Goal: Information Seeking & Learning: Compare options

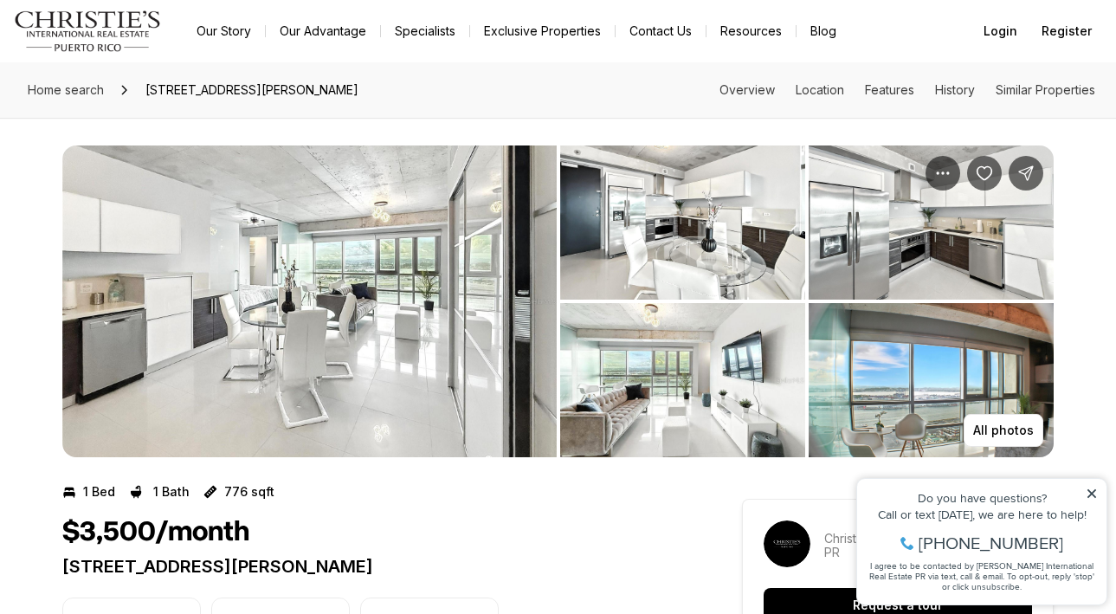
click at [365, 349] on img "View image gallery" at bounding box center [309, 302] width 495 height 312
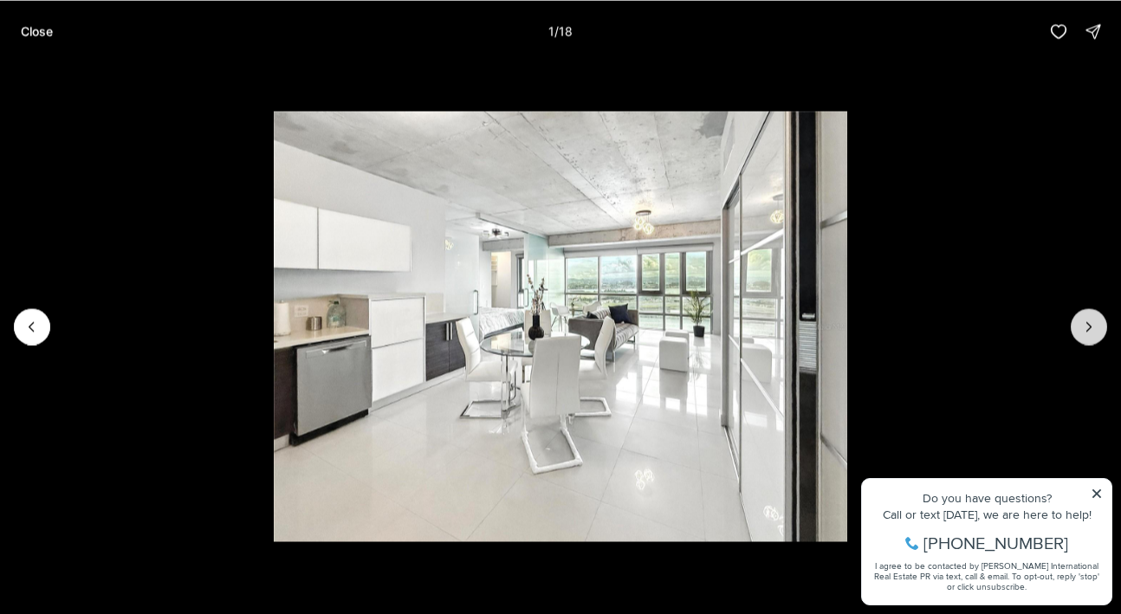
click at [1080, 326] on icon "Next slide" at bounding box center [1088, 326] width 17 height 17
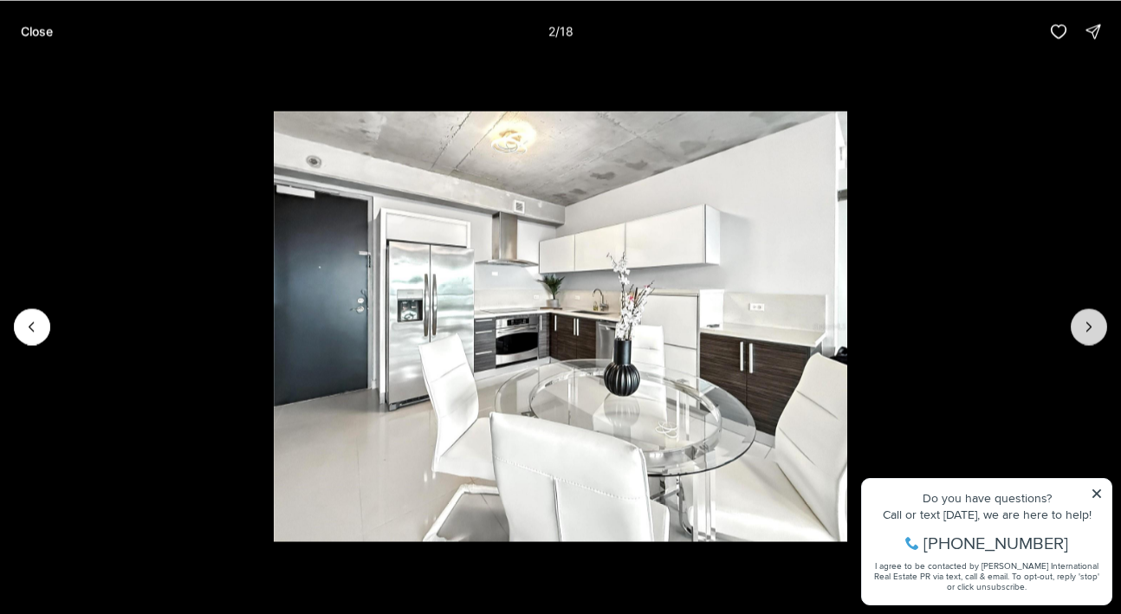
click at [1080, 326] on icon "Next slide" at bounding box center [1088, 326] width 17 height 17
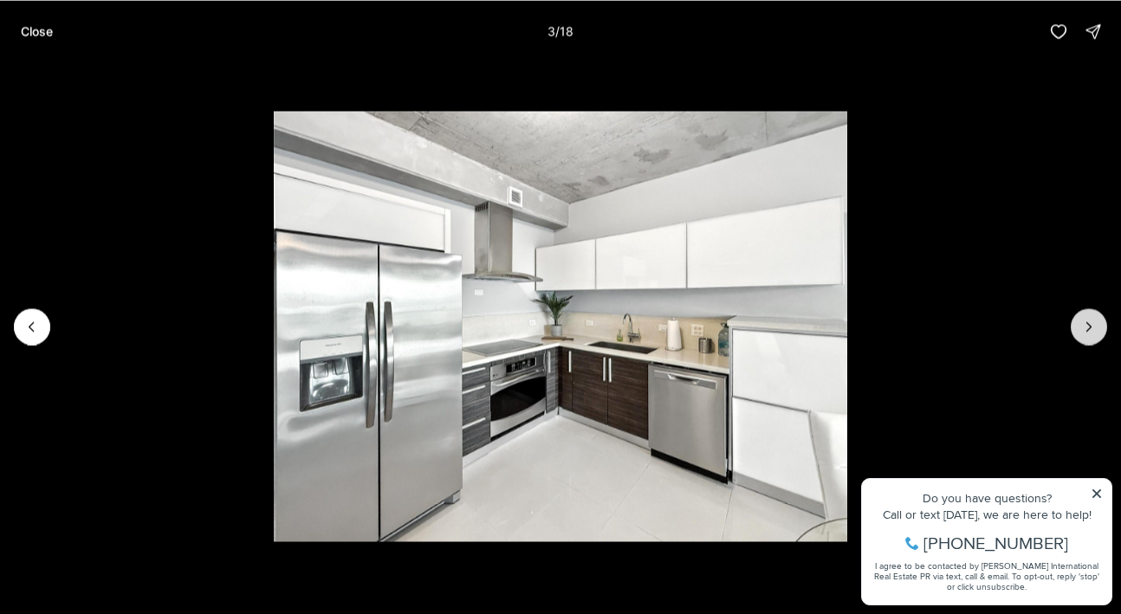
click at [1080, 326] on icon "Next slide" at bounding box center [1088, 326] width 17 height 17
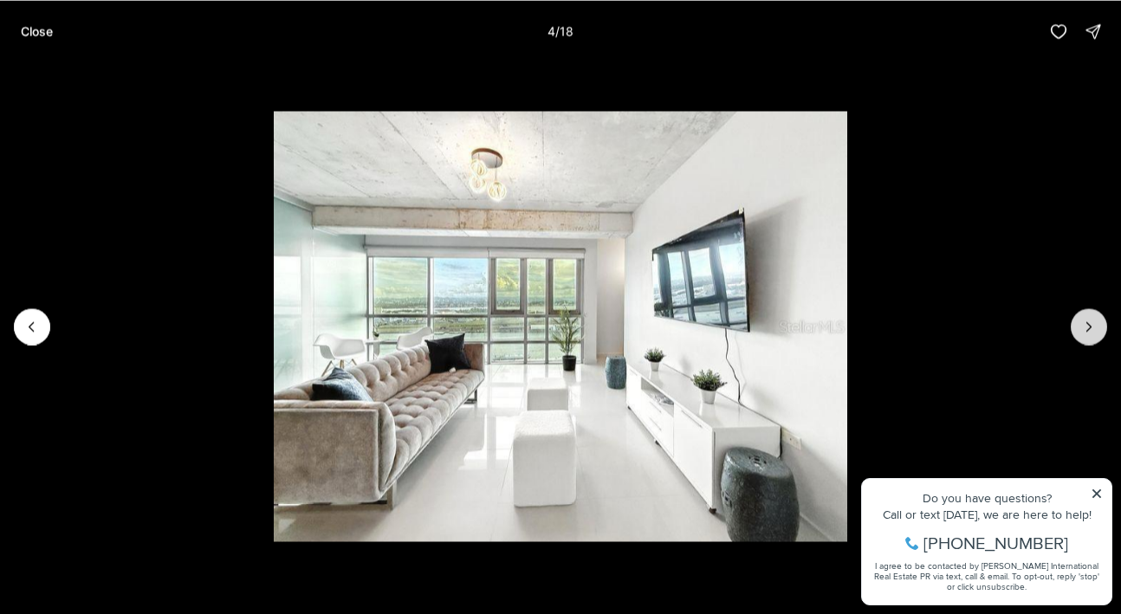
click at [1080, 326] on icon "Next slide" at bounding box center [1088, 326] width 17 height 17
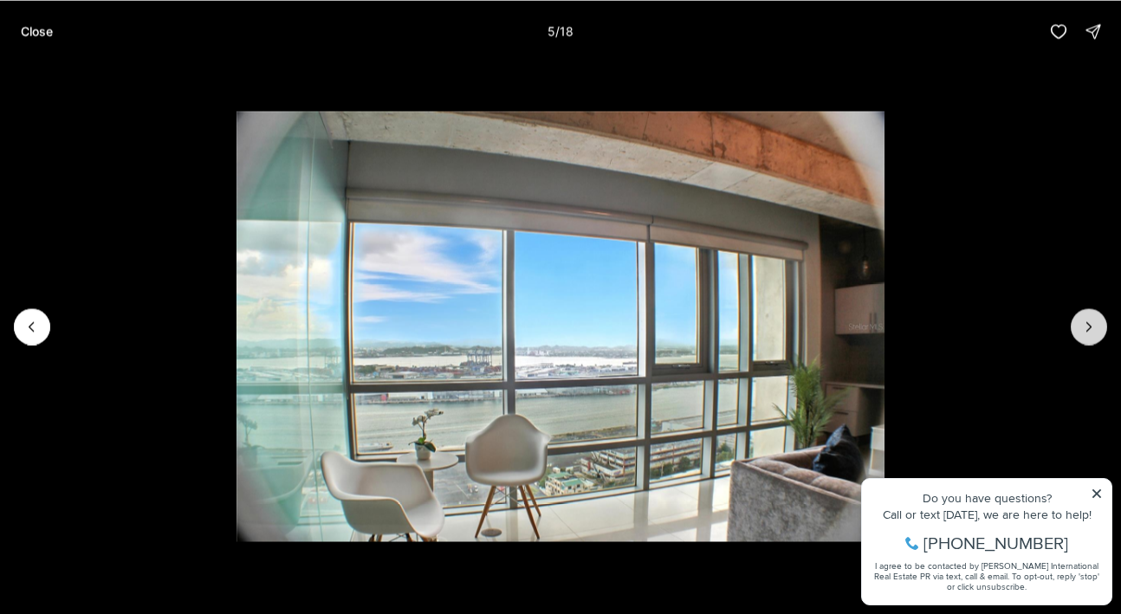
click at [1080, 326] on icon "Next slide" at bounding box center [1088, 326] width 17 height 17
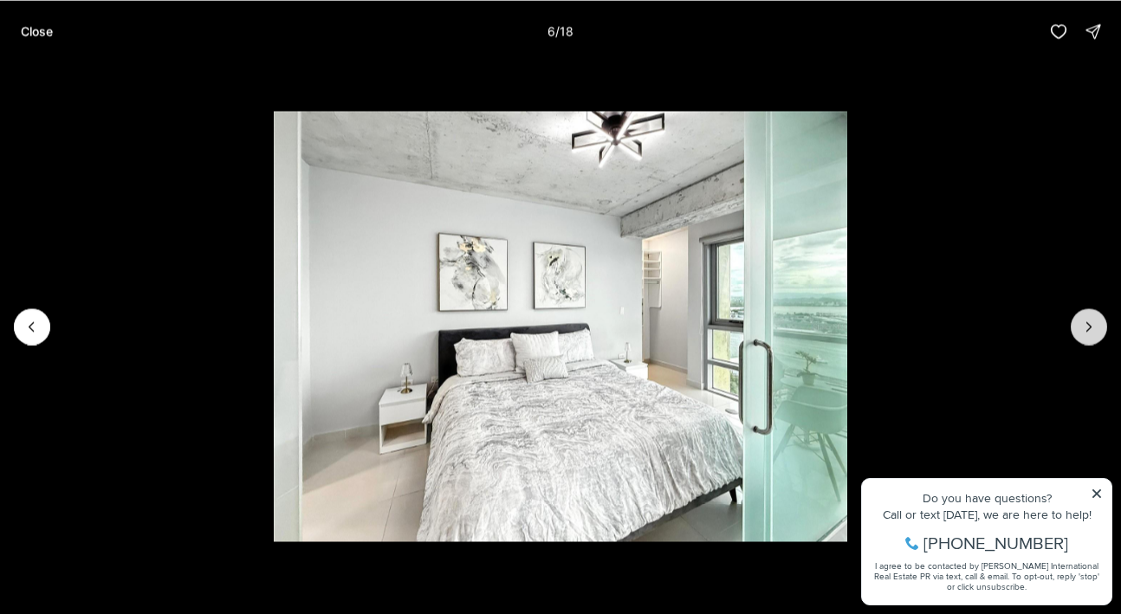
click at [1080, 326] on icon "Next slide" at bounding box center [1088, 326] width 17 height 17
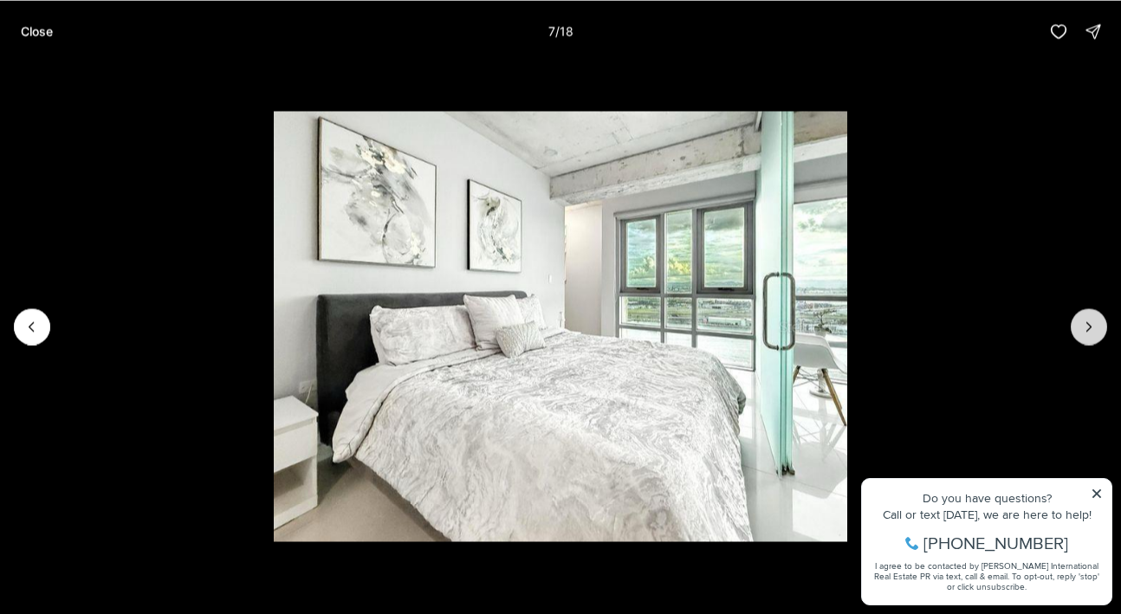
click at [1080, 326] on icon "Next slide" at bounding box center [1088, 326] width 17 height 17
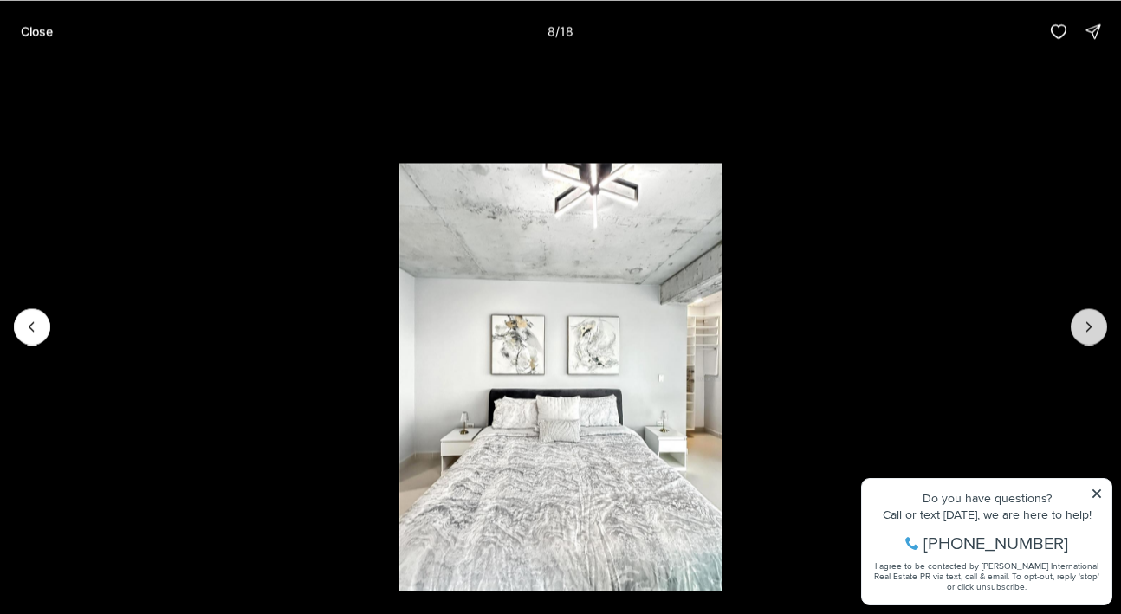
click at [1080, 326] on icon "Next slide" at bounding box center [1088, 326] width 17 height 17
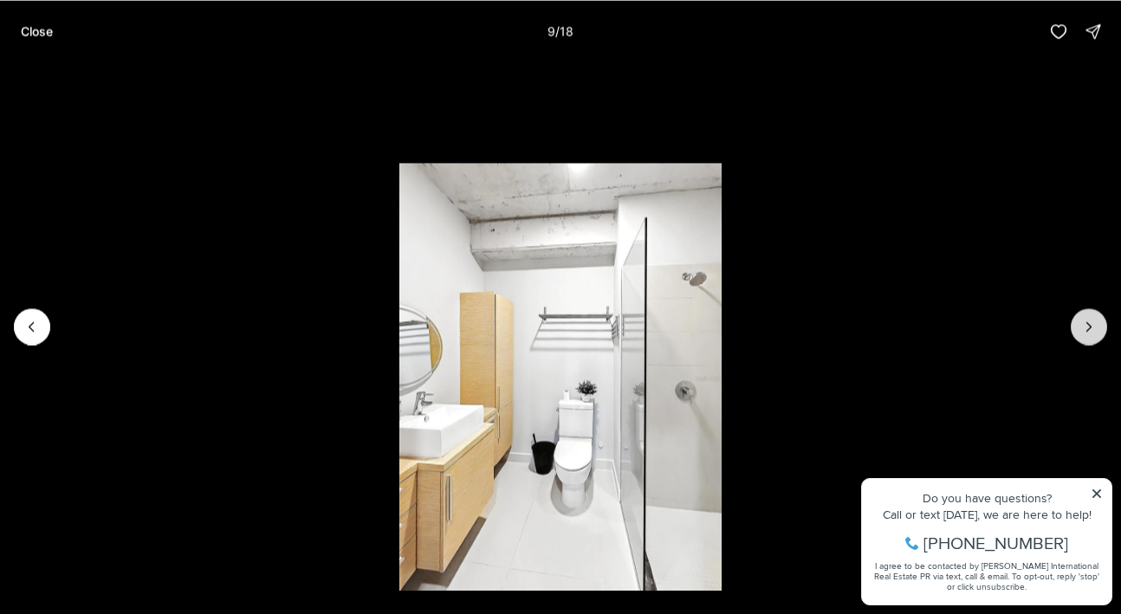
click at [1080, 326] on icon "Next slide" at bounding box center [1088, 326] width 17 height 17
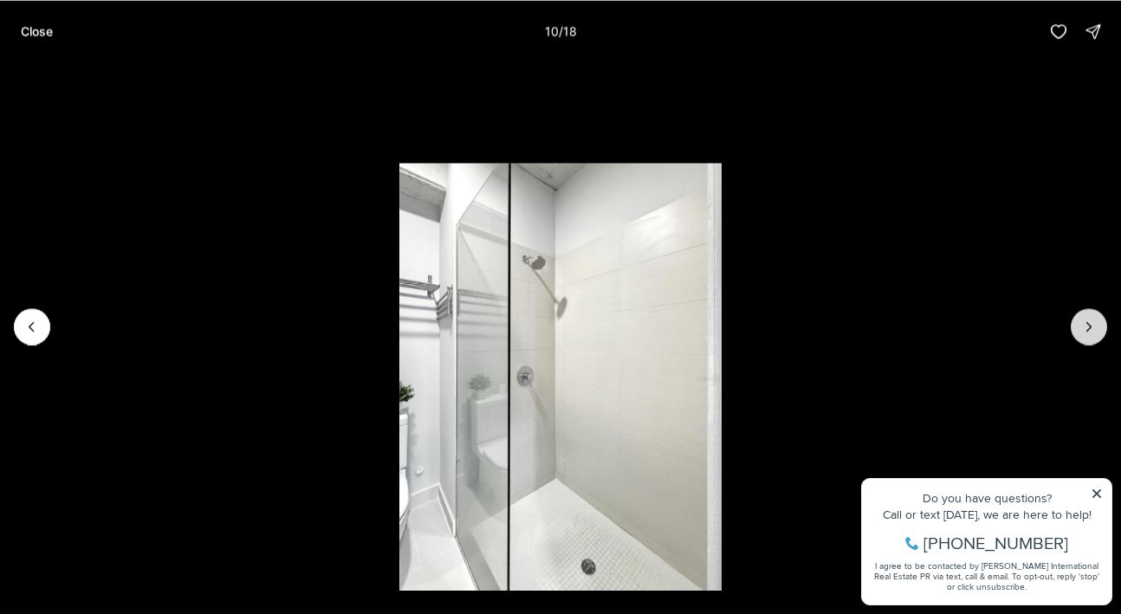
click at [1080, 326] on icon "Next slide" at bounding box center [1088, 326] width 17 height 17
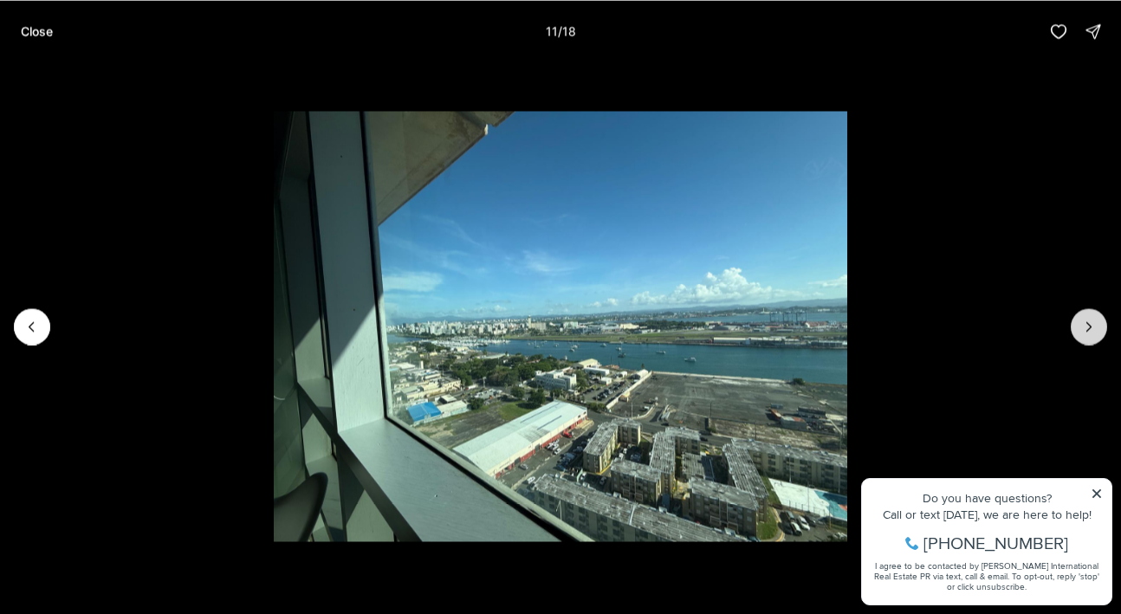
click at [1080, 326] on icon "Next slide" at bounding box center [1088, 326] width 17 height 17
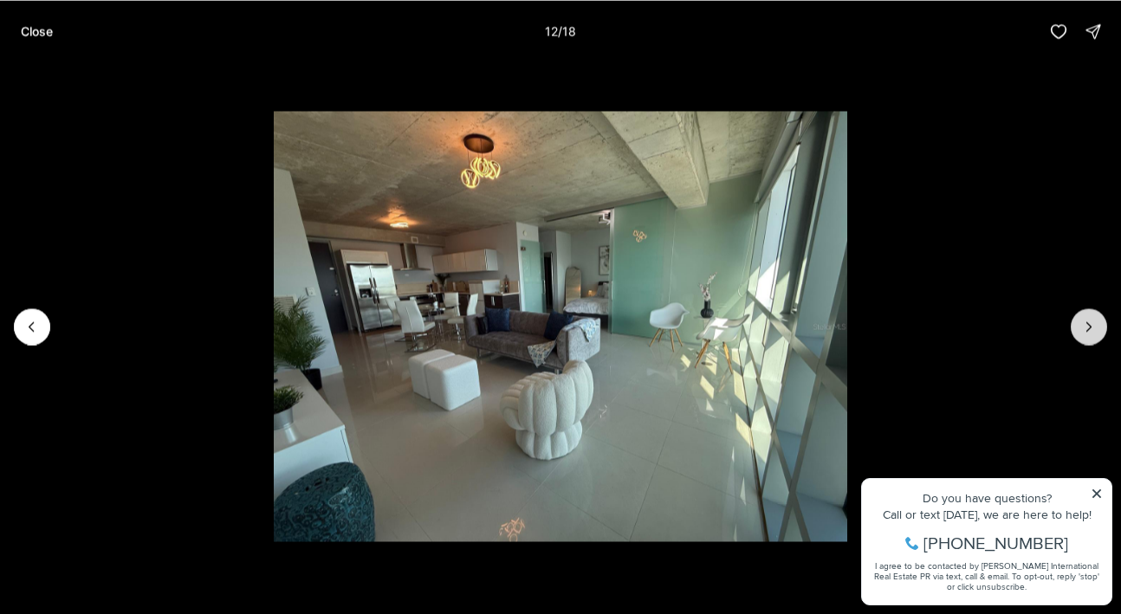
click at [1080, 326] on icon "Next slide" at bounding box center [1088, 326] width 17 height 17
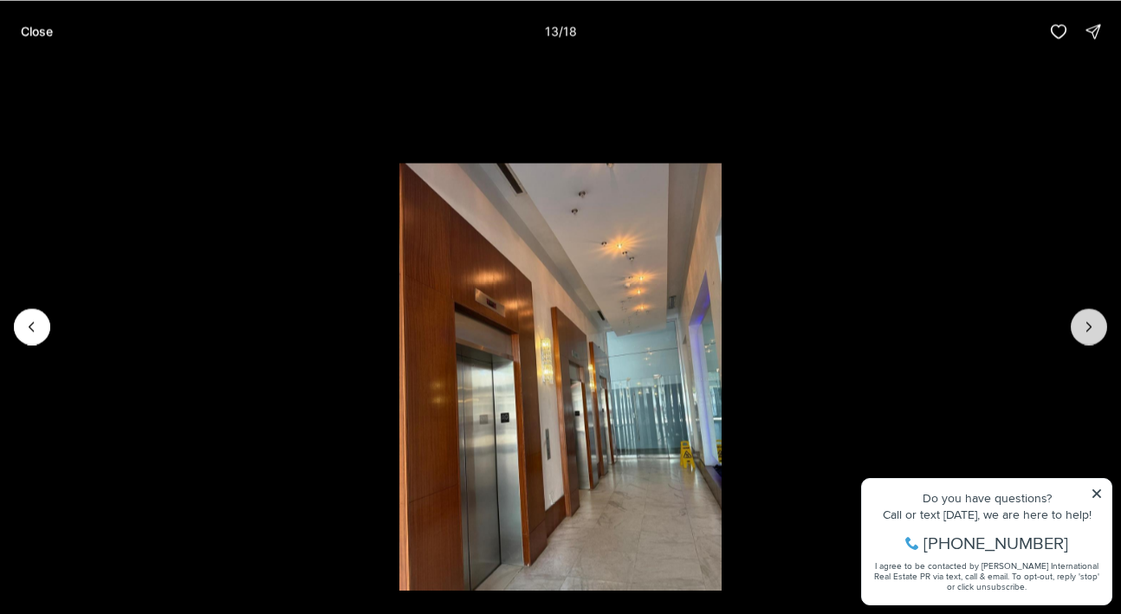
click at [1080, 326] on icon "Next slide" at bounding box center [1088, 326] width 17 height 17
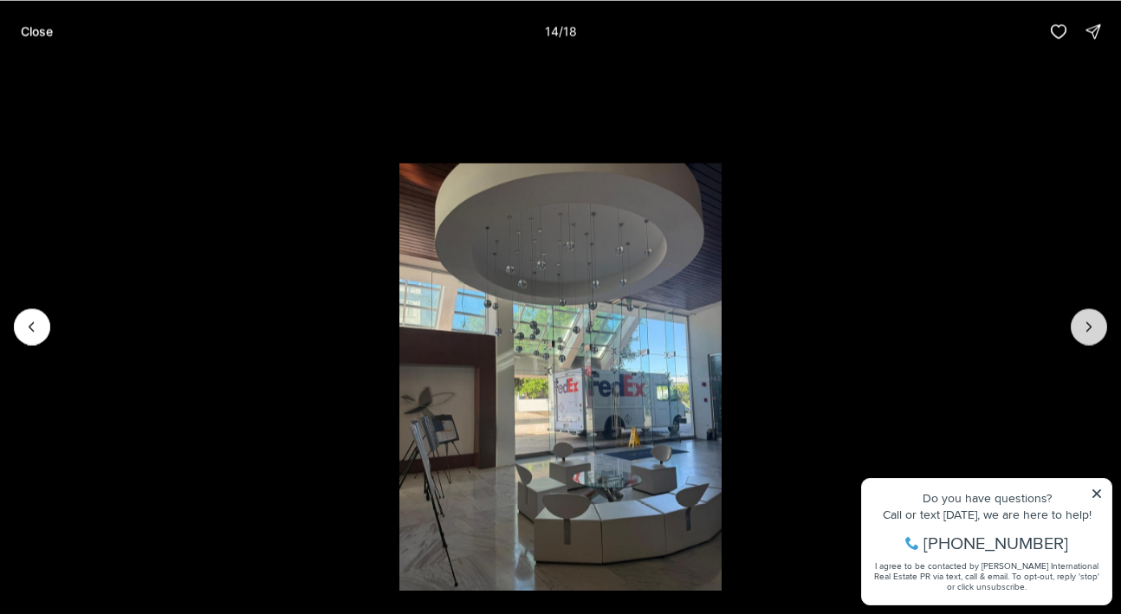
click at [1080, 326] on icon "Next slide" at bounding box center [1088, 326] width 17 height 17
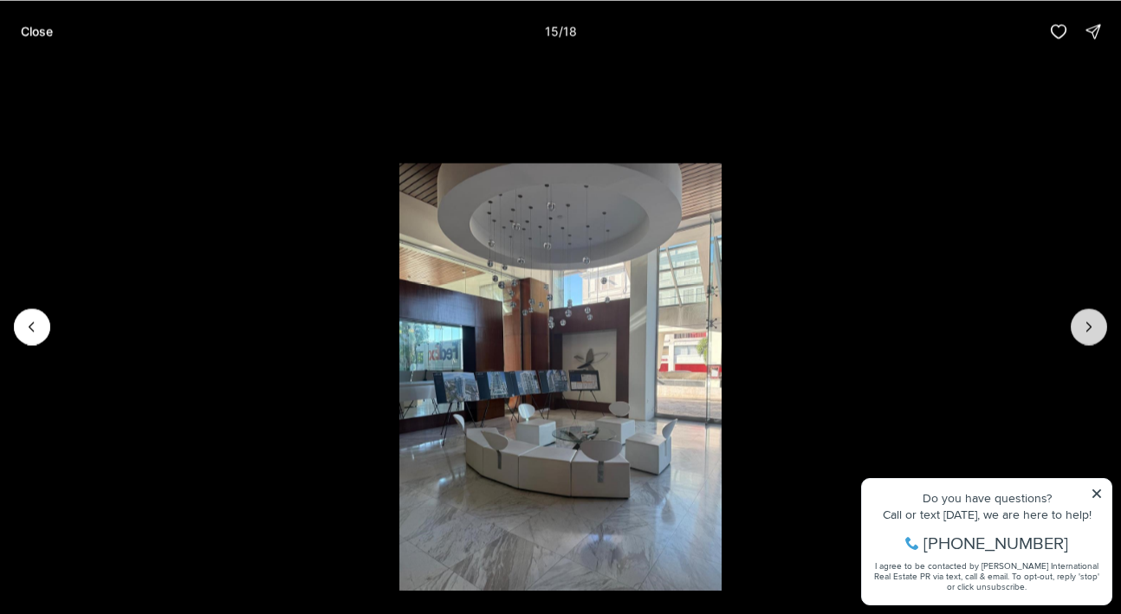
click at [1080, 326] on icon "Next slide" at bounding box center [1088, 326] width 17 height 17
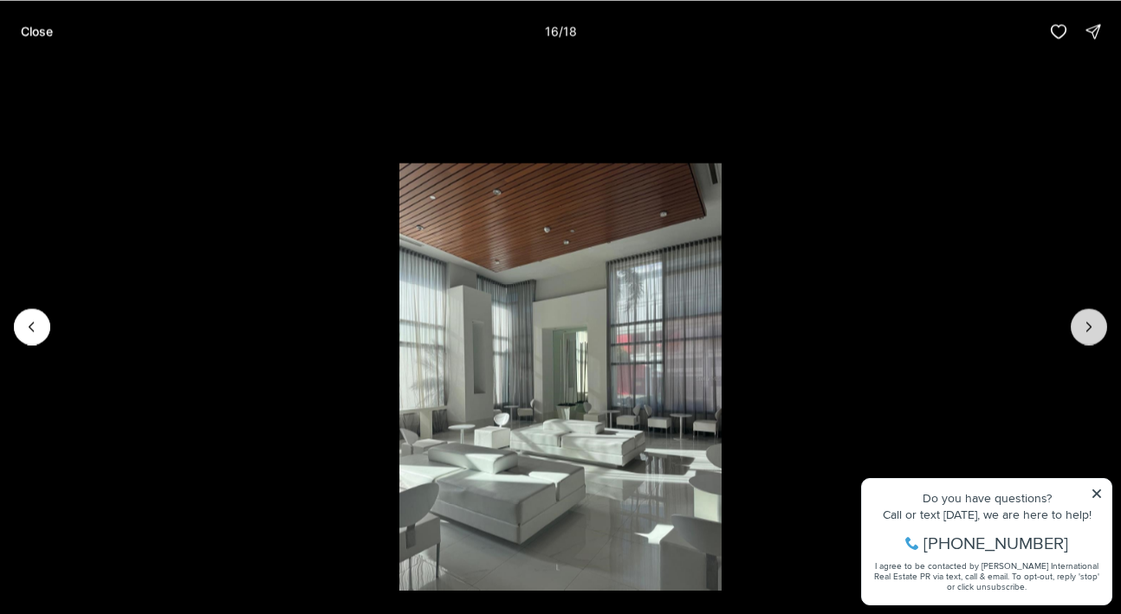
click at [1080, 326] on icon "Next slide" at bounding box center [1088, 326] width 17 height 17
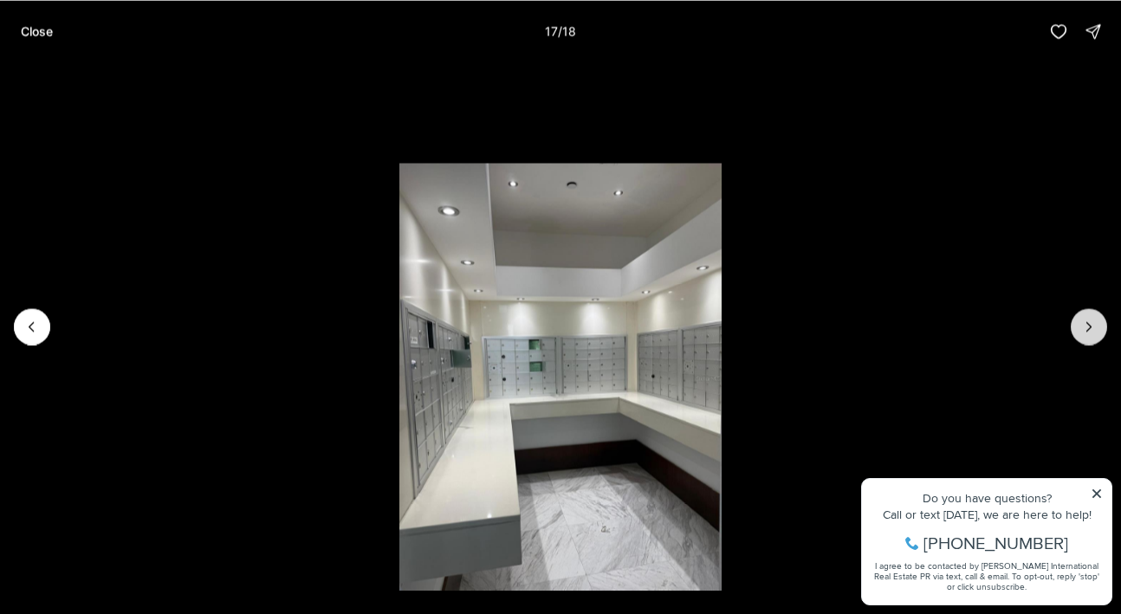
click at [1080, 326] on icon "Next slide" at bounding box center [1088, 326] width 17 height 17
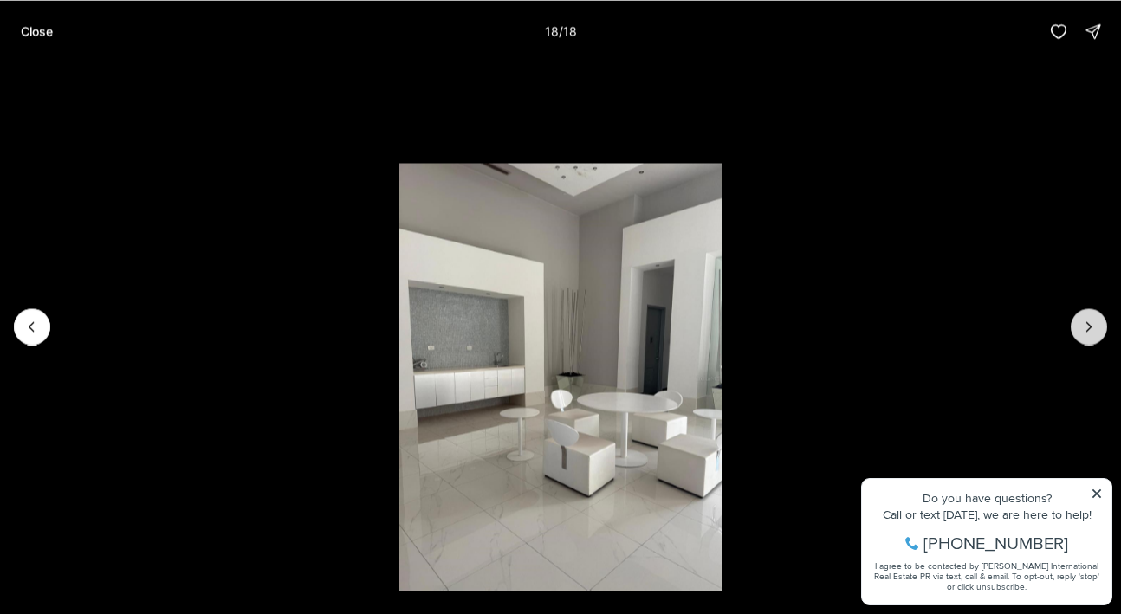
click at [1080, 326] on div at bounding box center [1088, 326] width 36 height 36
click at [28, 29] on p "Close" at bounding box center [37, 31] width 32 height 14
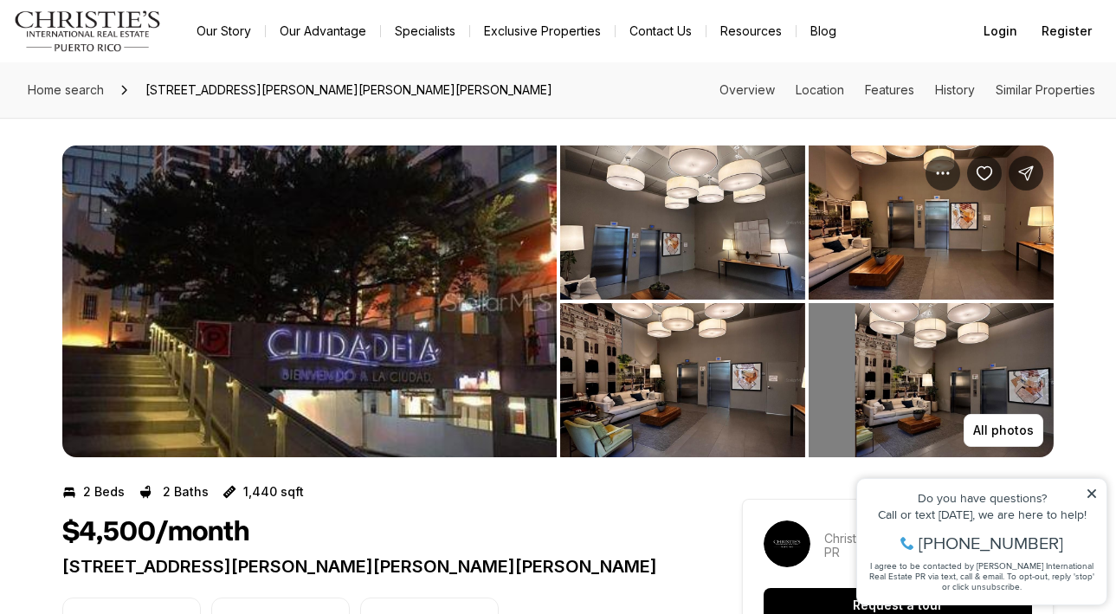
click at [342, 361] on img "View image gallery" at bounding box center [309, 302] width 495 height 312
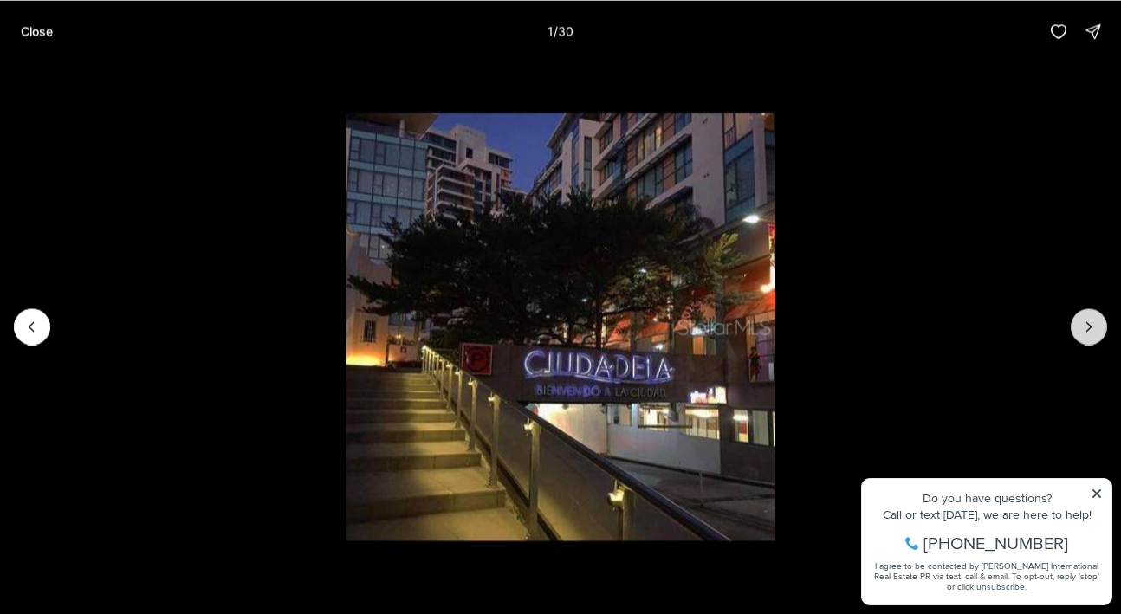
click at [1083, 331] on icon "Next slide" at bounding box center [1088, 326] width 17 height 17
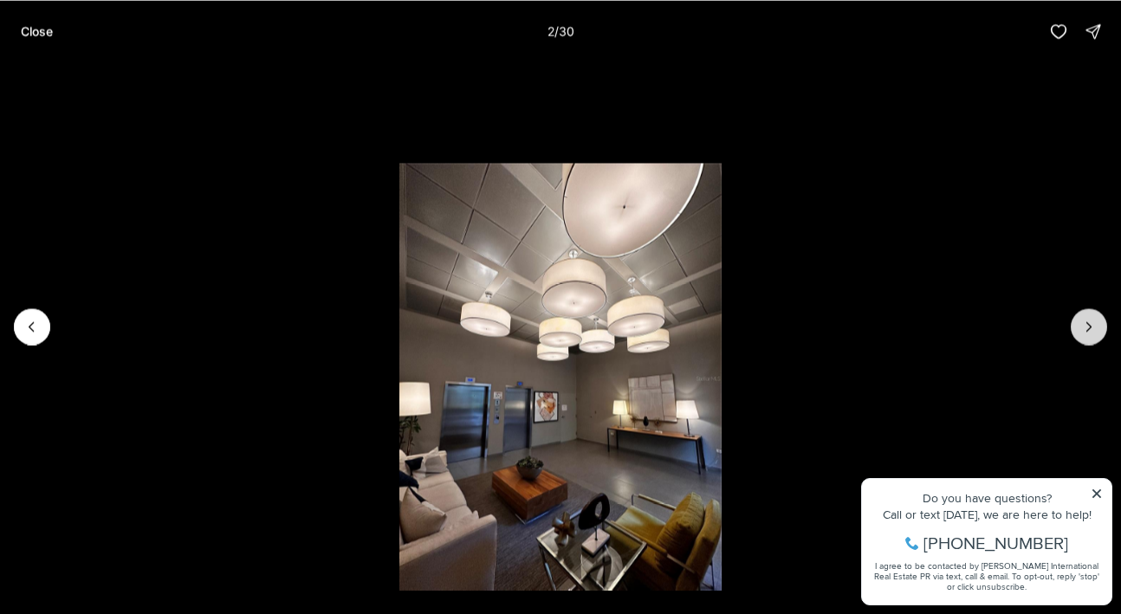
click at [1083, 331] on icon "Next slide" at bounding box center [1088, 326] width 17 height 17
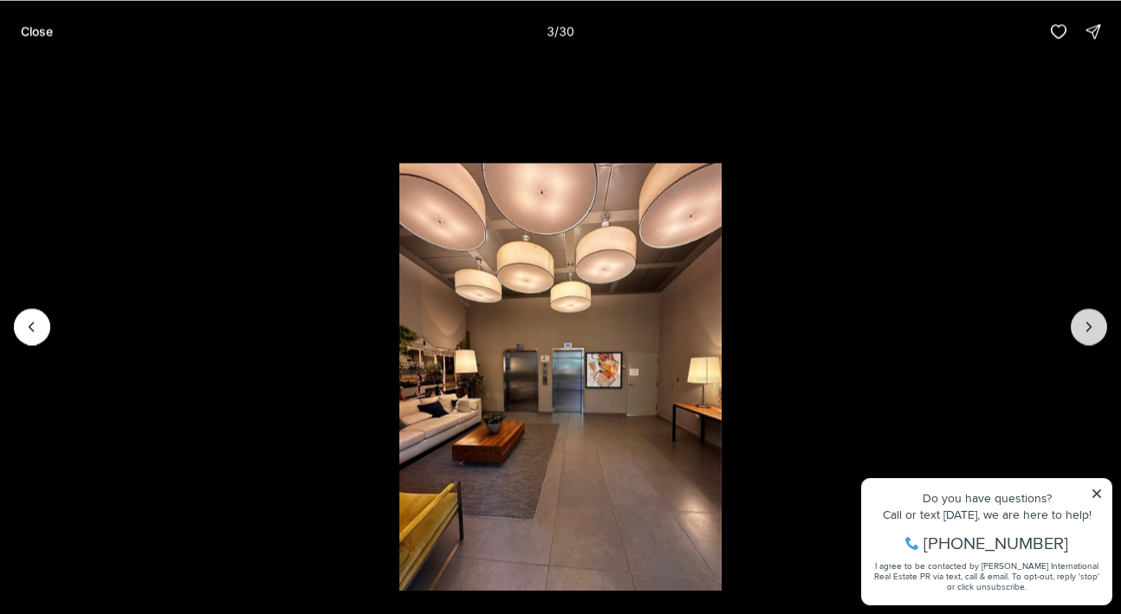
click at [1083, 331] on icon "Next slide" at bounding box center [1088, 326] width 17 height 17
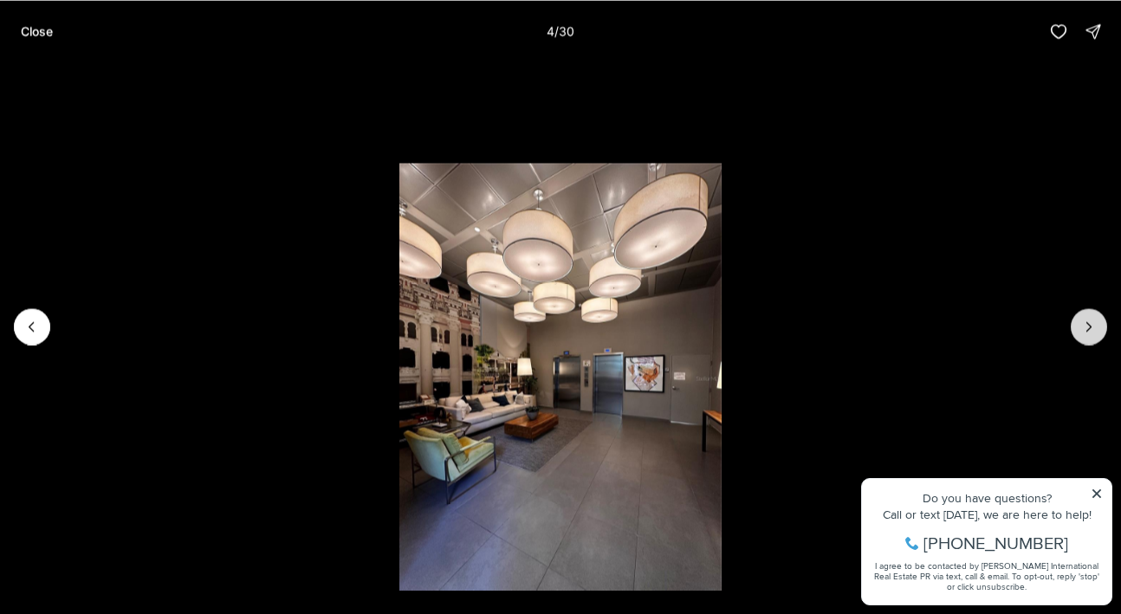
click at [1083, 331] on icon "Next slide" at bounding box center [1088, 326] width 17 height 17
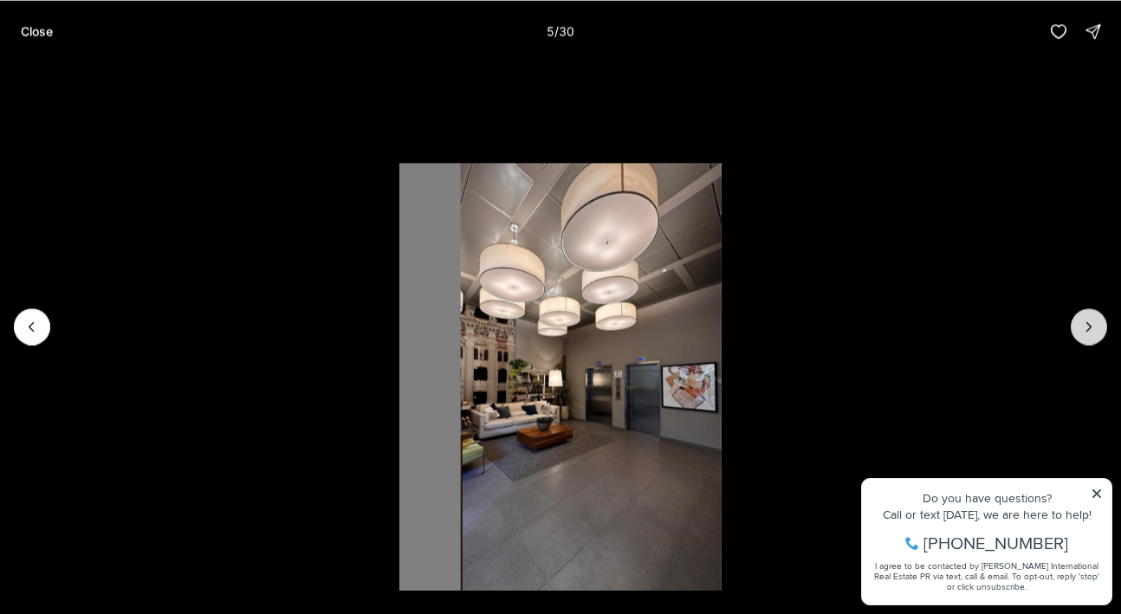
click at [1083, 331] on icon "Next slide" at bounding box center [1088, 326] width 17 height 17
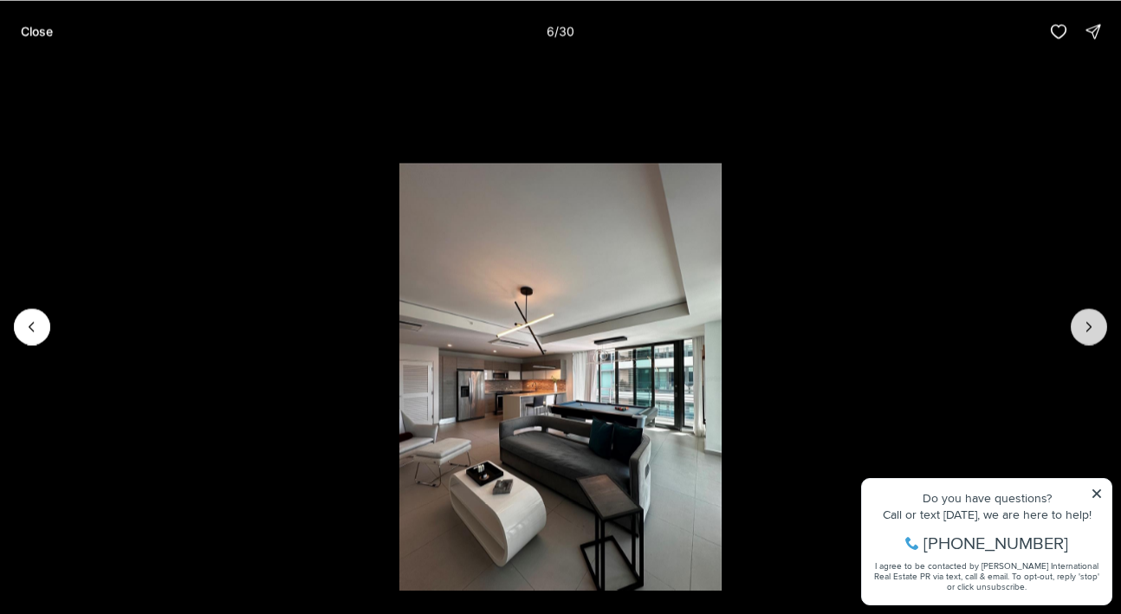
click at [1083, 331] on icon "Next slide" at bounding box center [1088, 326] width 17 height 17
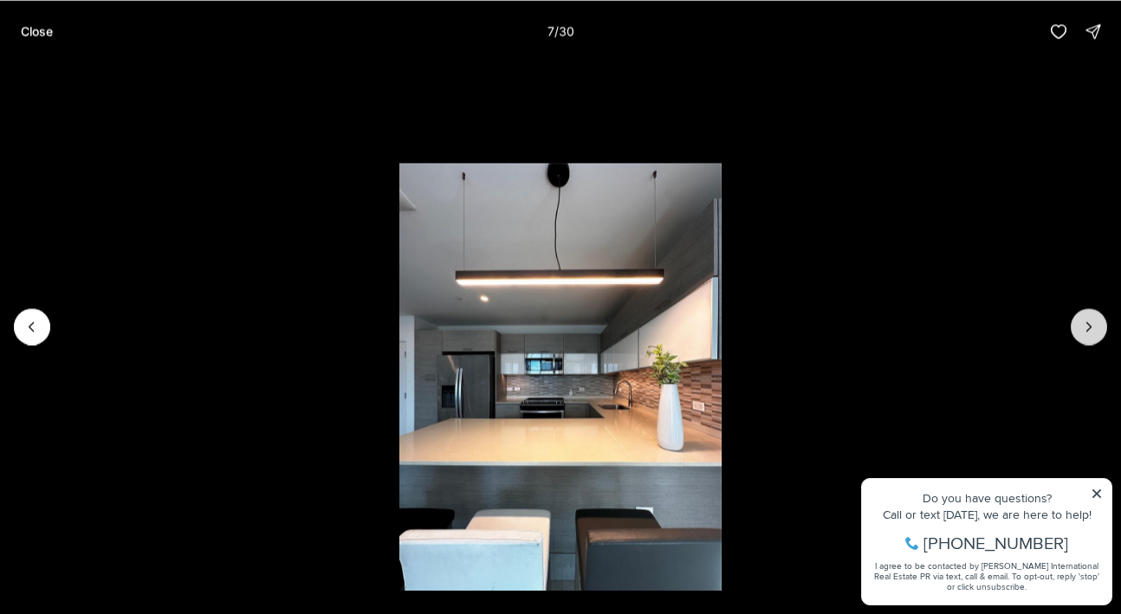
click at [1083, 331] on icon "Next slide" at bounding box center [1088, 326] width 17 height 17
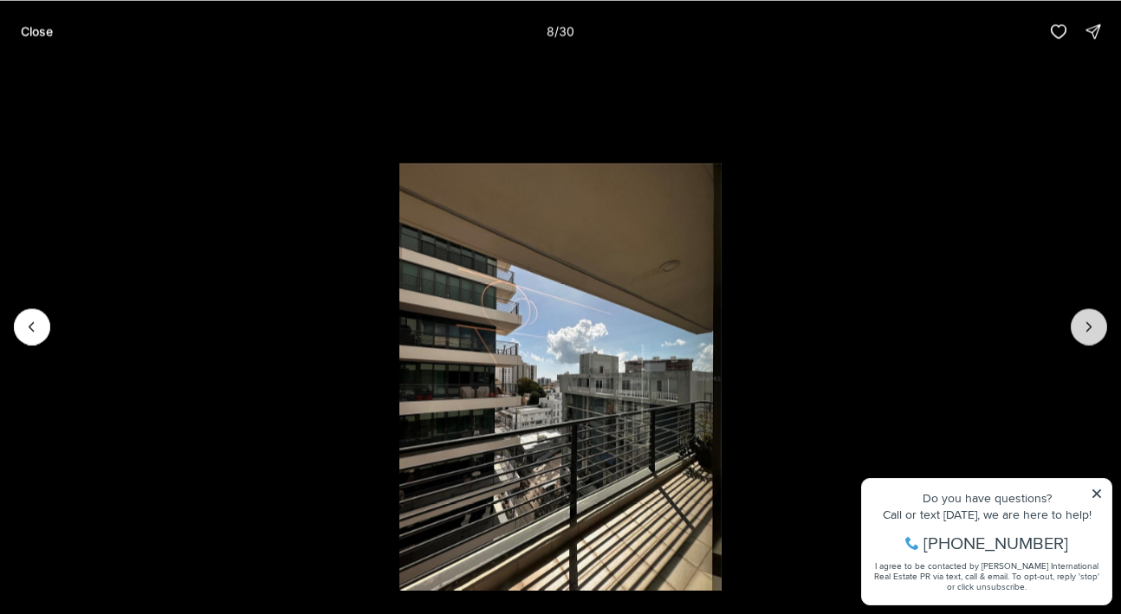
click at [1083, 331] on icon "Next slide" at bounding box center [1088, 326] width 17 height 17
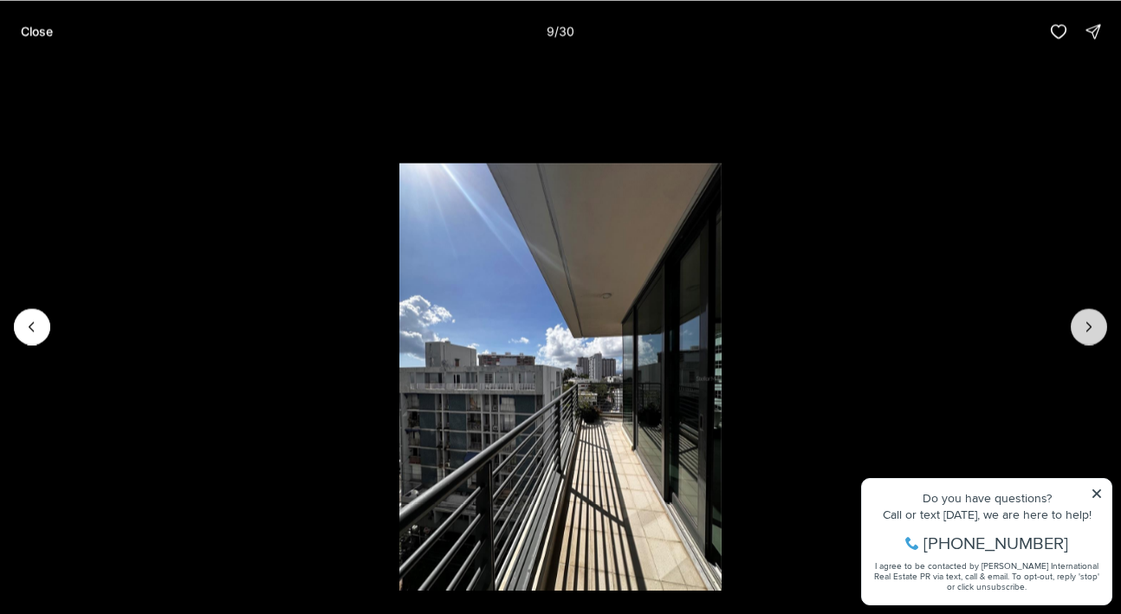
click at [1083, 331] on icon "Next slide" at bounding box center [1088, 326] width 17 height 17
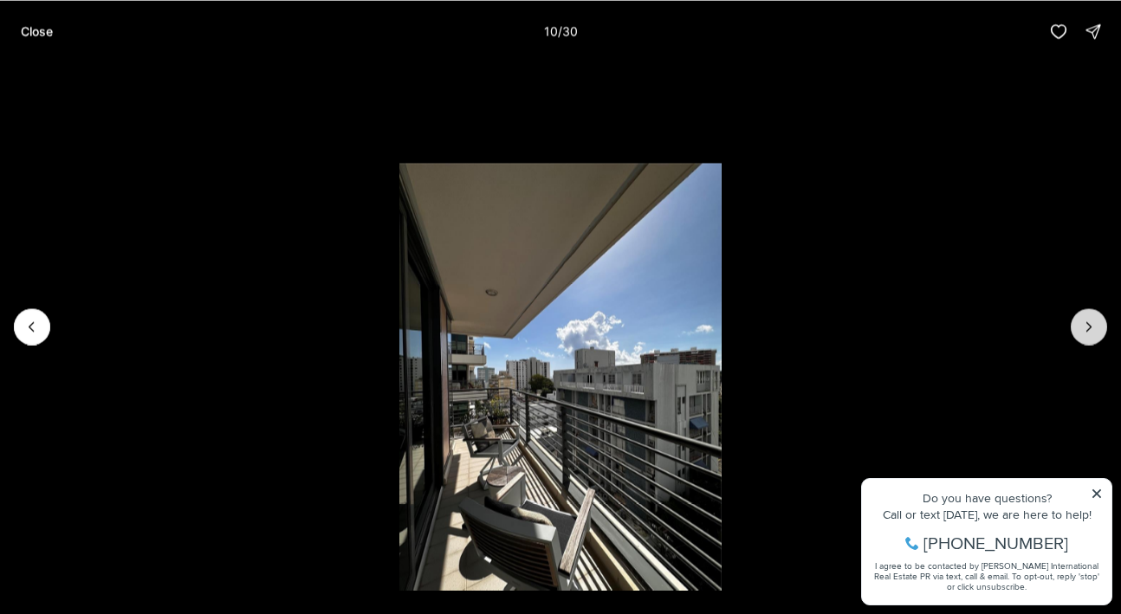
click at [1083, 331] on icon "Next slide" at bounding box center [1088, 326] width 17 height 17
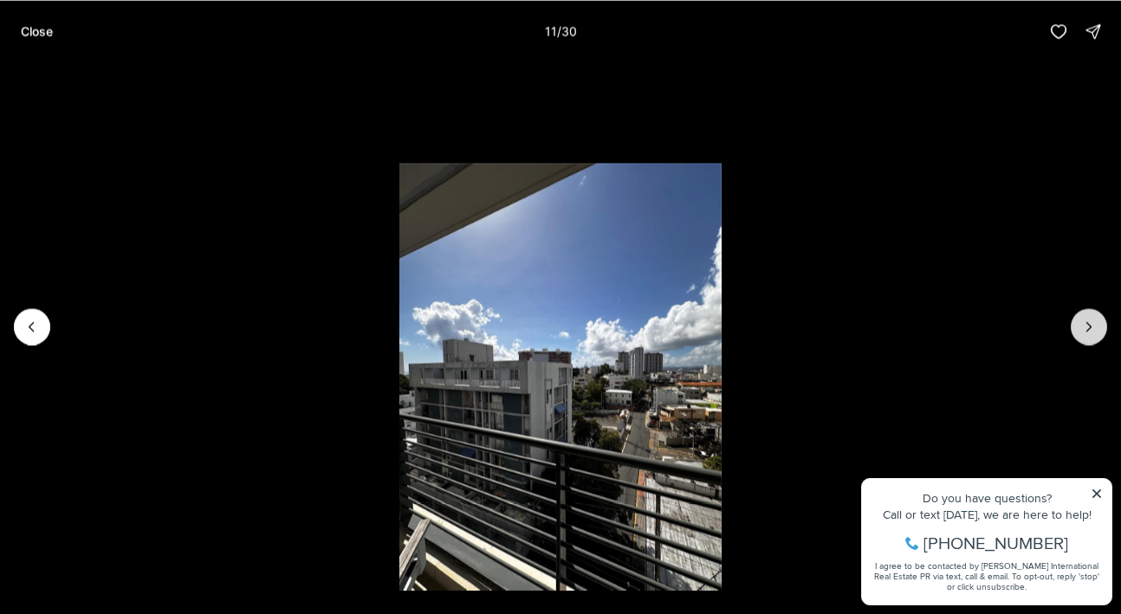
click at [1083, 331] on icon "Next slide" at bounding box center [1088, 326] width 17 height 17
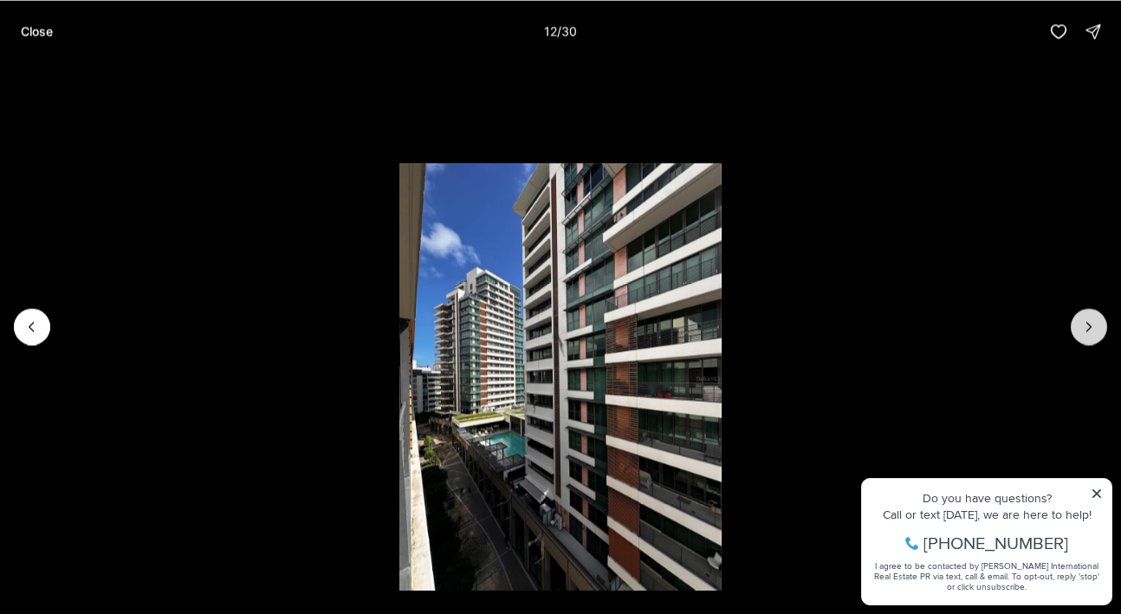
click at [1083, 331] on icon "Next slide" at bounding box center [1088, 326] width 17 height 17
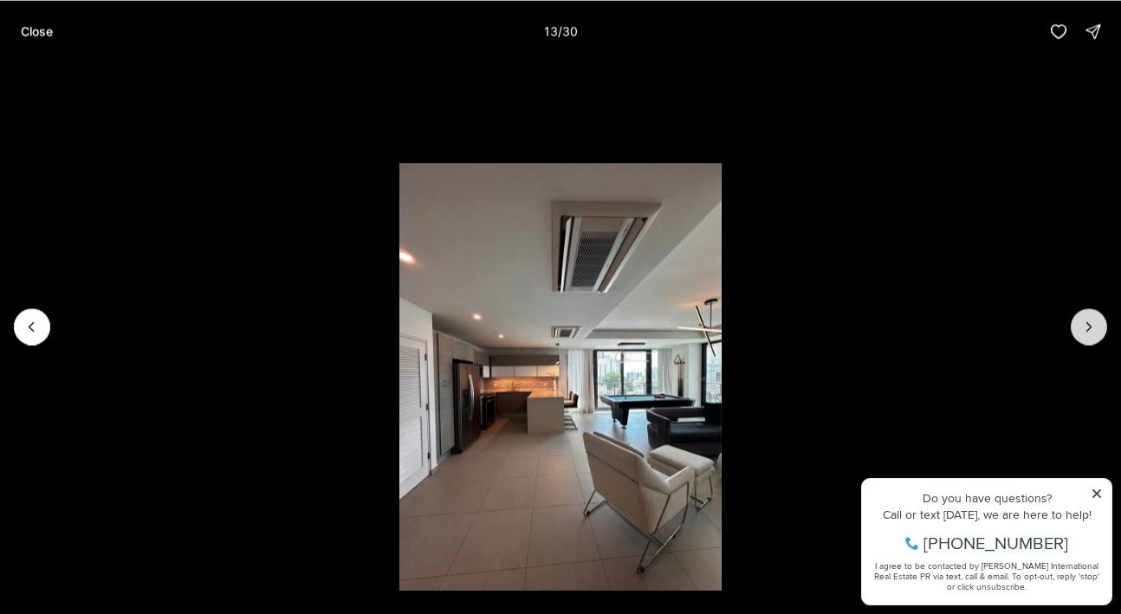
click at [1083, 331] on icon "Next slide" at bounding box center [1088, 326] width 17 height 17
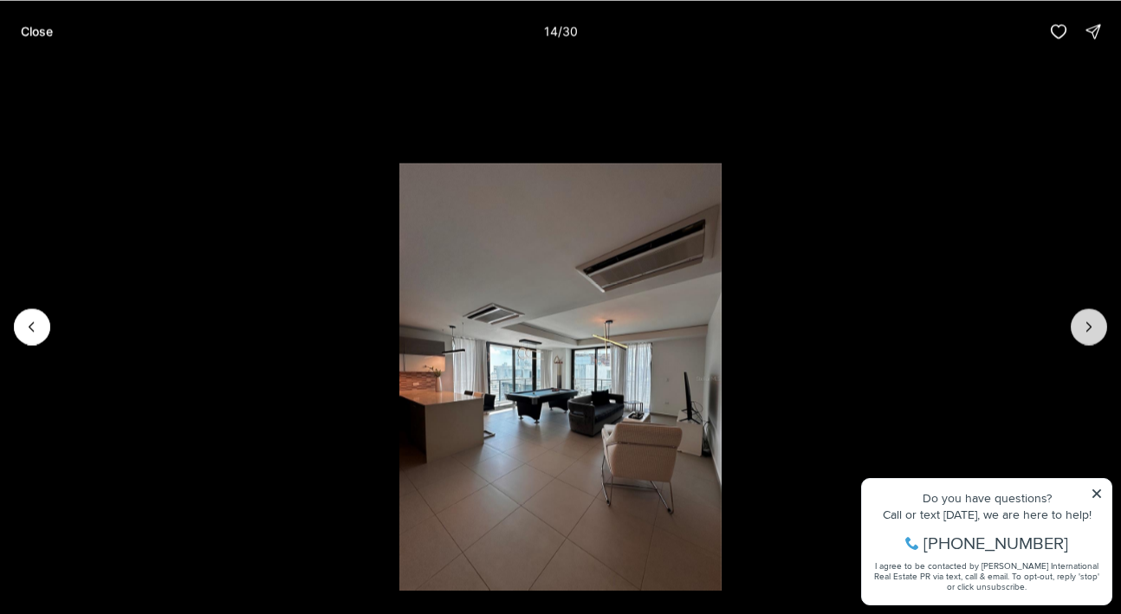
click at [1083, 332] on icon "Next slide" at bounding box center [1088, 326] width 17 height 17
click at [1083, 333] on icon "Next slide" at bounding box center [1088, 326] width 17 height 17
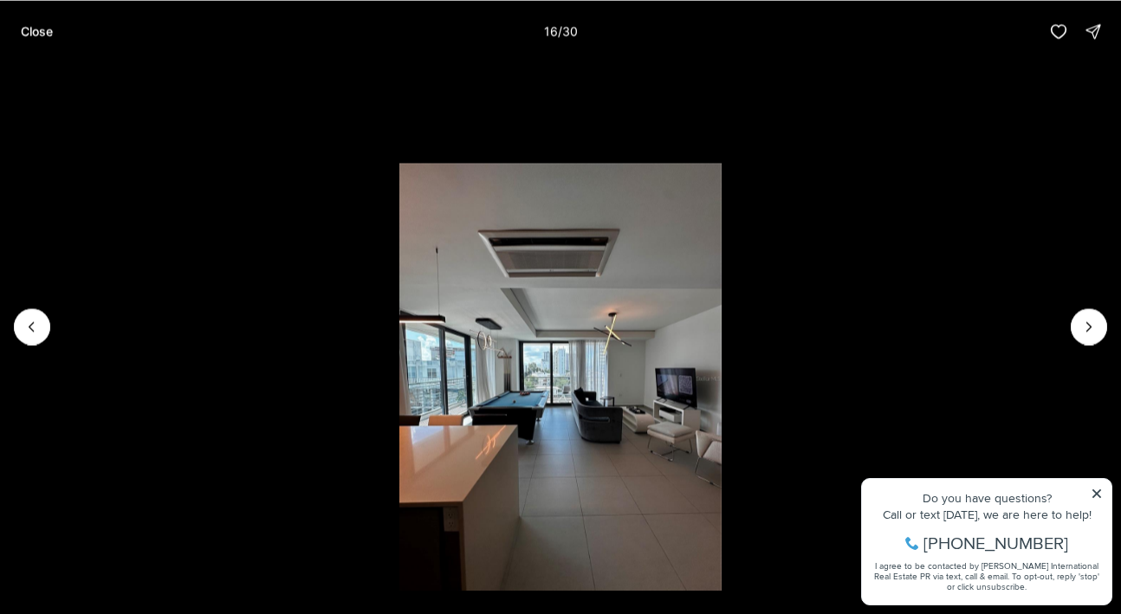
click at [616, 403] on img "16 of 30" at bounding box center [560, 378] width 322 height 430
click at [1092, 316] on button "Next slide" at bounding box center [1088, 326] width 36 height 36
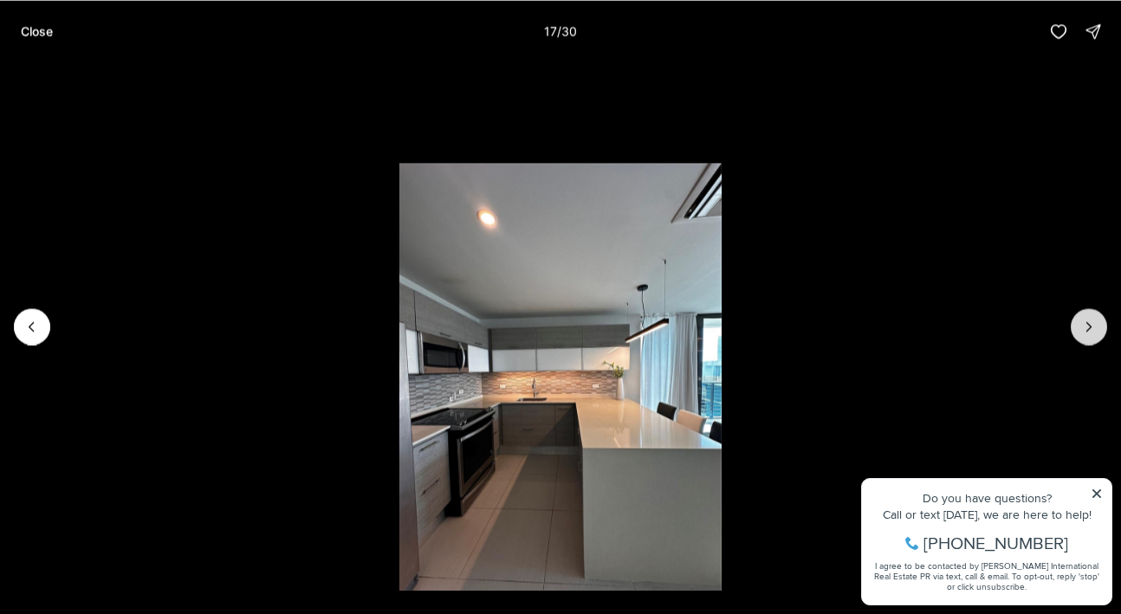
click at [1092, 316] on button "Next slide" at bounding box center [1088, 326] width 36 height 36
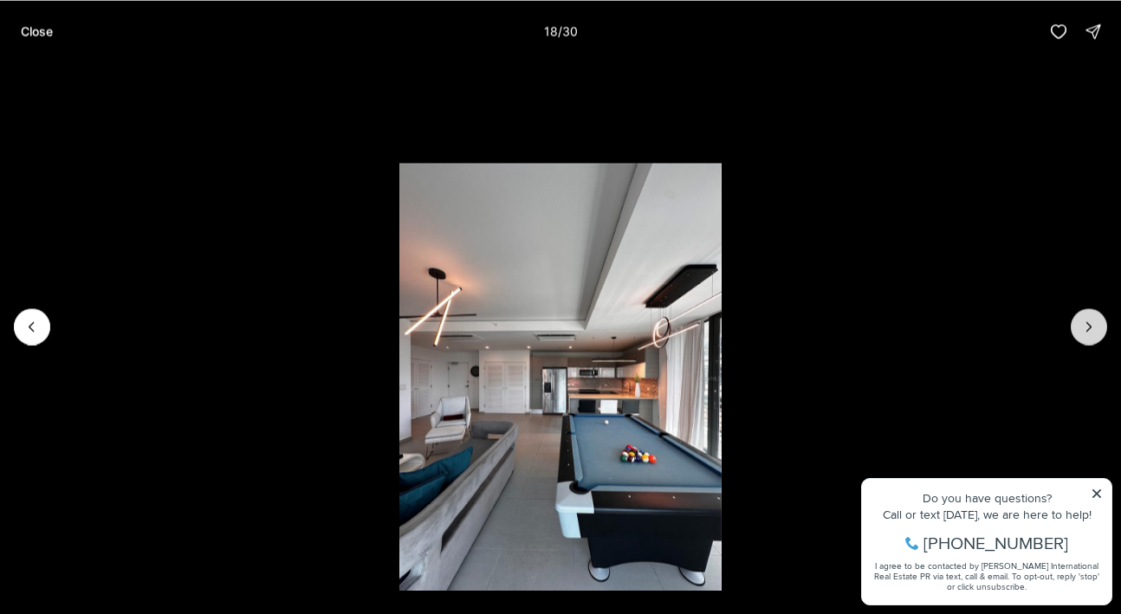
click at [1092, 316] on button "Next slide" at bounding box center [1088, 326] width 36 height 36
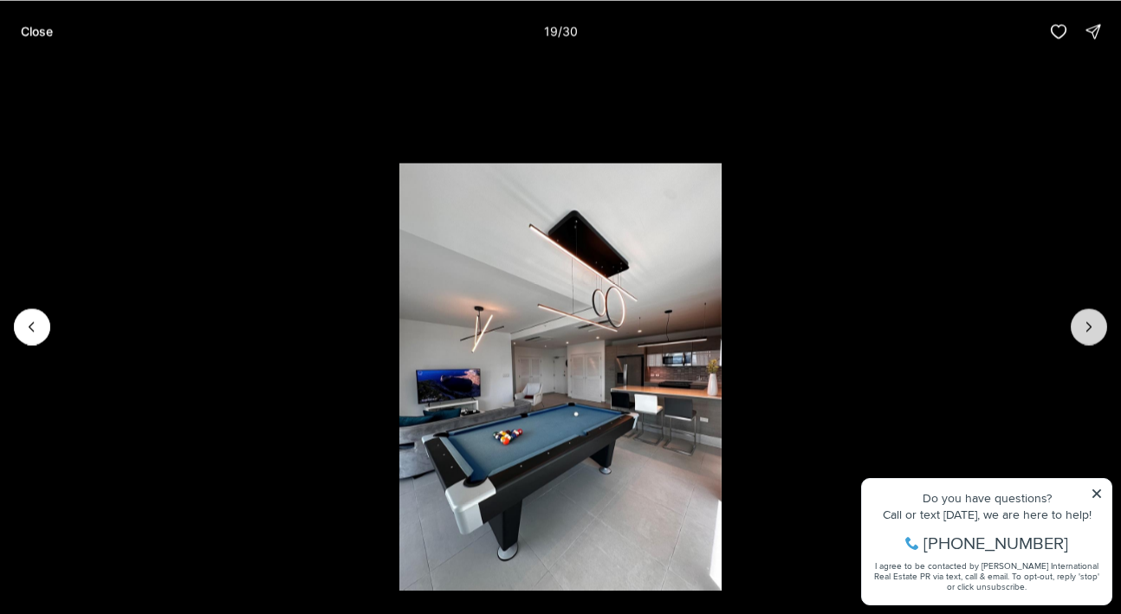
click at [1092, 316] on button "Next slide" at bounding box center [1088, 326] width 36 height 36
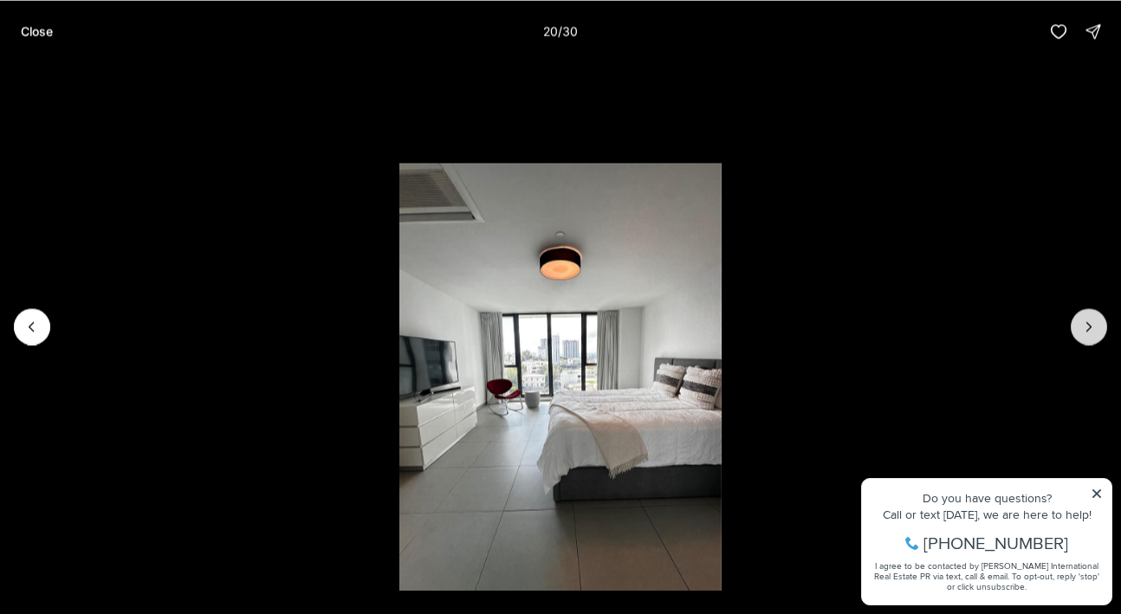
click at [1092, 316] on button "Next slide" at bounding box center [1088, 326] width 36 height 36
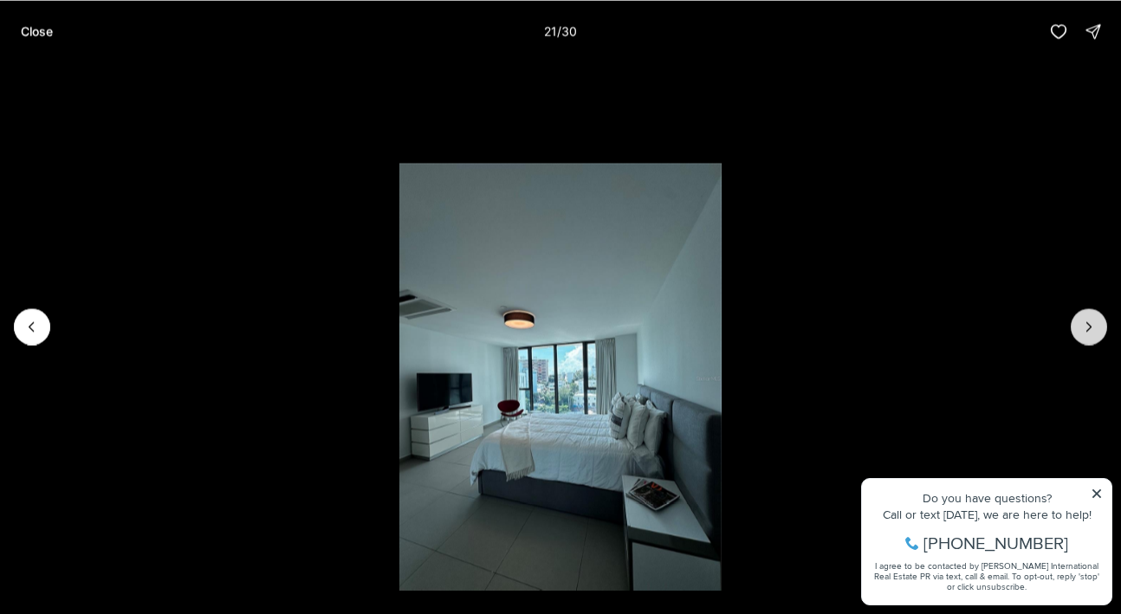
click at [1084, 317] on button "Next slide" at bounding box center [1088, 326] width 36 height 36
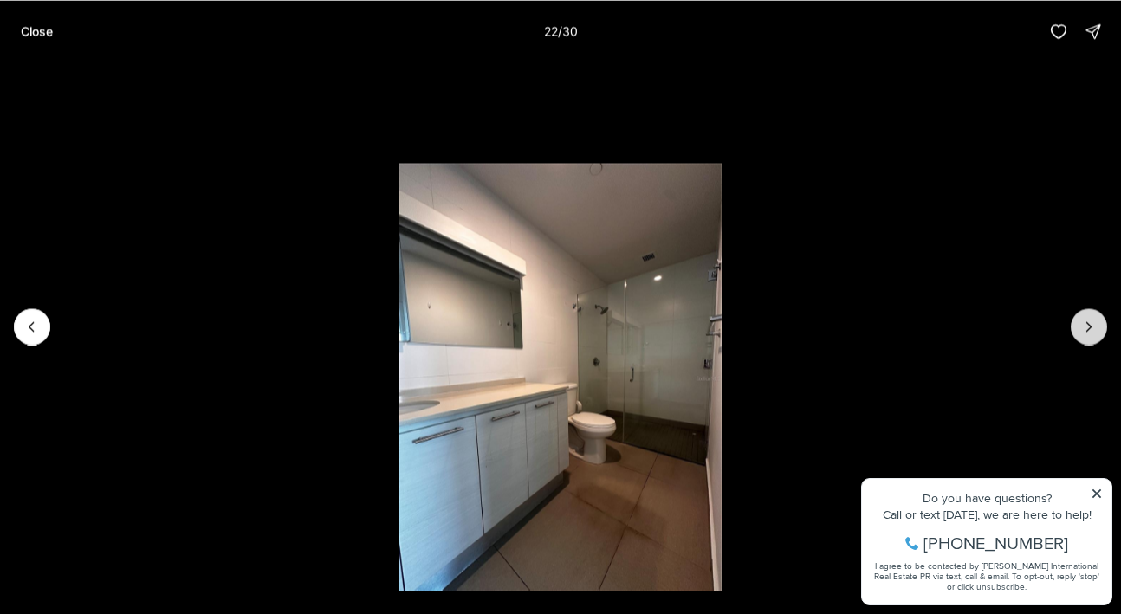
click at [1084, 317] on button "Next slide" at bounding box center [1088, 326] width 36 height 36
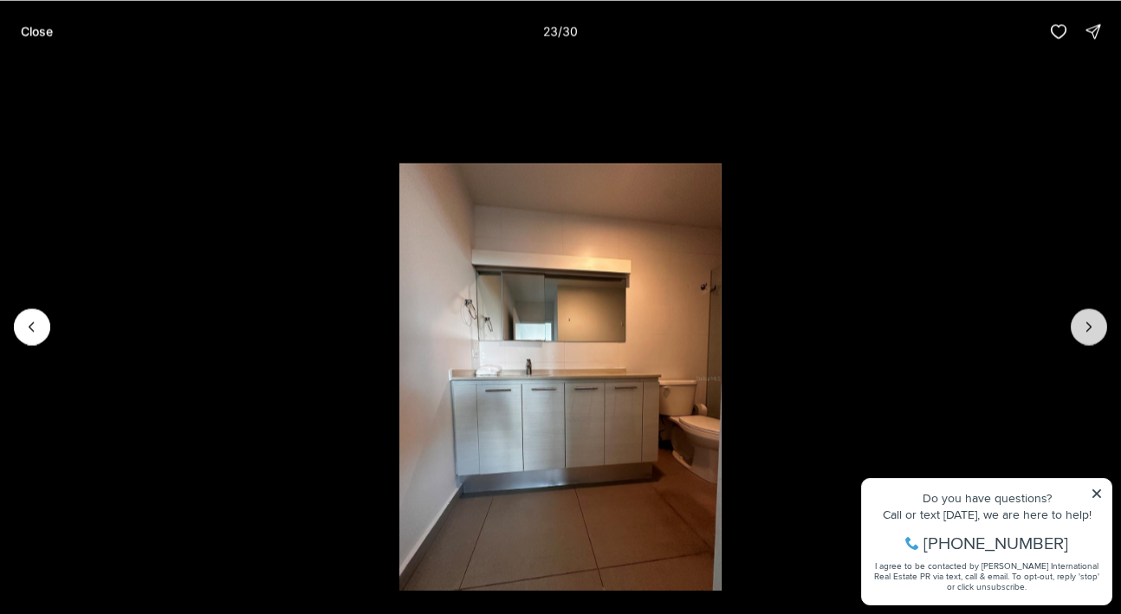
click at [1084, 317] on button "Next slide" at bounding box center [1088, 326] width 36 height 36
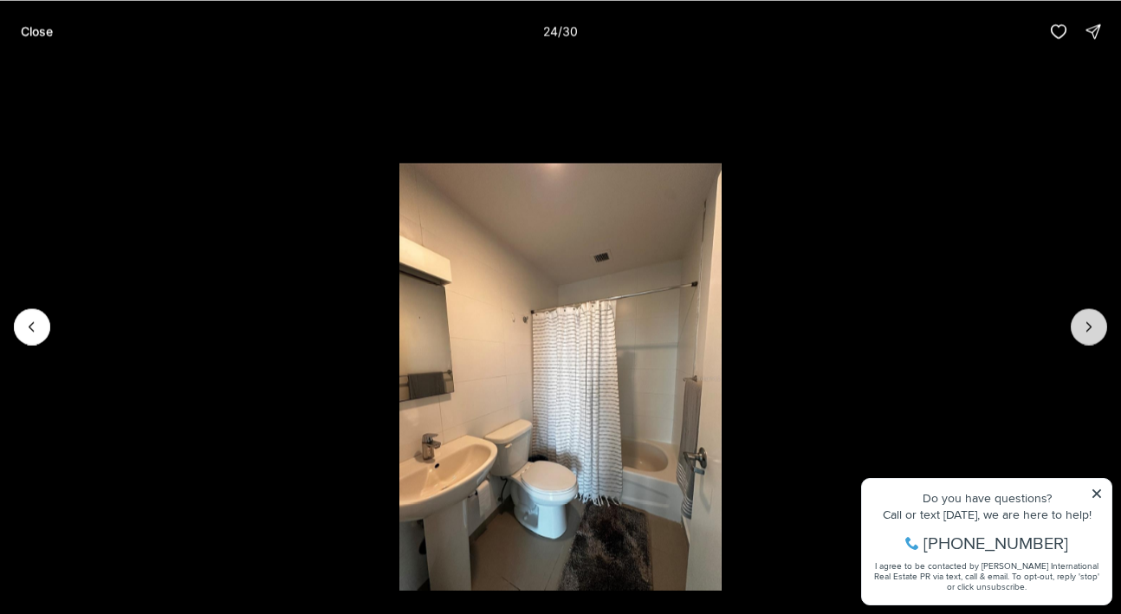
click at [1084, 317] on button "Next slide" at bounding box center [1088, 326] width 36 height 36
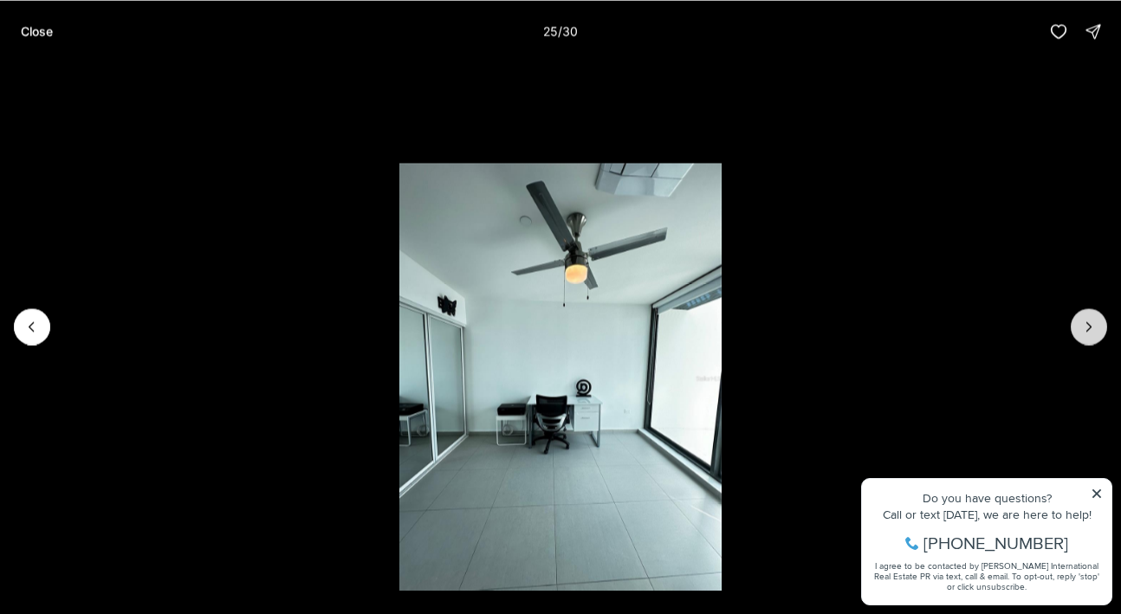
click at [1084, 317] on button "Next slide" at bounding box center [1088, 326] width 36 height 36
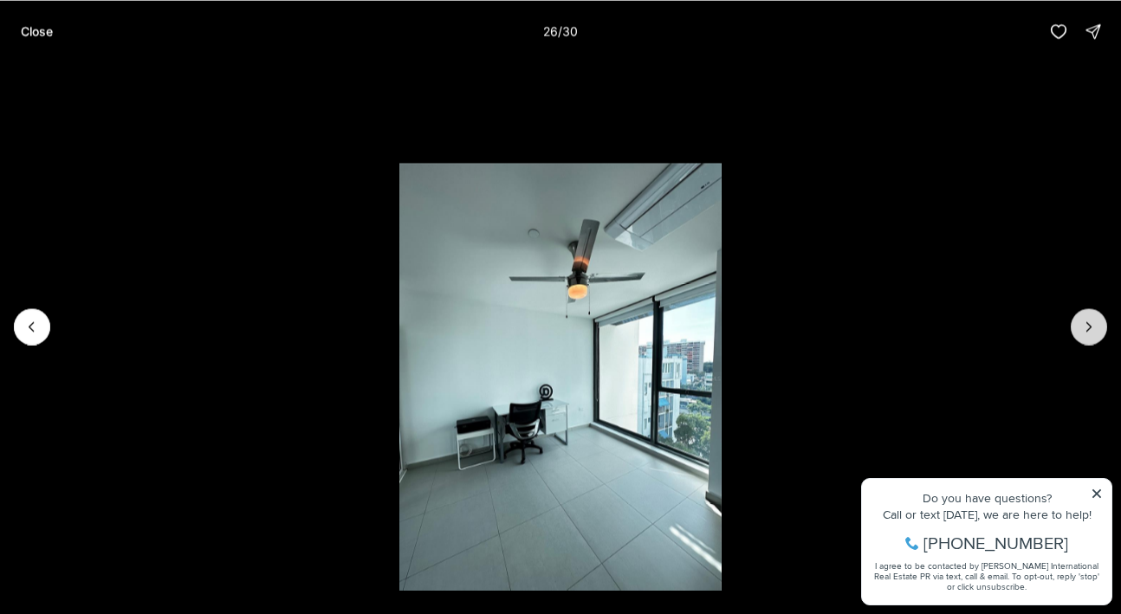
click at [1084, 317] on button "Next slide" at bounding box center [1088, 326] width 36 height 36
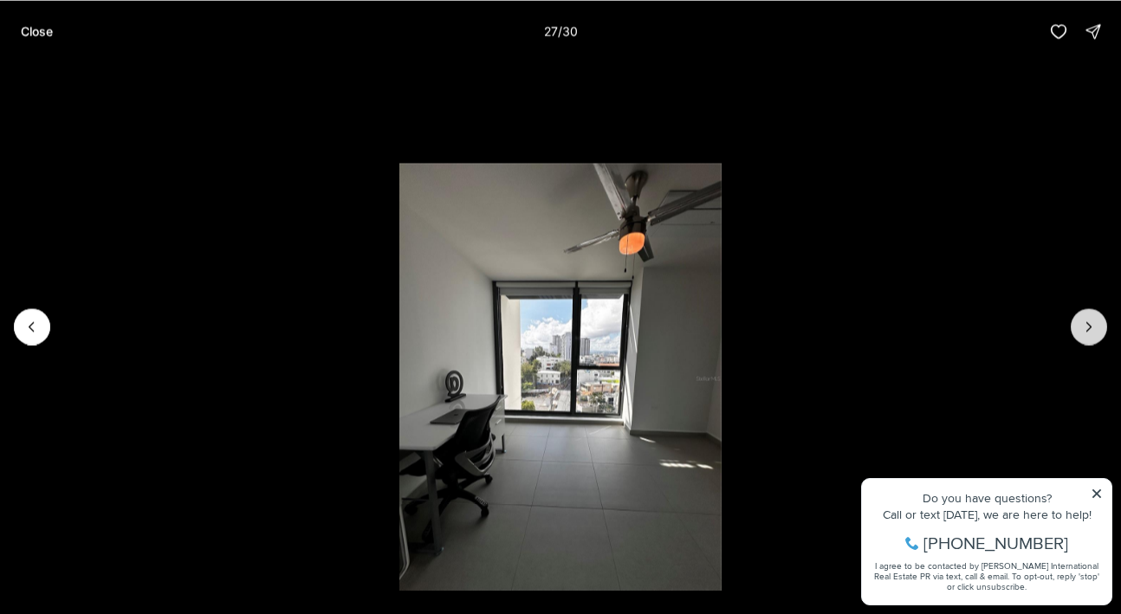
click at [1084, 317] on button "Next slide" at bounding box center [1088, 326] width 36 height 36
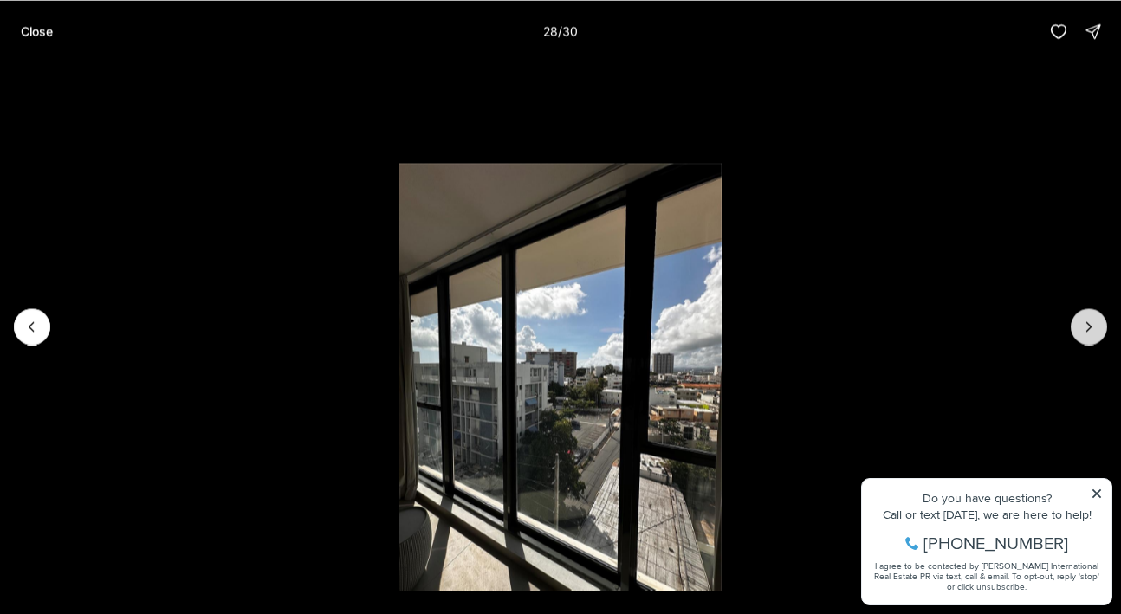
click at [1084, 317] on button "Next slide" at bounding box center [1088, 326] width 36 height 36
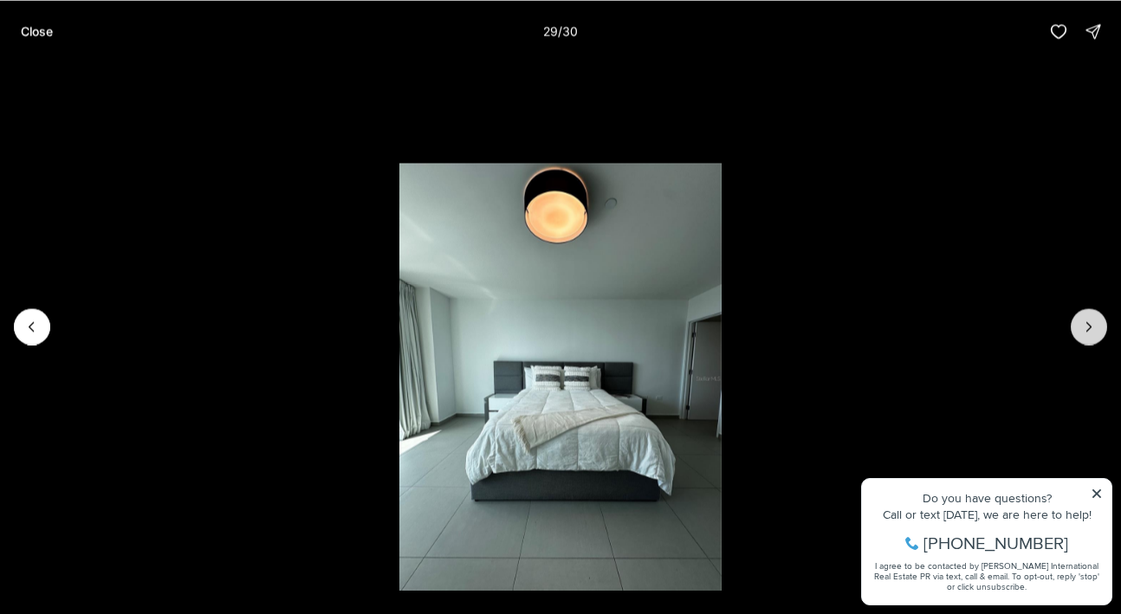
click at [1084, 317] on button "Next slide" at bounding box center [1088, 326] width 36 height 36
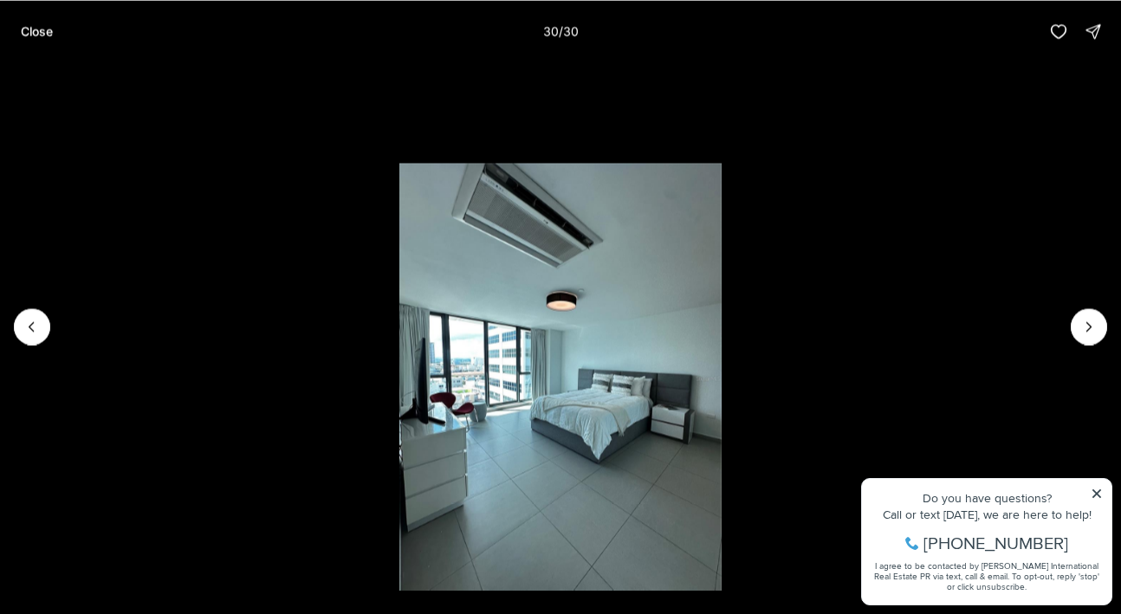
click at [1080, 329] on div at bounding box center [1088, 326] width 36 height 36
click at [1089, 323] on div at bounding box center [1088, 326] width 36 height 36
click at [1080, 320] on div at bounding box center [1088, 326] width 36 height 36
click at [54, 24] on button "Close" at bounding box center [36, 31] width 53 height 35
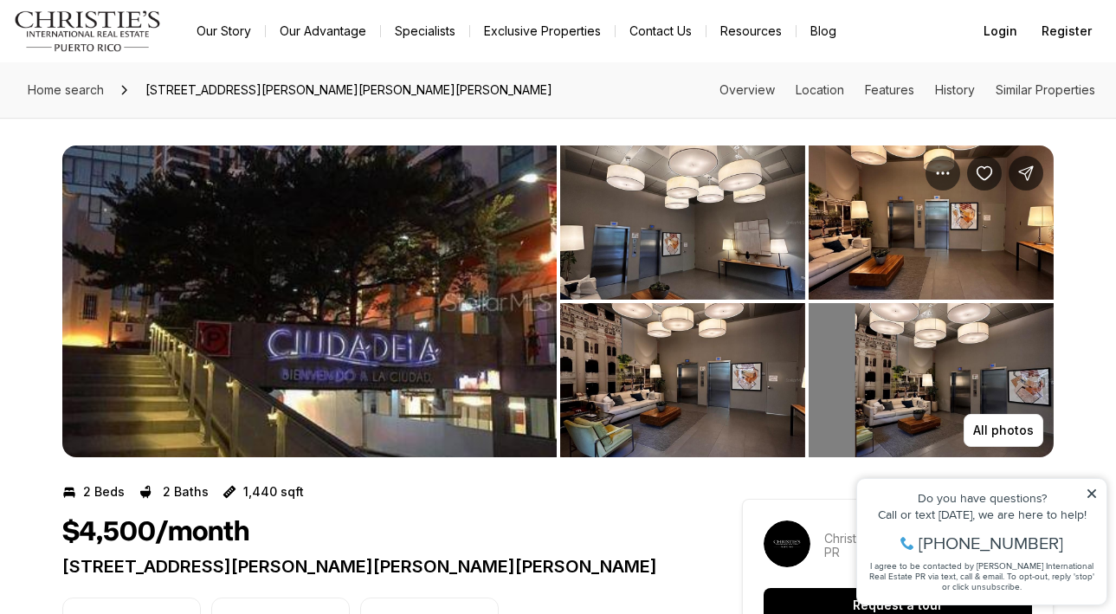
click at [363, 383] on img "View image gallery" at bounding box center [309, 302] width 495 height 312
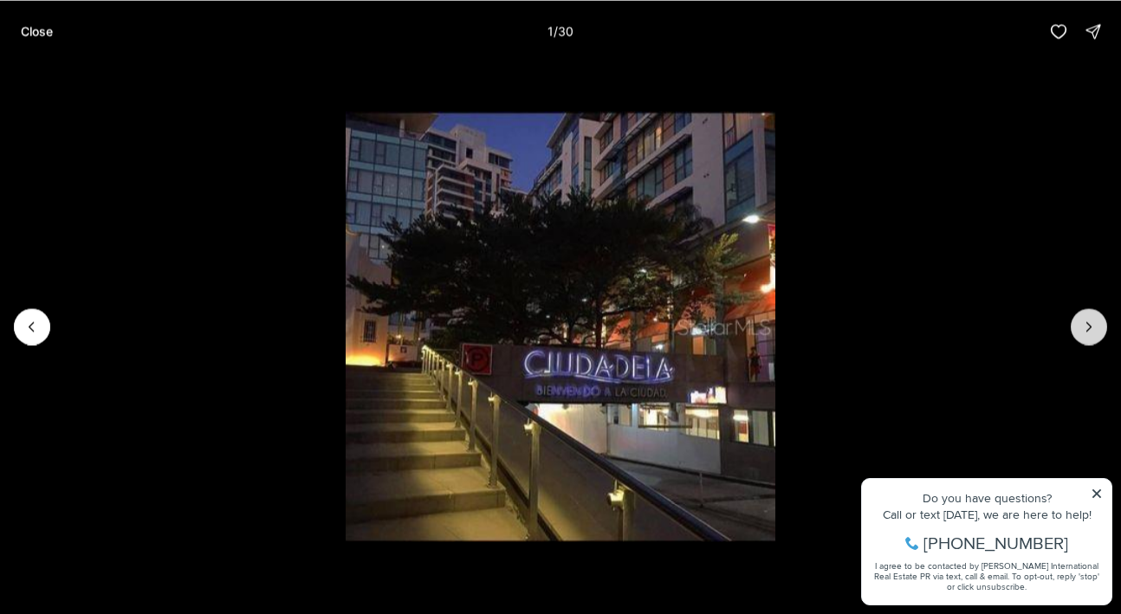
click at [1083, 332] on icon "Next slide" at bounding box center [1088, 326] width 17 height 17
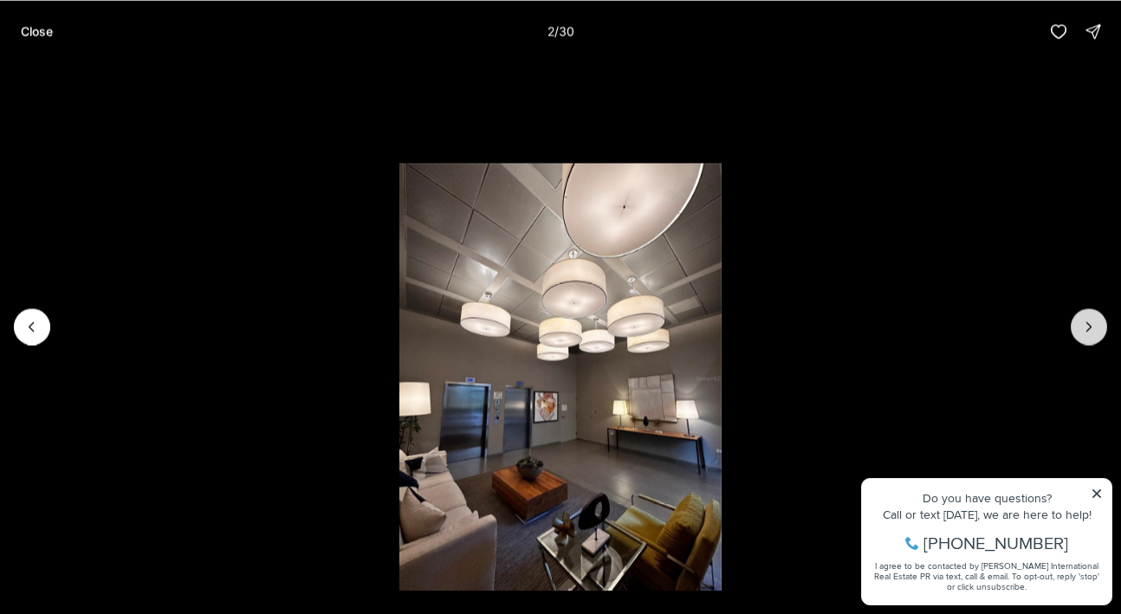
click at [1088, 329] on icon "Next slide" at bounding box center [1089, 326] width 4 height 9
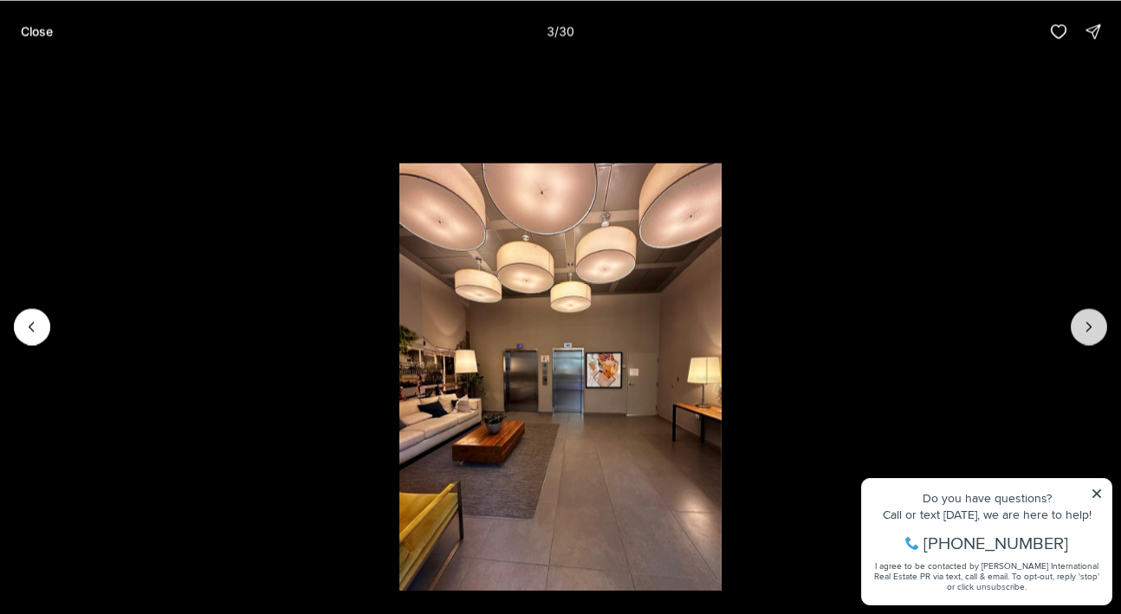
click at [1088, 329] on icon "Next slide" at bounding box center [1089, 326] width 4 height 9
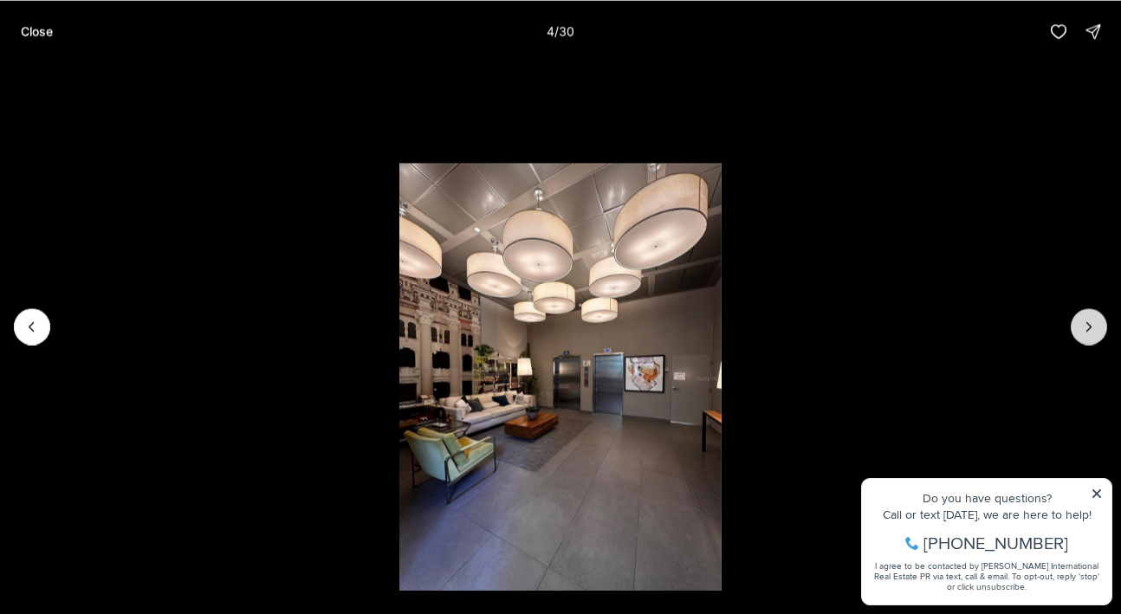
click at [1088, 329] on icon "Next slide" at bounding box center [1089, 326] width 4 height 9
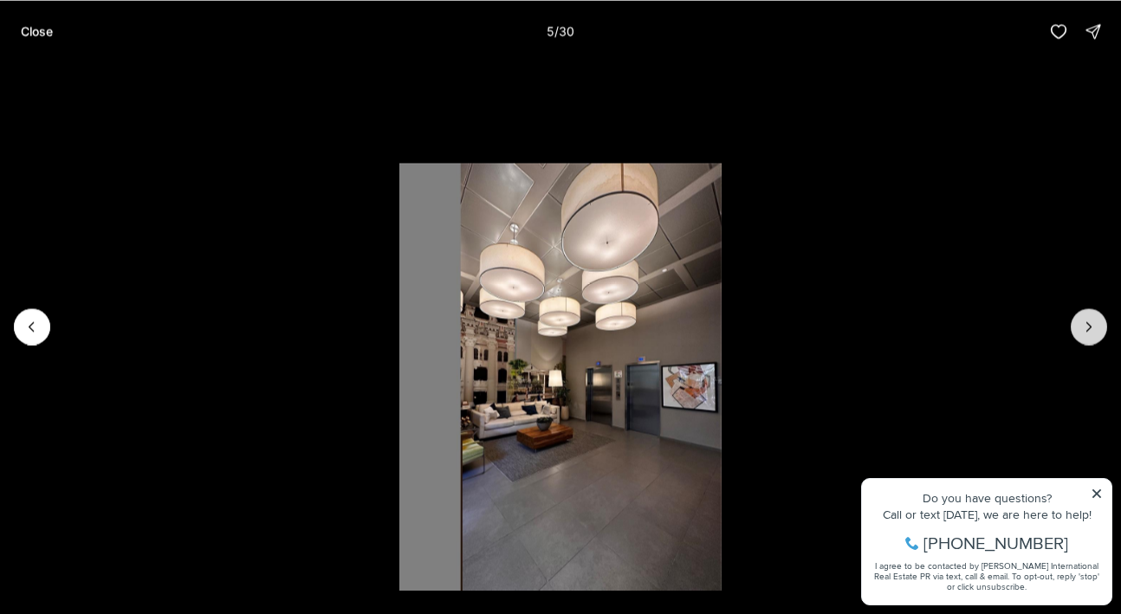
click at [1088, 329] on icon "Next slide" at bounding box center [1089, 326] width 4 height 9
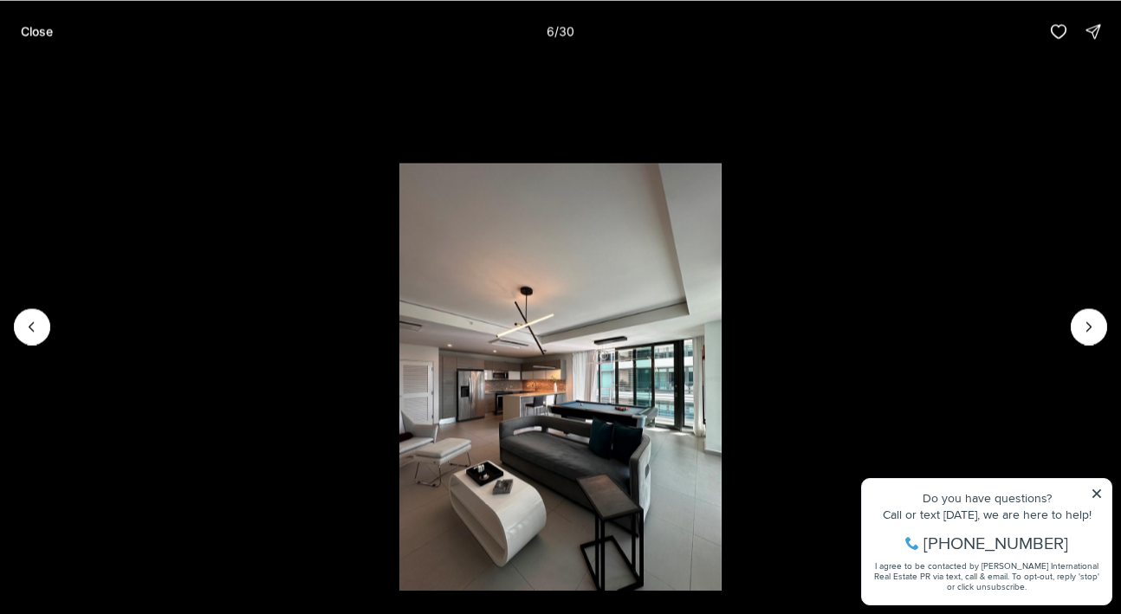
click at [1096, 490] on li "6 of 30" at bounding box center [560, 325] width 1121 height 527
click at [1096, 494] on li "6 of 30" at bounding box center [560, 325] width 1121 height 527
click at [1096, 493] on li "6 of 30" at bounding box center [560, 325] width 1121 height 527
click at [1096, 492] on li "6 of 30" at bounding box center [560, 325] width 1121 height 527
click at [1089, 332] on icon "Next slide" at bounding box center [1088, 326] width 17 height 17
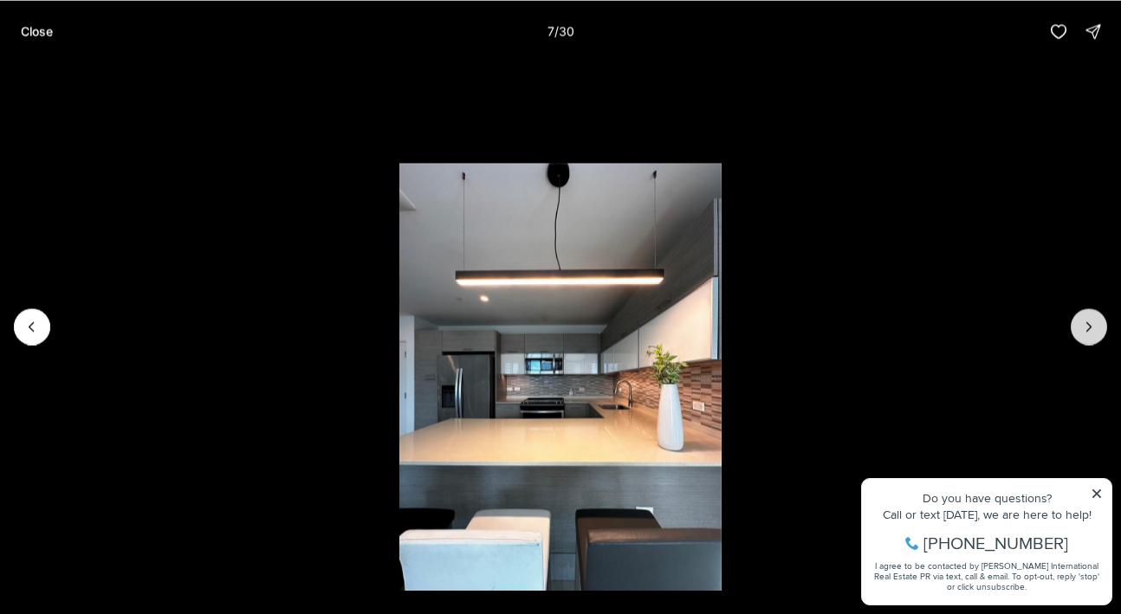
click at [1089, 332] on icon "Next slide" at bounding box center [1088, 326] width 17 height 17
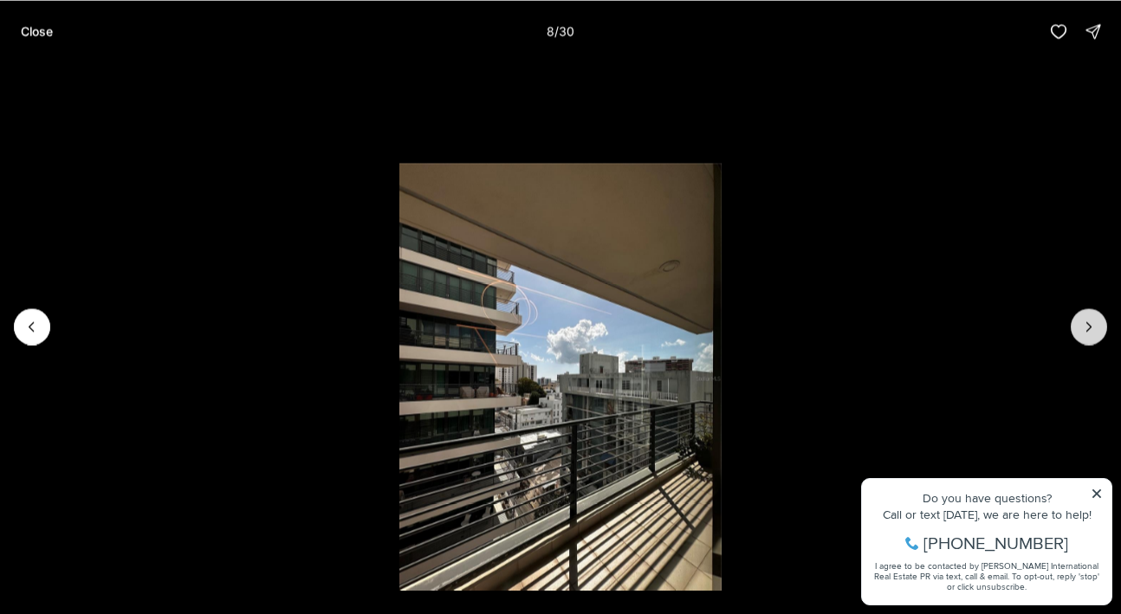
click at [1089, 332] on icon "Next slide" at bounding box center [1088, 326] width 17 height 17
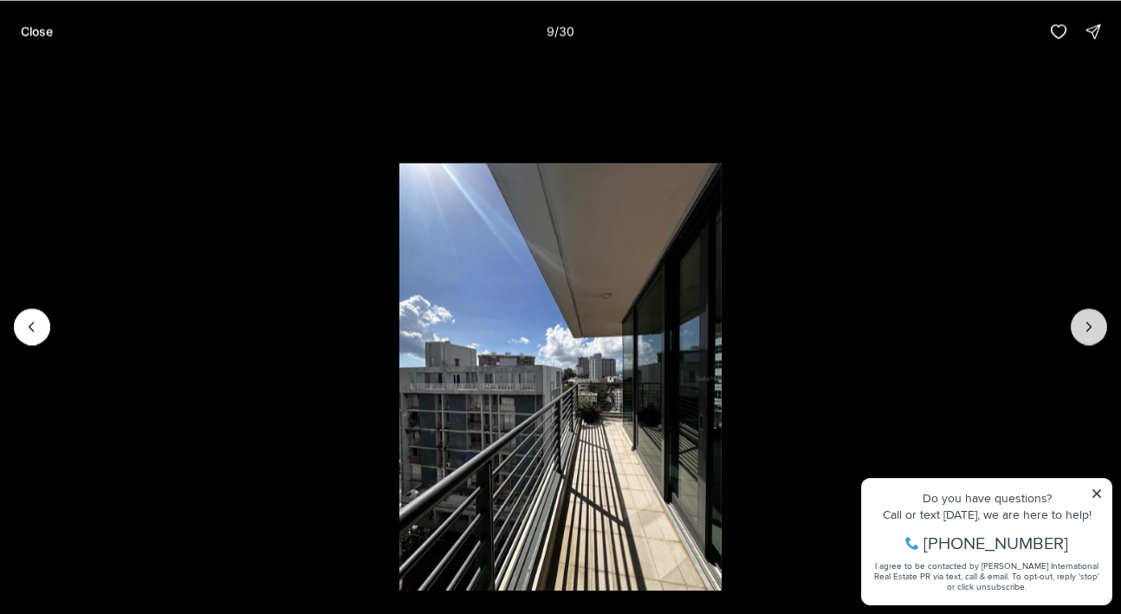
click at [1089, 332] on icon "Next slide" at bounding box center [1088, 326] width 17 height 17
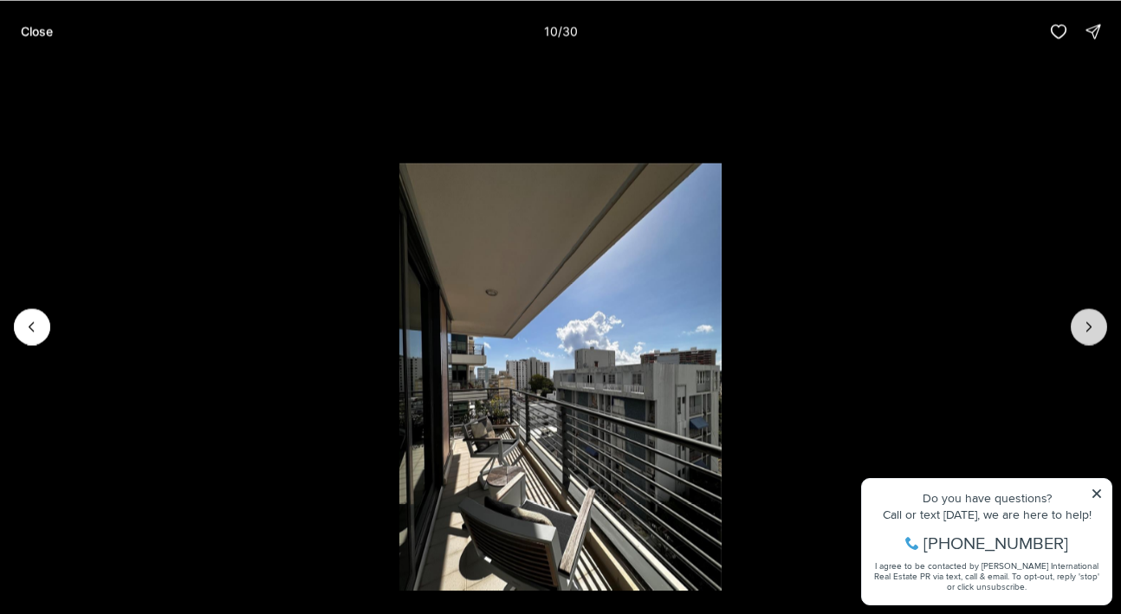
click at [1089, 332] on icon "Next slide" at bounding box center [1088, 326] width 17 height 17
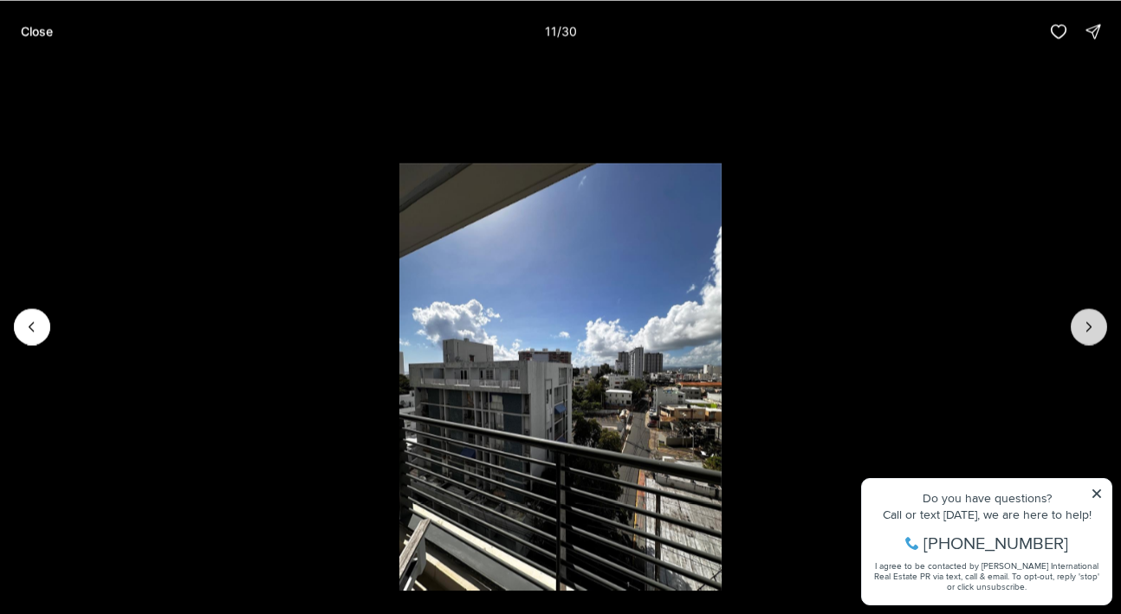
click at [1089, 332] on icon "Next slide" at bounding box center [1088, 326] width 17 height 17
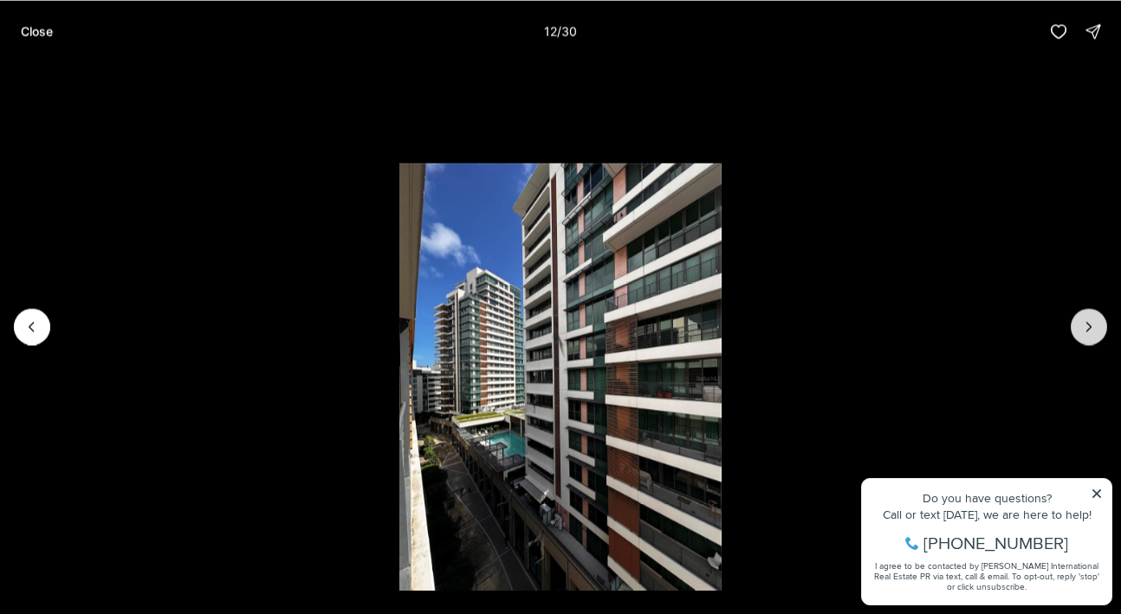
click at [1089, 332] on icon "Next slide" at bounding box center [1088, 326] width 17 height 17
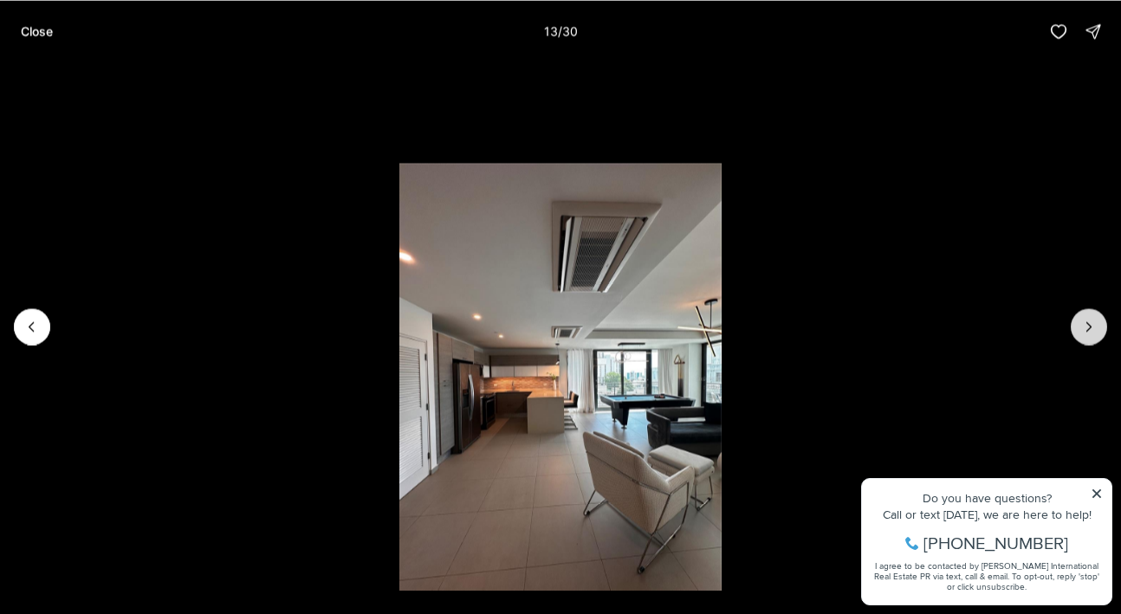
click at [1089, 332] on icon "Next slide" at bounding box center [1088, 326] width 17 height 17
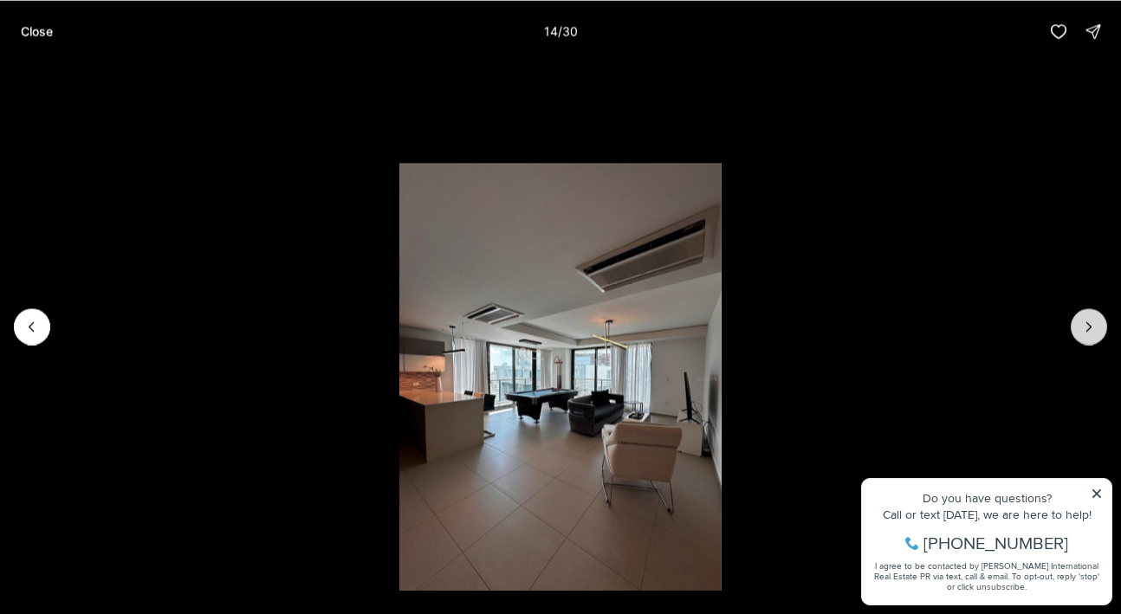
click at [1089, 332] on icon "Next slide" at bounding box center [1088, 326] width 17 height 17
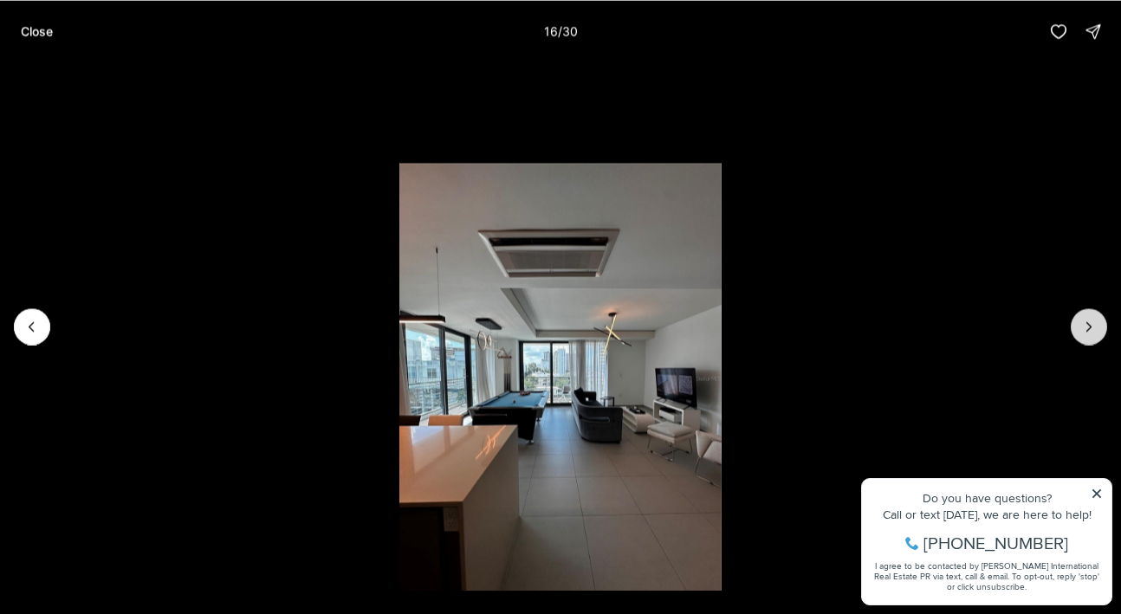
click at [1089, 332] on icon "Next slide" at bounding box center [1088, 326] width 17 height 17
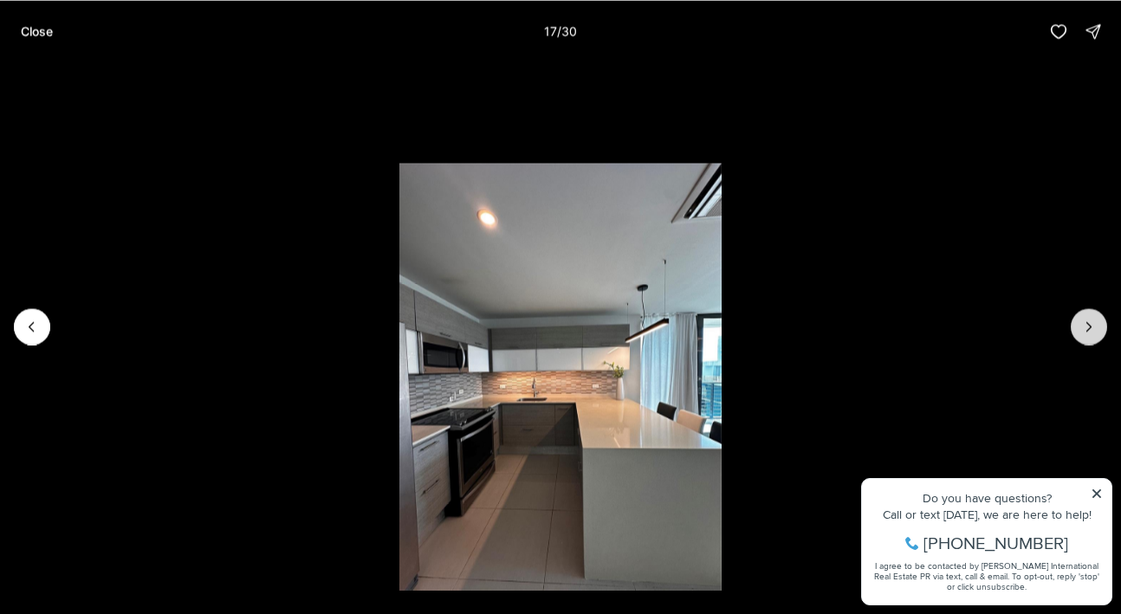
click at [1089, 332] on icon "Next slide" at bounding box center [1088, 326] width 17 height 17
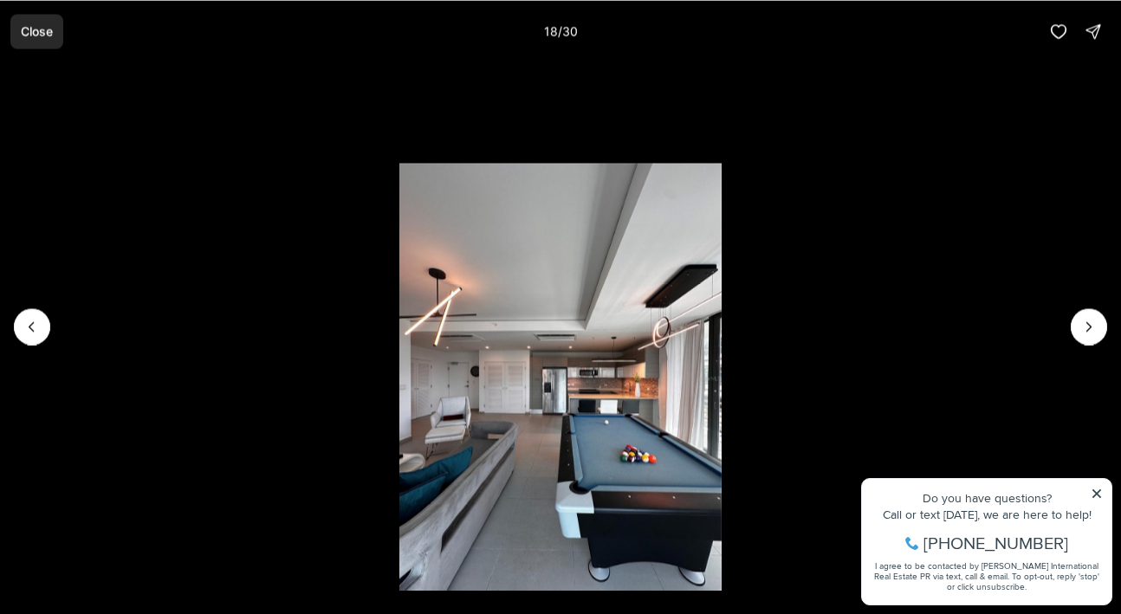
click at [41, 24] on p "Close" at bounding box center [37, 31] width 32 height 14
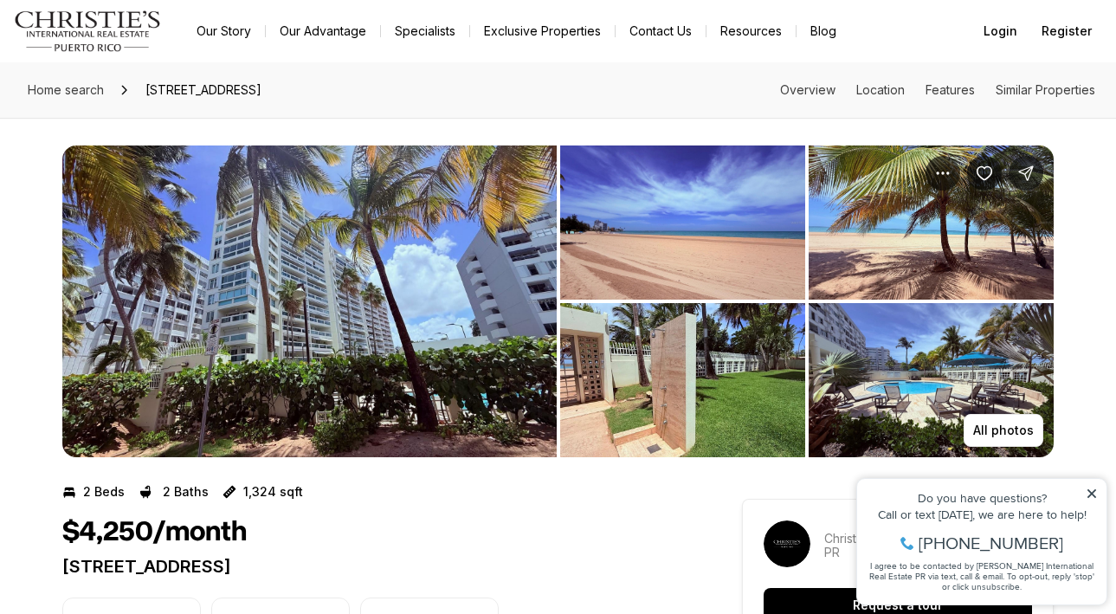
click at [437, 315] on img "View image gallery" at bounding box center [309, 302] width 495 height 312
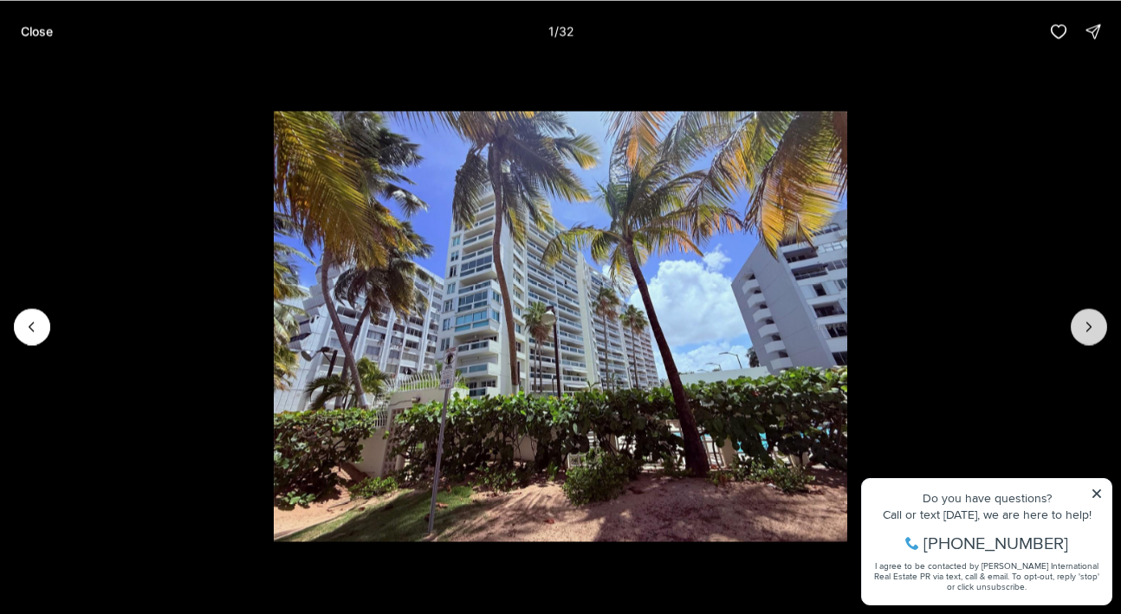
click at [1090, 321] on icon "Next slide" at bounding box center [1088, 326] width 17 height 17
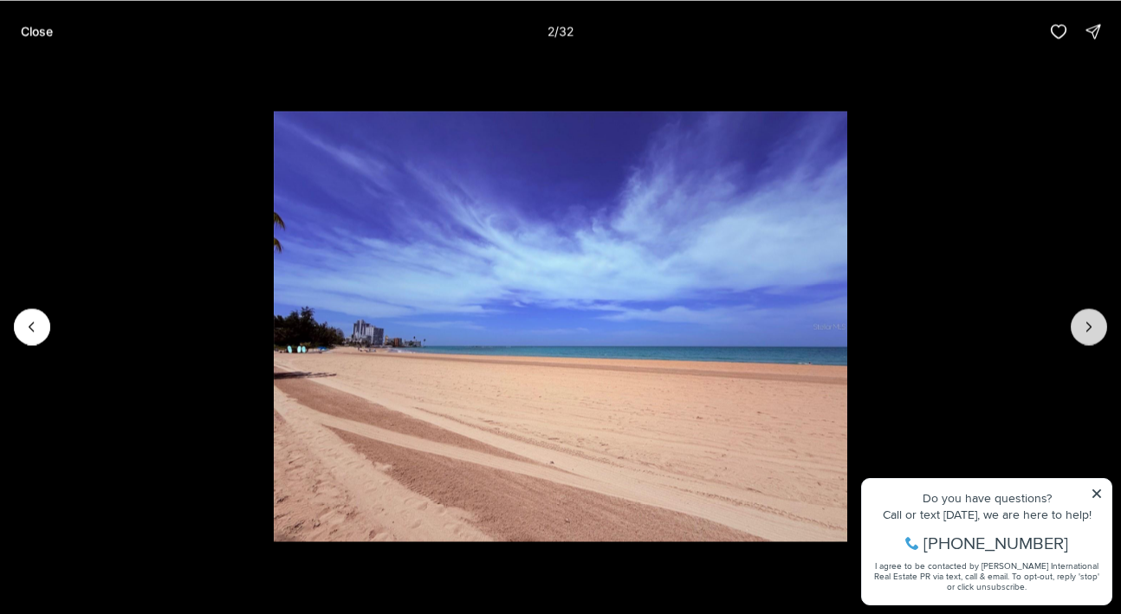
click at [1094, 325] on icon "Next slide" at bounding box center [1088, 326] width 17 height 17
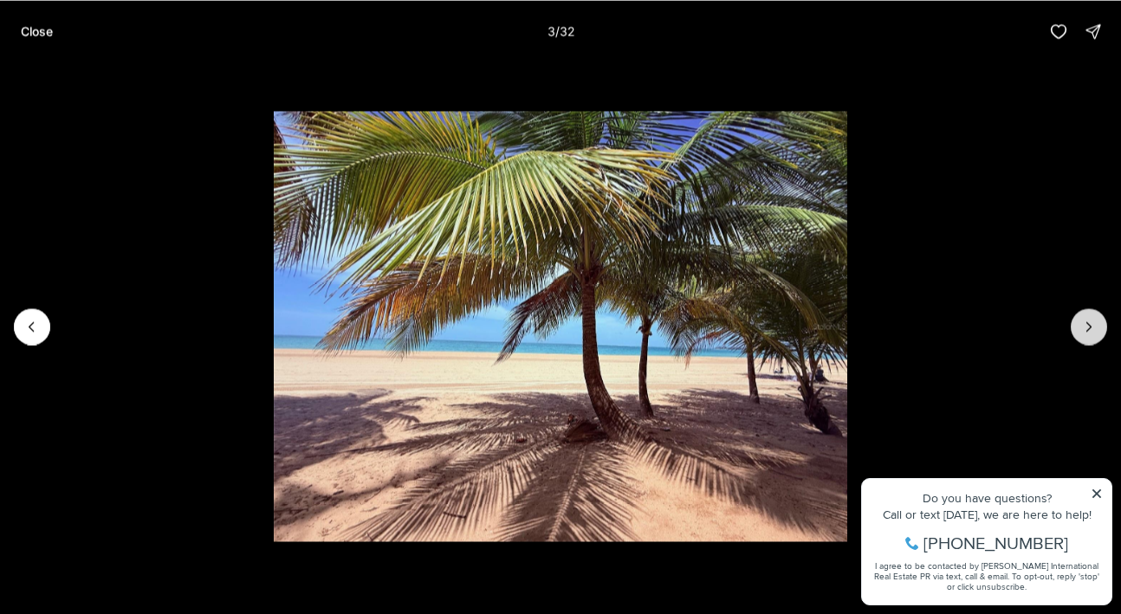
click at [1094, 325] on icon "Next slide" at bounding box center [1088, 326] width 17 height 17
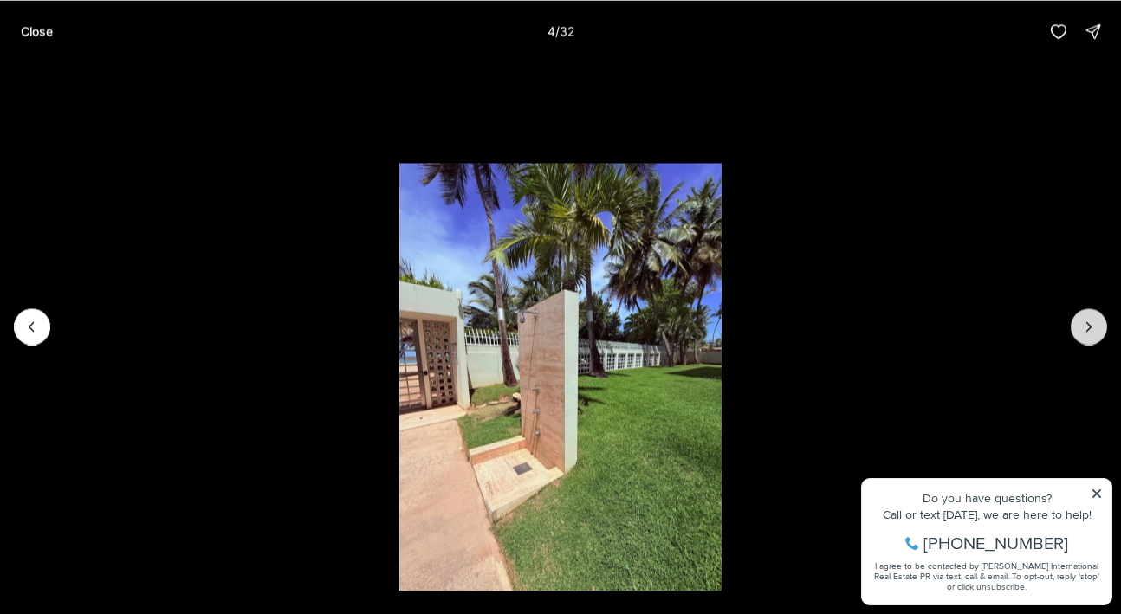
click at [1094, 325] on icon "Next slide" at bounding box center [1088, 326] width 17 height 17
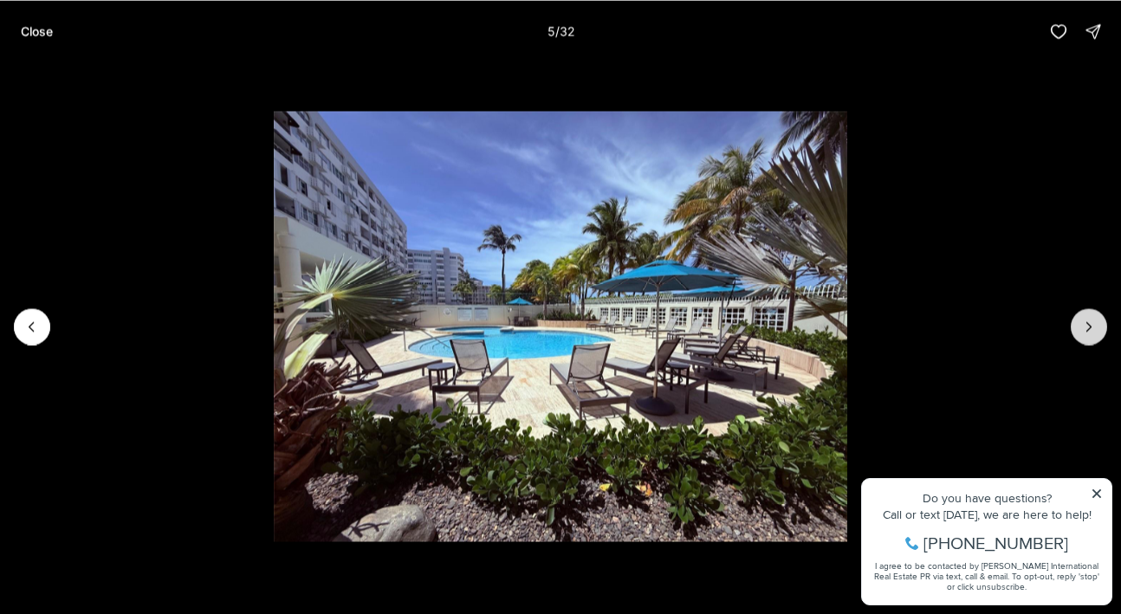
click at [1094, 325] on icon "Next slide" at bounding box center [1088, 326] width 17 height 17
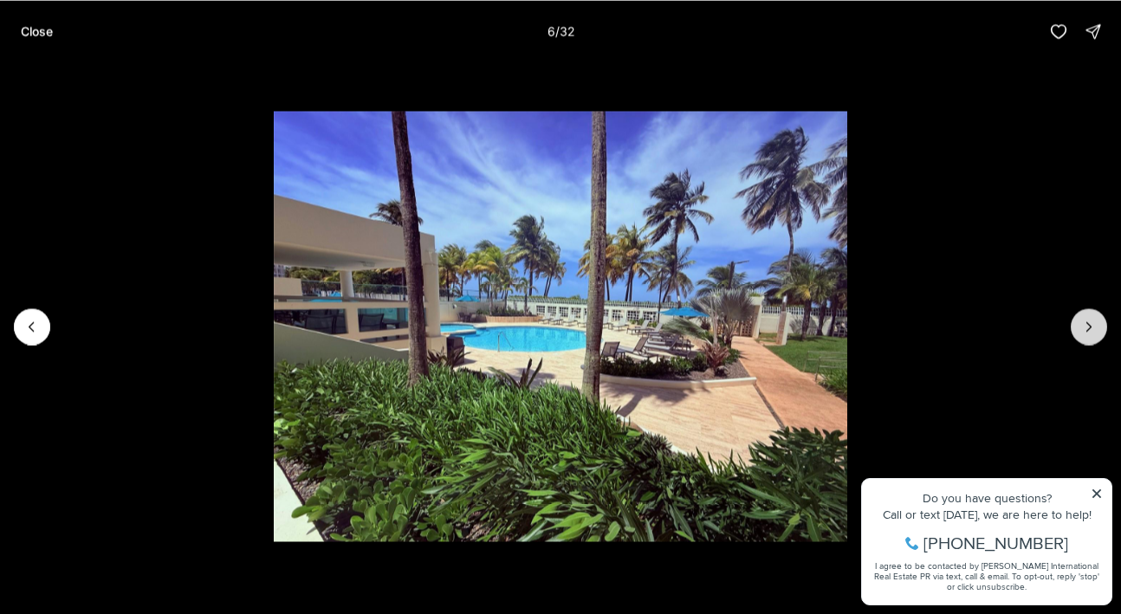
click at [1094, 325] on icon "Next slide" at bounding box center [1088, 326] width 17 height 17
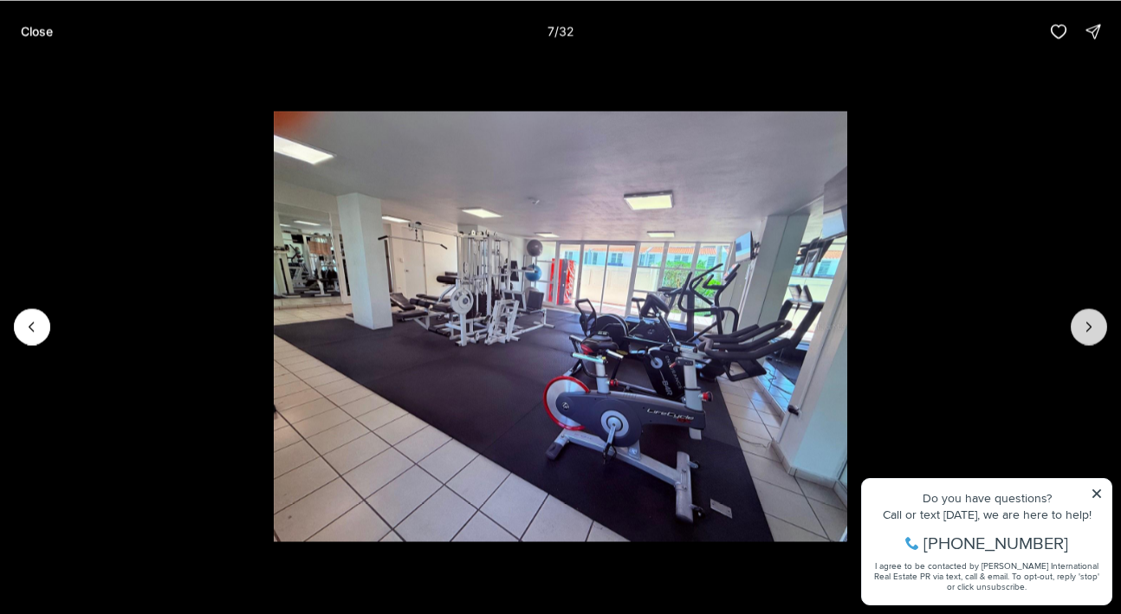
click at [1094, 325] on icon "Next slide" at bounding box center [1088, 326] width 17 height 17
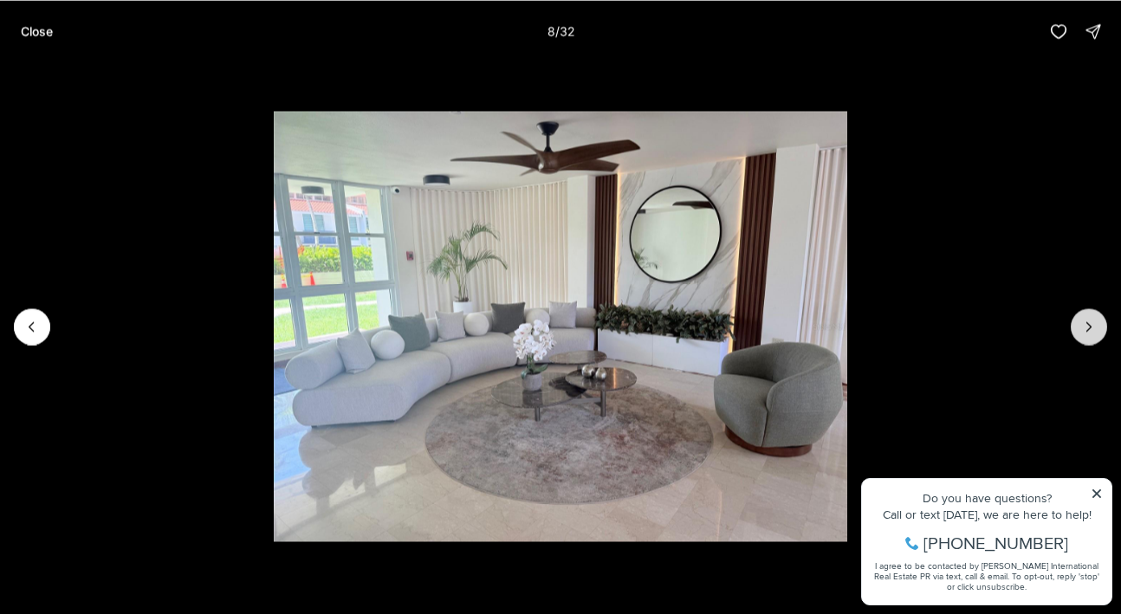
click at [1094, 325] on icon "Next slide" at bounding box center [1088, 326] width 17 height 17
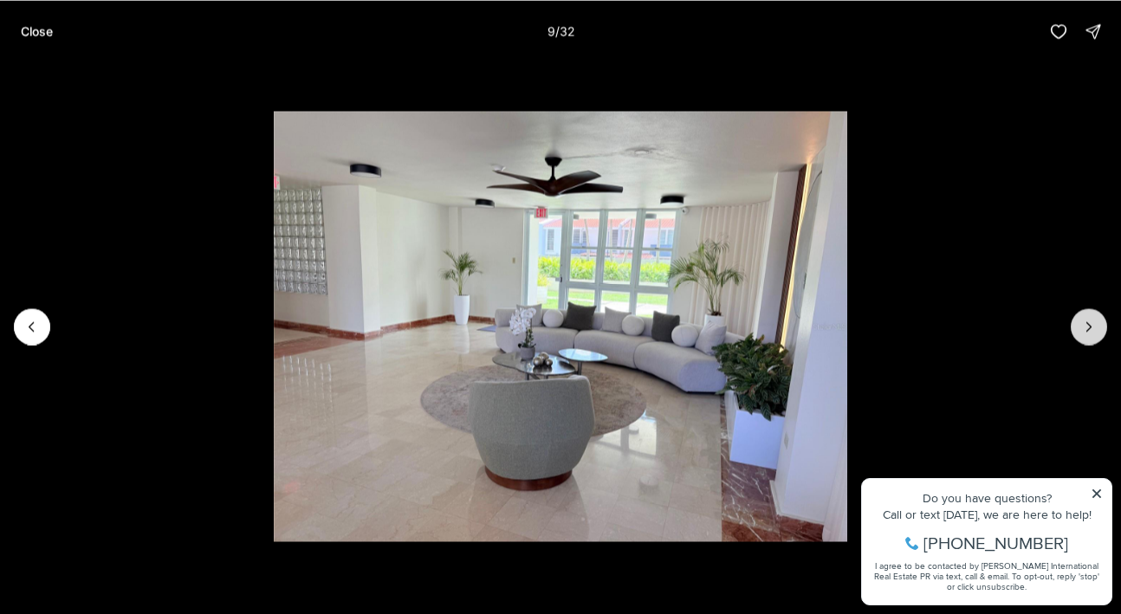
click at [1094, 325] on icon "Next slide" at bounding box center [1088, 326] width 17 height 17
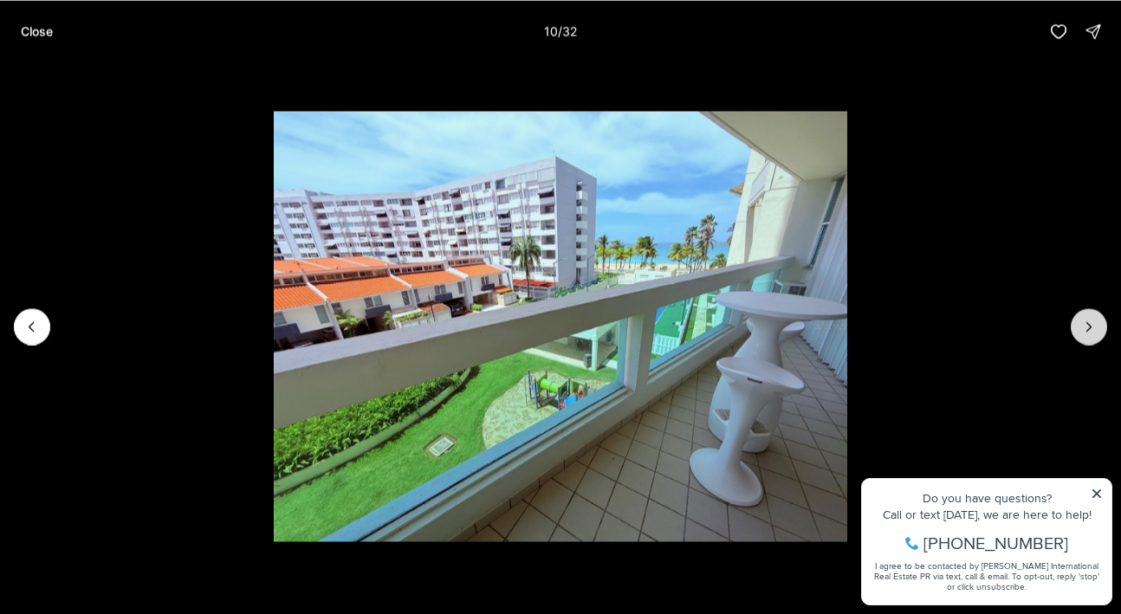
click at [1081, 320] on icon "Next slide" at bounding box center [1088, 326] width 17 height 17
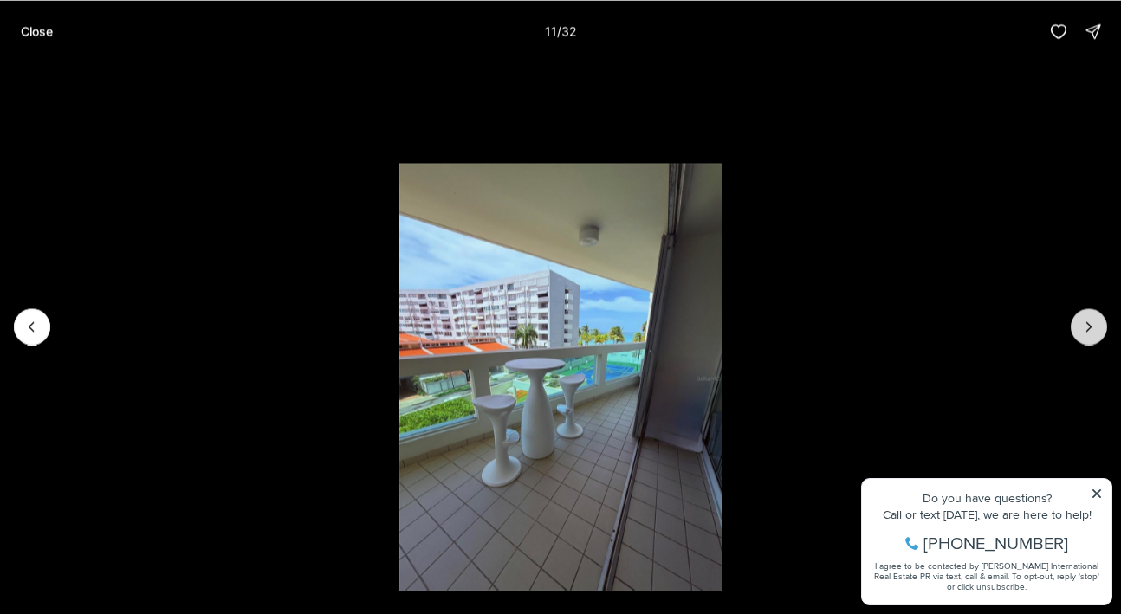
click at [1081, 320] on icon "Next slide" at bounding box center [1088, 326] width 17 height 17
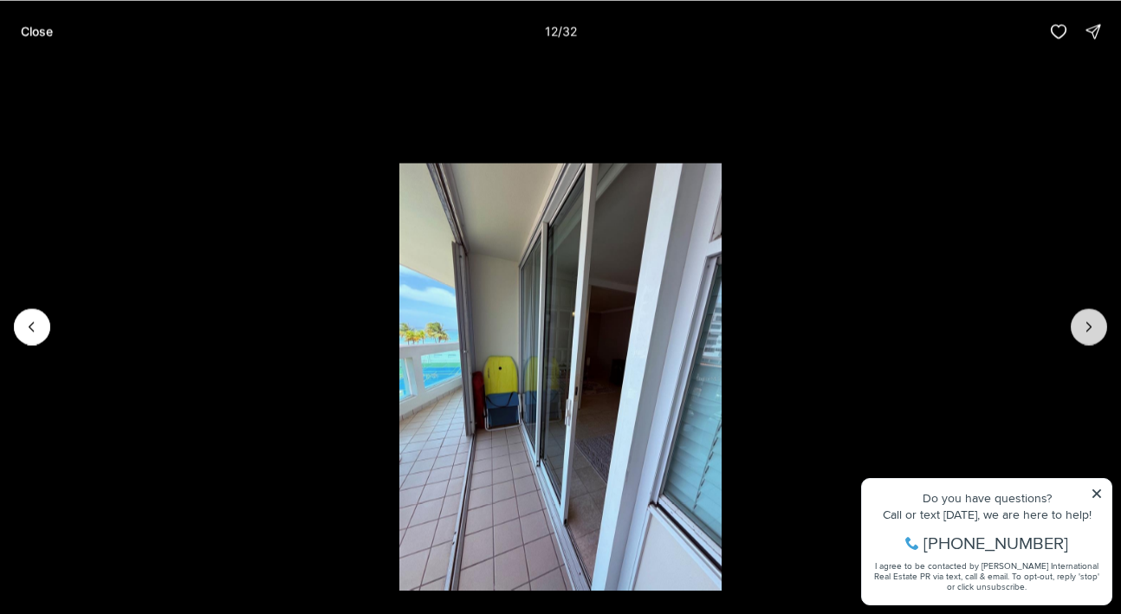
click at [1081, 320] on icon "Next slide" at bounding box center [1088, 326] width 17 height 17
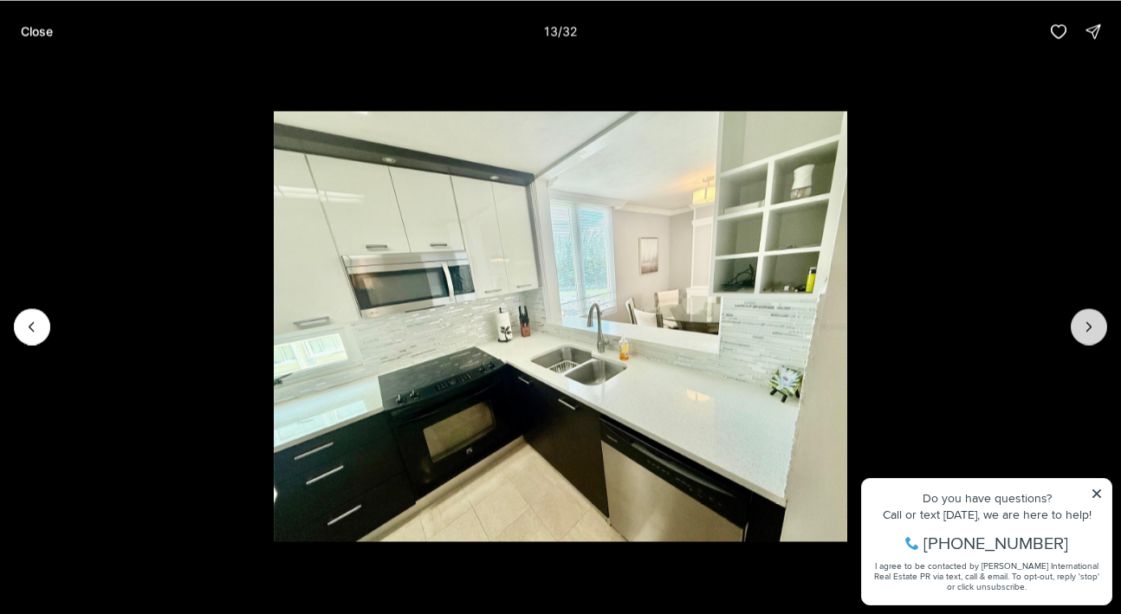
click at [1081, 320] on icon "Next slide" at bounding box center [1088, 326] width 17 height 17
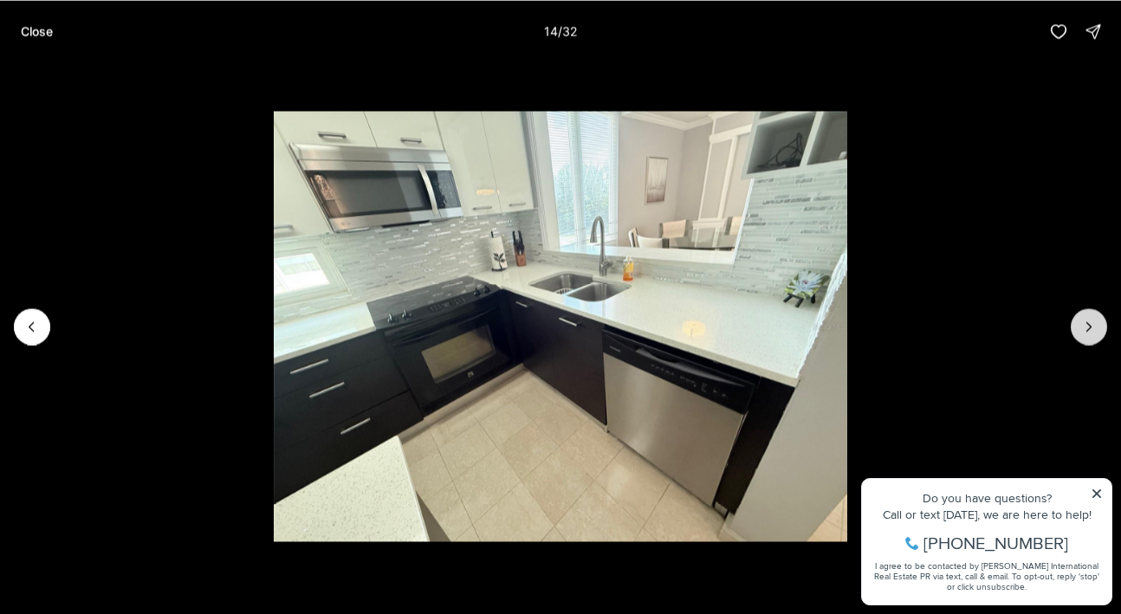
click at [1081, 320] on icon "Next slide" at bounding box center [1088, 326] width 17 height 17
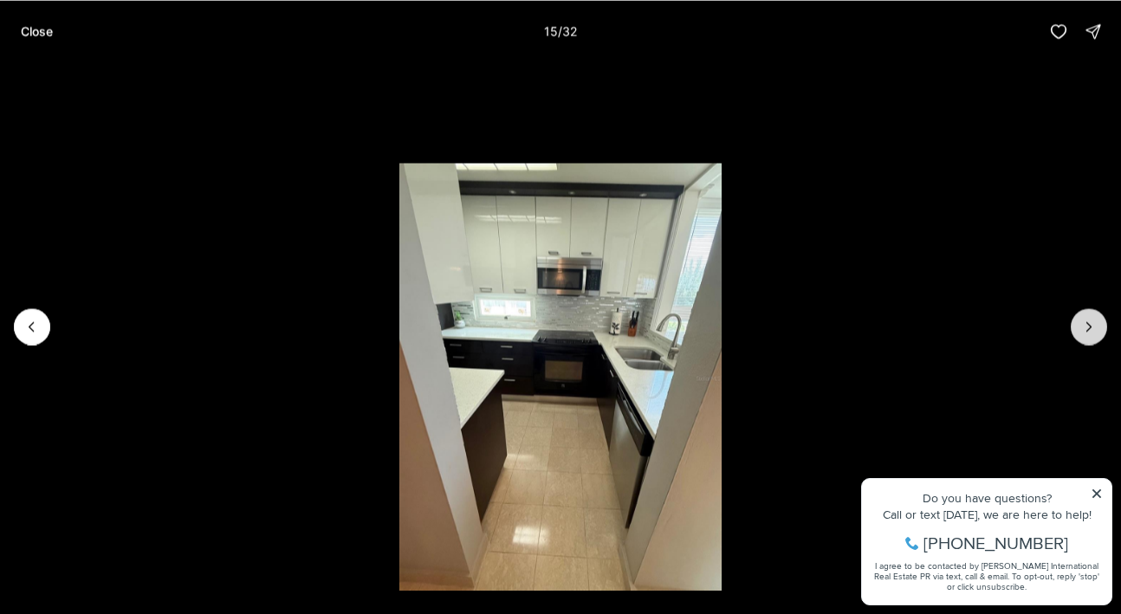
click at [1081, 320] on icon "Next slide" at bounding box center [1088, 326] width 17 height 17
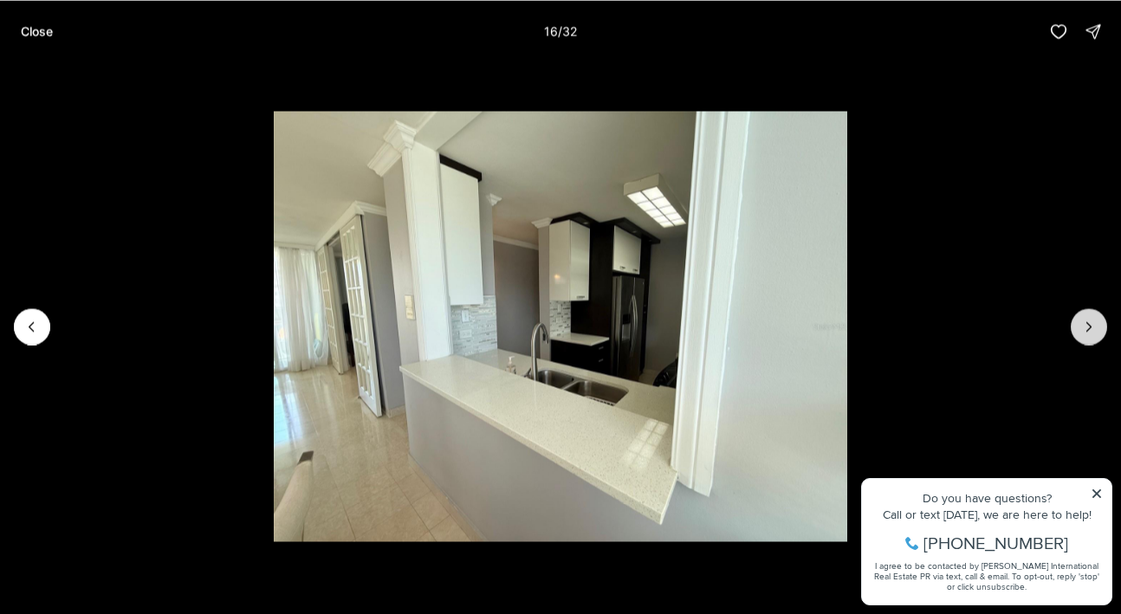
click at [1081, 320] on icon "Next slide" at bounding box center [1088, 326] width 17 height 17
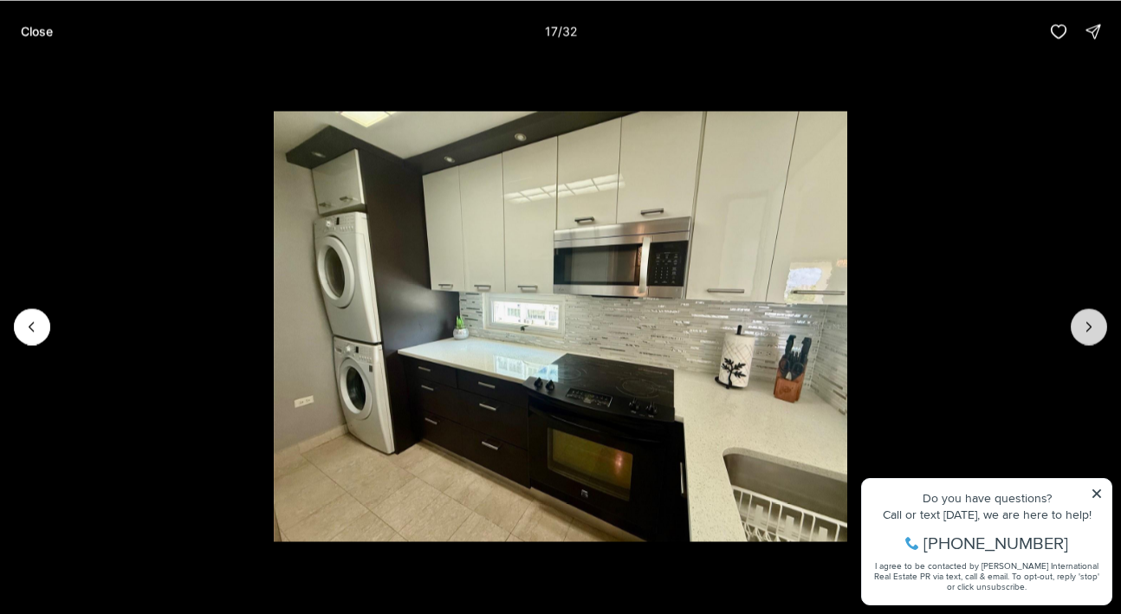
click at [1081, 320] on icon "Next slide" at bounding box center [1088, 326] width 17 height 17
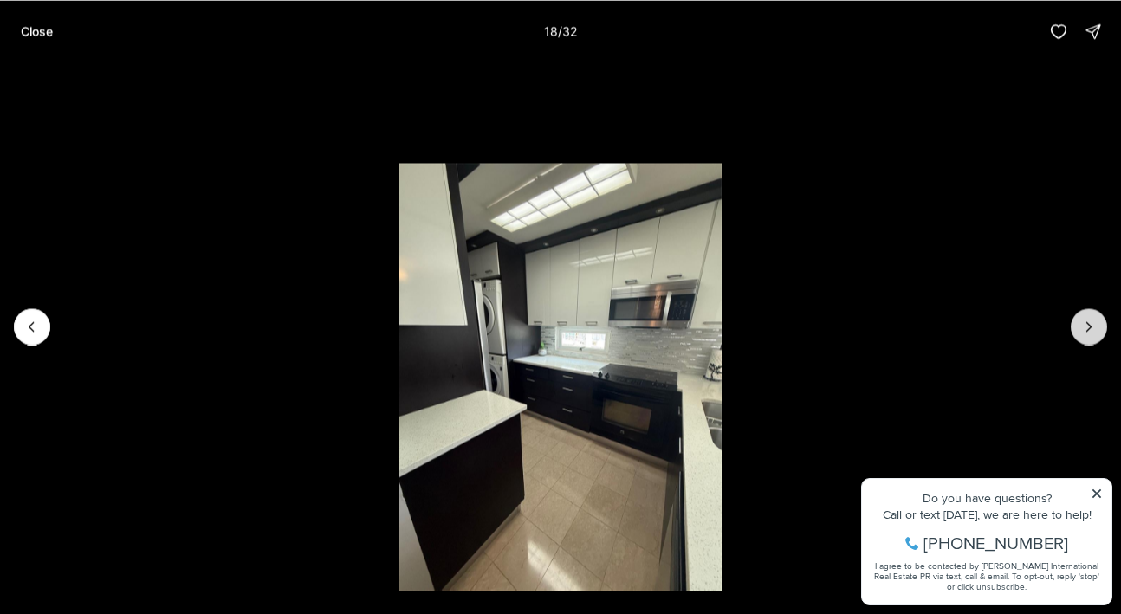
click at [1081, 320] on icon "Next slide" at bounding box center [1088, 326] width 17 height 17
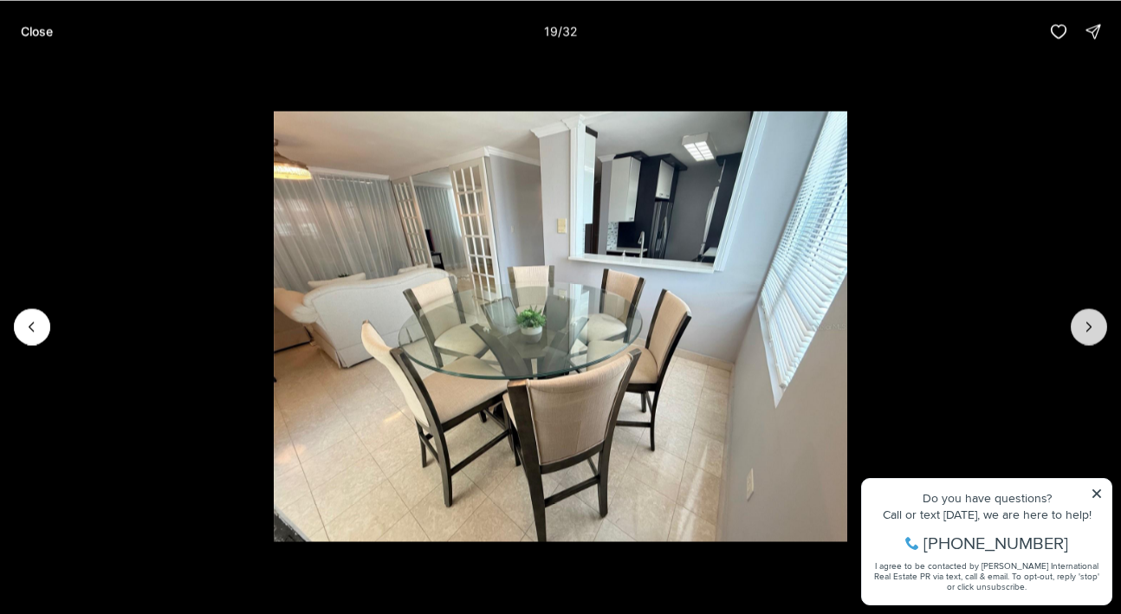
click at [1081, 320] on icon "Next slide" at bounding box center [1088, 326] width 17 height 17
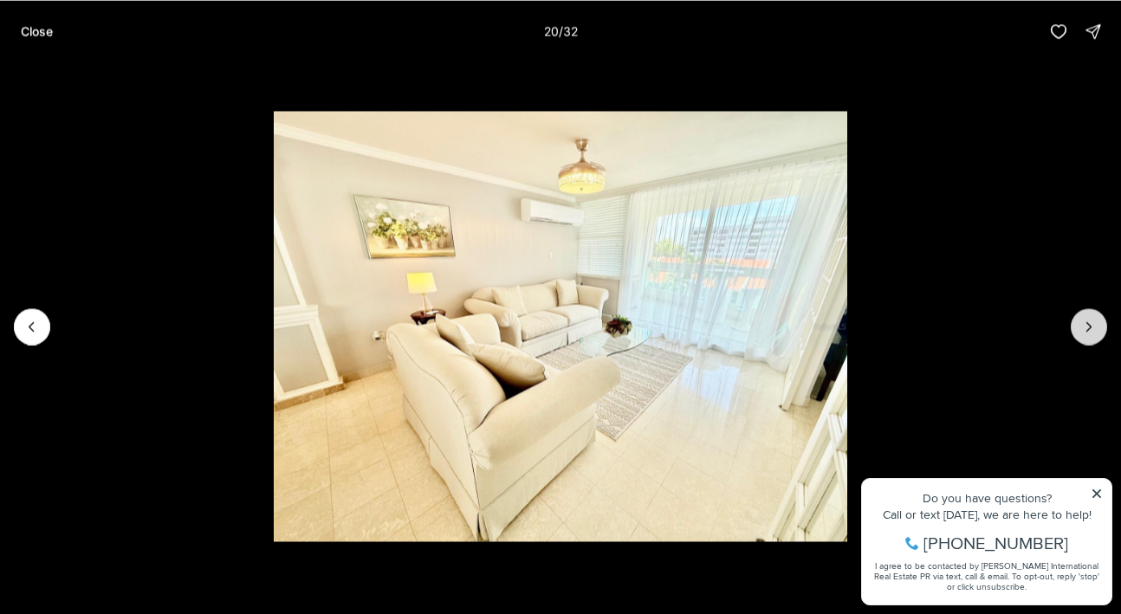
click at [1081, 320] on icon "Next slide" at bounding box center [1088, 326] width 17 height 17
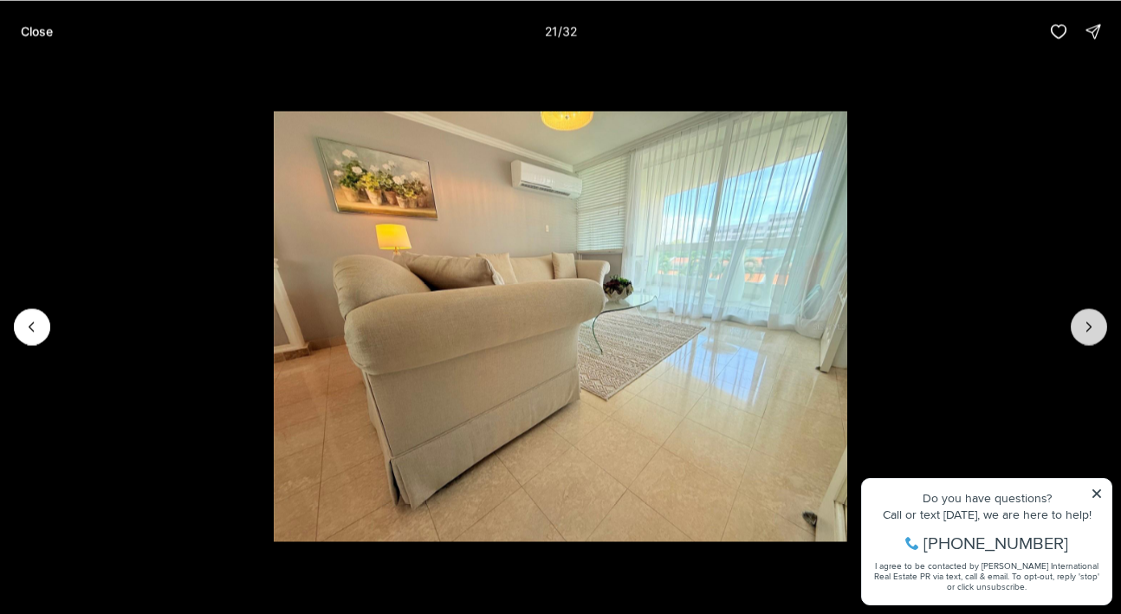
click at [1081, 320] on icon "Next slide" at bounding box center [1088, 326] width 17 height 17
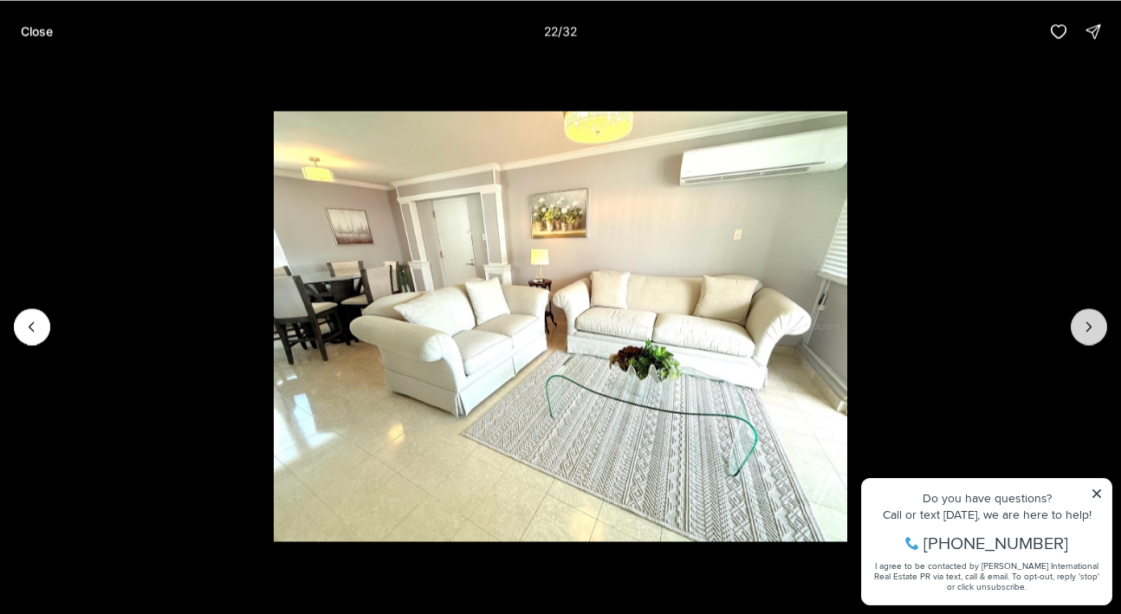
click at [1092, 320] on icon "Next slide" at bounding box center [1088, 326] width 17 height 17
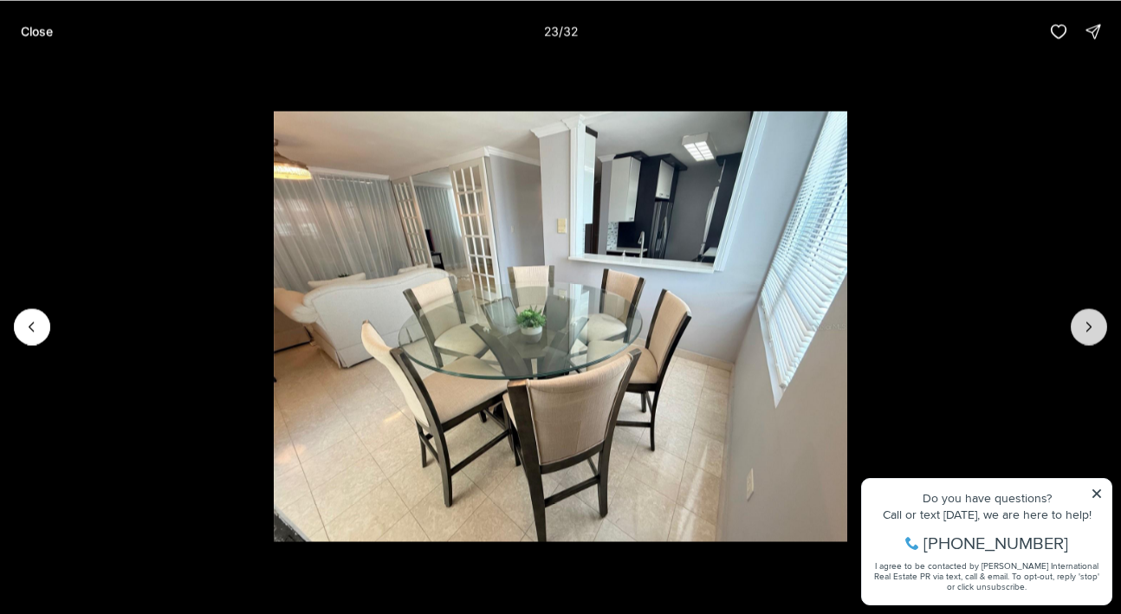
click at [1092, 320] on icon "Next slide" at bounding box center [1088, 326] width 17 height 17
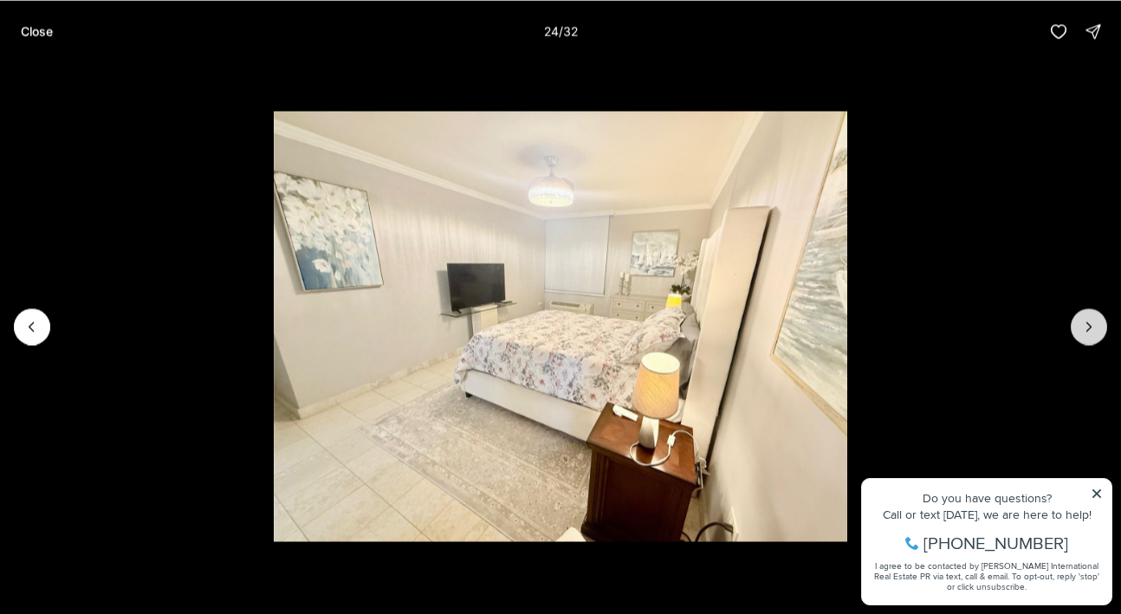
click at [1092, 320] on icon "Next slide" at bounding box center [1088, 326] width 17 height 17
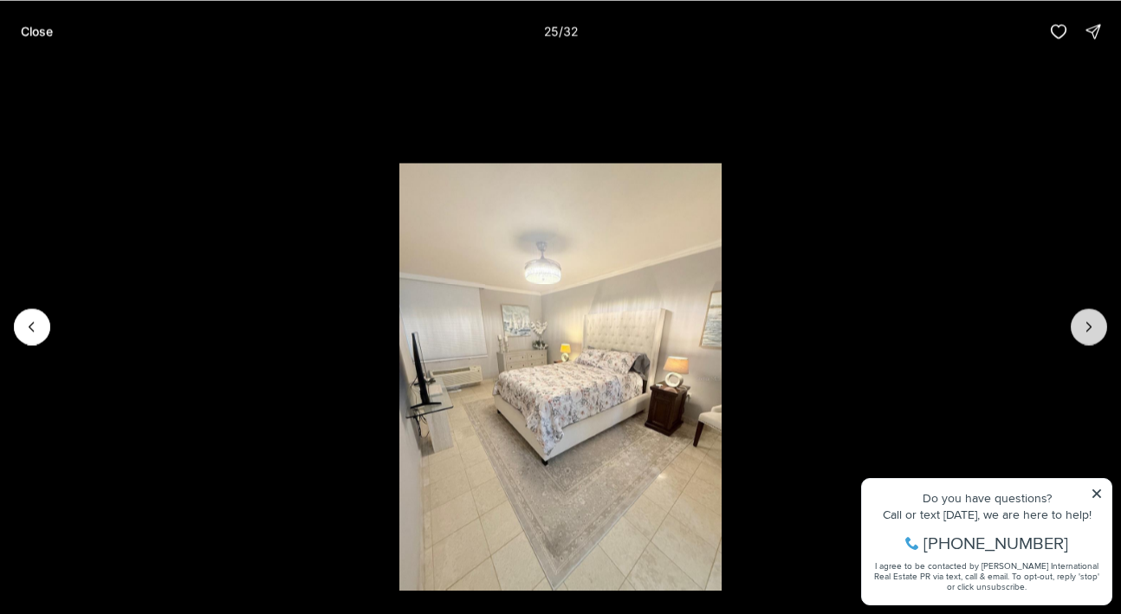
click at [1092, 320] on icon "Next slide" at bounding box center [1088, 326] width 17 height 17
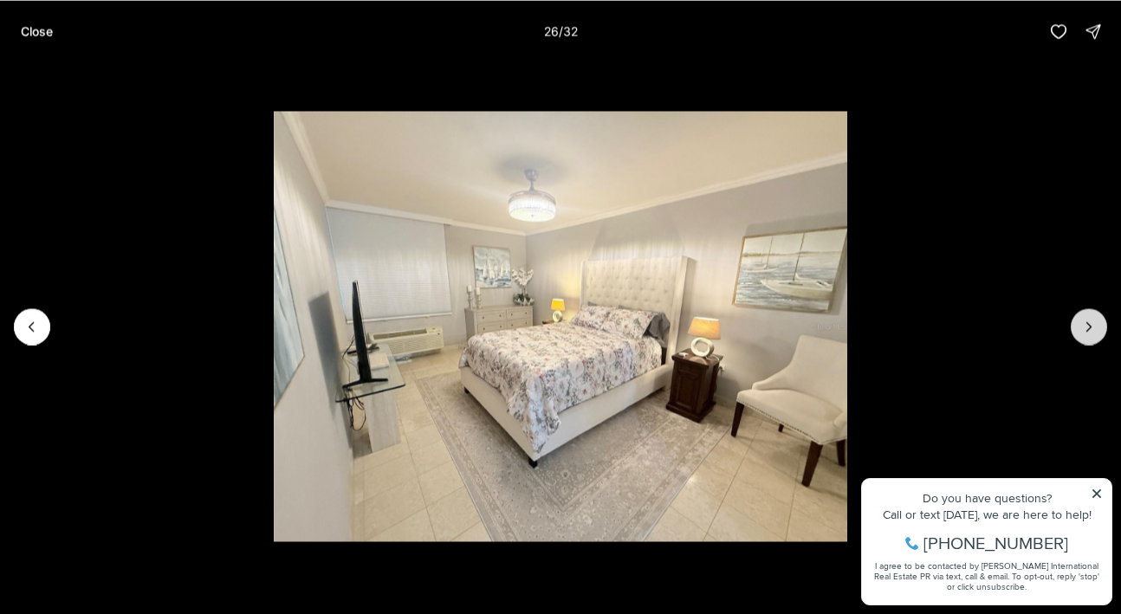
click at [1092, 320] on icon "Next slide" at bounding box center [1088, 326] width 17 height 17
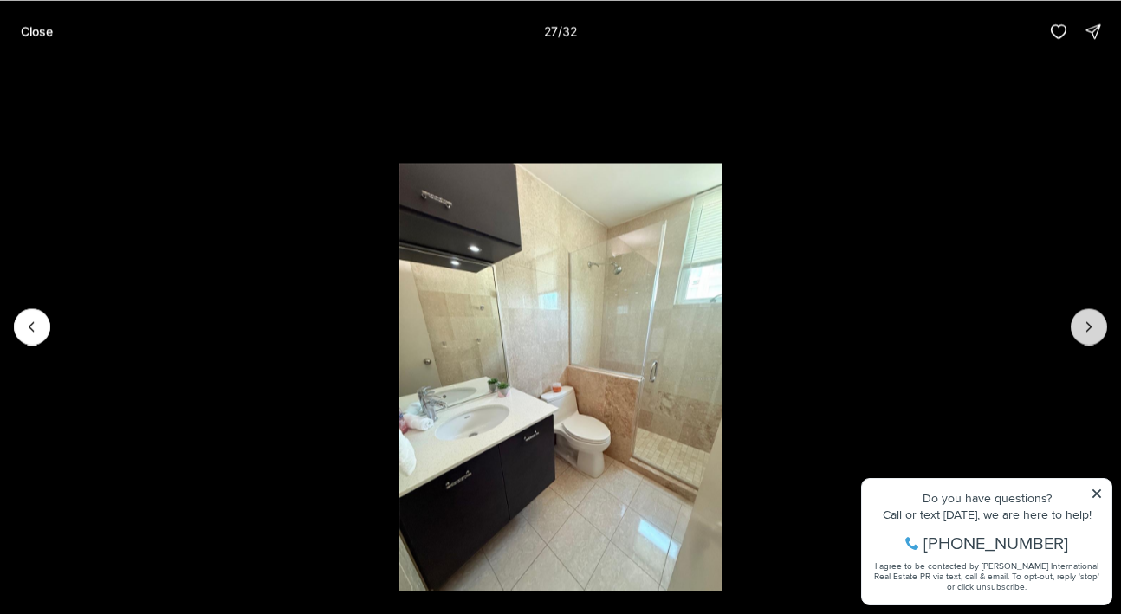
click at [1092, 320] on icon "Next slide" at bounding box center [1088, 326] width 17 height 17
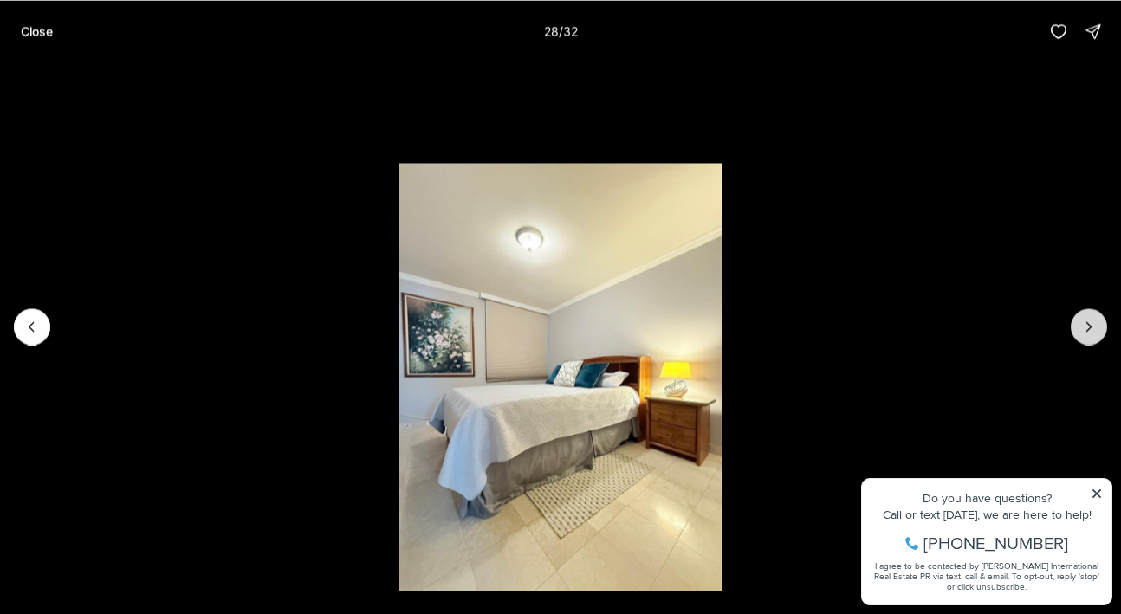
click at [1092, 320] on icon "Next slide" at bounding box center [1088, 326] width 17 height 17
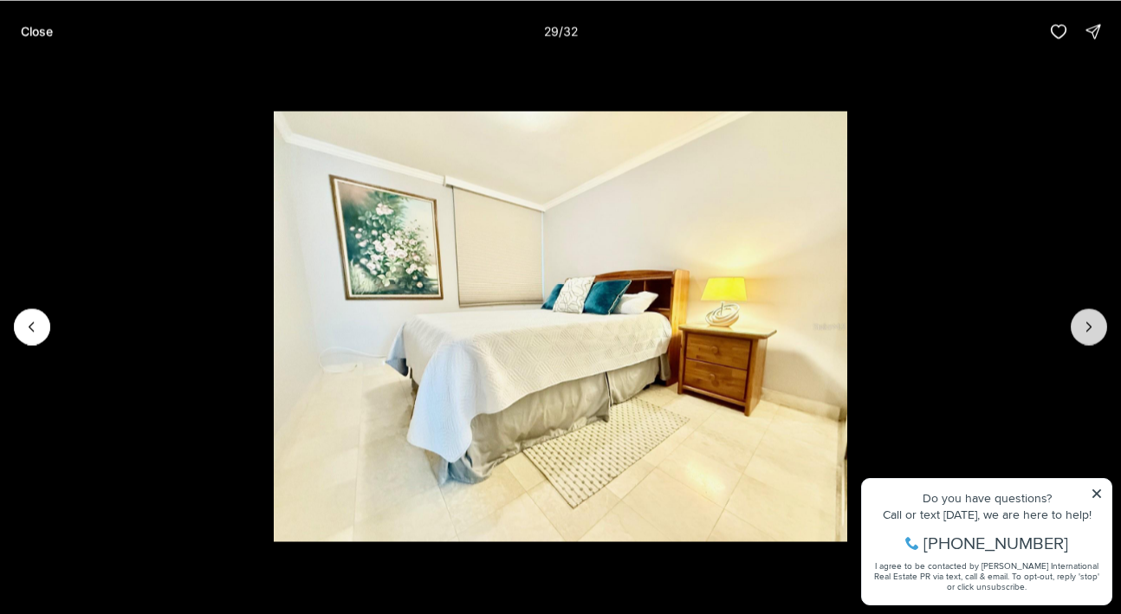
click at [1092, 320] on icon "Next slide" at bounding box center [1088, 326] width 17 height 17
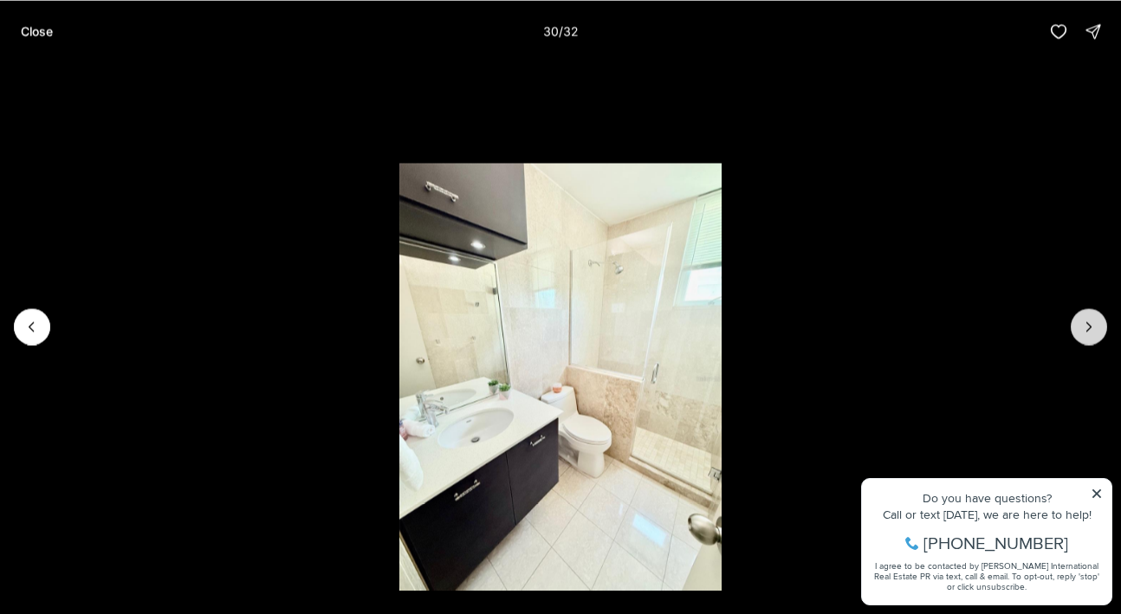
click at [1092, 320] on icon "Next slide" at bounding box center [1088, 326] width 17 height 17
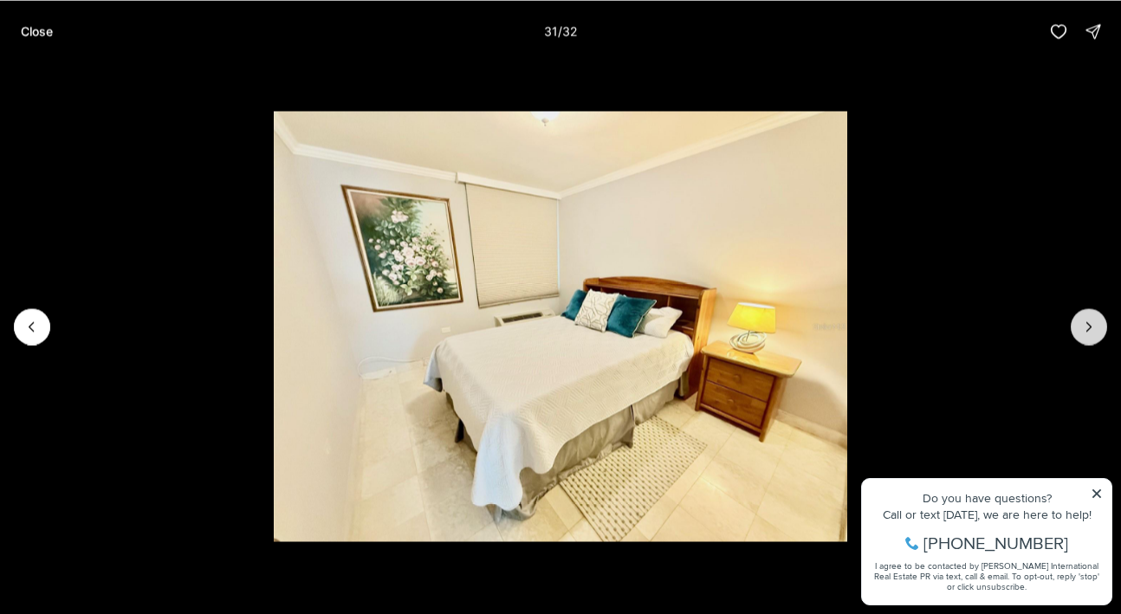
click at [1092, 320] on icon "Next slide" at bounding box center [1088, 326] width 17 height 17
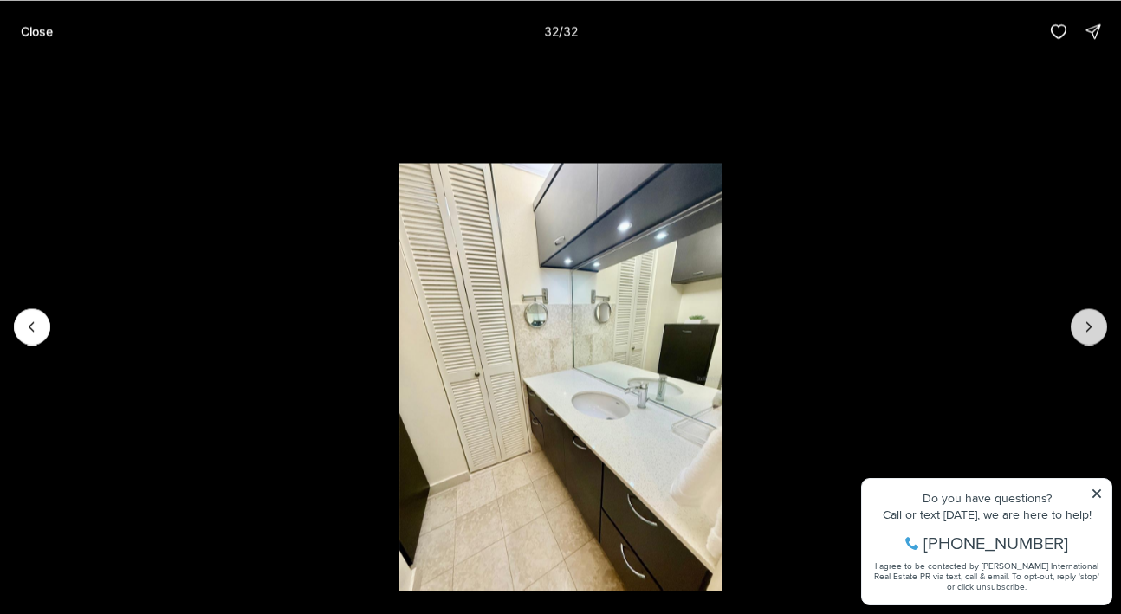
click at [1092, 320] on div at bounding box center [1088, 326] width 36 height 36
click at [1091, 322] on div at bounding box center [1088, 326] width 36 height 36
click at [36, 29] on p "Close" at bounding box center [37, 31] width 32 height 14
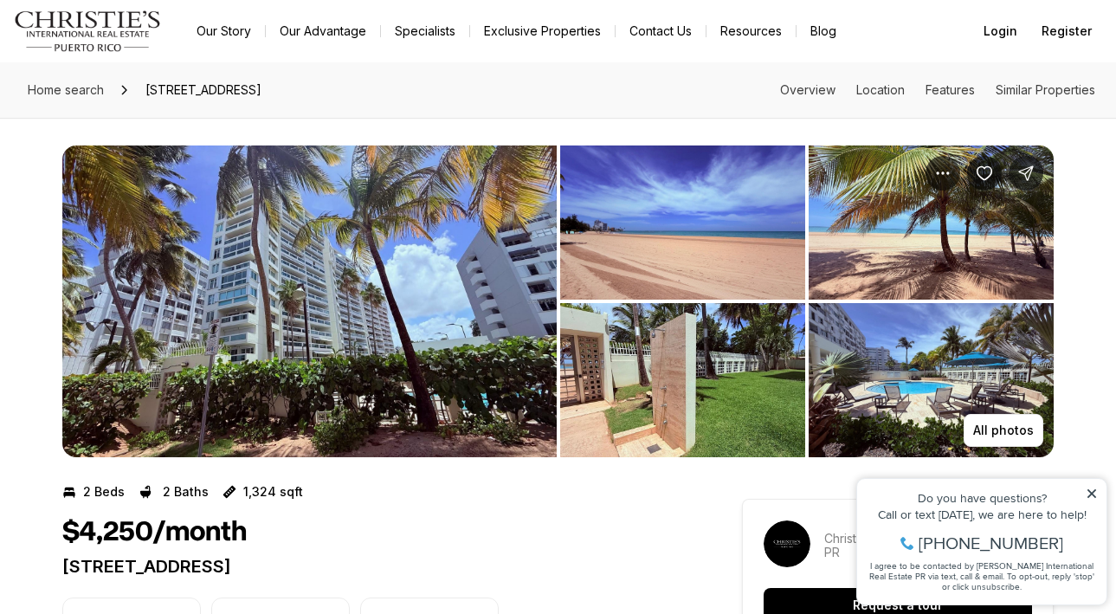
drag, startPoint x: 61, startPoint y: 565, endPoint x: 558, endPoint y: 575, distance: 497.2
click at [558, 575] on p "7063 187 ISLA VERDE RD #405 CAROLINA PR, 00979" at bounding box center [371, 566] width 618 height 21
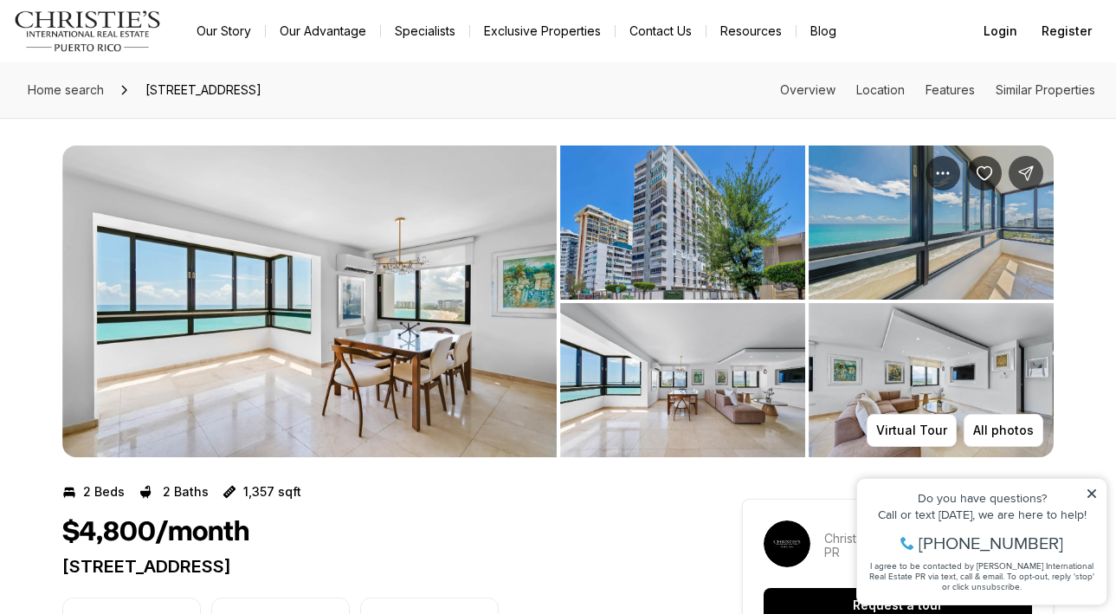
click at [359, 346] on img "View image gallery" at bounding box center [309, 302] width 495 height 312
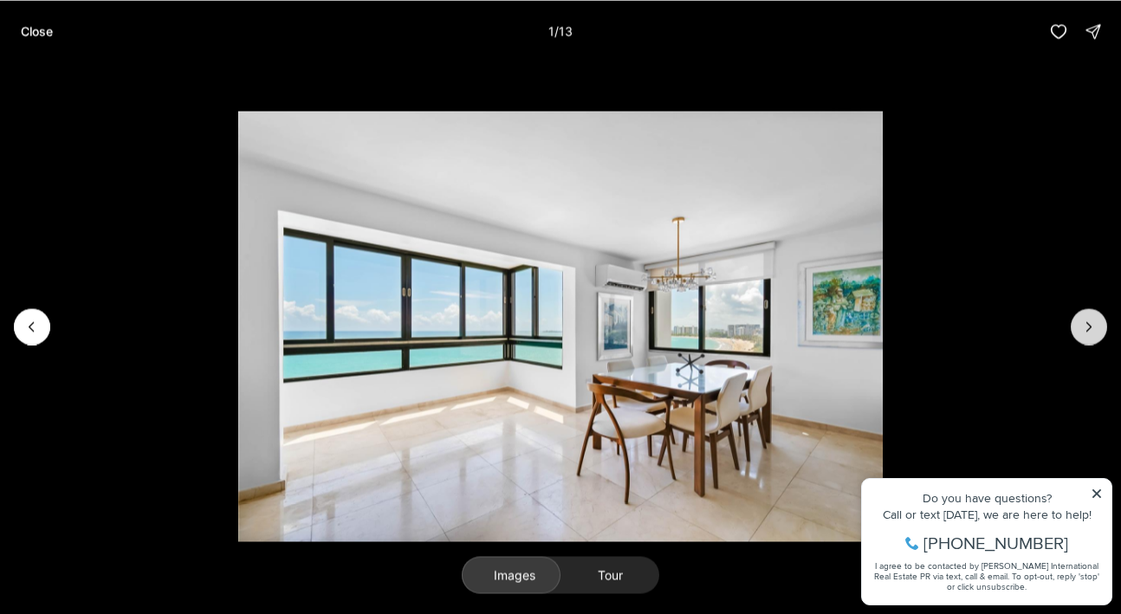
click at [1083, 327] on icon "Next slide" at bounding box center [1088, 326] width 17 height 17
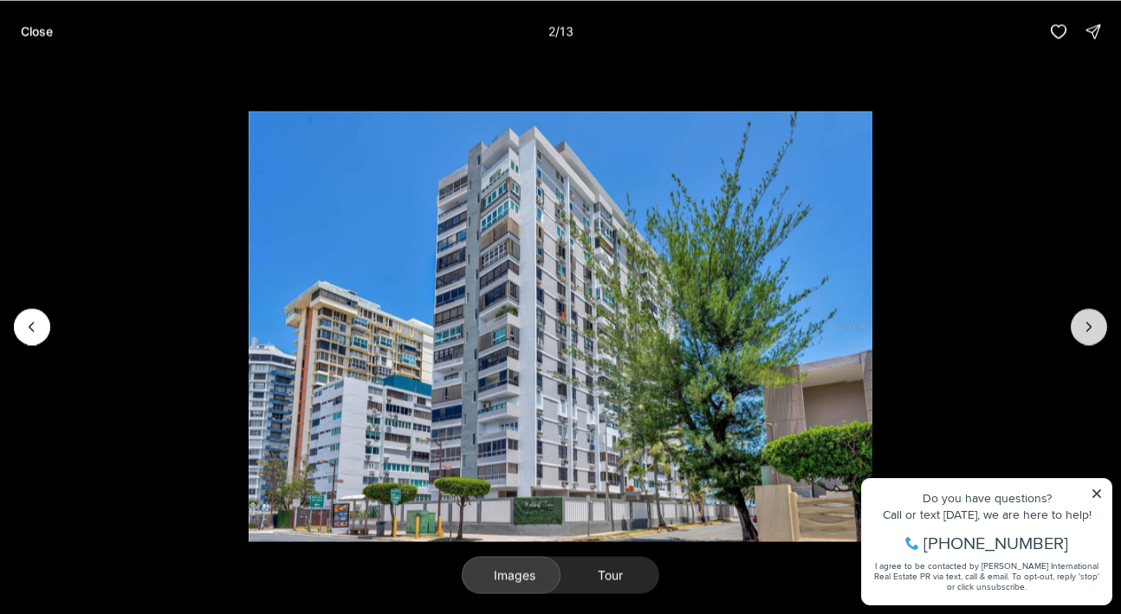
click at [1083, 327] on icon "Next slide" at bounding box center [1088, 326] width 17 height 17
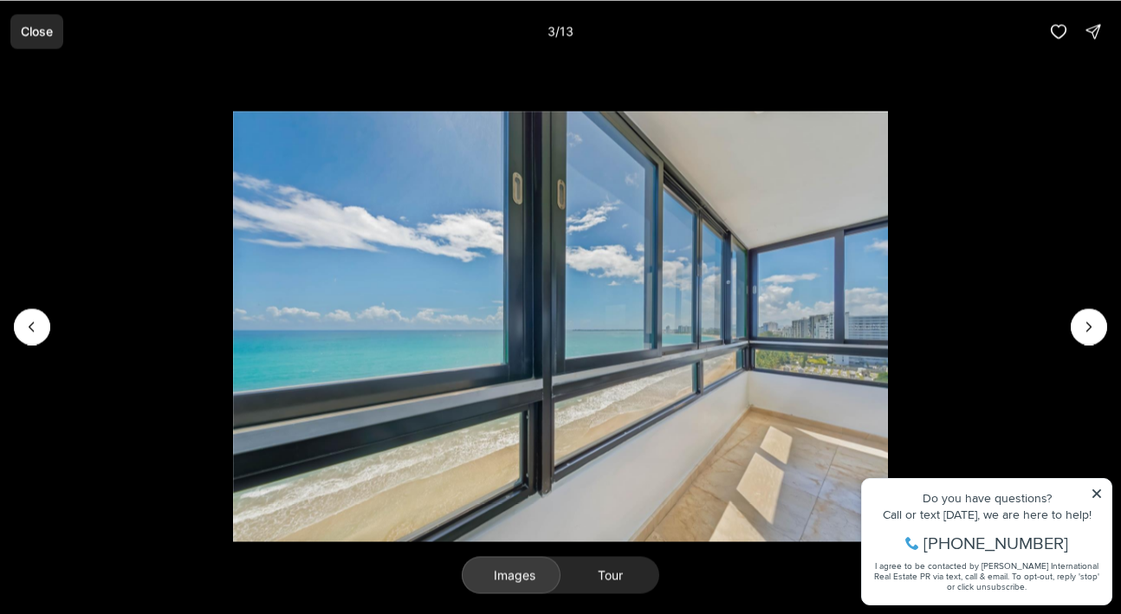
click at [36, 31] on p "Close" at bounding box center [37, 31] width 32 height 14
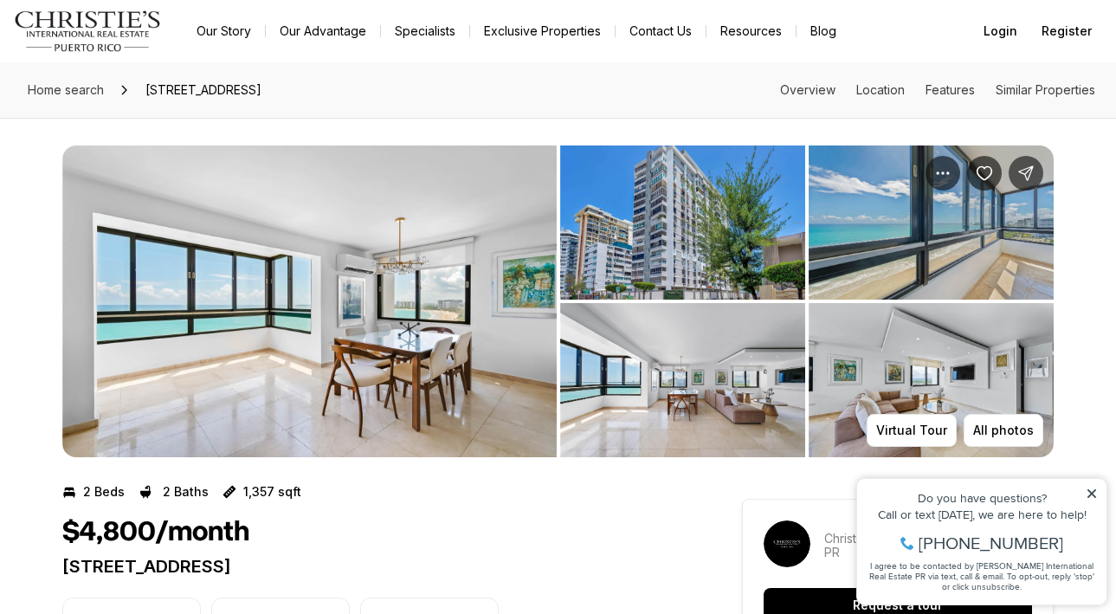
click at [287, 332] on img "View image gallery" at bounding box center [309, 302] width 495 height 312
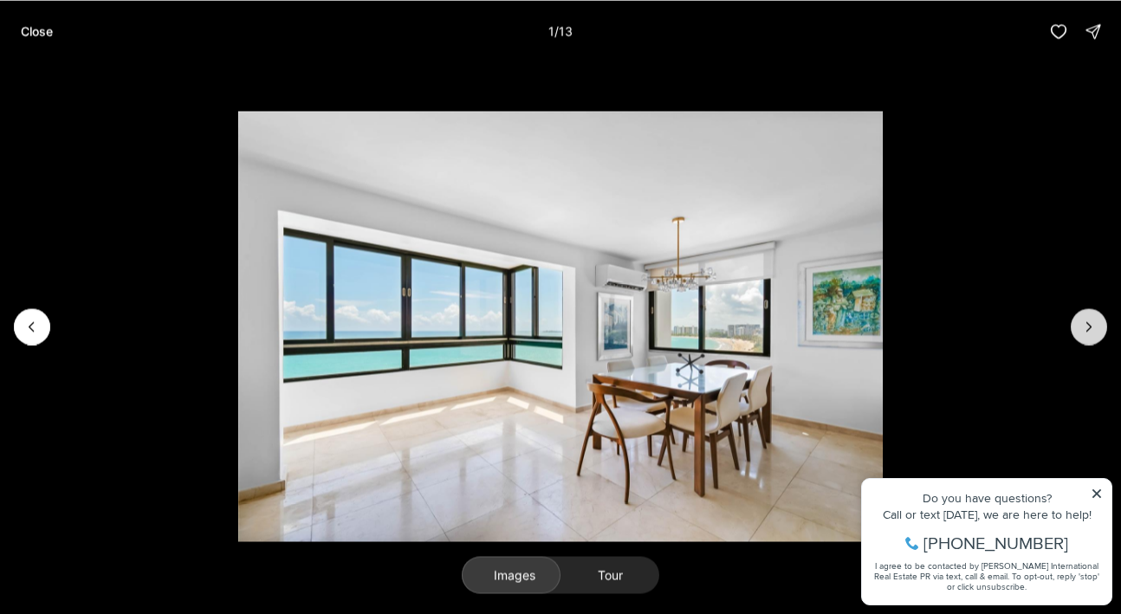
click at [1093, 324] on icon "Next slide" at bounding box center [1088, 326] width 17 height 17
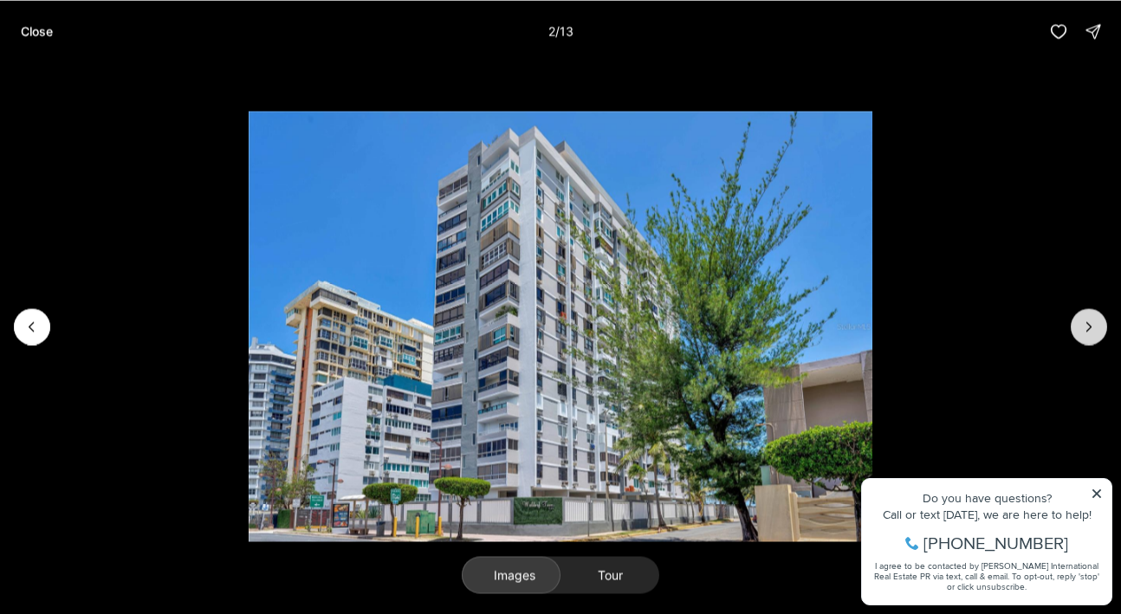
click at [1093, 324] on icon "Next slide" at bounding box center [1088, 326] width 17 height 17
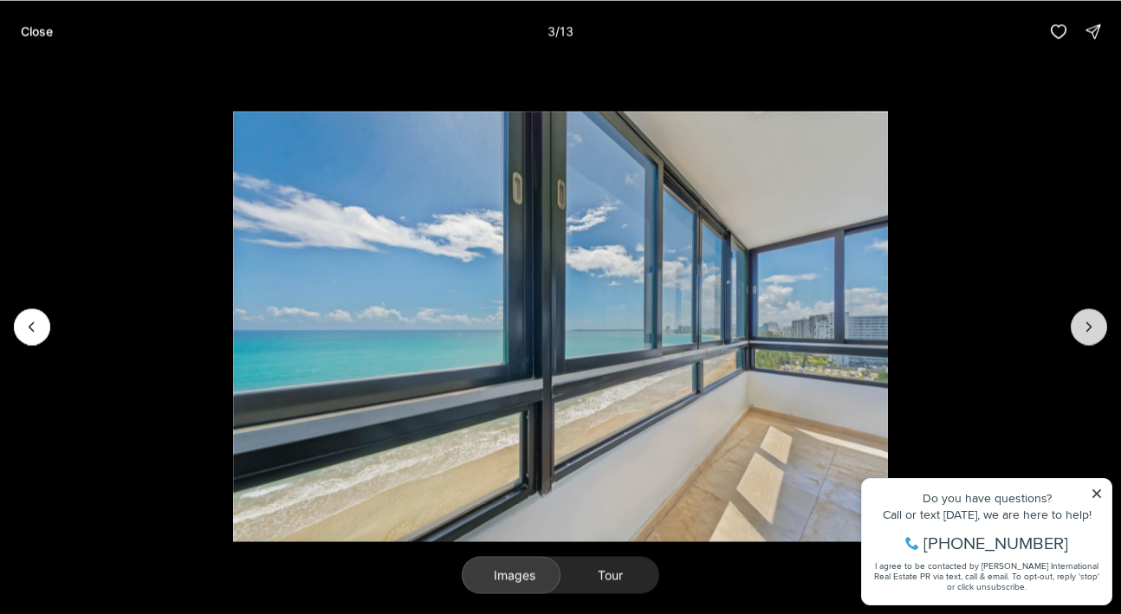
click at [1093, 324] on icon "Next slide" at bounding box center [1088, 326] width 17 height 17
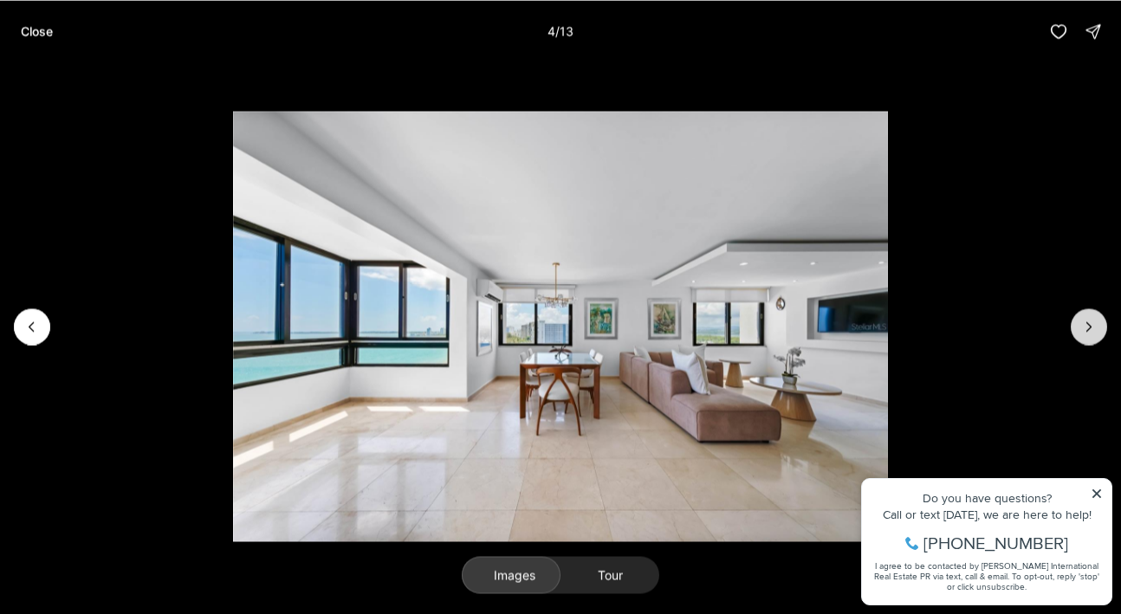
click at [1090, 325] on icon "Next slide" at bounding box center [1088, 326] width 17 height 17
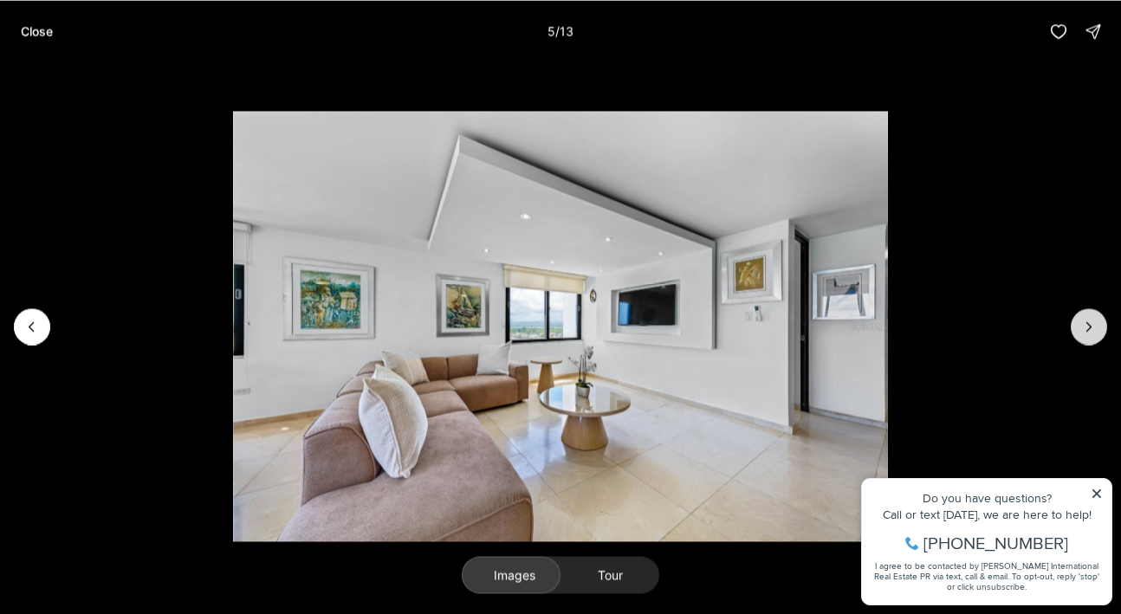
click at [1090, 325] on icon "Next slide" at bounding box center [1088, 326] width 17 height 17
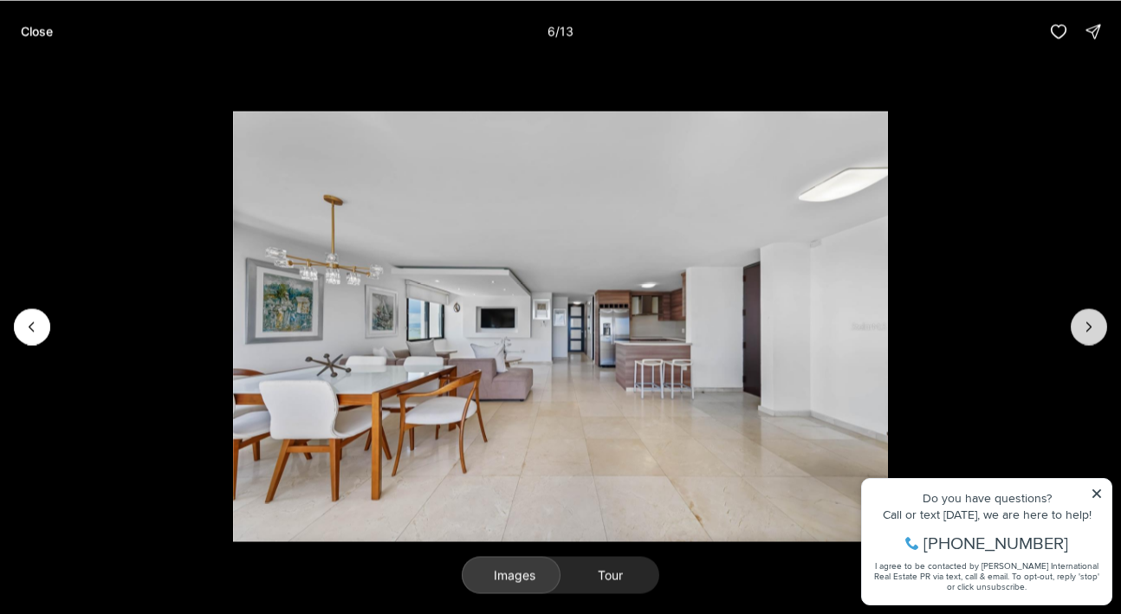
click at [1085, 324] on icon "Next slide" at bounding box center [1088, 326] width 17 height 17
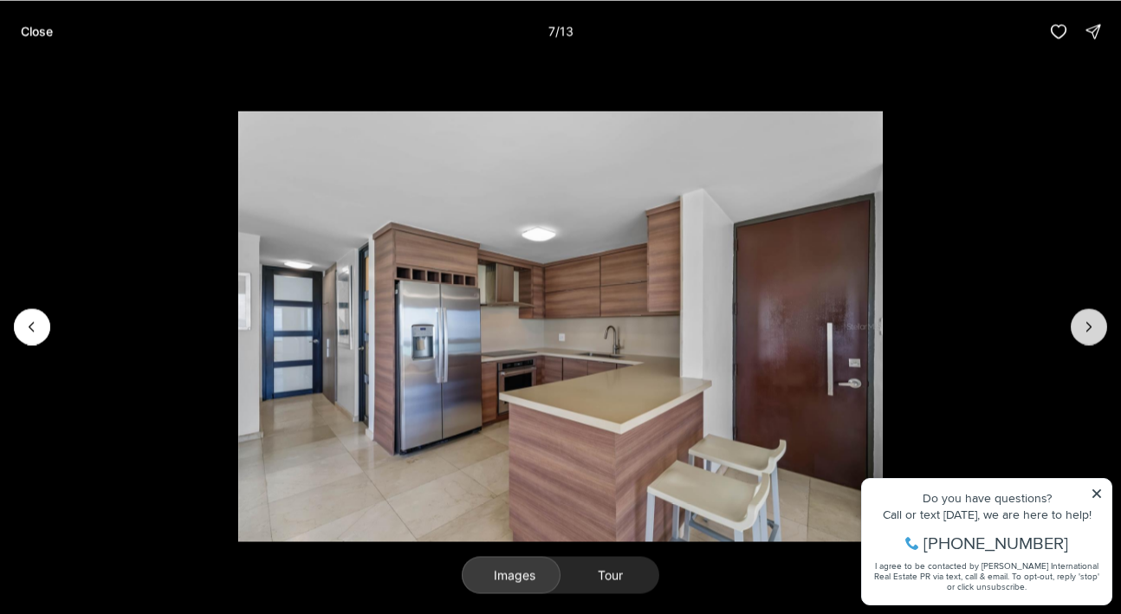
click at [1085, 324] on icon "Next slide" at bounding box center [1088, 326] width 17 height 17
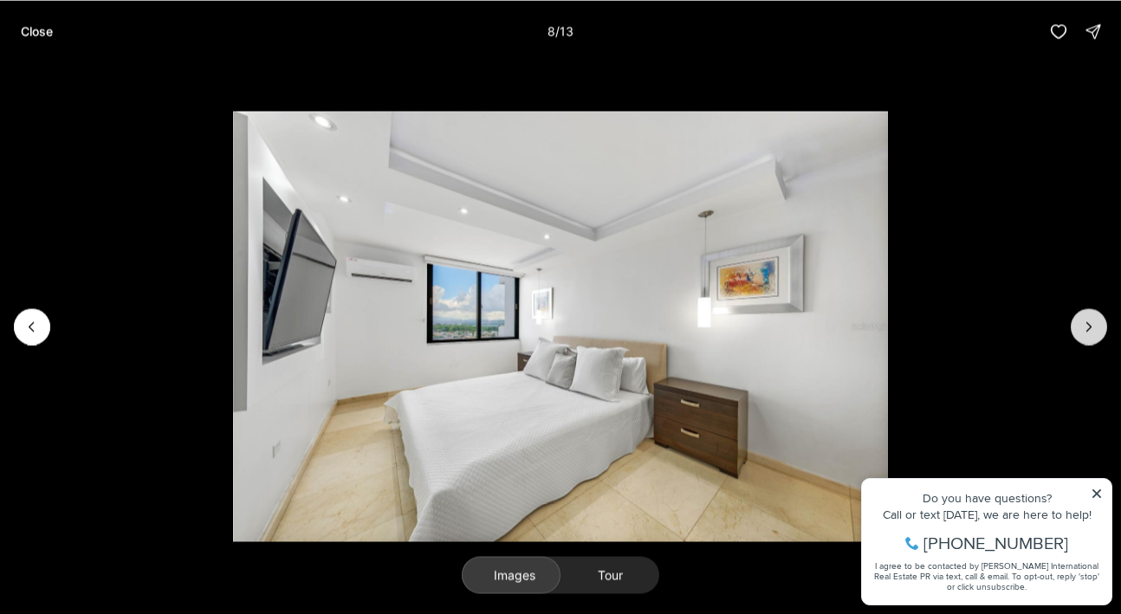
click at [1085, 324] on icon "Next slide" at bounding box center [1088, 326] width 17 height 17
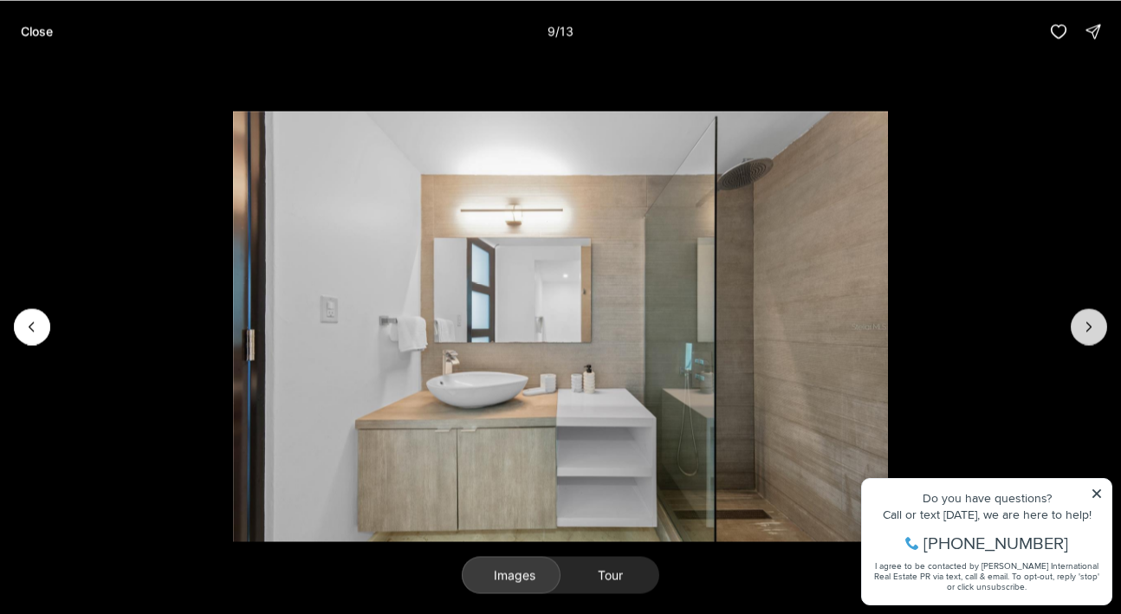
click at [1085, 324] on icon "Next slide" at bounding box center [1088, 326] width 17 height 17
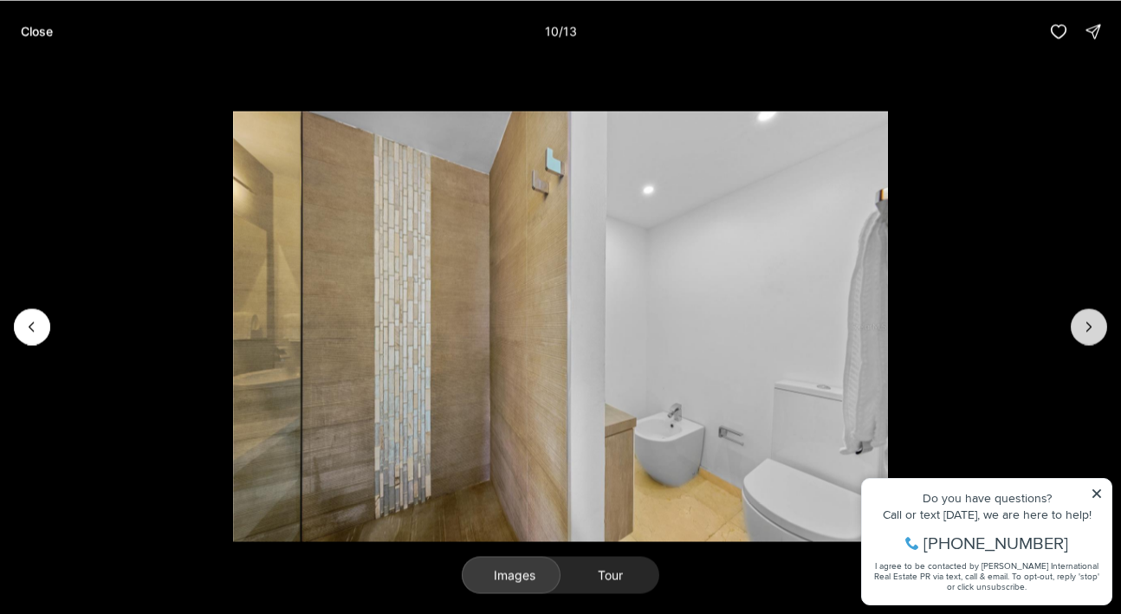
click at [1085, 324] on icon "Next slide" at bounding box center [1088, 326] width 17 height 17
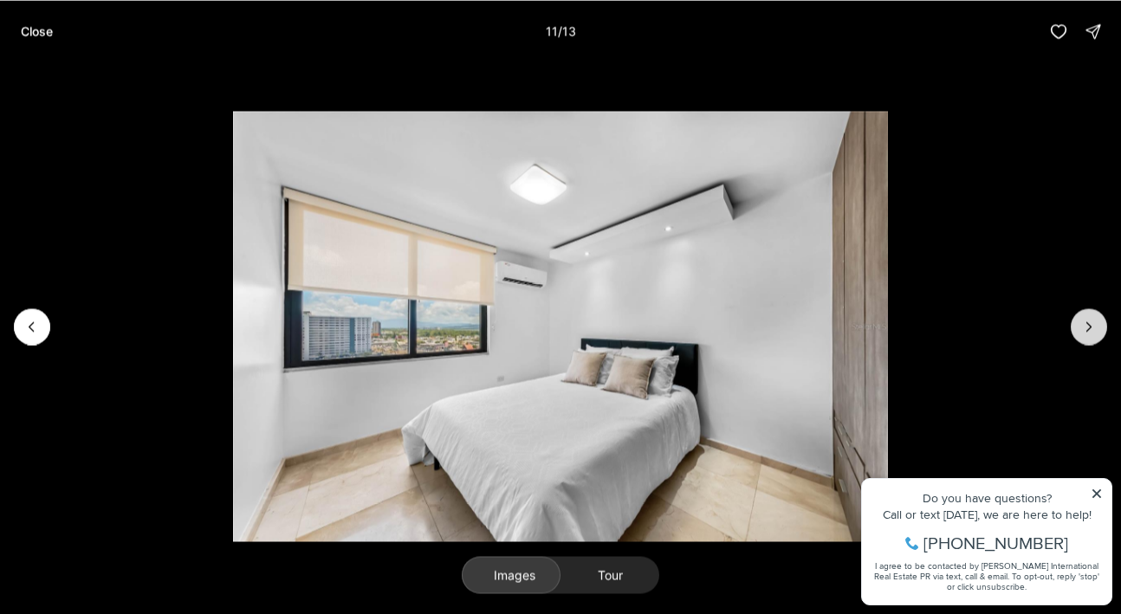
click at [1085, 324] on icon "Next slide" at bounding box center [1088, 326] width 17 height 17
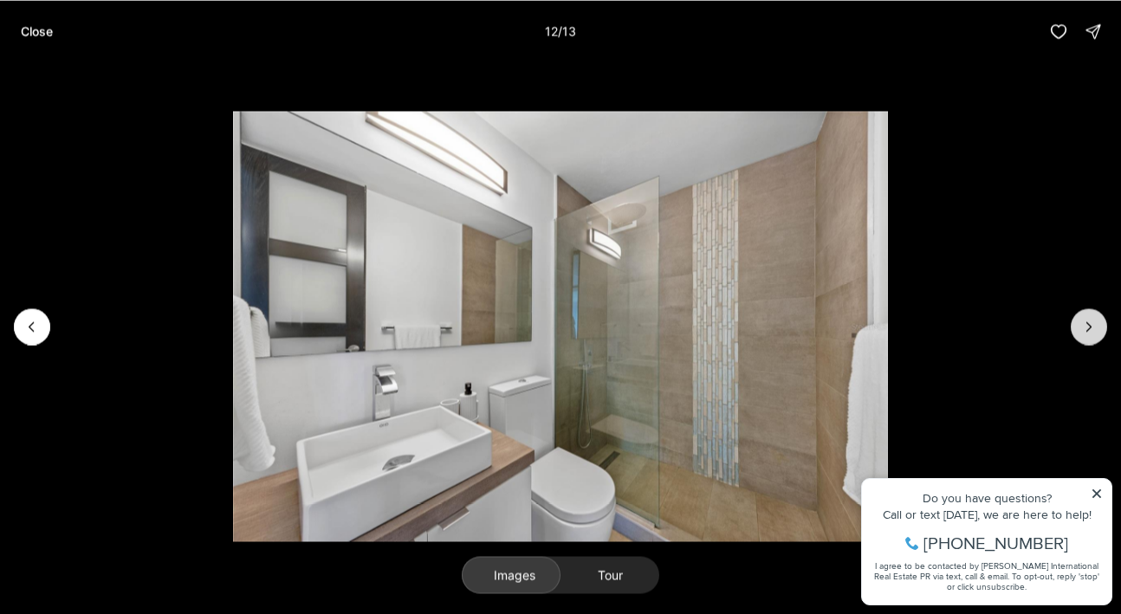
click at [1085, 324] on icon "Next slide" at bounding box center [1088, 326] width 17 height 17
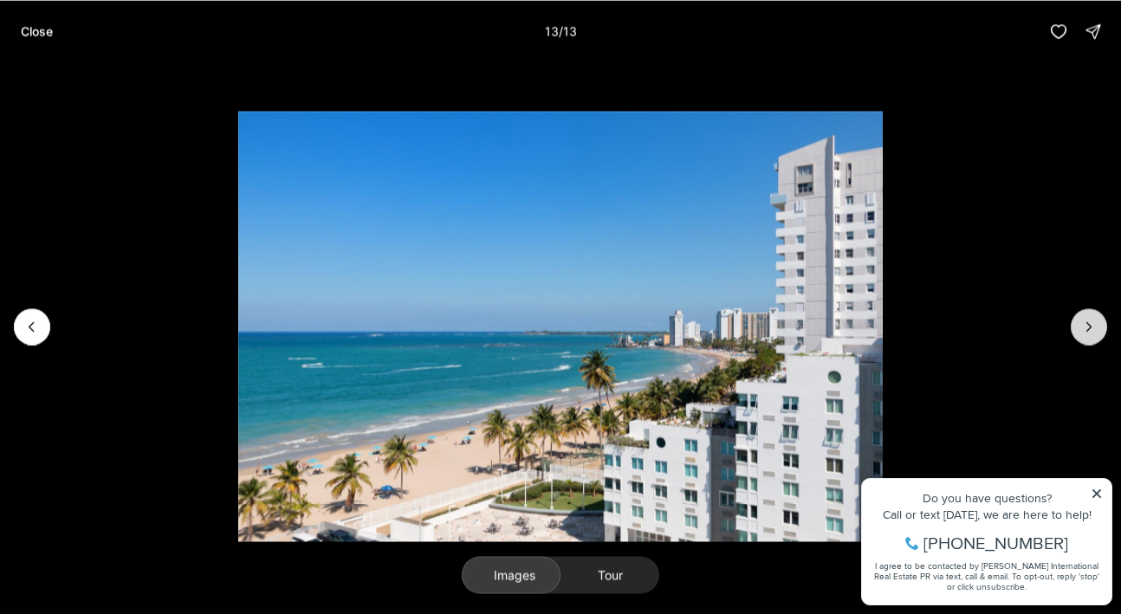
click at [1085, 324] on div at bounding box center [1088, 326] width 36 height 36
click at [39, 33] on p "Close" at bounding box center [37, 31] width 32 height 14
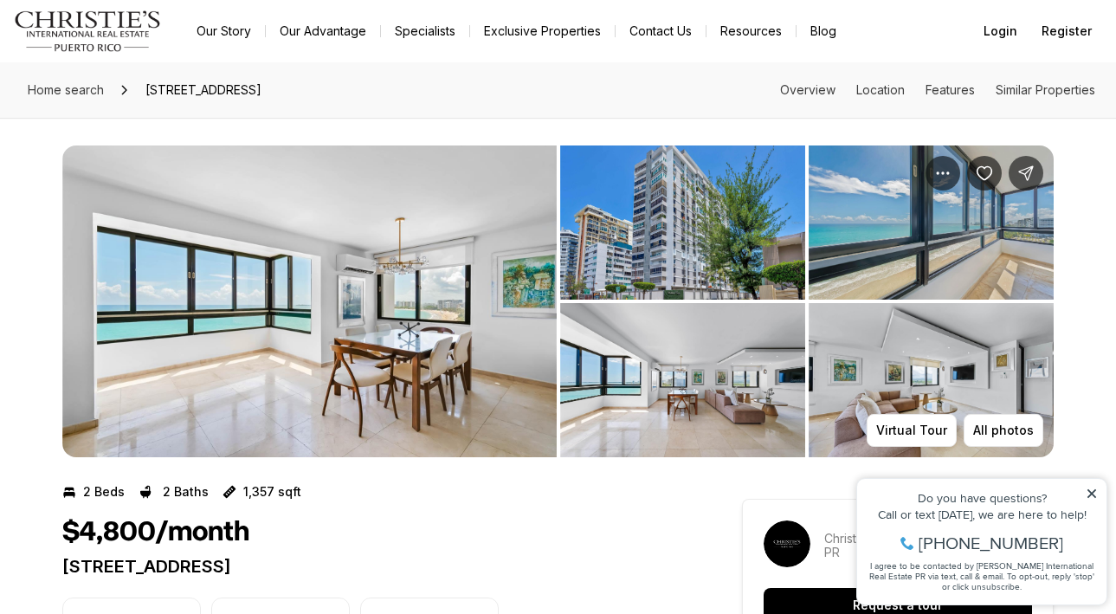
click at [223, 216] on img "View image gallery" at bounding box center [309, 302] width 495 height 312
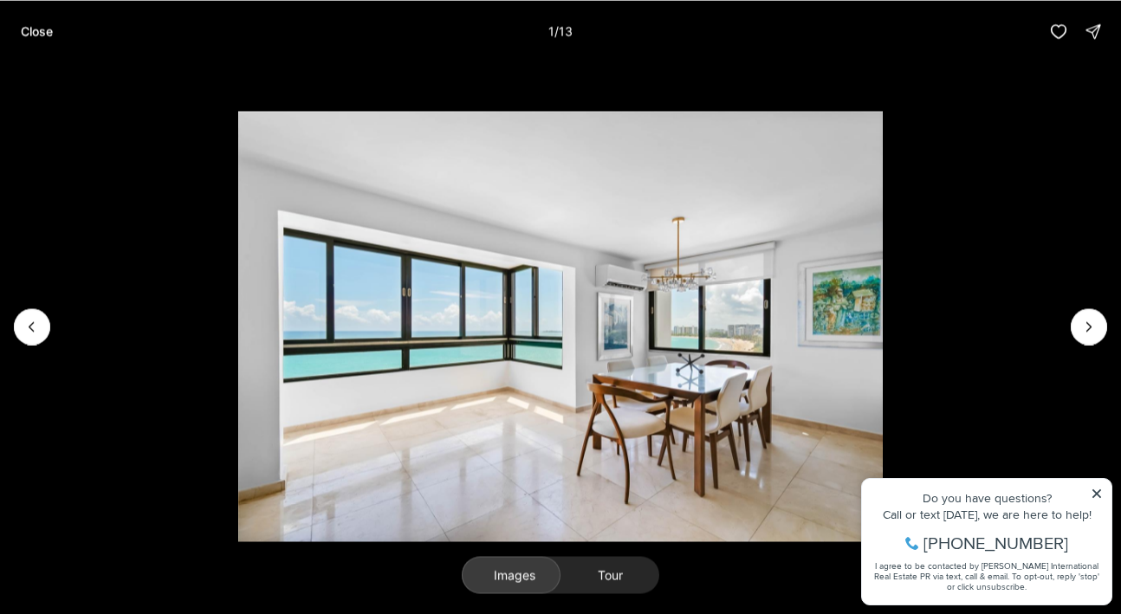
click at [605, 577] on button "Tour" at bounding box center [609, 575] width 99 height 38
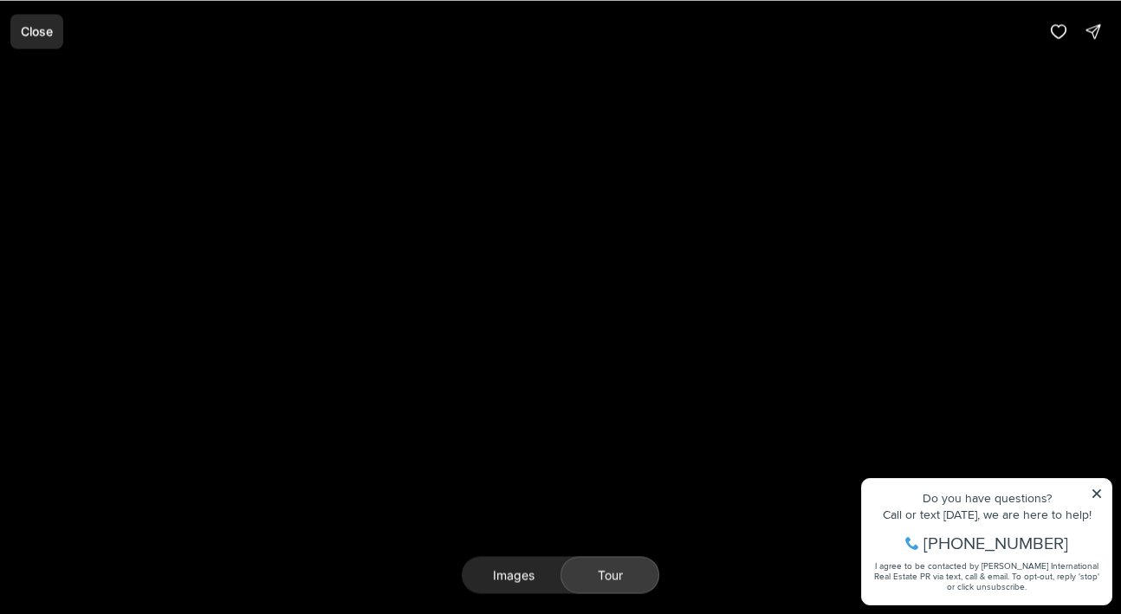
click at [46, 32] on p "Close" at bounding box center [37, 31] width 32 height 14
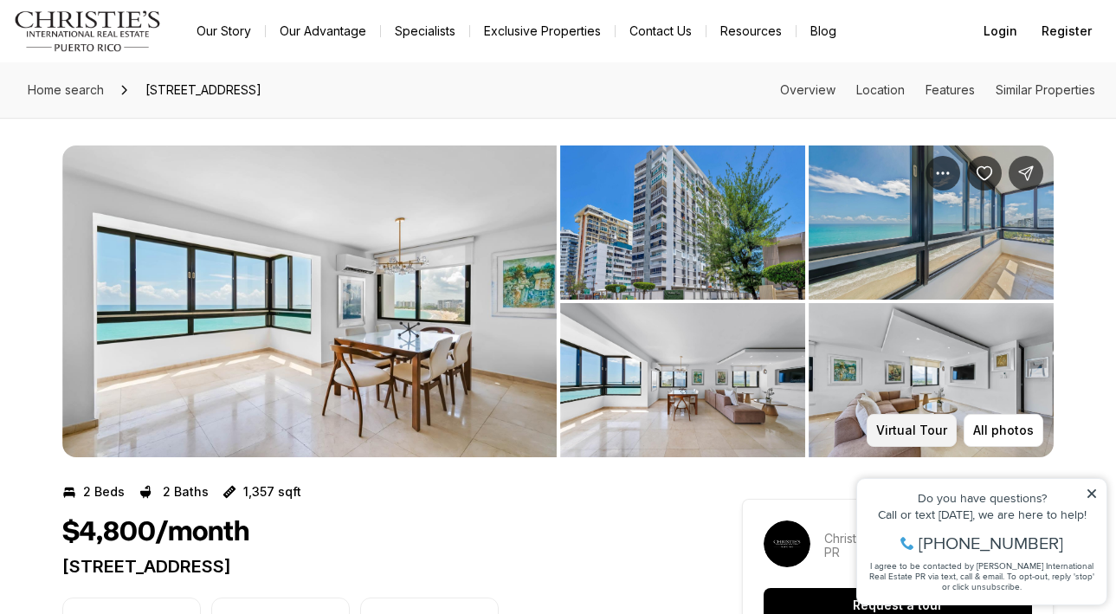
click at [912, 424] on p "Virtual Tour" at bounding box center [911, 431] width 71 height 14
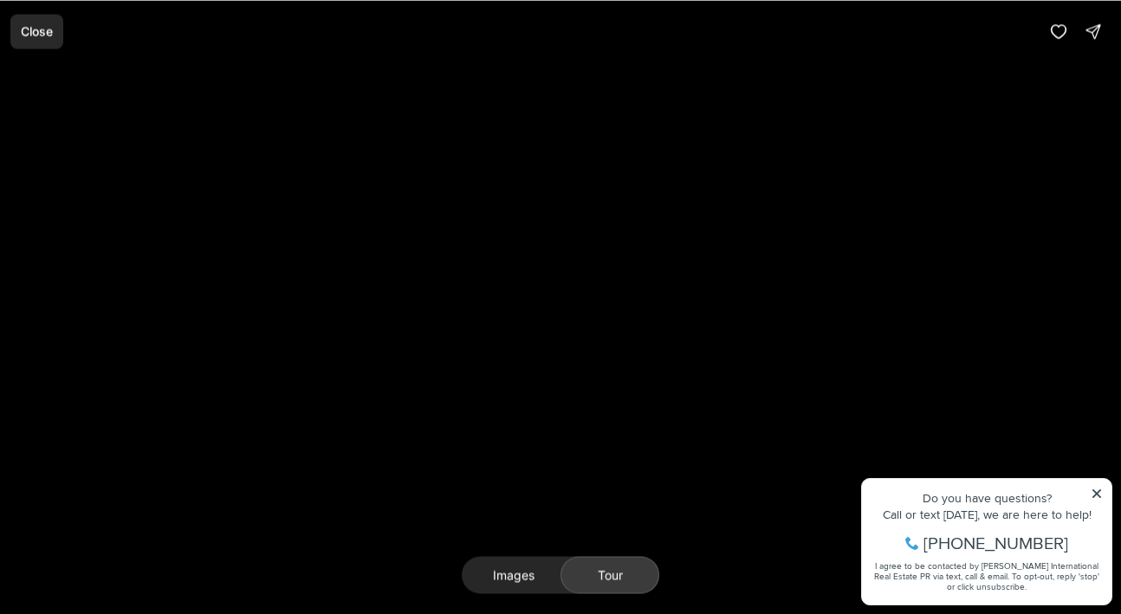
click at [39, 32] on p "Close" at bounding box center [37, 31] width 32 height 14
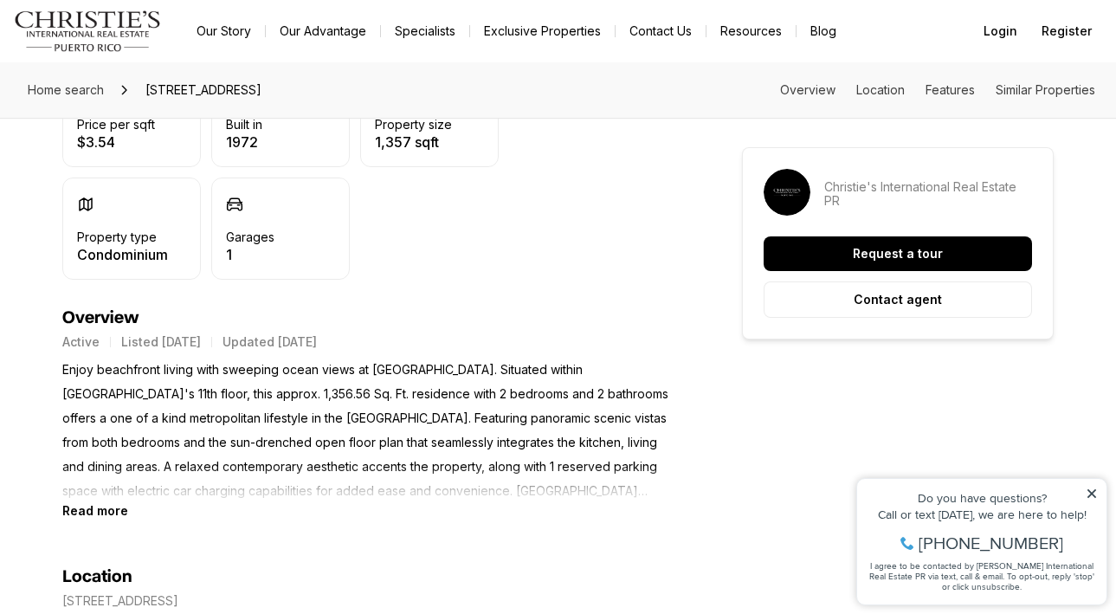
scroll to position [541, 0]
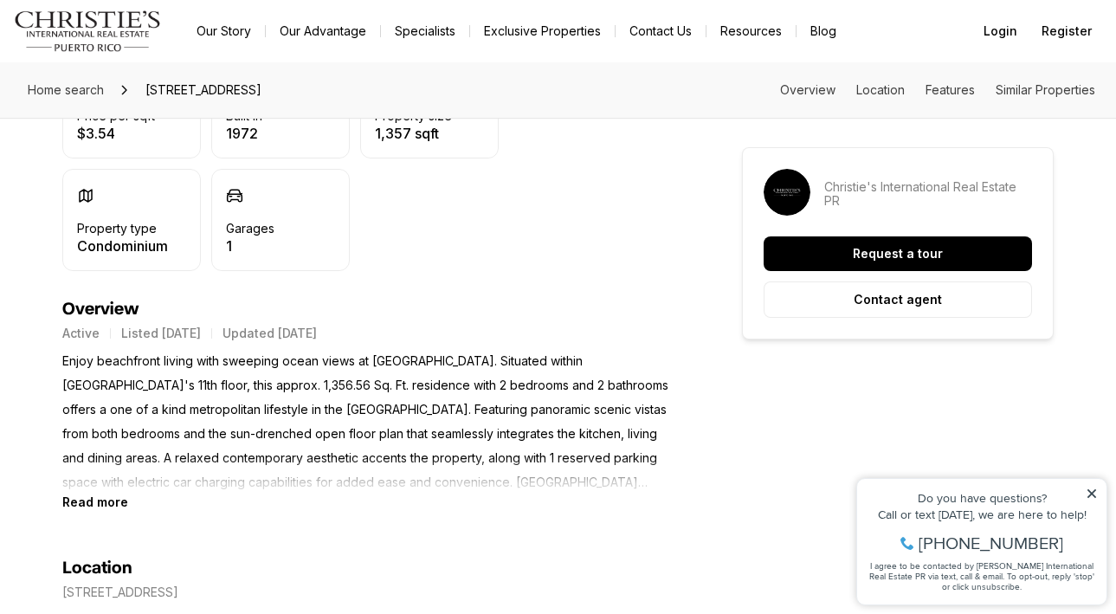
click at [101, 503] on b "Read more" at bounding box center [95, 502] width 66 height 15
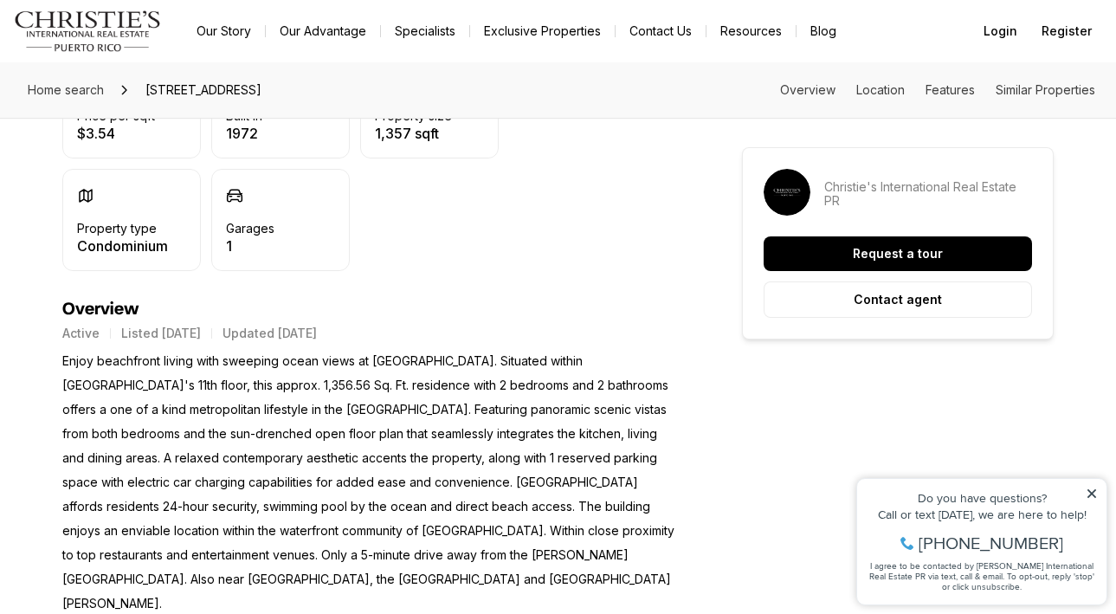
drag, startPoint x: 402, startPoint y: 488, endPoint x: 403, endPoint y: 465, distance: 23.4
click at [403, 465] on p "Enjoy beachfront living with sweeping ocean views at Isla Verde. Situated withi…" at bounding box center [371, 482] width 618 height 267
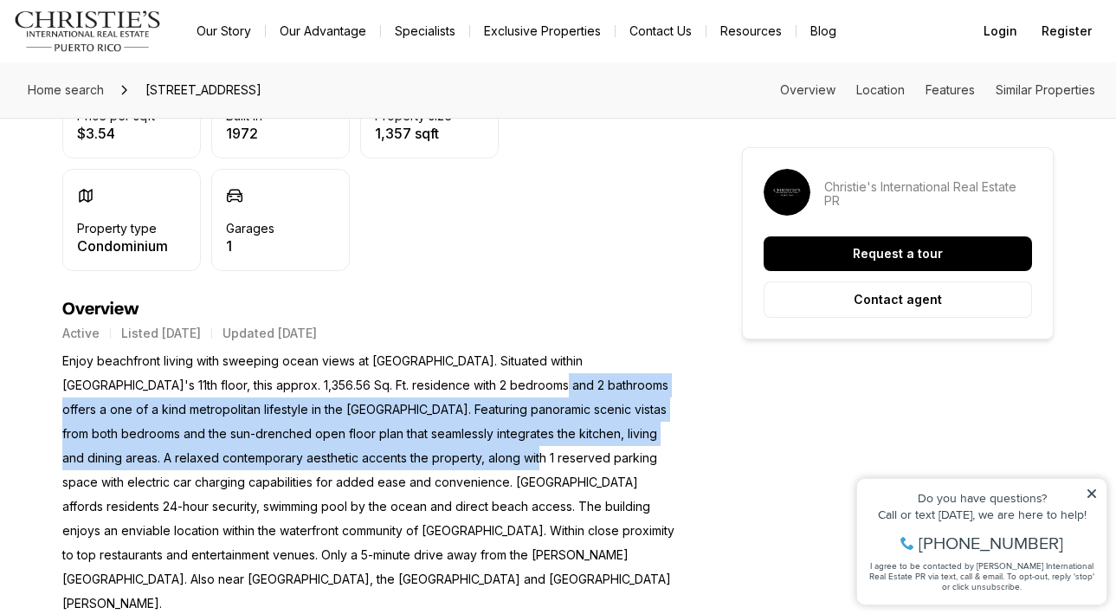
drag, startPoint x: 399, startPoint y: 464, endPoint x: 442, endPoint y: 373, distance: 100.4
click at [442, 373] on p "Enjoy beachfront living with sweeping ocean views at Isla Verde. Situated withi…" at bounding box center [371, 482] width 618 height 267
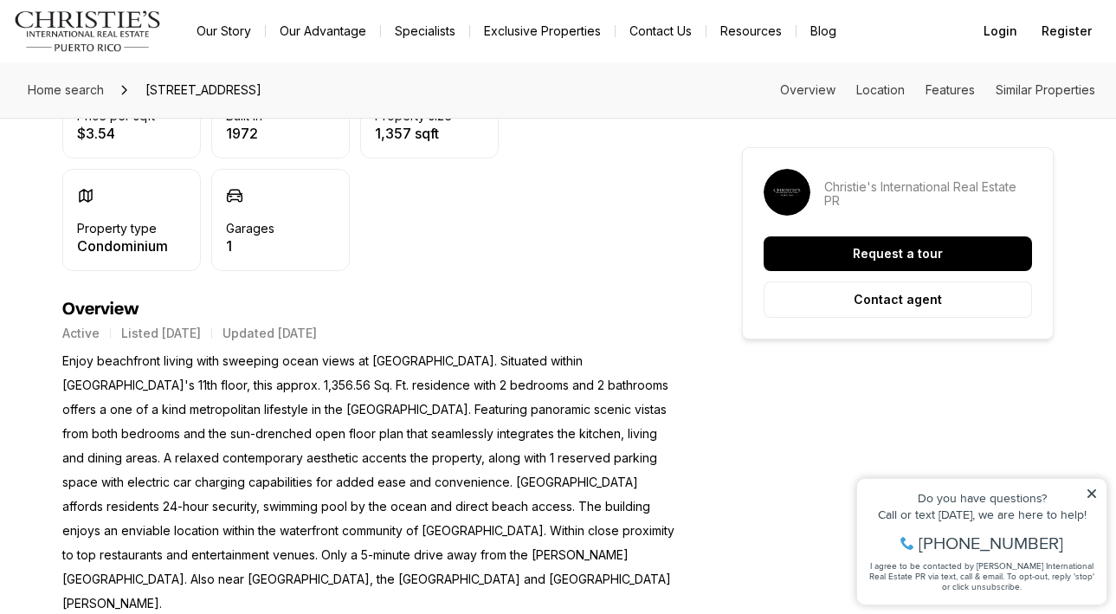
drag, startPoint x: 489, startPoint y: 285, endPoint x: 511, endPoint y: 242, distance: 48.4
click at [511, 242] on div "2 Beds 2 Baths 1,357 sqft $4,800/month 4123 ISLA VERDE AVE #1106 CAROLINA PR, 0…" at bounding box center [371, 118] width 618 height 362
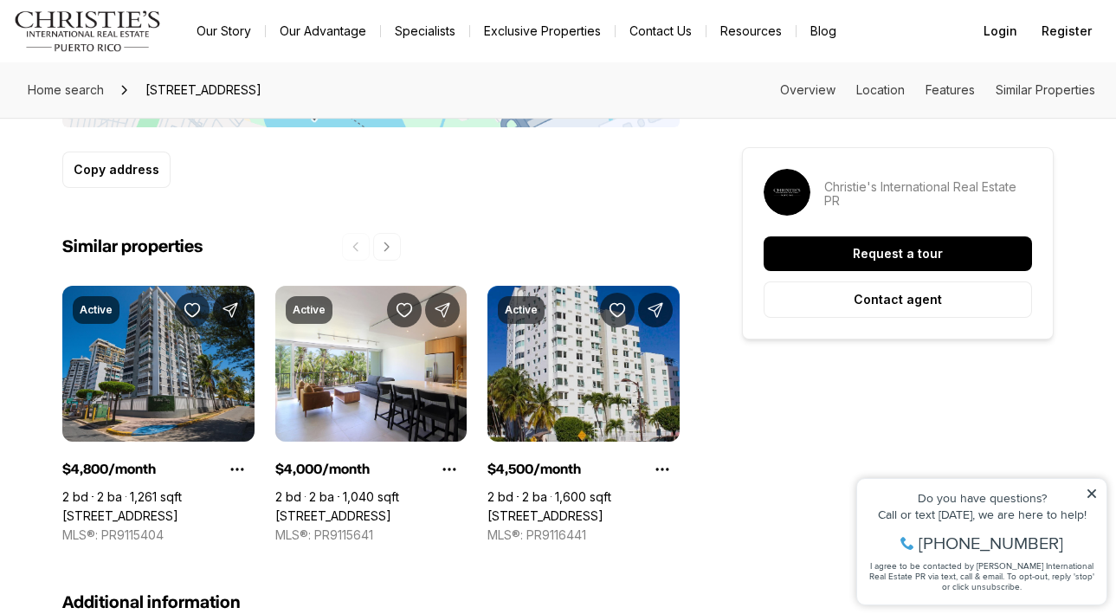
scroll to position [1412, 0]
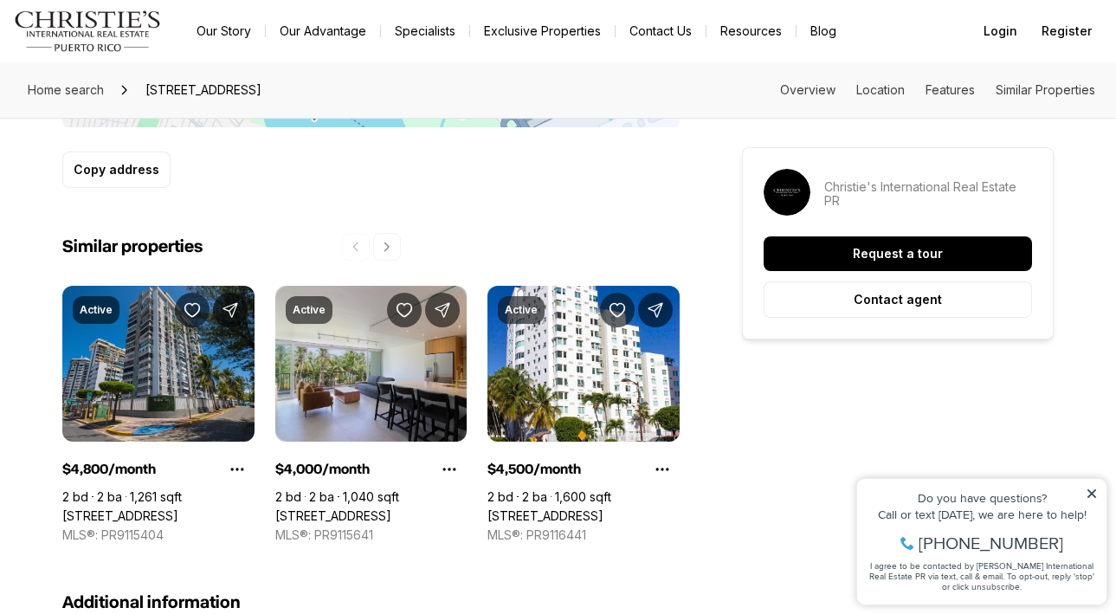
click at [391, 508] on link "4735 ISLA VERDE AVENUE #3D, CAROLINA PR, 00979" at bounding box center [333, 516] width 116 height 16
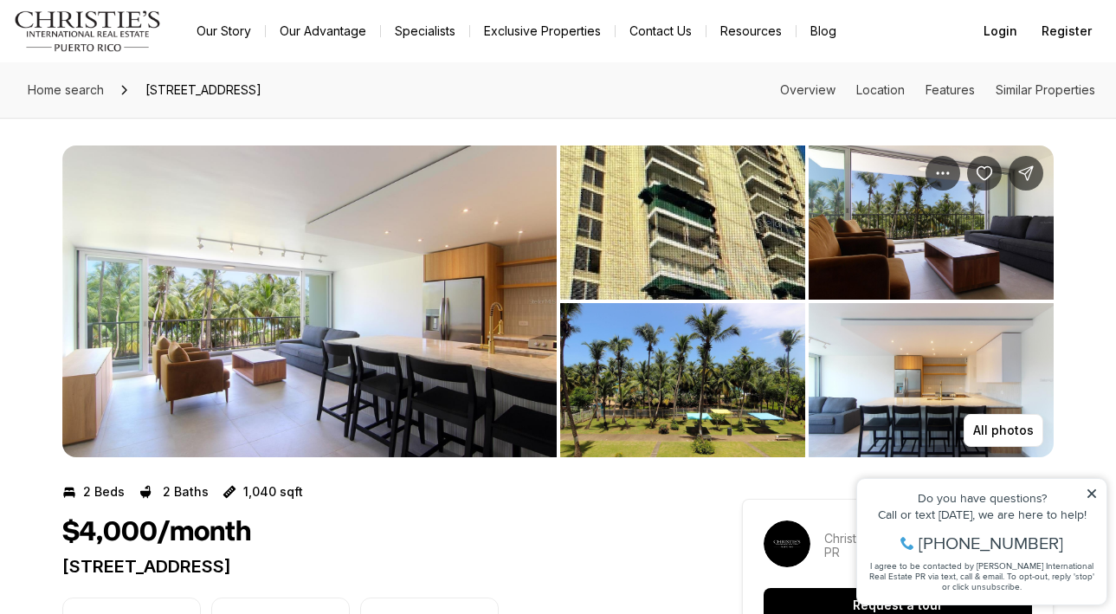
click at [443, 346] on img "View image gallery" at bounding box center [309, 302] width 495 height 312
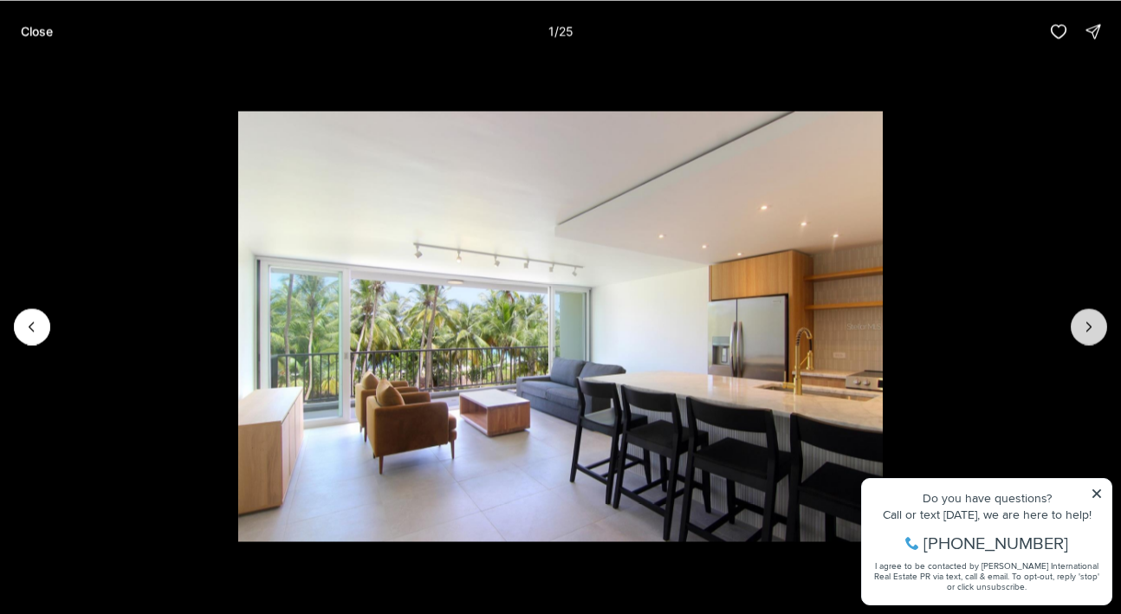
click at [1096, 314] on button "Next slide" at bounding box center [1088, 326] width 36 height 36
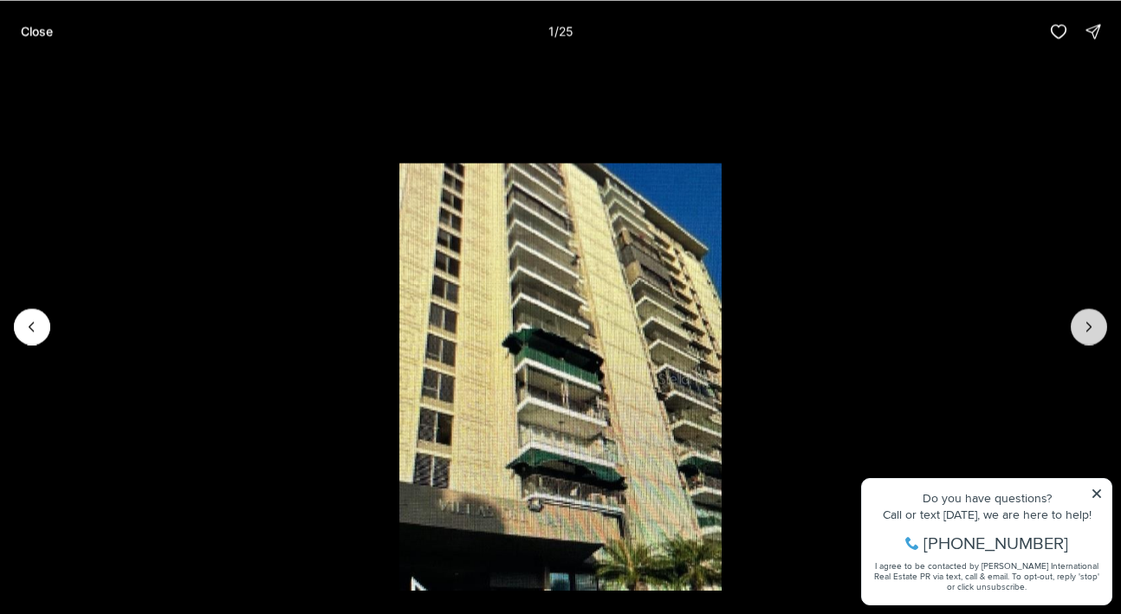
click at [1096, 314] on button "Next slide" at bounding box center [1088, 326] width 36 height 36
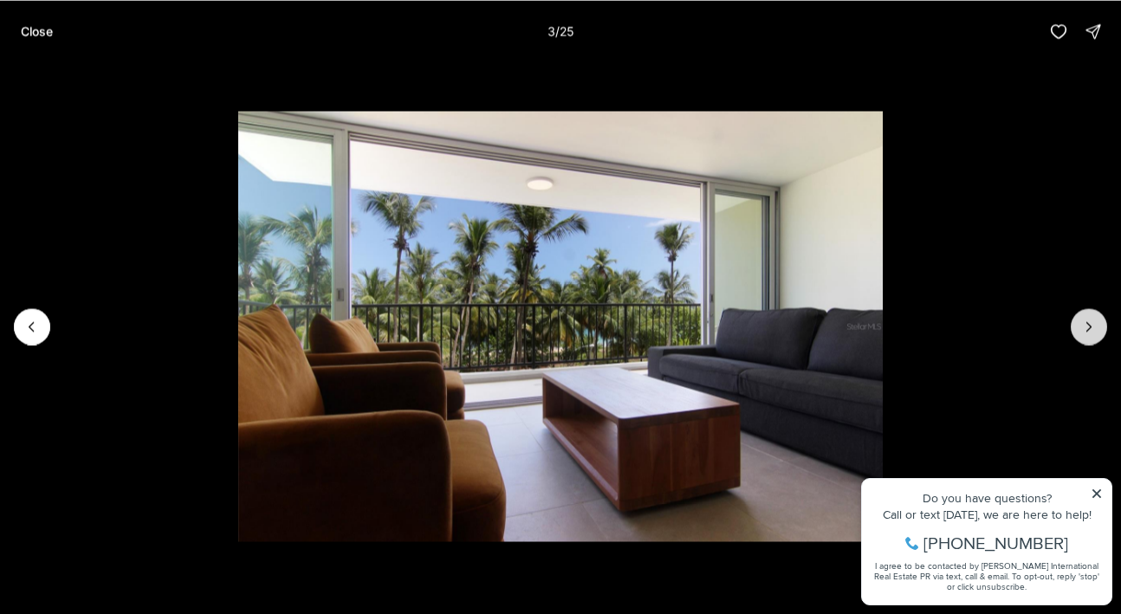
click at [1096, 314] on button "Next slide" at bounding box center [1088, 326] width 36 height 36
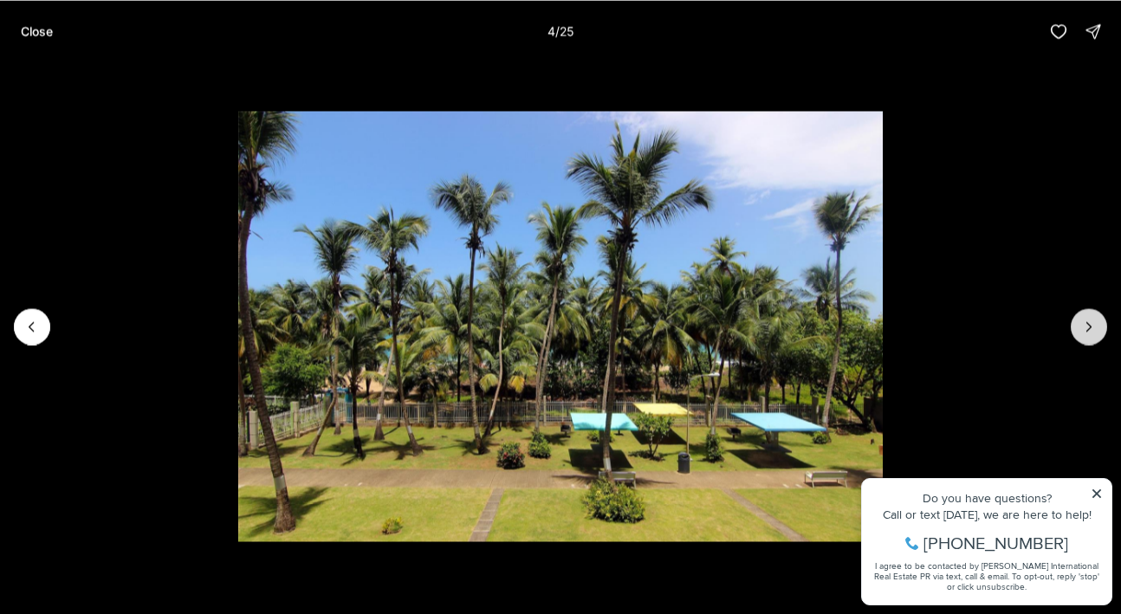
click at [1096, 314] on button "Next slide" at bounding box center [1088, 326] width 36 height 36
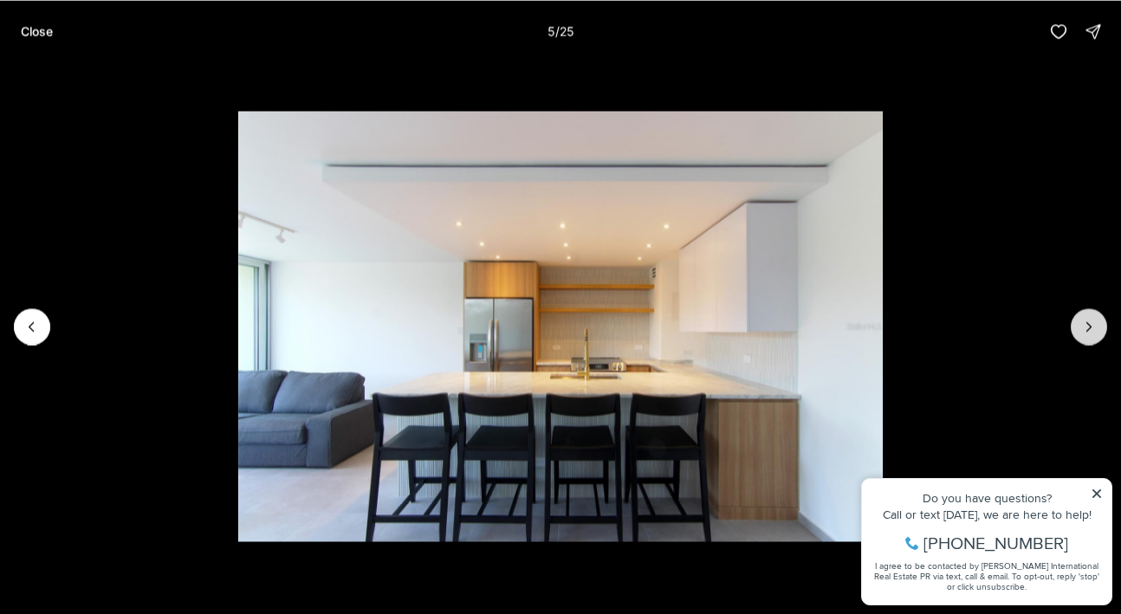
click at [1096, 314] on button "Next slide" at bounding box center [1088, 326] width 36 height 36
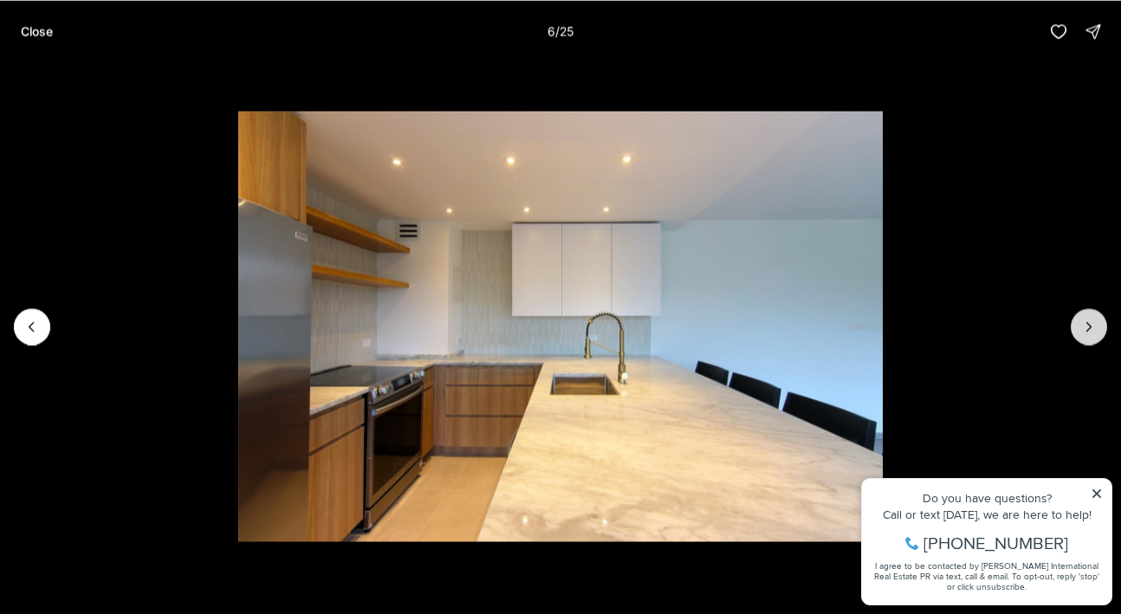
click at [1096, 314] on button "Next slide" at bounding box center [1088, 326] width 36 height 36
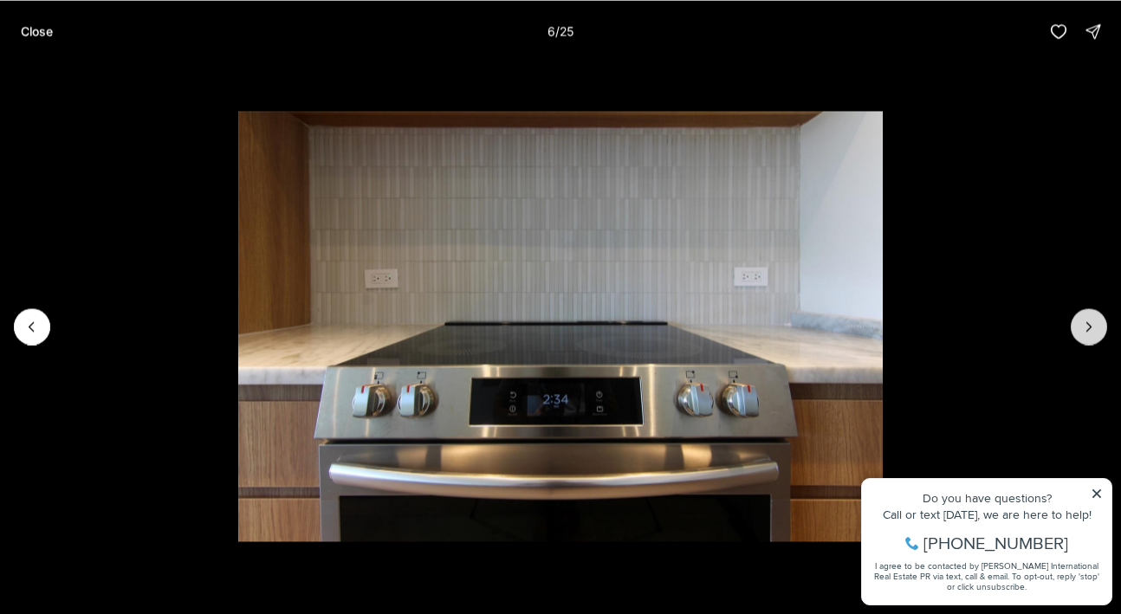
click at [1096, 314] on button "Next slide" at bounding box center [1088, 326] width 36 height 36
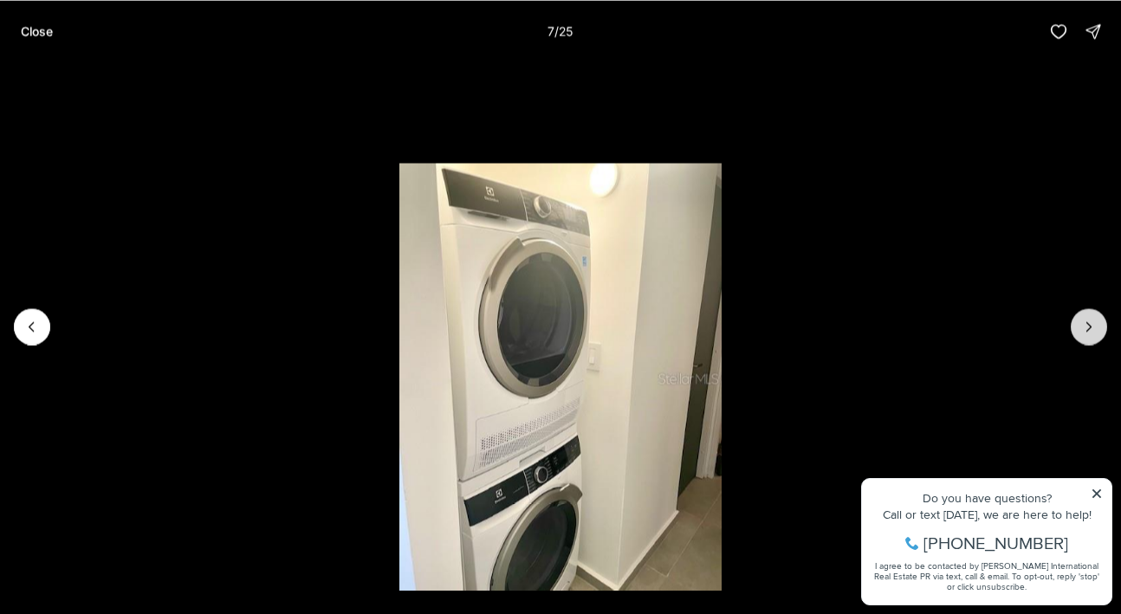
click at [1096, 314] on button "Next slide" at bounding box center [1088, 326] width 36 height 36
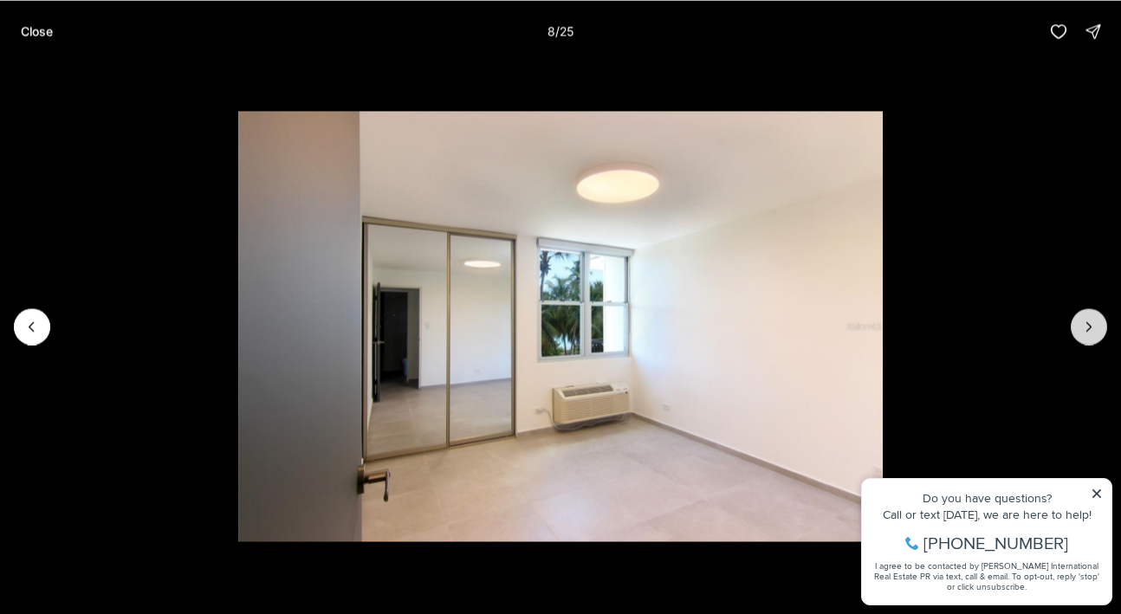
click at [1096, 314] on button "Next slide" at bounding box center [1088, 326] width 36 height 36
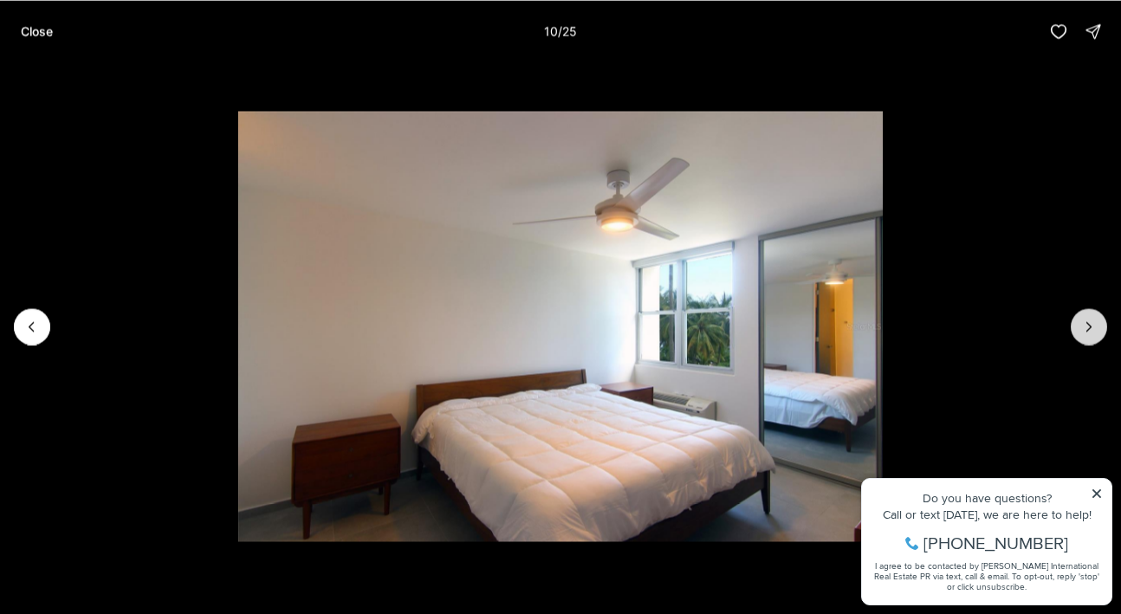
click at [1096, 314] on button "Next slide" at bounding box center [1088, 326] width 36 height 36
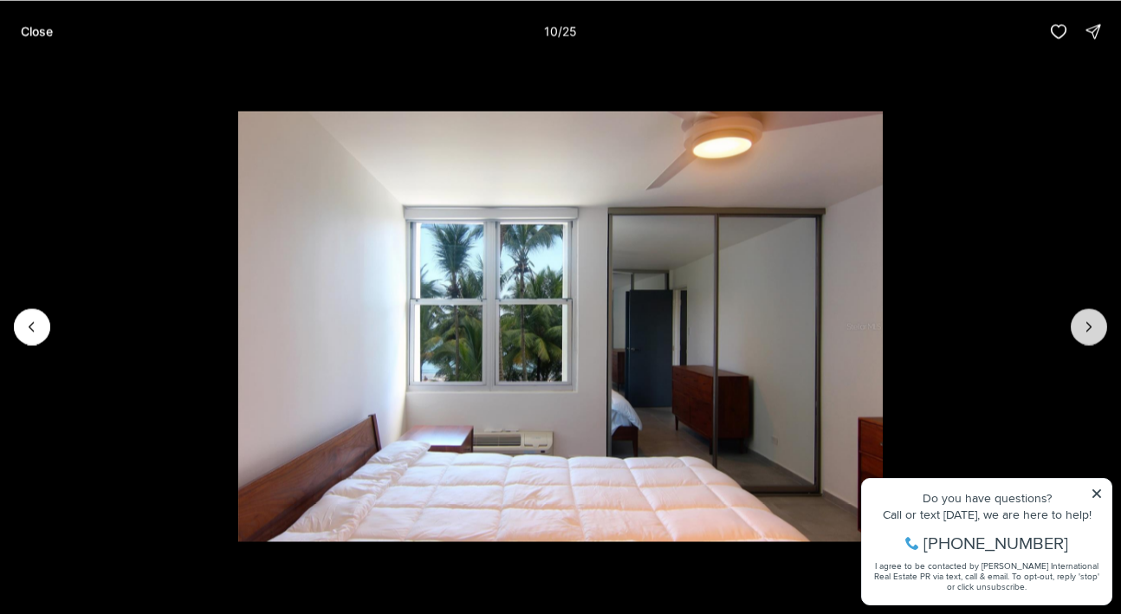
click at [1096, 314] on button "Next slide" at bounding box center [1088, 326] width 36 height 36
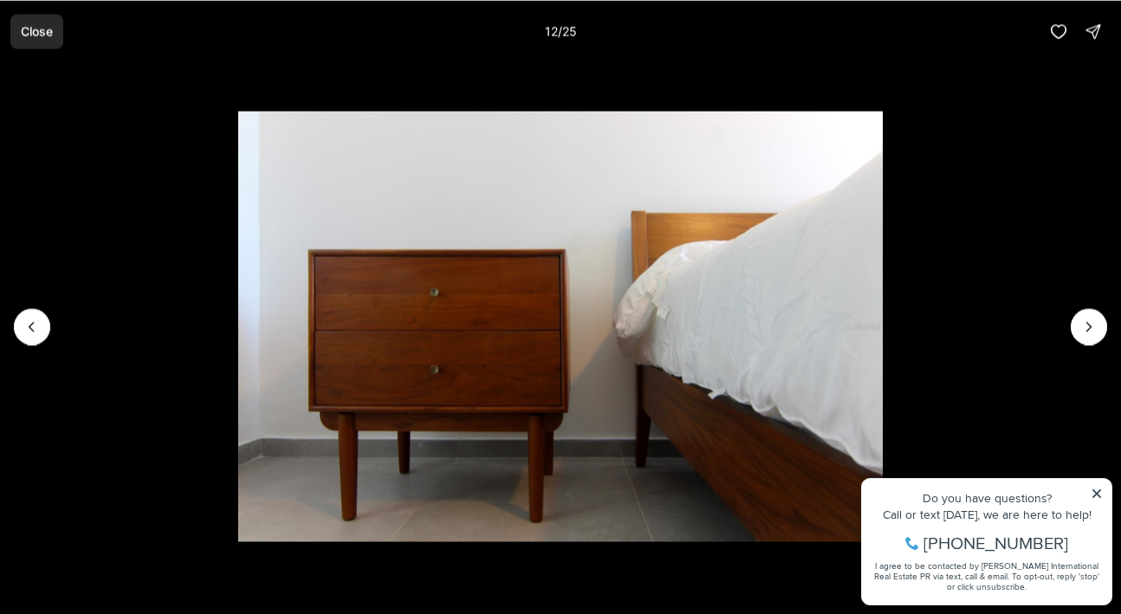
click at [38, 32] on p "Close" at bounding box center [37, 31] width 32 height 14
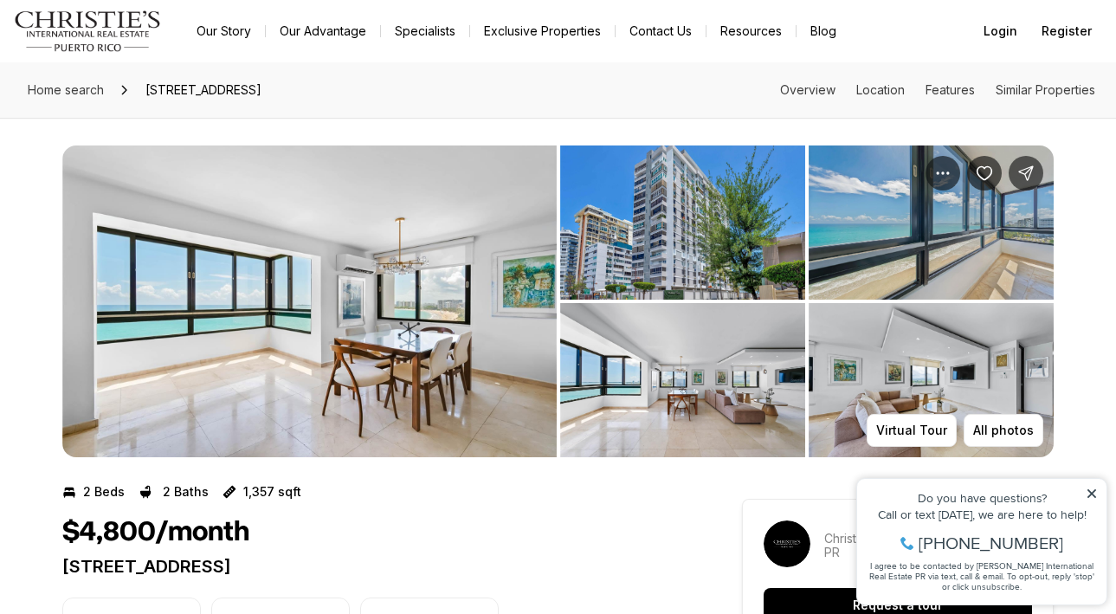
click at [275, 301] on img "View image gallery" at bounding box center [309, 302] width 495 height 312
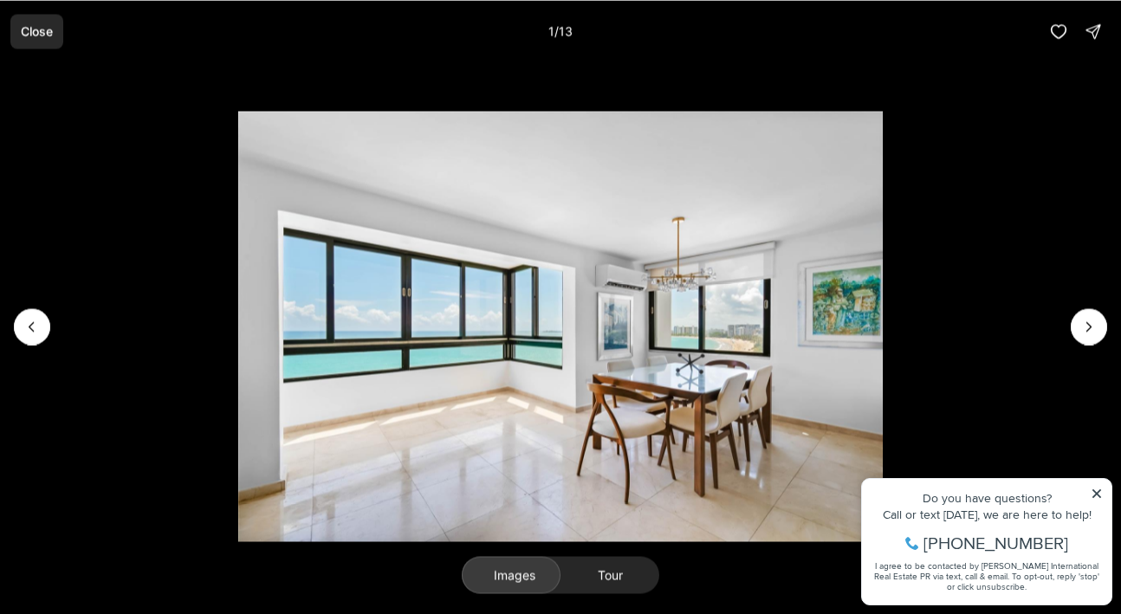
click at [40, 35] on p "Close" at bounding box center [37, 31] width 32 height 14
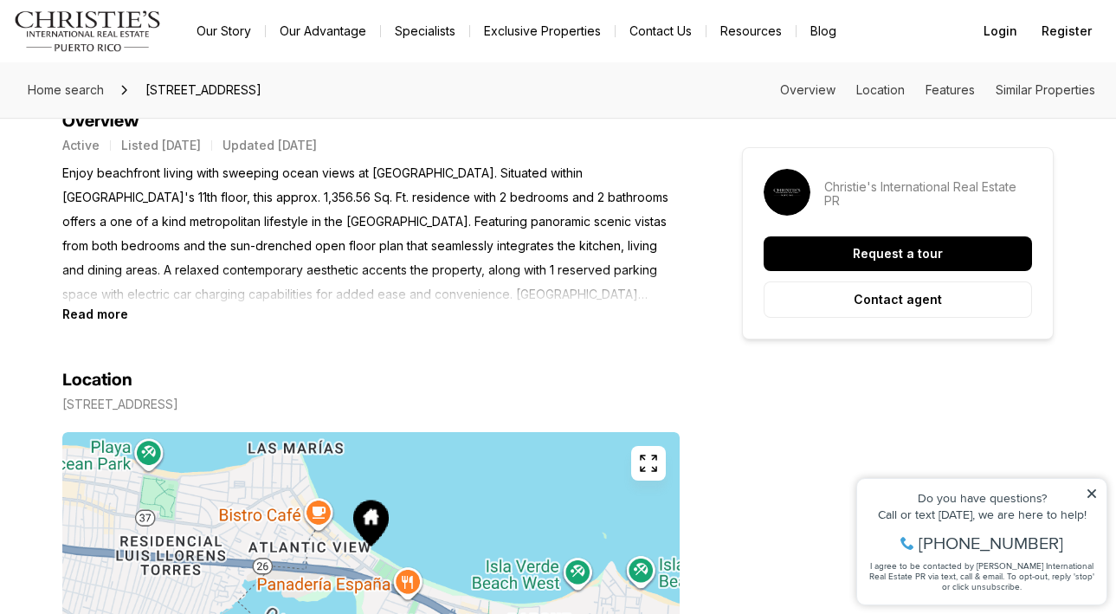
scroll to position [733, 0]
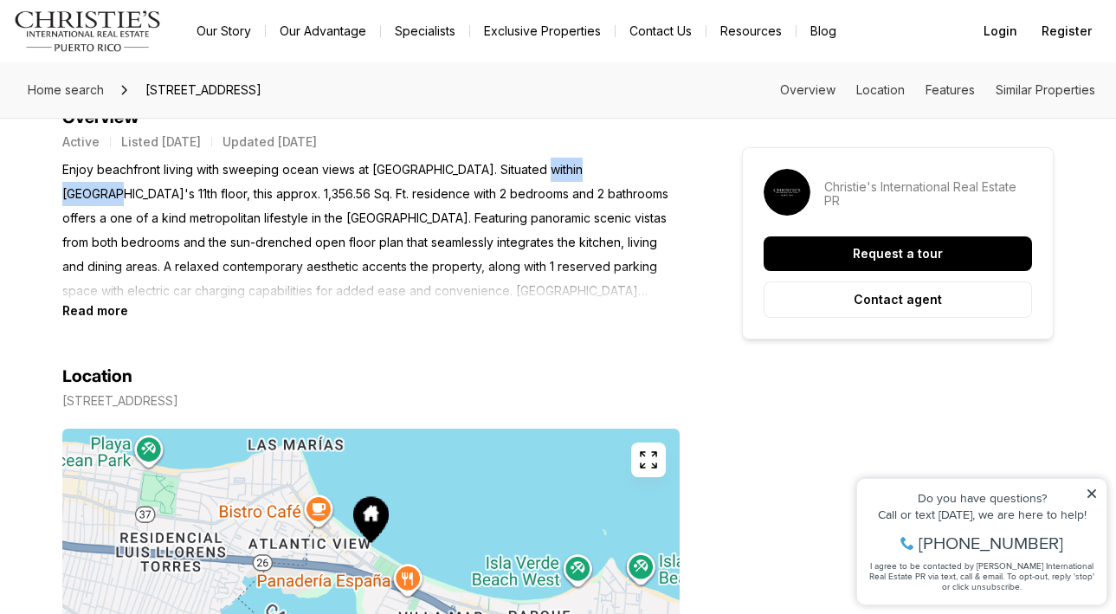
drag, startPoint x: 521, startPoint y: 164, endPoint x: 617, endPoint y: 172, distance: 96.5
click at [616, 172] on p "Enjoy beachfront living with sweeping ocean views at Isla Verde. Situated withi…" at bounding box center [371, 231] width 618 height 146
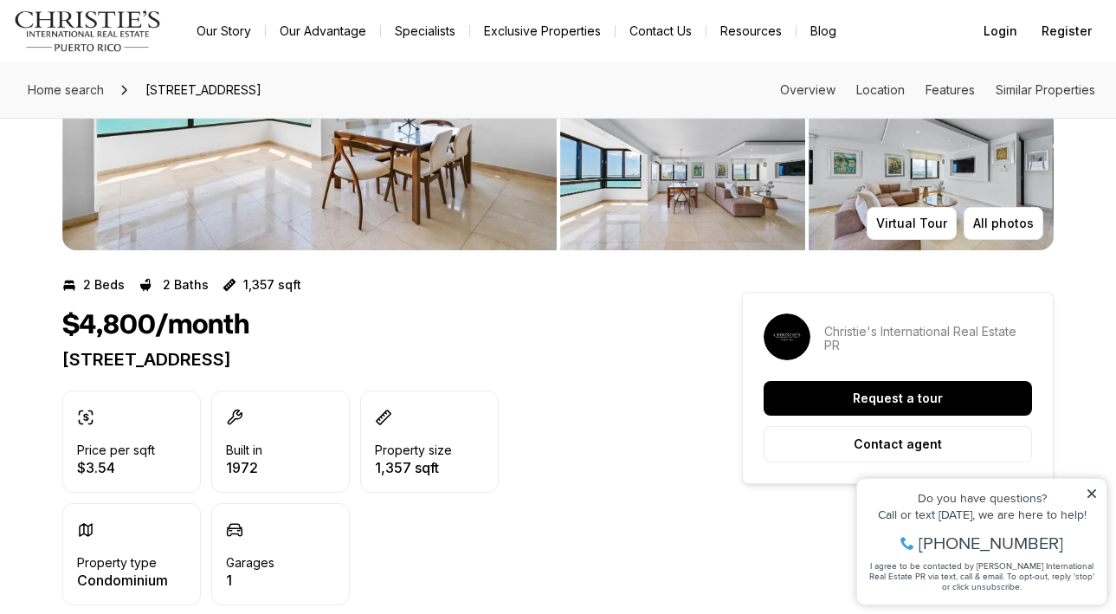
scroll to position [205, 0]
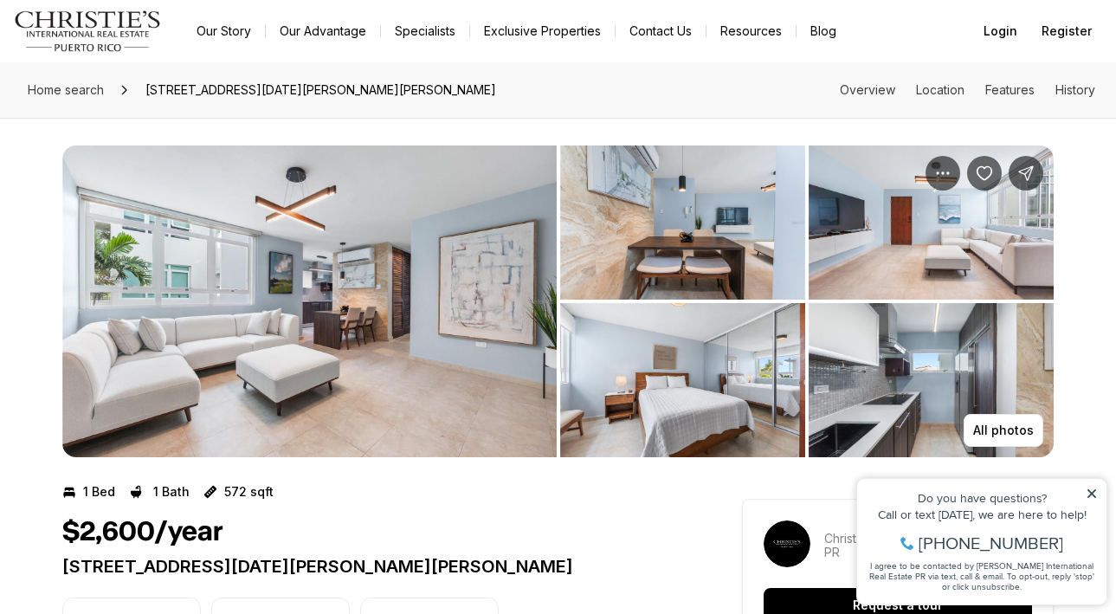
click at [399, 344] on img "View image gallery" at bounding box center [309, 302] width 495 height 312
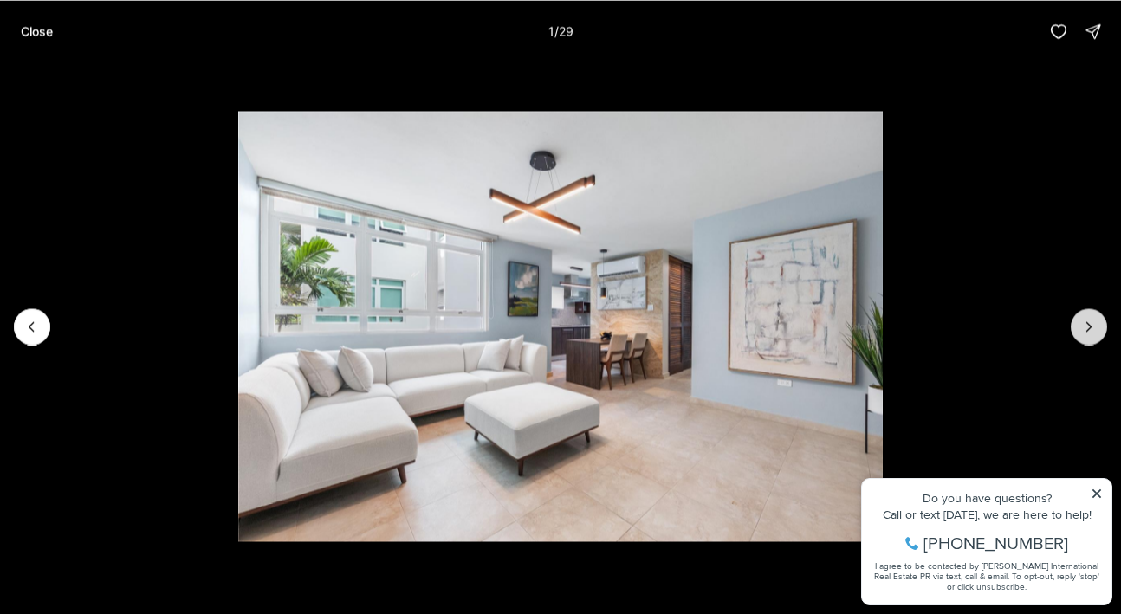
click at [1083, 322] on icon "Next slide" at bounding box center [1088, 326] width 17 height 17
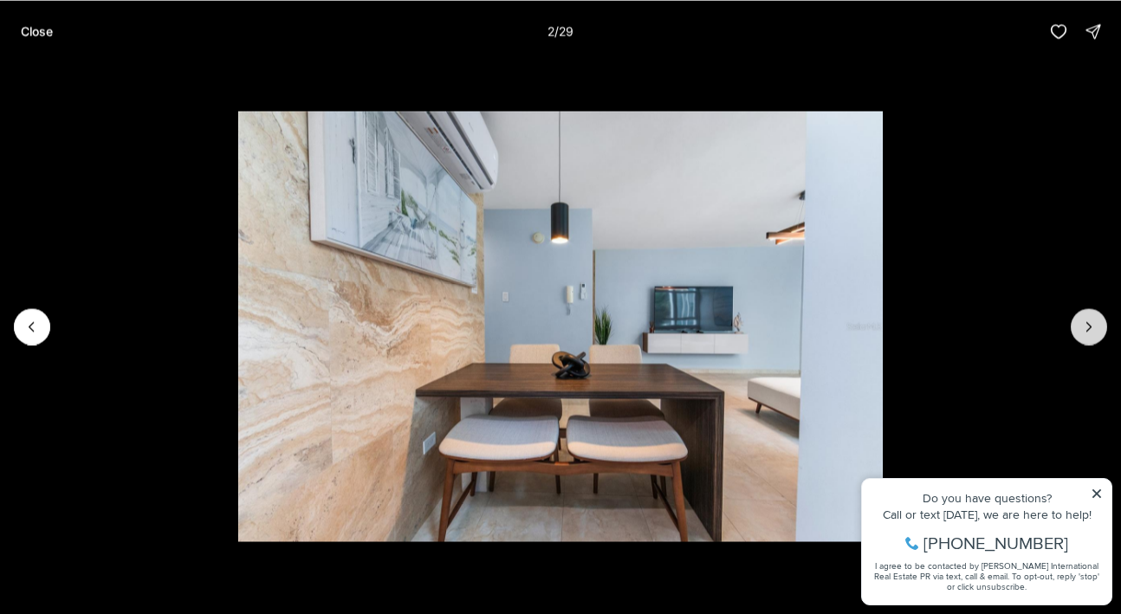
click at [1083, 322] on icon "Next slide" at bounding box center [1088, 326] width 17 height 17
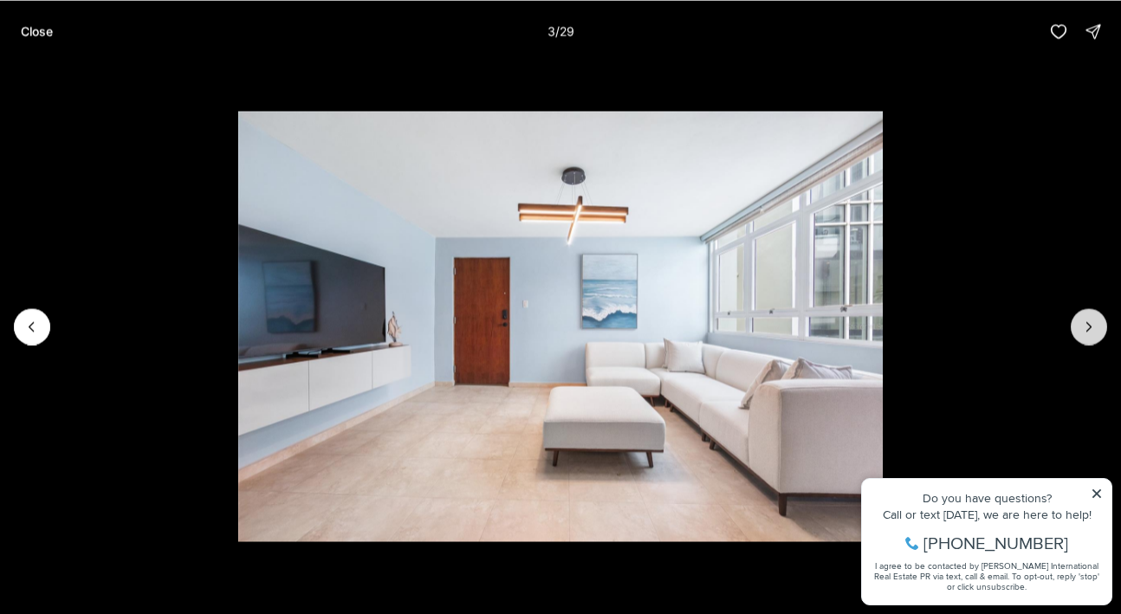
click at [1083, 322] on icon "Next slide" at bounding box center [1088, 326] width 17 height 17
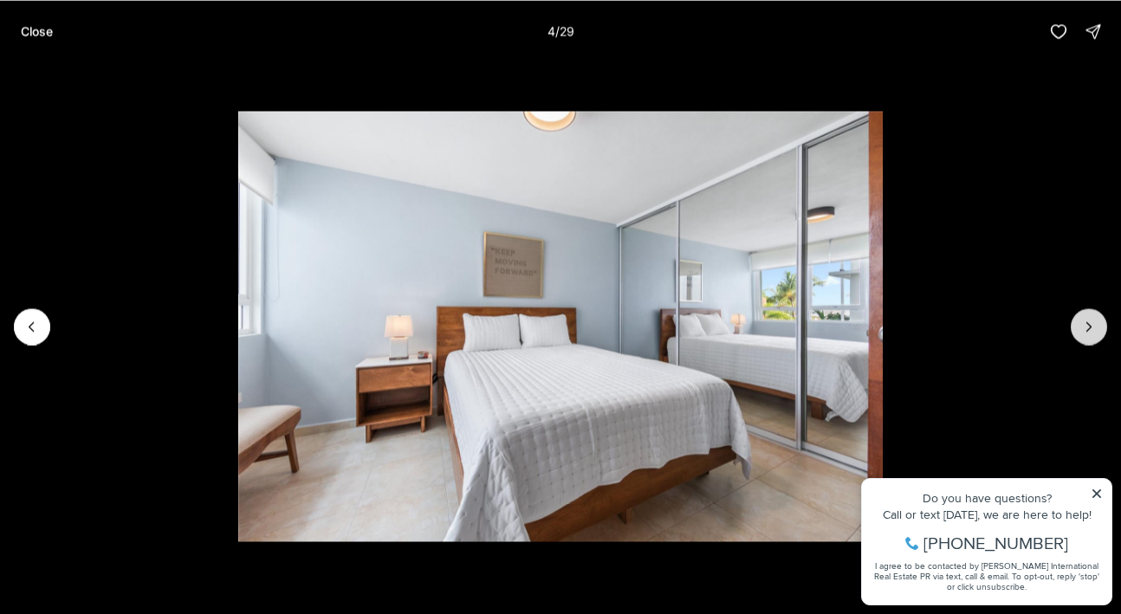
click at [1083, 322] on icon "Next slide" at bounding box center [1088, 326] width 17 height 17
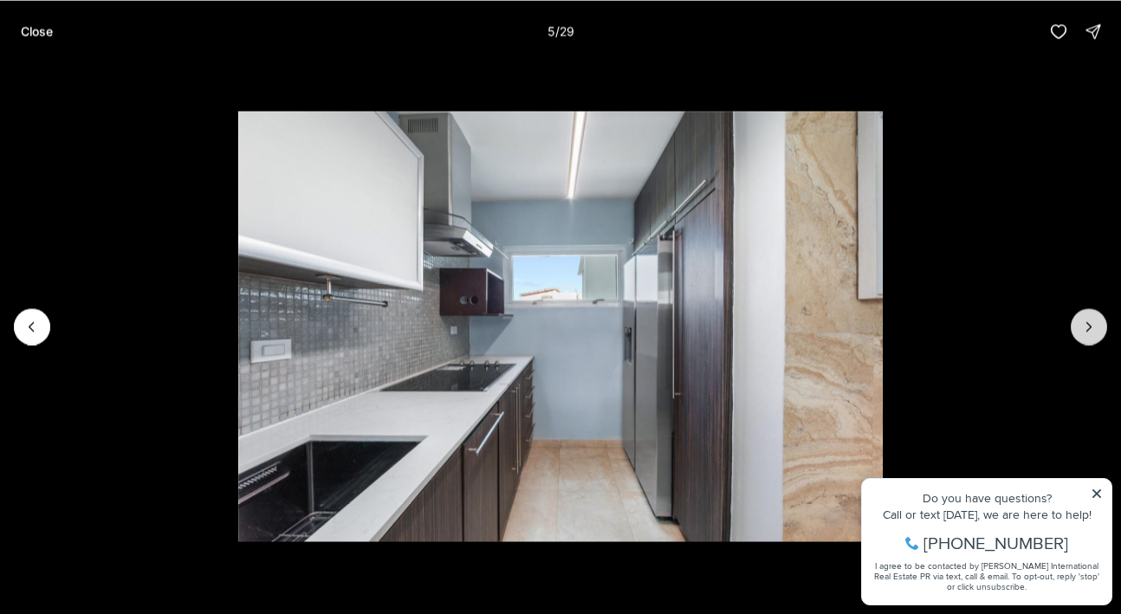
click at [1083, 322] on icon "Next slide" at bounding box center [1088, 326] width 17 height 17
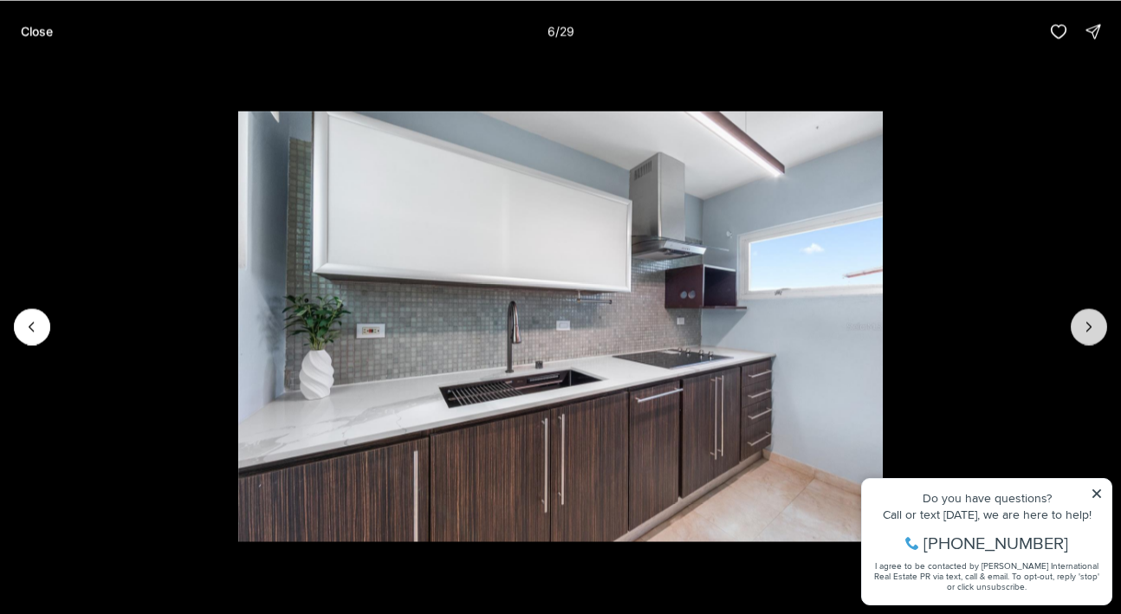
click at [1083, 322] on icon "Next slide" at bounding box center [1088, 326] width 17 height 17
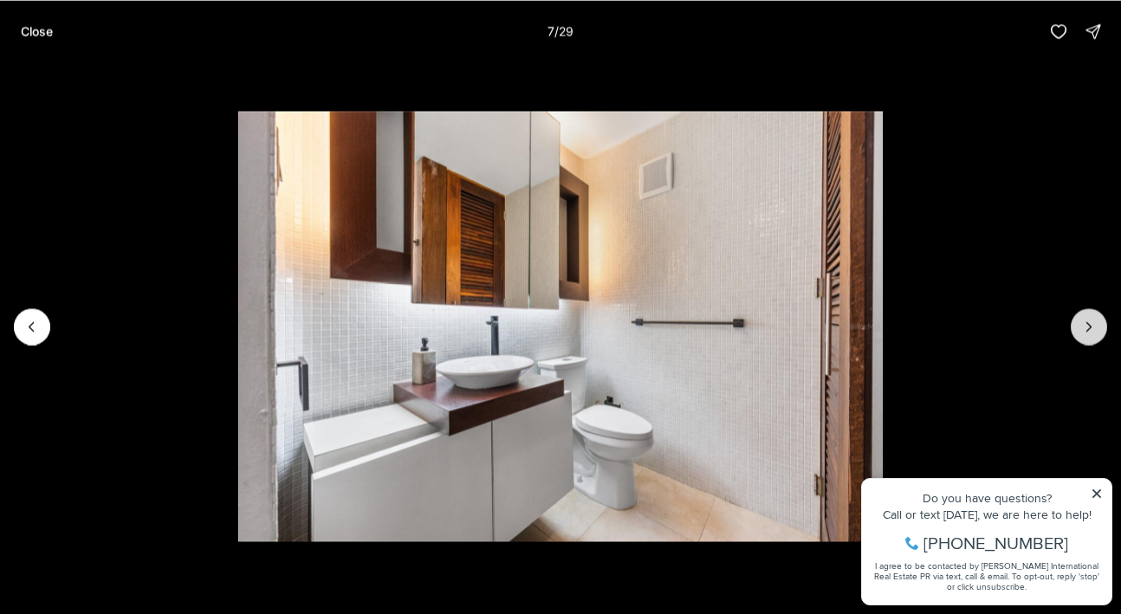
click at [1083, 322] on icon "Next slide" at bounding box center [1088, 326] width 17 height 17
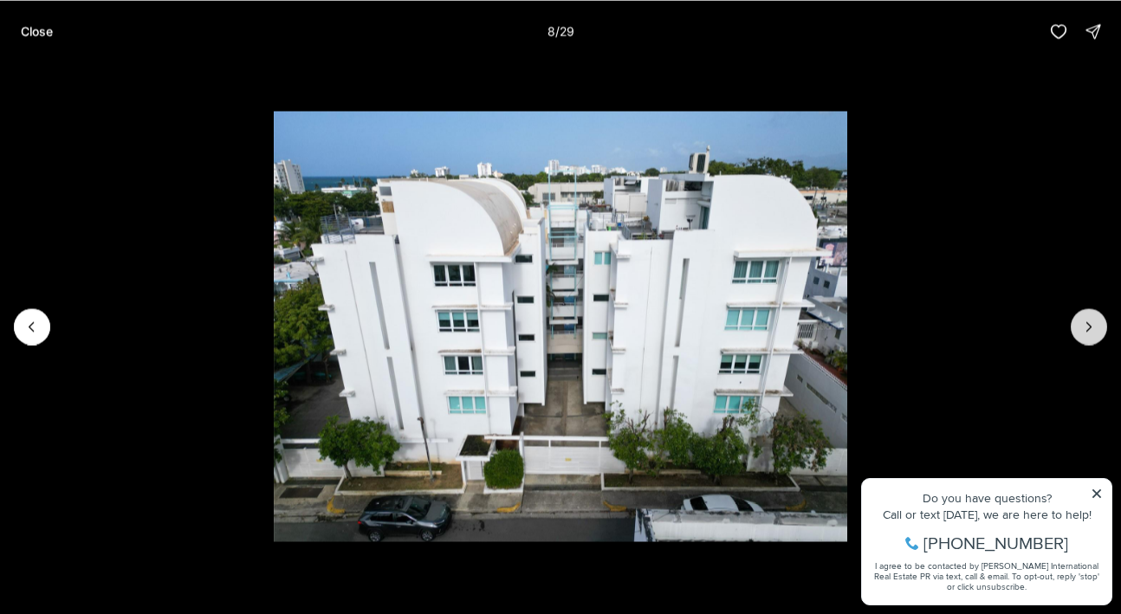
click at [1083, 322] on icon "Next slide" at bounding box center [1088, 326] width 17 height 17
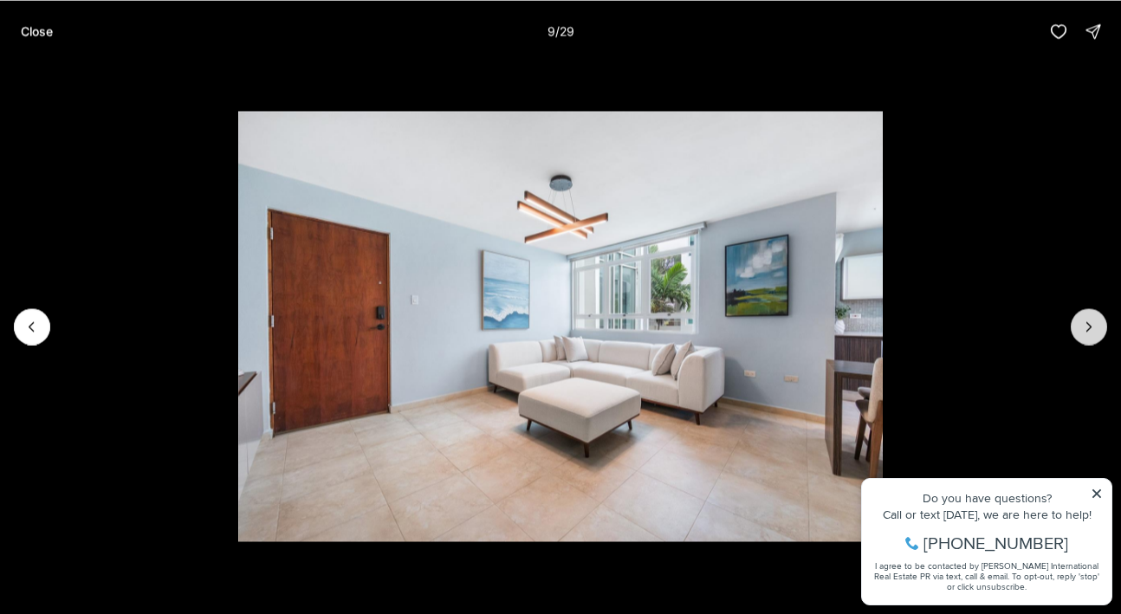
click at [1083, 322] on icon "Next slide" at bounding box center [1088, 326] width 17 height 17
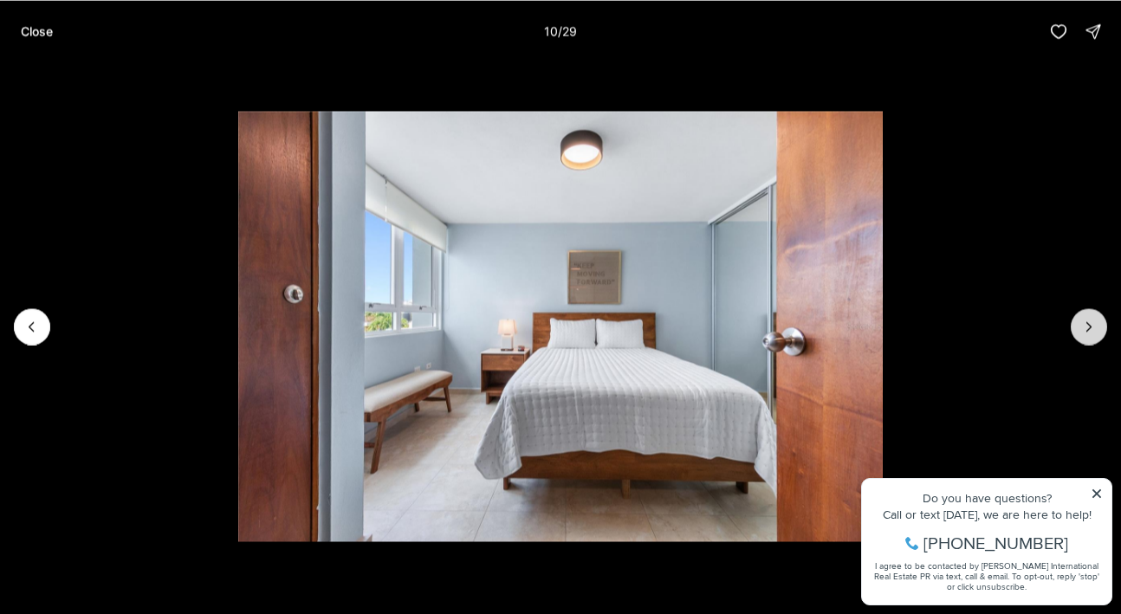
click at [1083, 322] on icon "Next slide" at bounding box center [1088, 326] width 17 height 17
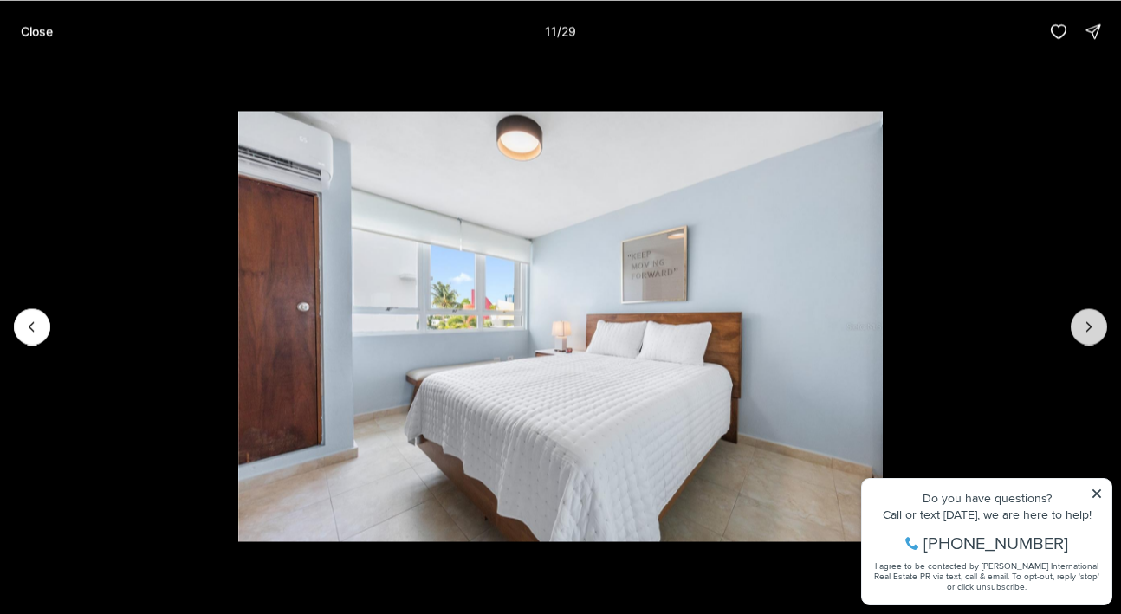
click at [1083, 322] on icon "Next slide" at bounding box center [1088, 326] width 17 height 17
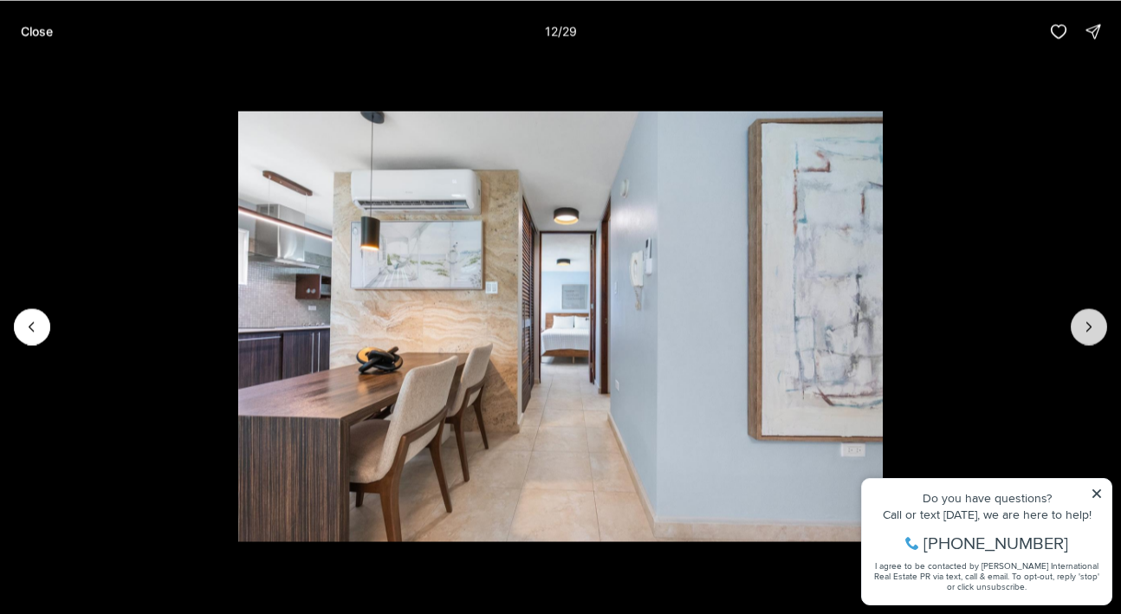
click at [1083, 322] on icon "Next slide" at bounding box center [1088, 326] width 17 height 17
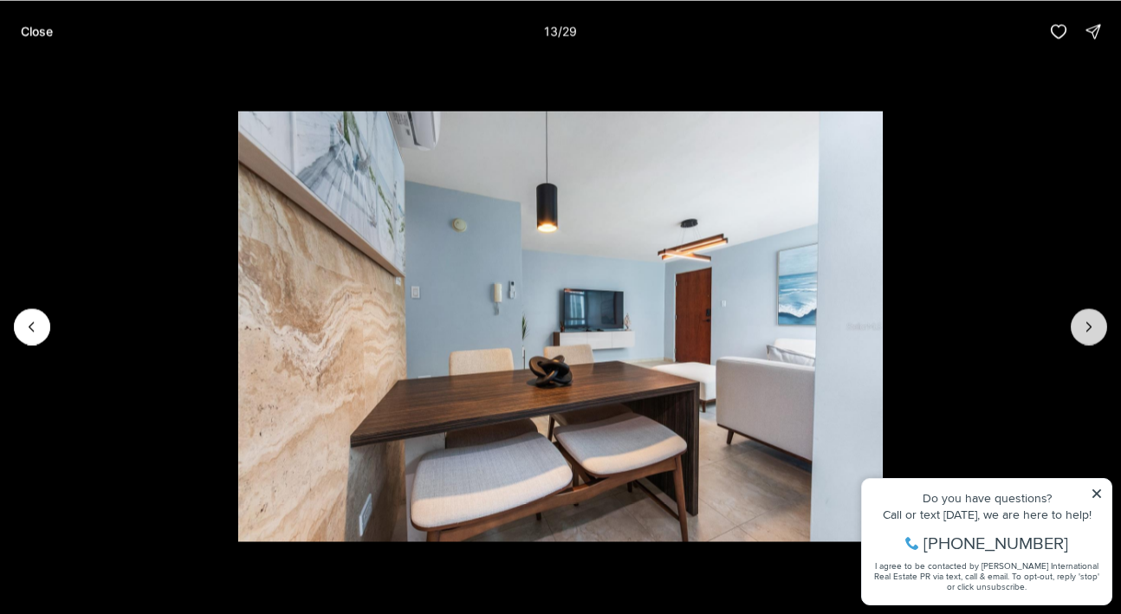
click at [1083, 322] on icon "Next slide" at bounding box center [1088, 326] width 17 height 17
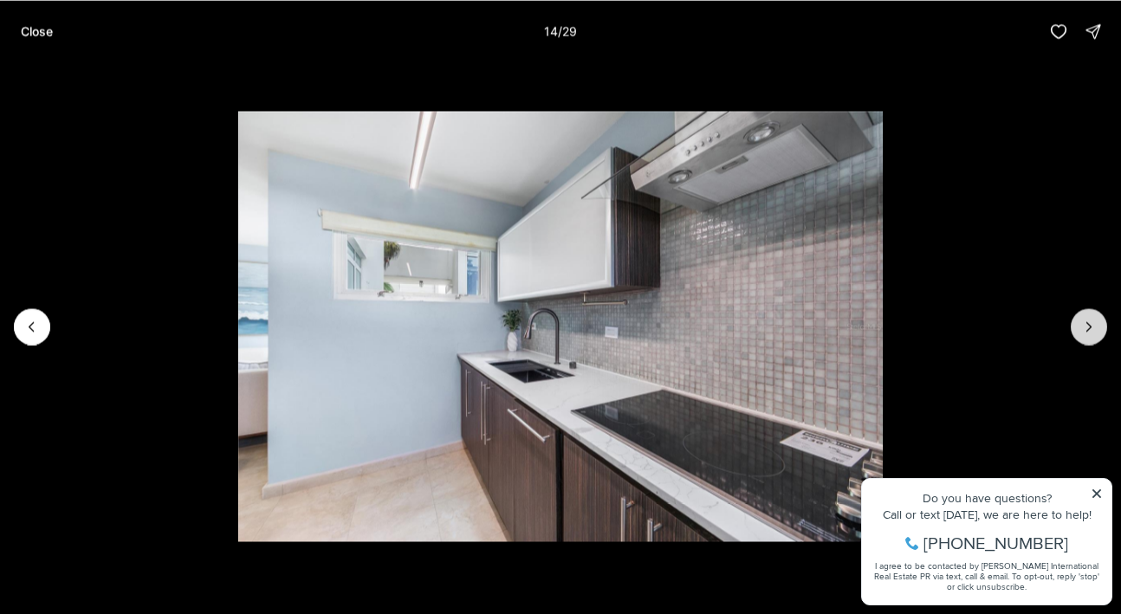
click at [1083, 322] on icon "Next slide" at bounding box center [1088, 326] width 17 height 17
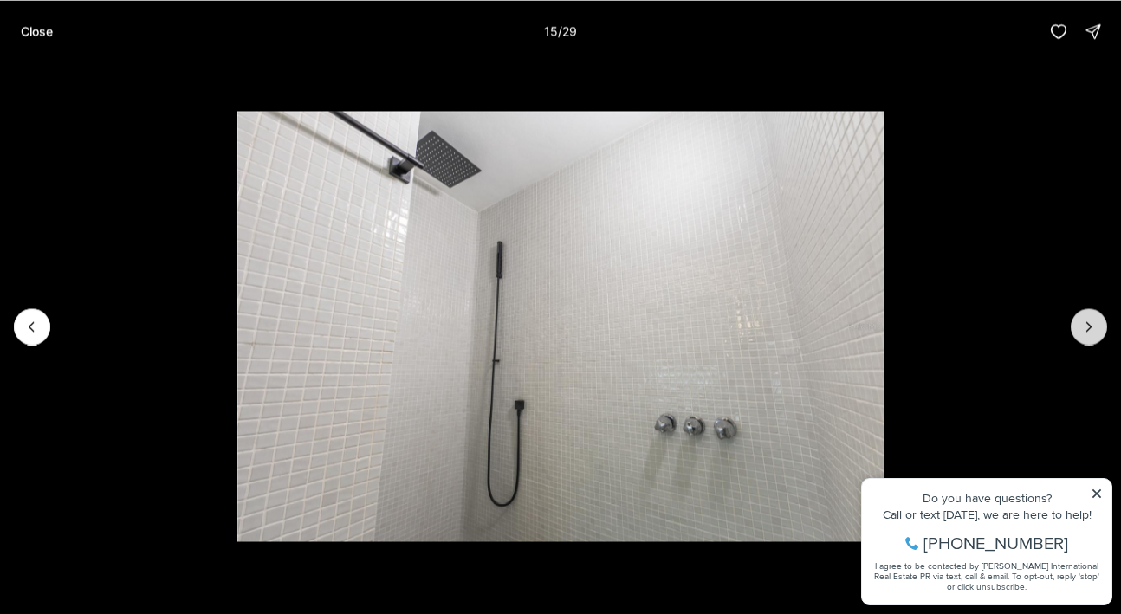
click at [1083, 322] on icon "Next slide" at bounding box center [1088, 326] width 17 height 17
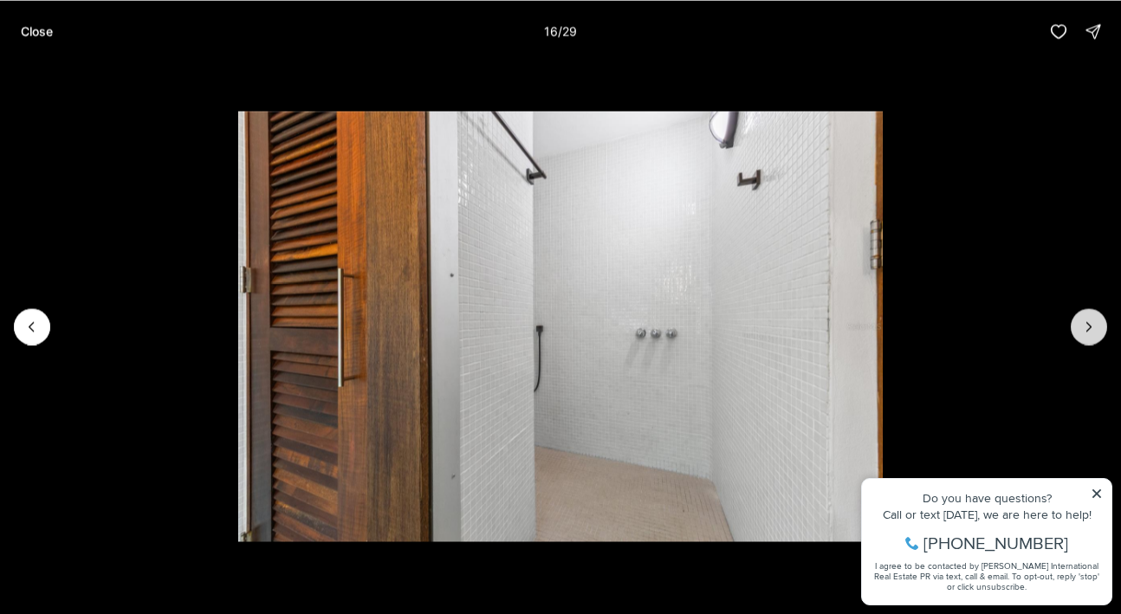
click at [1083, 322] on icon "Next slide" at bounding box center [1088, 326] width 17 height 17
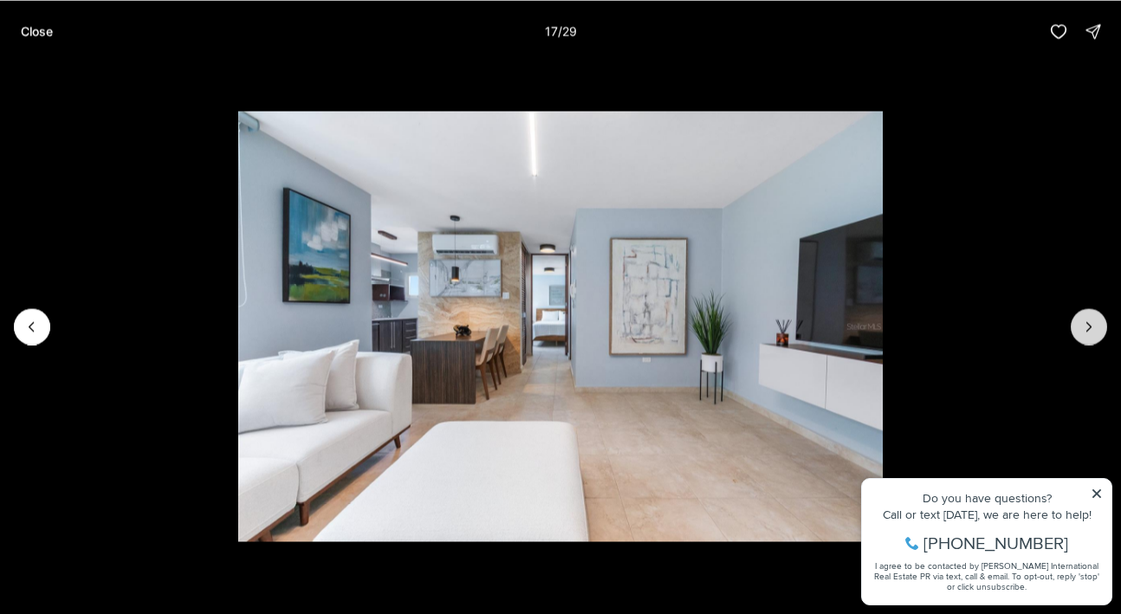
click at [1083, 322] on icon "Next slide" at bounding box center [1088, 326] width 17 height 17
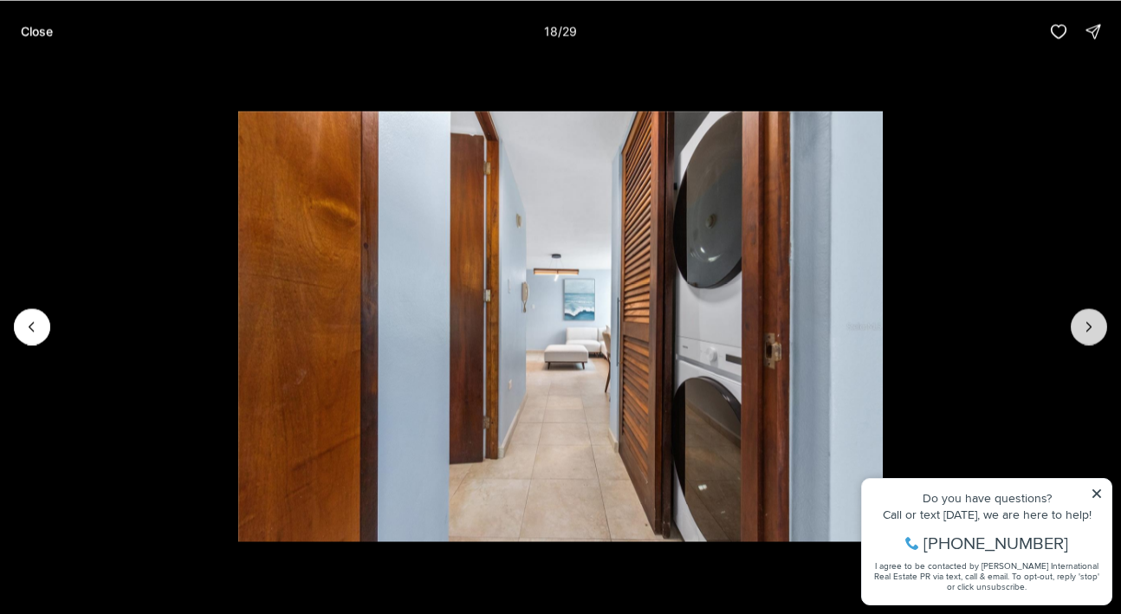
click at [1083, 322] on icon "Next slide" at bounding box center [1088, 326] width 17 height 17
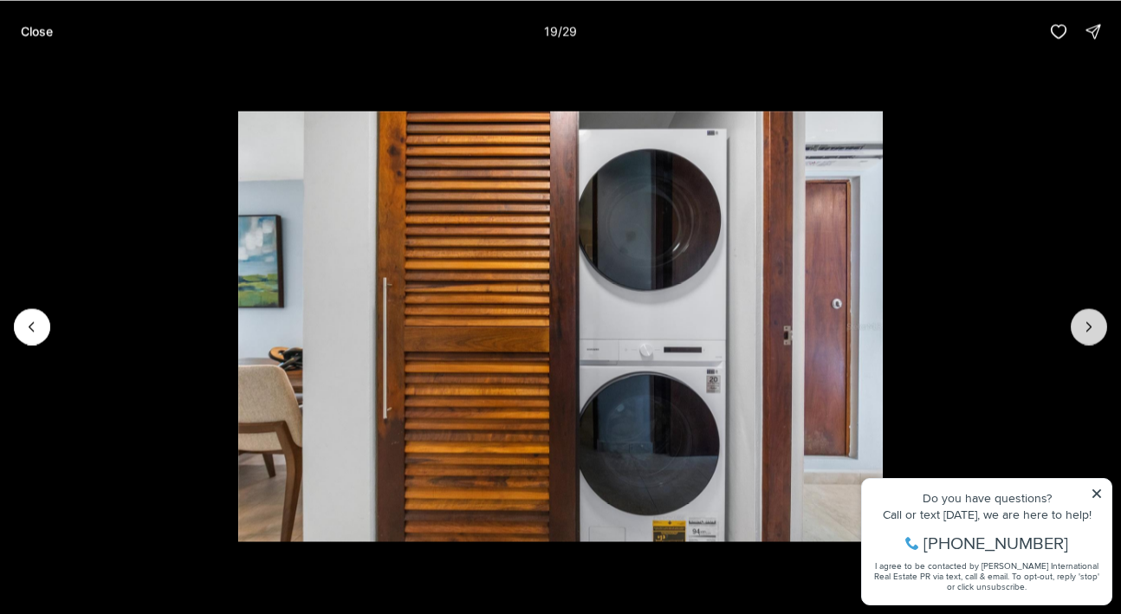
click at [1083, 322] on icon "Next slide" at bounding box center [1088, 326] width 17 height 17
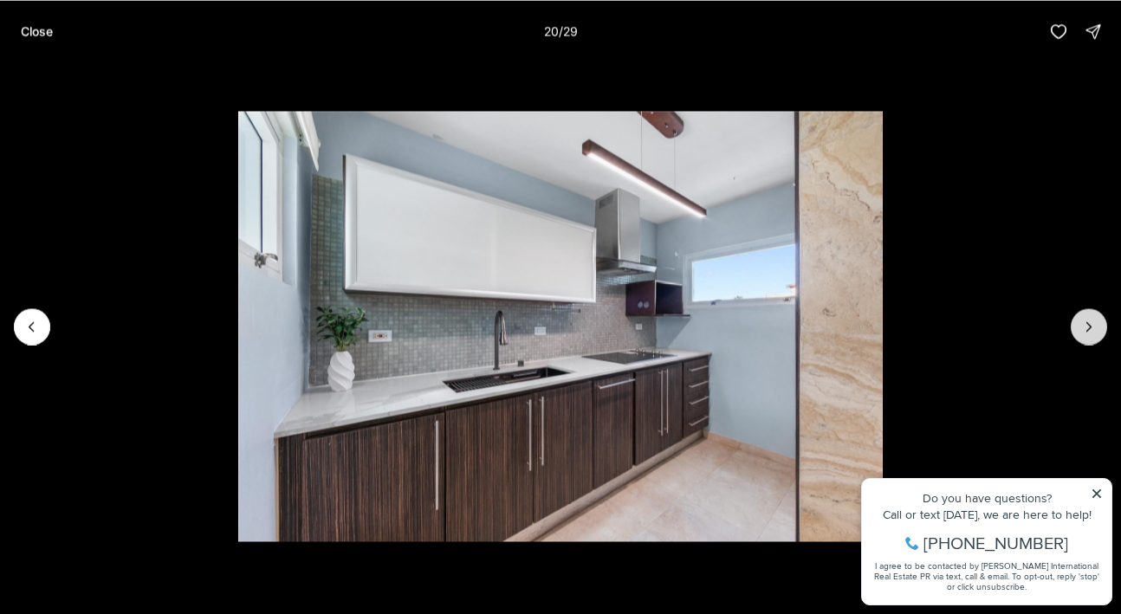
click at [1083, 322] on icon "Next slide" at bounding box center [1088, 326] width 17 height 17
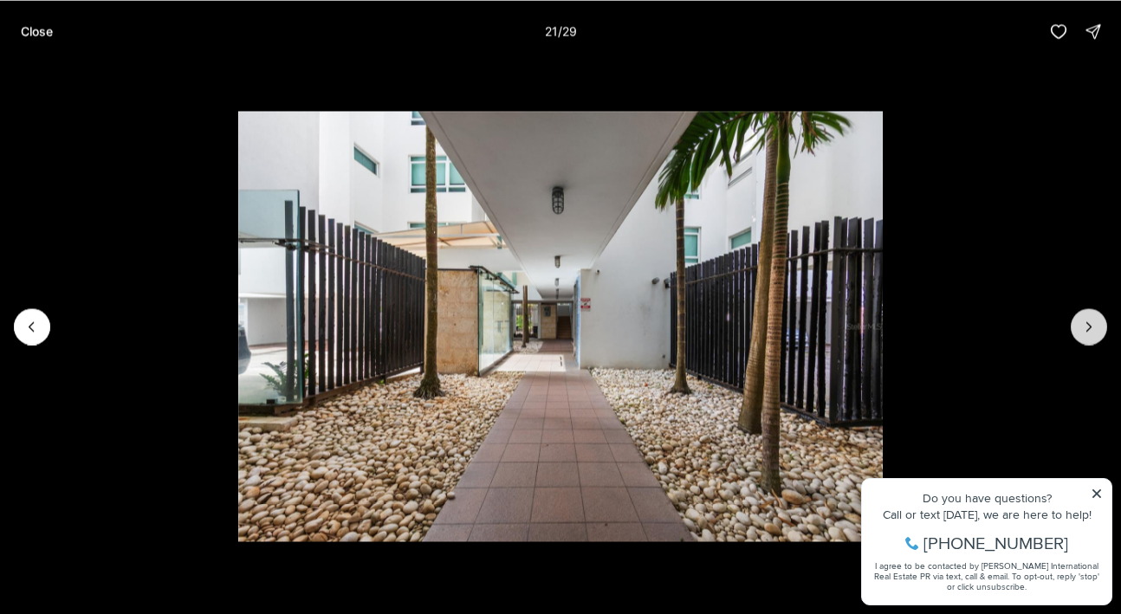
click at [1083, 322] on icon "Next slide" at bounding box center [1088, 326] width 17 height 17
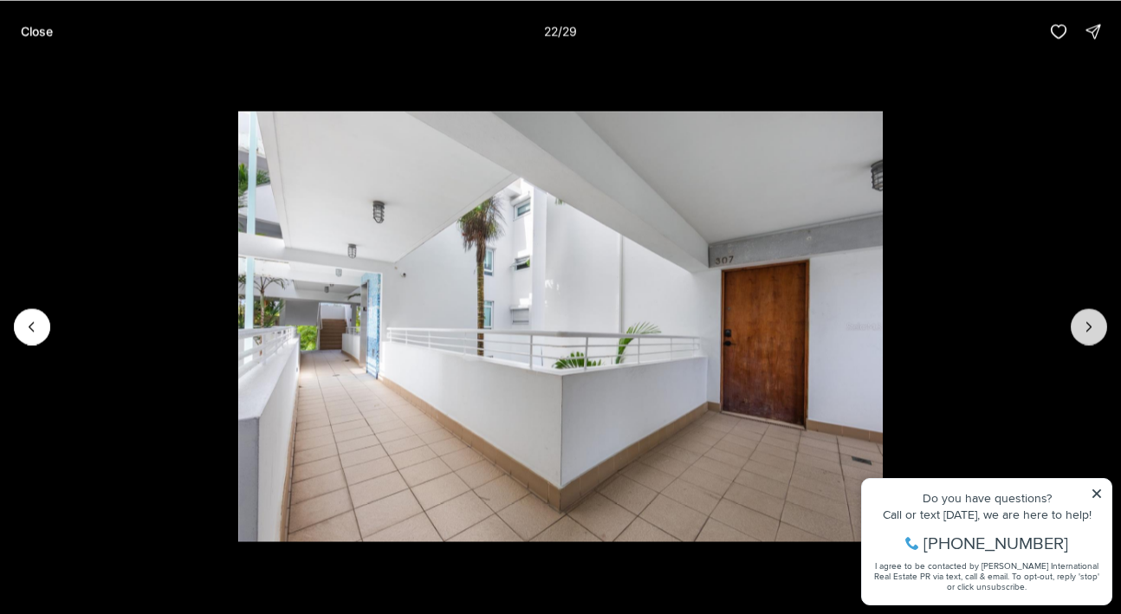
click at [1083, 322] on icon "Next slide" at bounding box center [1088, 326] width 17 height 17
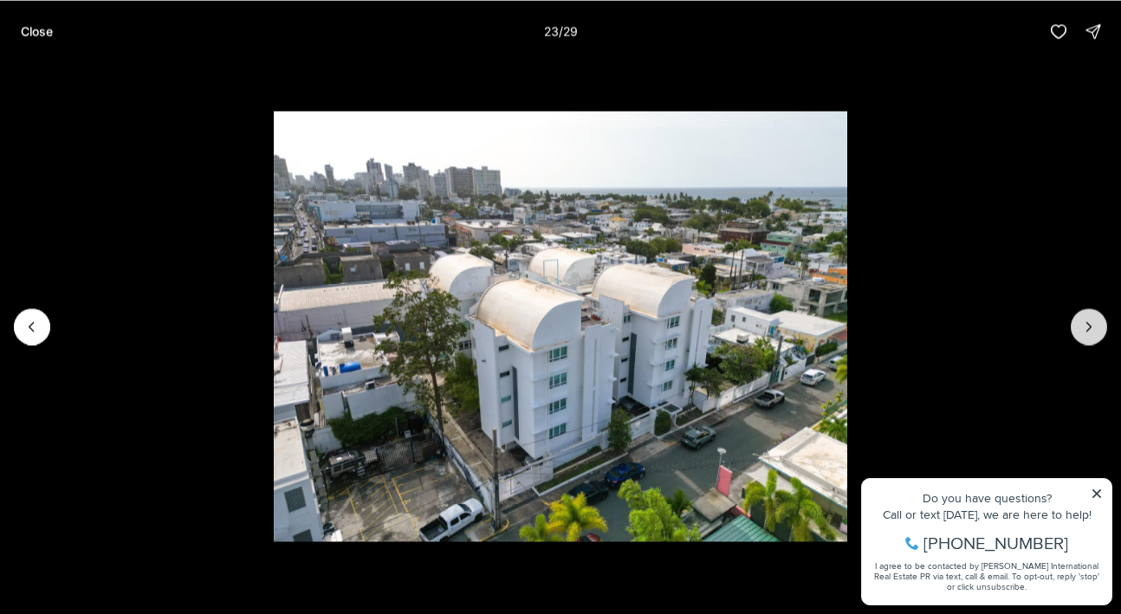
click at [1083, 322] on icon "Next slide" at bounding box center [1088, 326] width 17 height 17
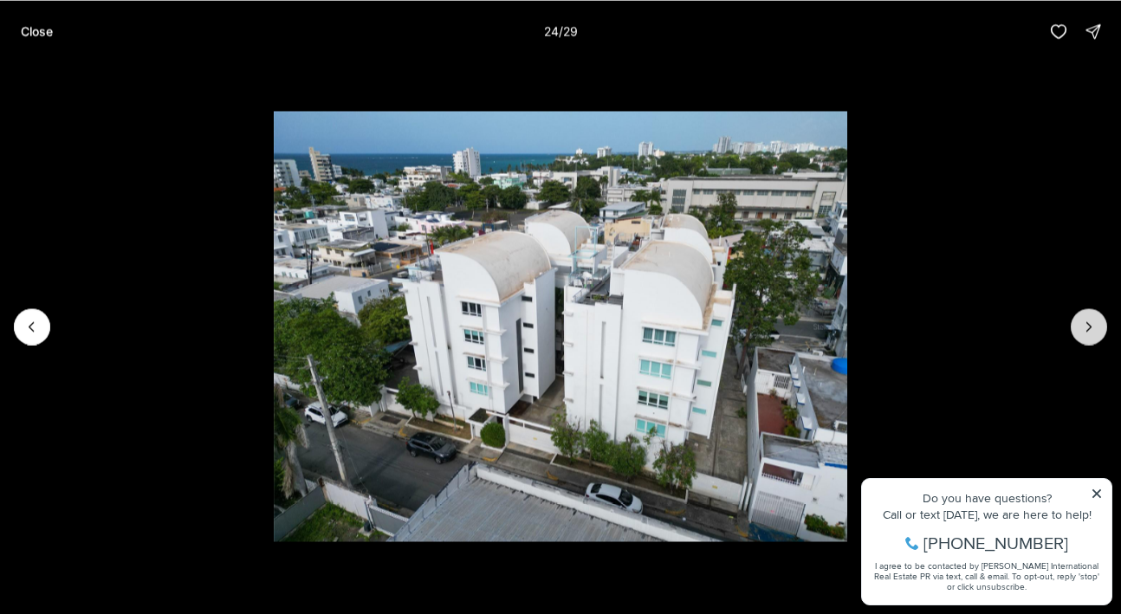
click at [1083, 322] on icon "Next slide" at bounding box center [1088, 326] width 17 height 17
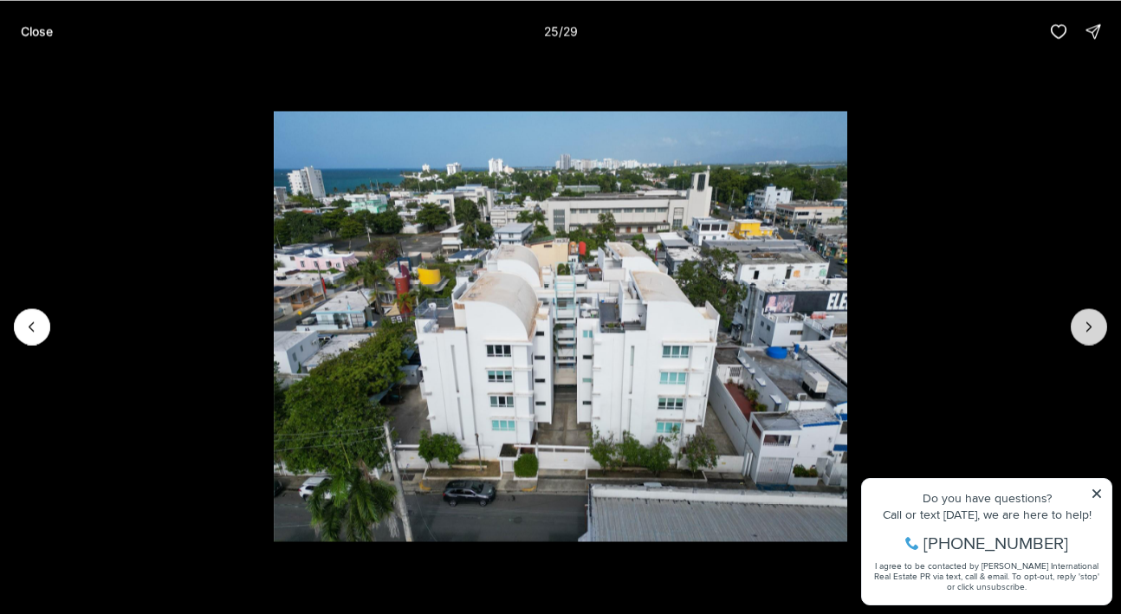
click at [1083, 322] on icon "Next slide" at bounding box center [1088, 326] width 17 height 17
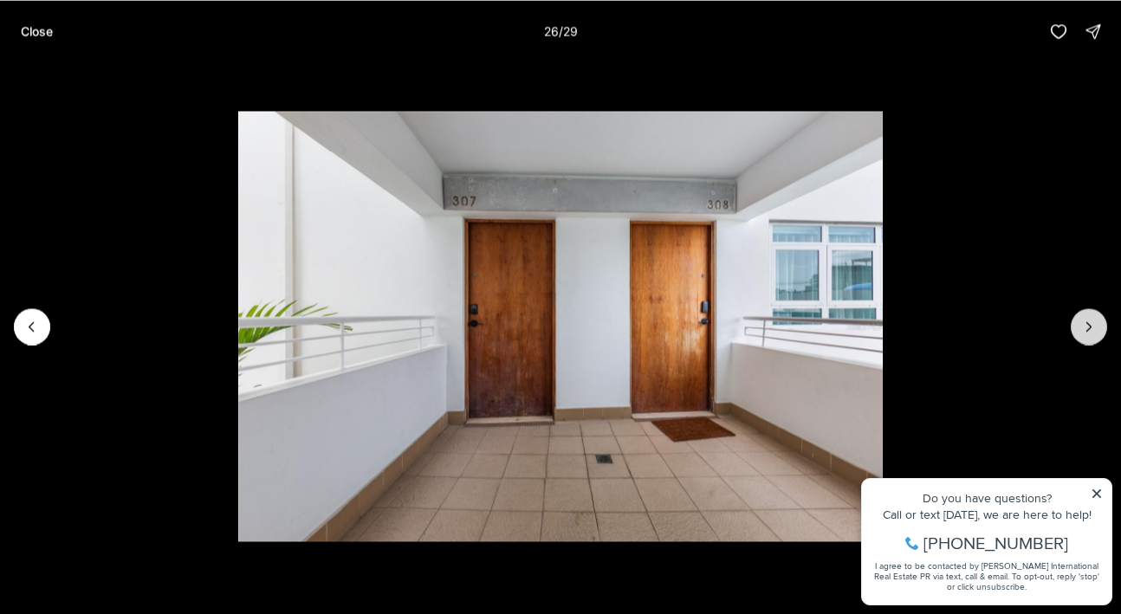
click at [1083, 322] on icon "Next slide" at bounding box center [1088, 326] width 17 height 17
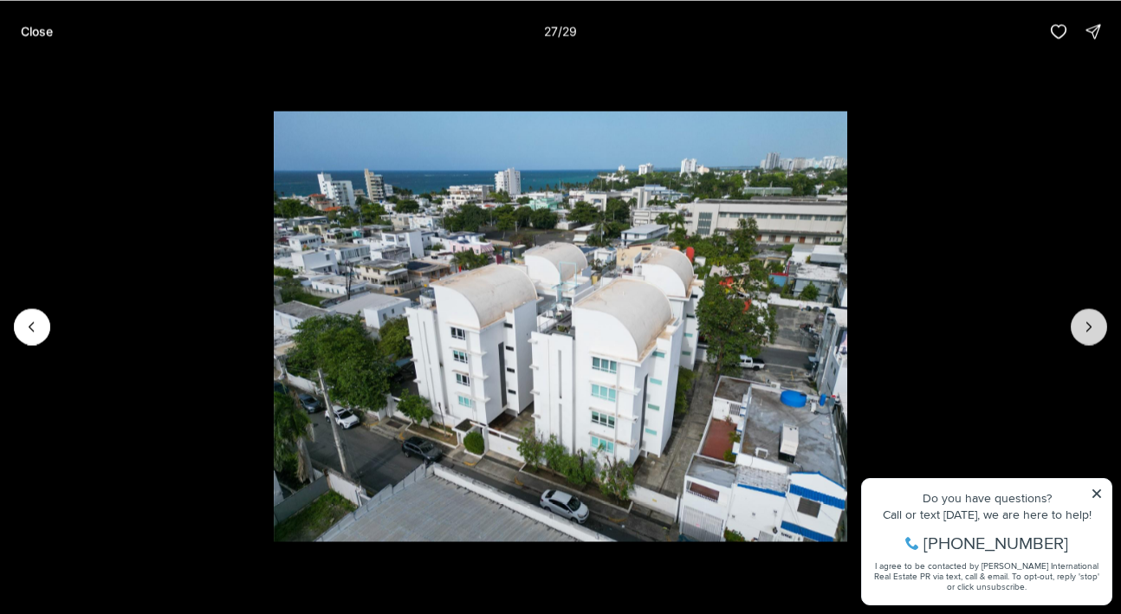
click at [1083, 322] on icon "Next slide" at bounding box center [1088, 326] width 17 height 17
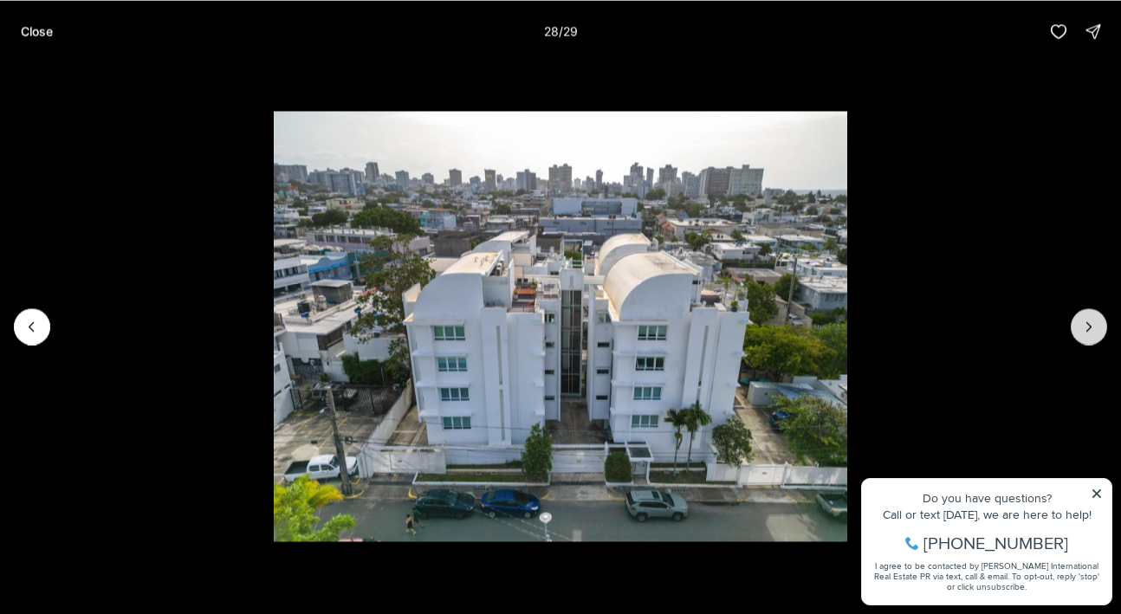
click at [1083, 322] on icon "Next slide" at bounding box center [1088, 326] width 17 height 17
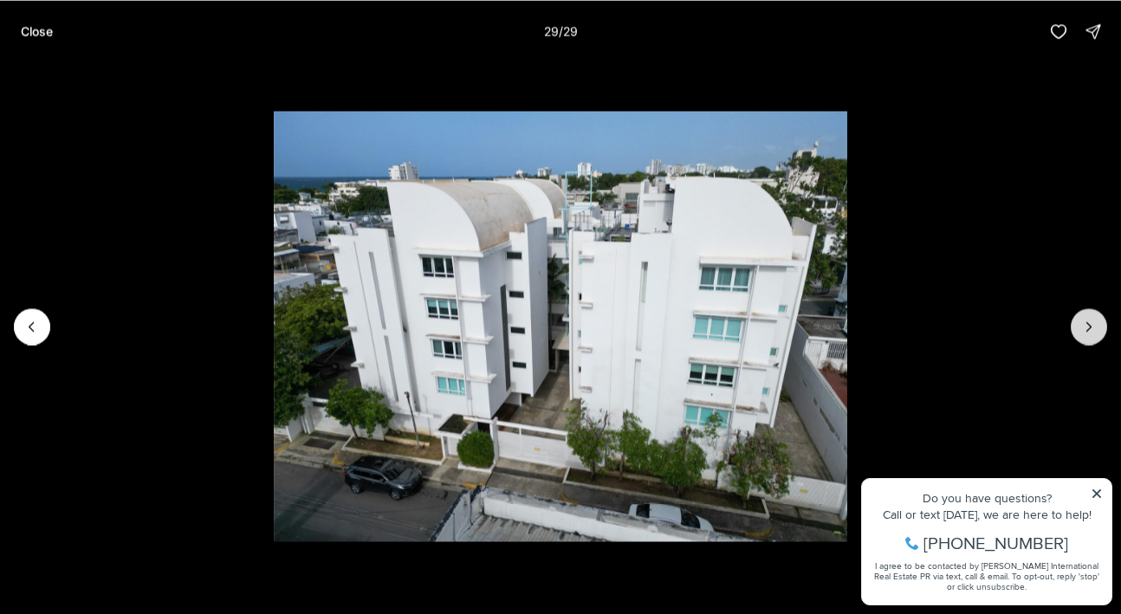
click at [1083, 322] on div at bounding box center [1088, 326] width 36 height 36
click at [43, 30] on p "Close" at bounding box center [37, 31] width 32 height 14
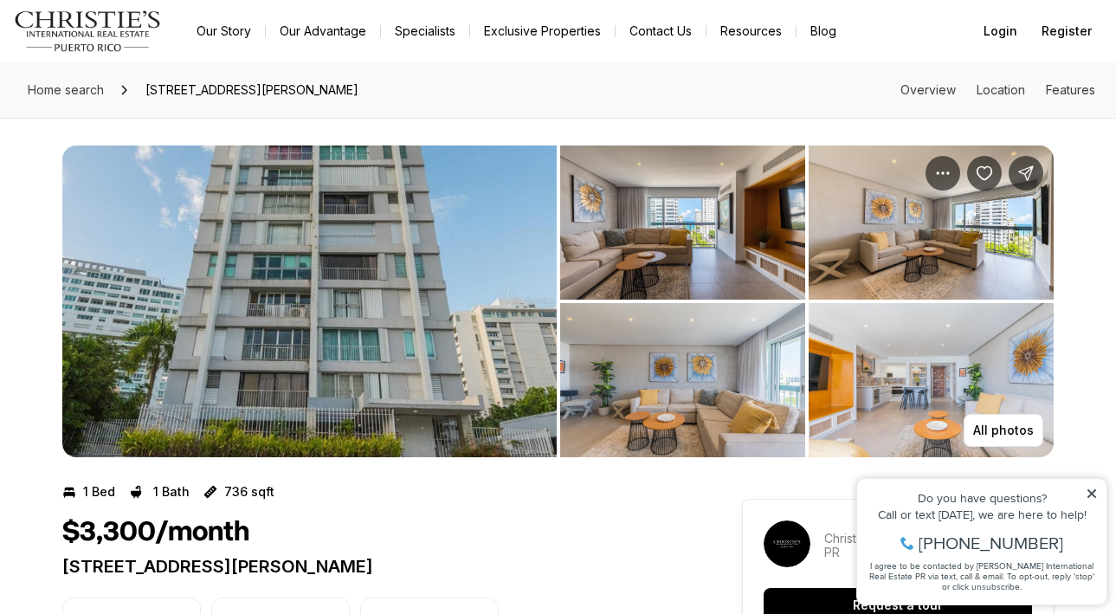
click at [406, 398] on img "View image gallery" at bounding box center [309, 302] width 495 height 312
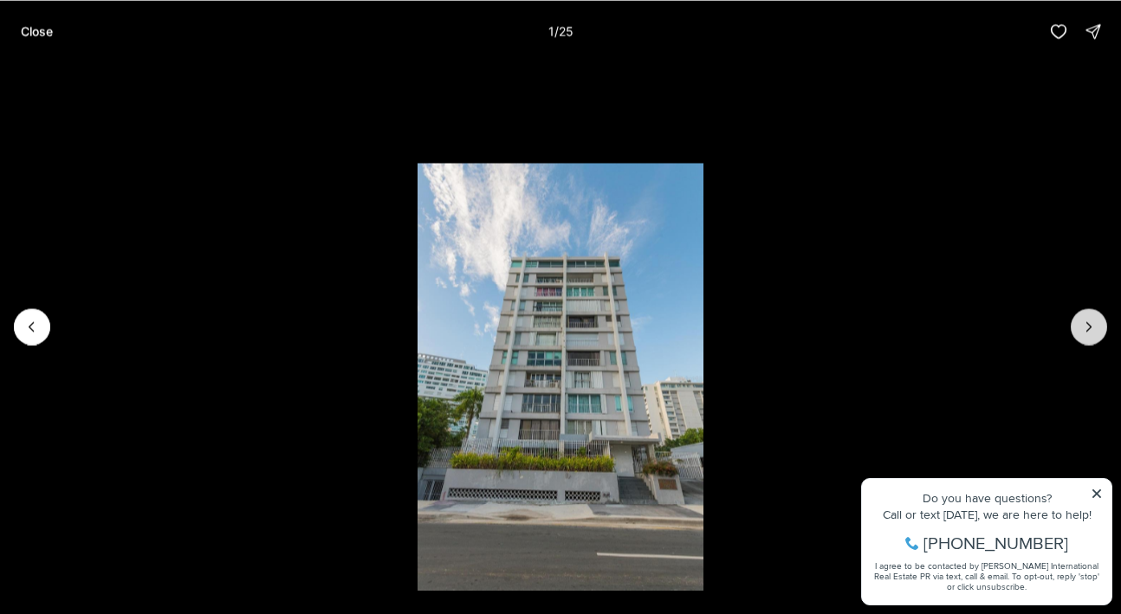
click at [1090, 322] on icon "Next slide" at bounding box center [1088, 326] width 17 height 17
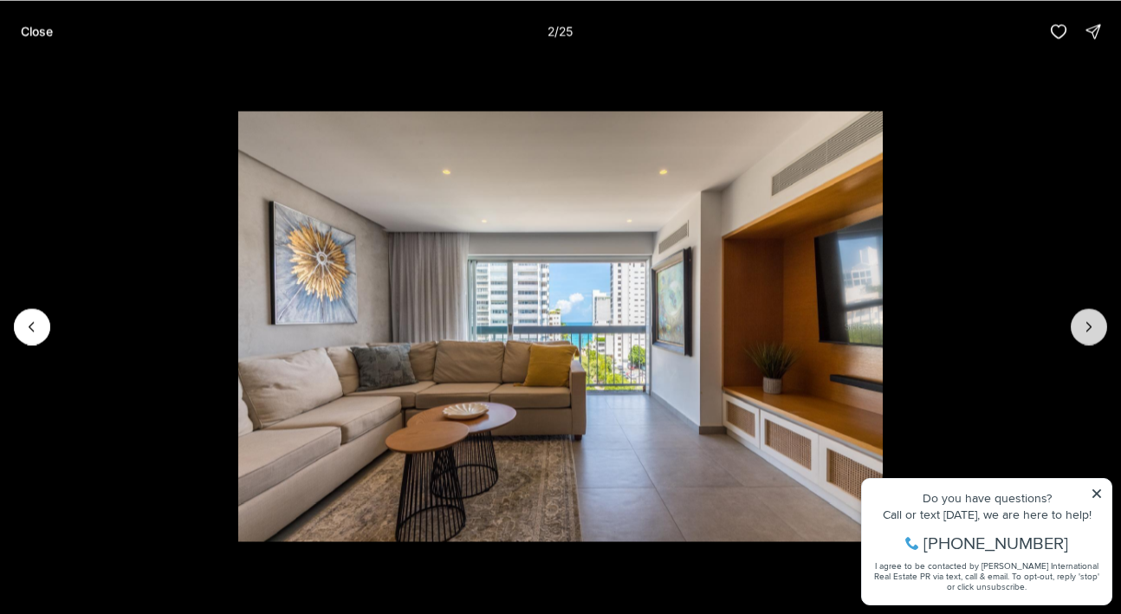
click at [1090, 322] on icon "Next slide" at bounding box center [1088, 326] width 17 height 17
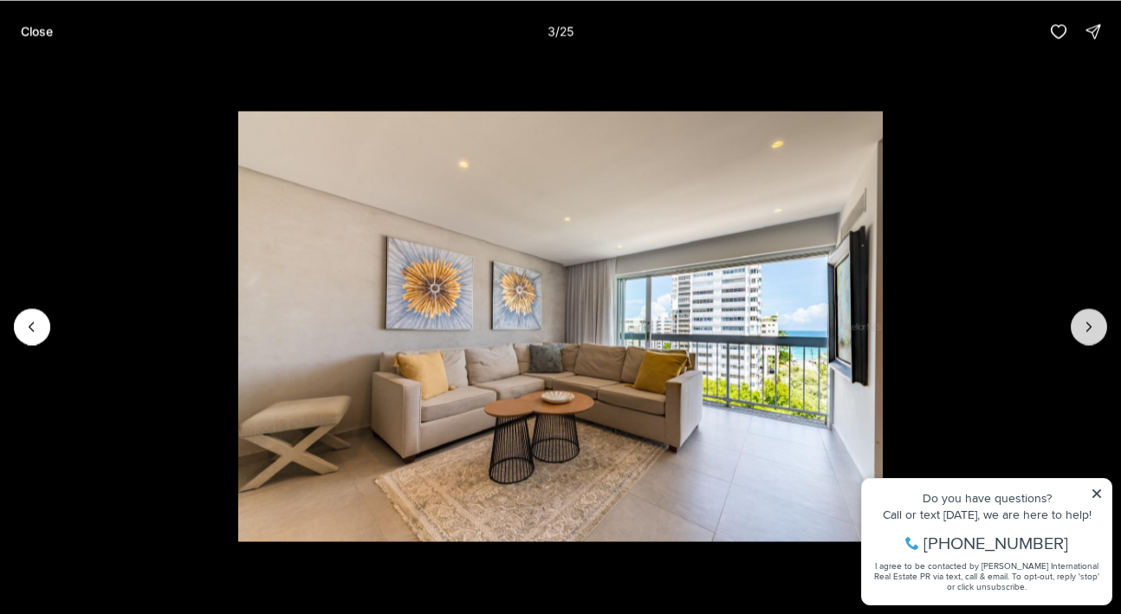
click at [1090, 322] on icon "Next slide" at bounding box center [1088, 326] width 17 height 17
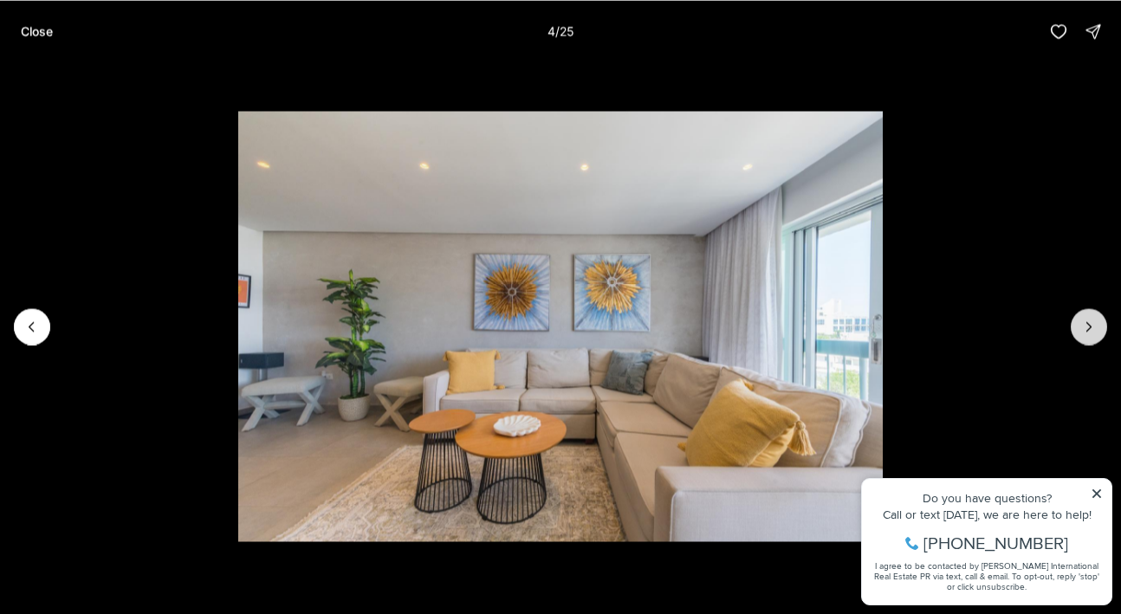
click at [1090, 322] on icon "Next slide" at bounding box center [1088, 326] width 17 height 17
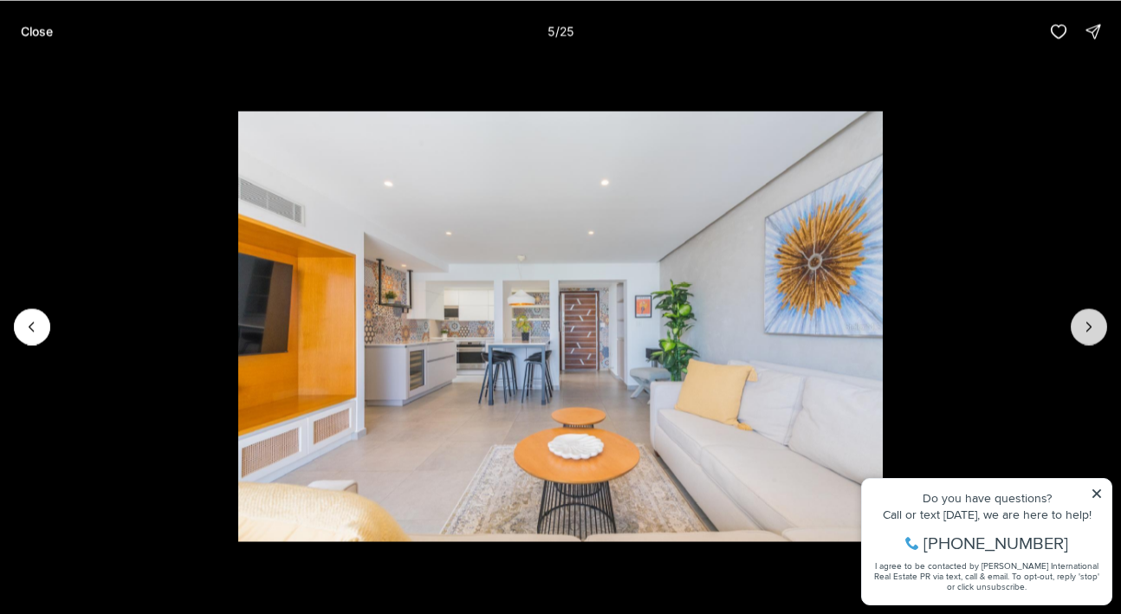
click at [1090, 322] on icon "Next slide" at bounding box center [1088, 326] width 17 height 17
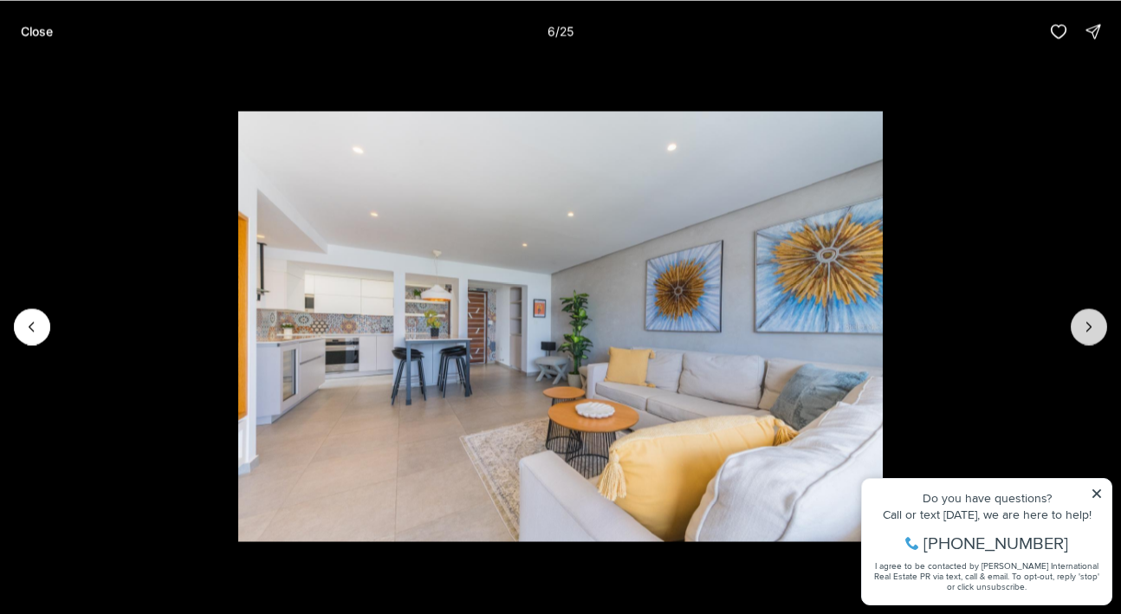
click at [1090, 322] on icon "Next slide" at bounding box center [1088, 326] width 17 height 17
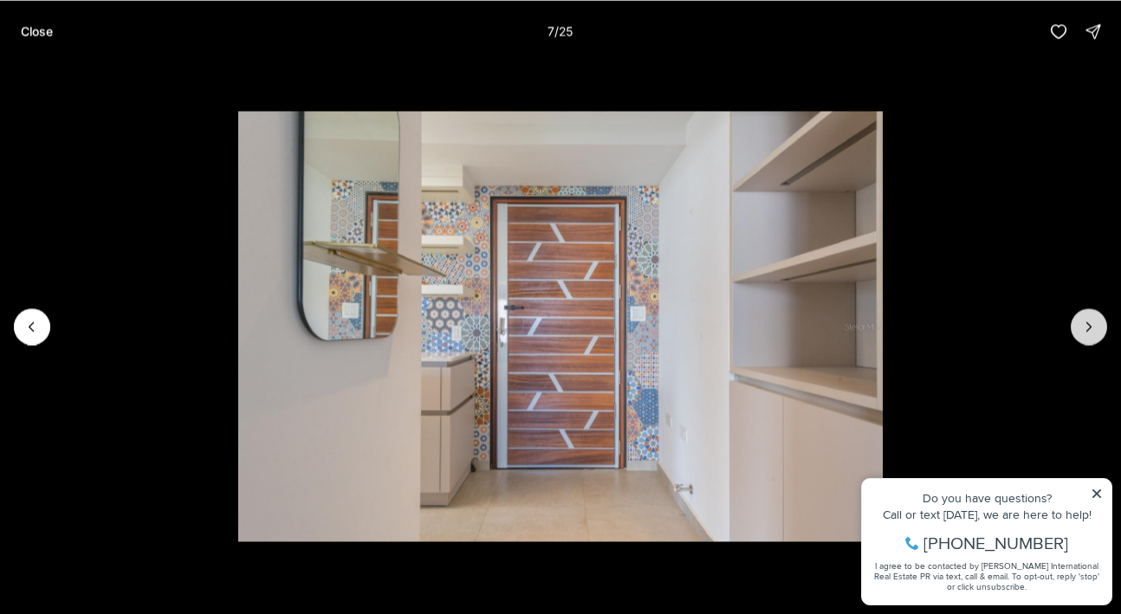
click at [1090, 322] on icon "Next slide" at bounding box center [1088, 326] width 17 height 17
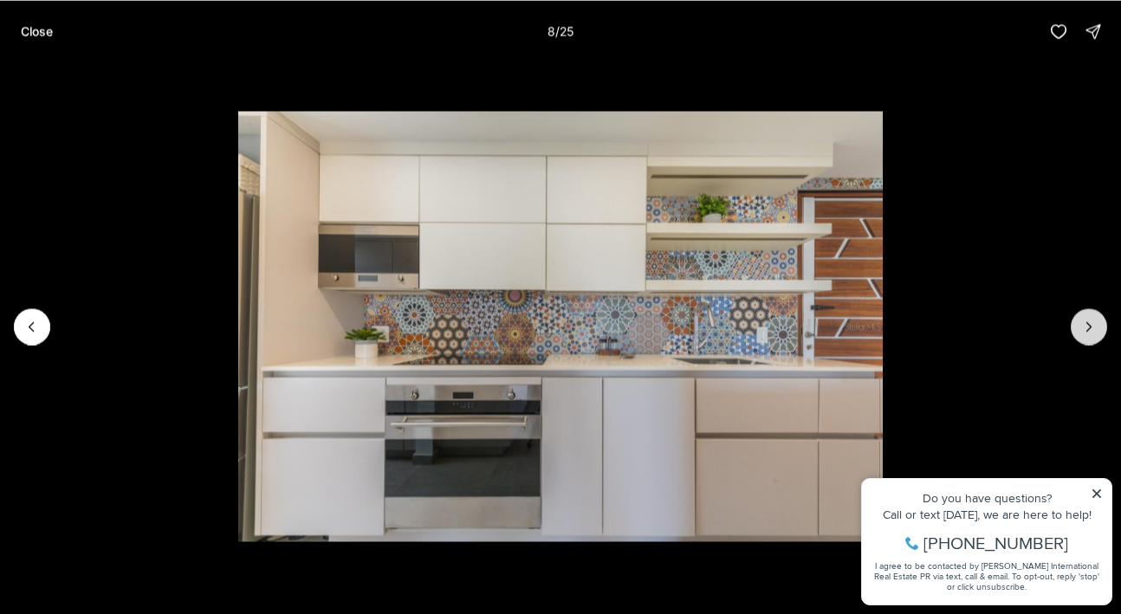
click at [1090, 322] on icon "Next slide" at bounding box center [1088, 326] width 17 height 17
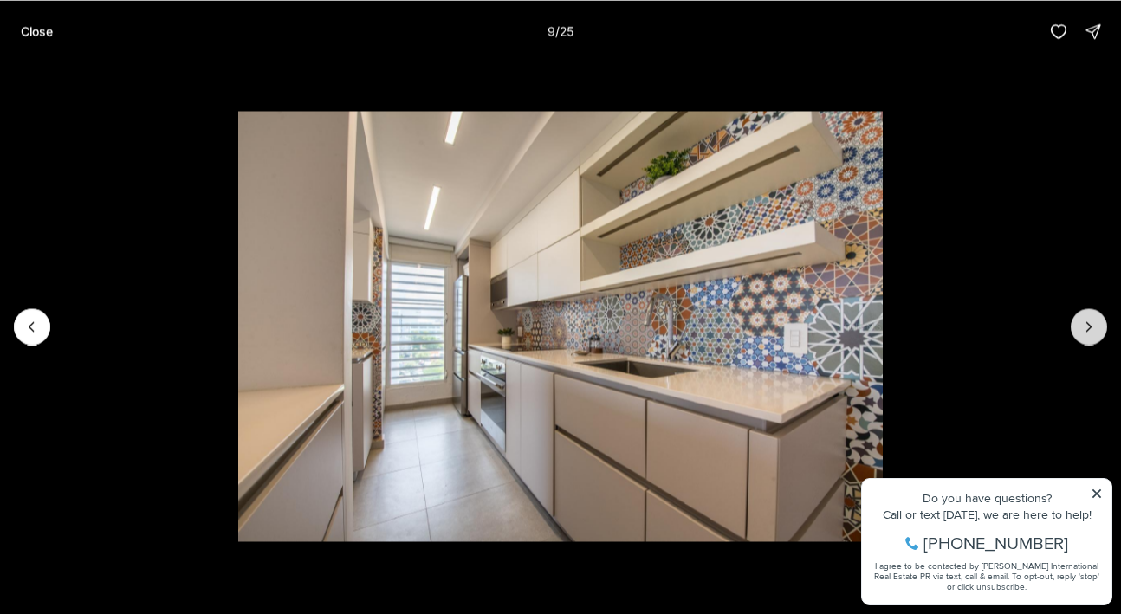
click at [1090, 322] on icon "Next slide" at bounding box center [1088, 326] width 17 height 17
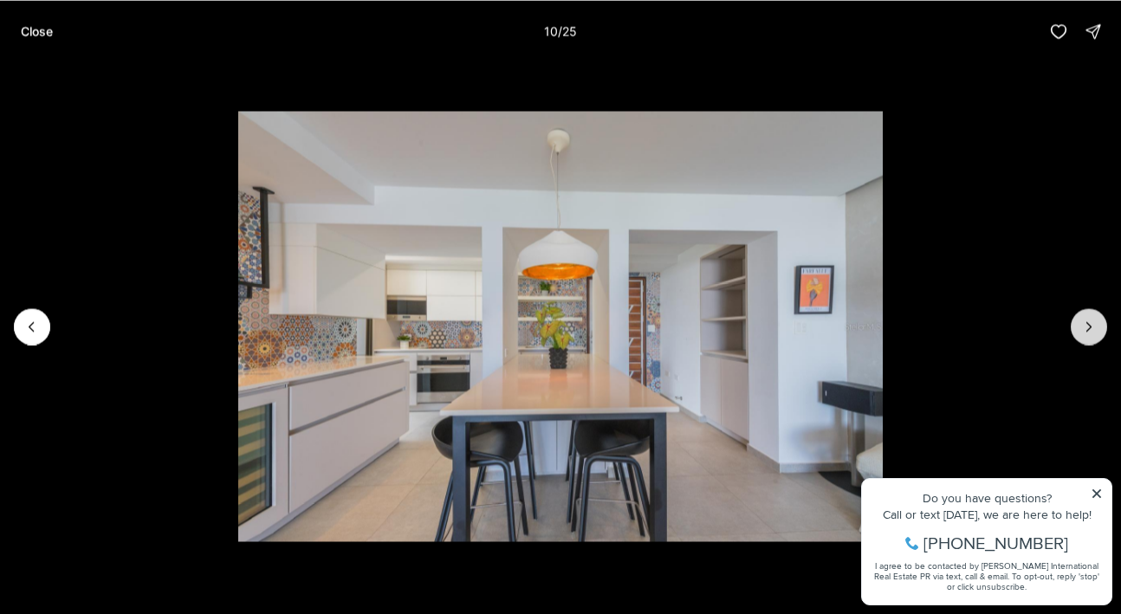
click at [1090, 322] on icon "Next slide" at bounding box center [1088, 326] width 17 height 17
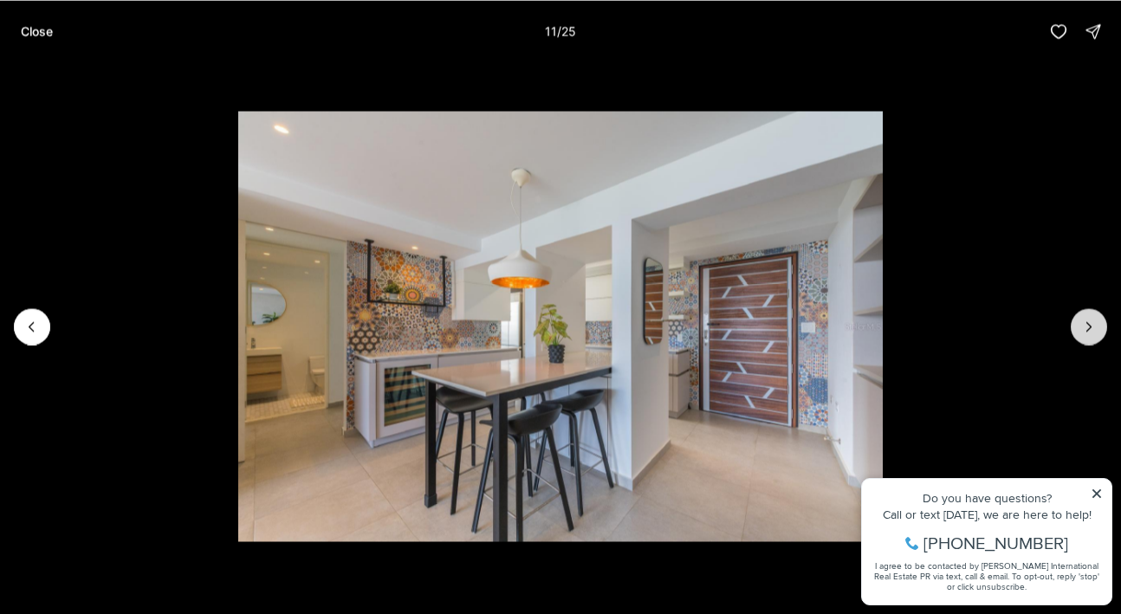
click at [1090, 322] on icon "Next slide" at bounding box center [1088, 326] width 17 height 17
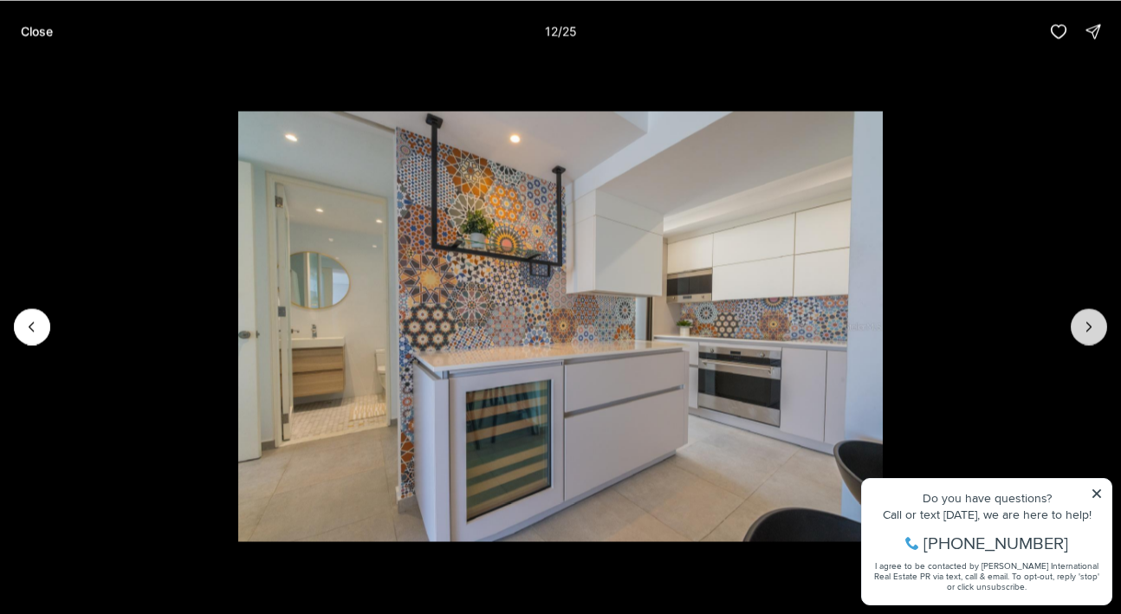
click at [1090, 322] on icon "Next slide" at bounding box center [1088, 326] width 17 height 17
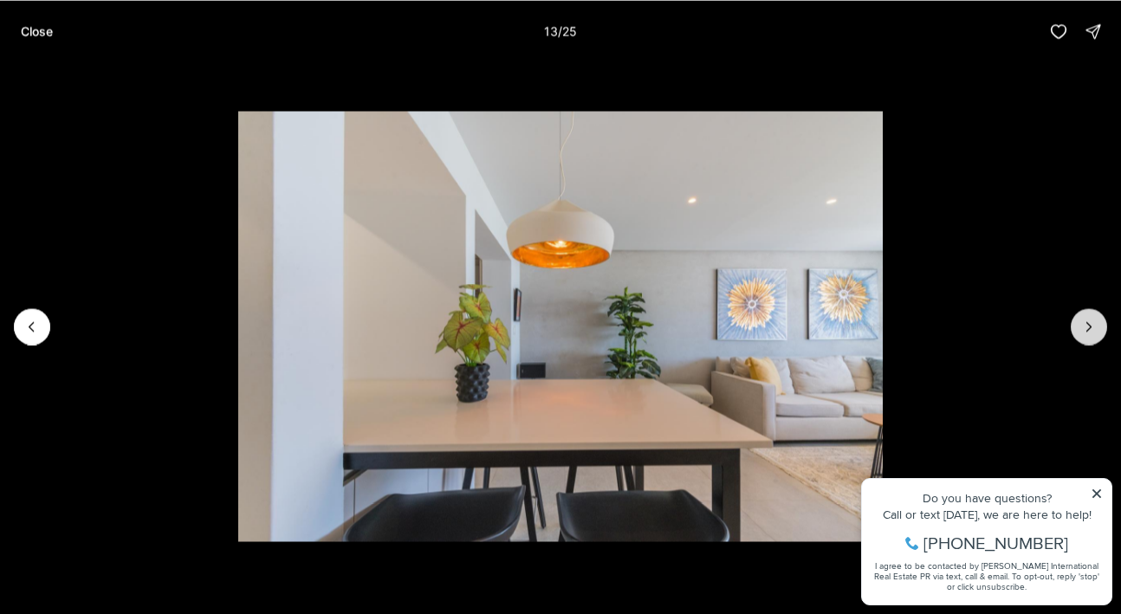
click at [1090, 322] on icon "Next slide" at bounding box center [1088, 326] width 17 height 17
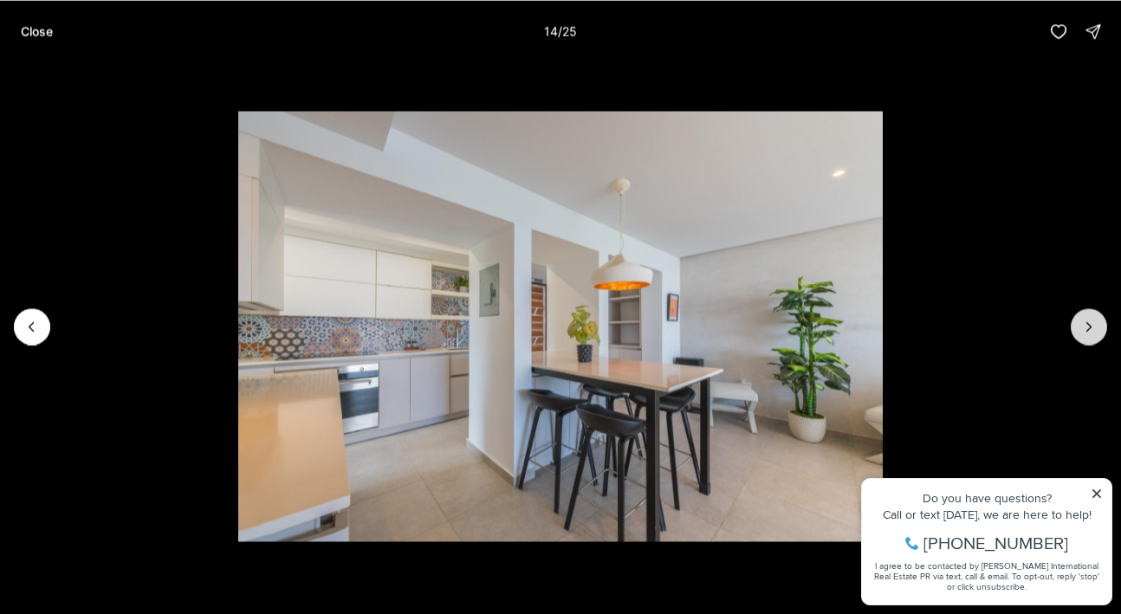
click at [1090, 322] on icon "Next slide" at bounding box center [1088, 326] width 17 height 17
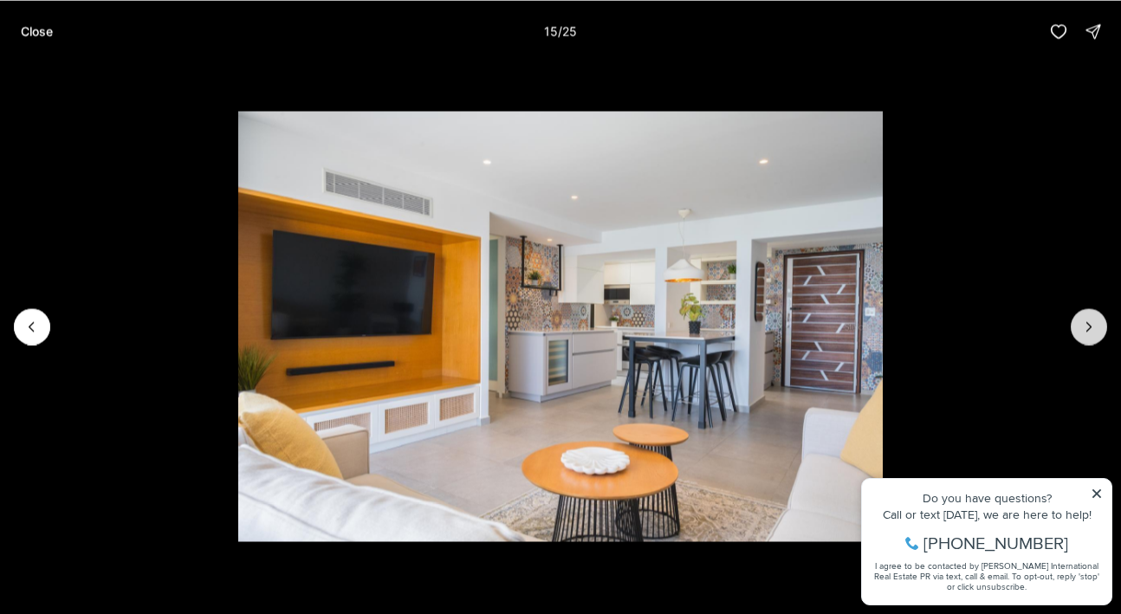
click at [1090, 322] on icon "Next slide" at bounding box center [1088, 326] width 17 height 17
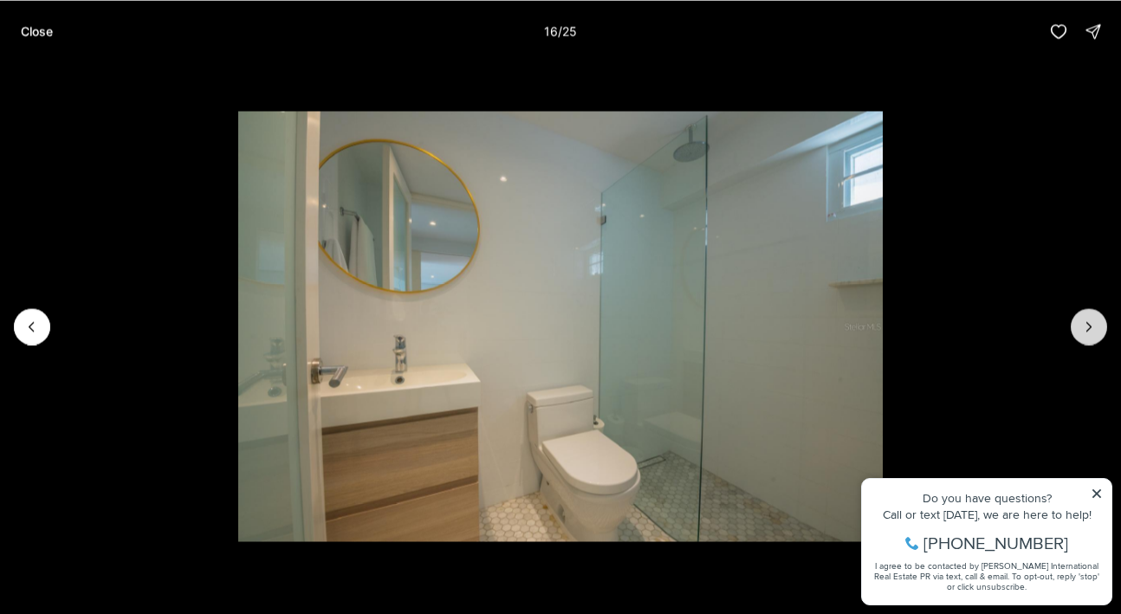
click at [1090, 322] on icon "Next slide" at bounding box center [1088, 326] width 17 height 17
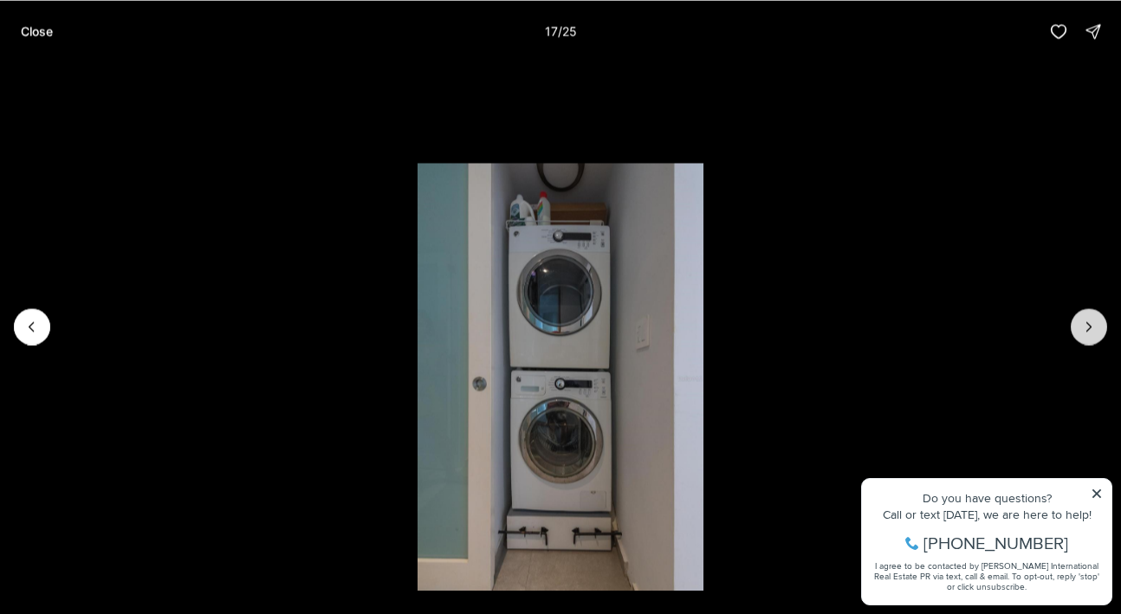
click at [1090, 322] on icon "Next slide" at bounding box center [1088, 326] width 17 height 17
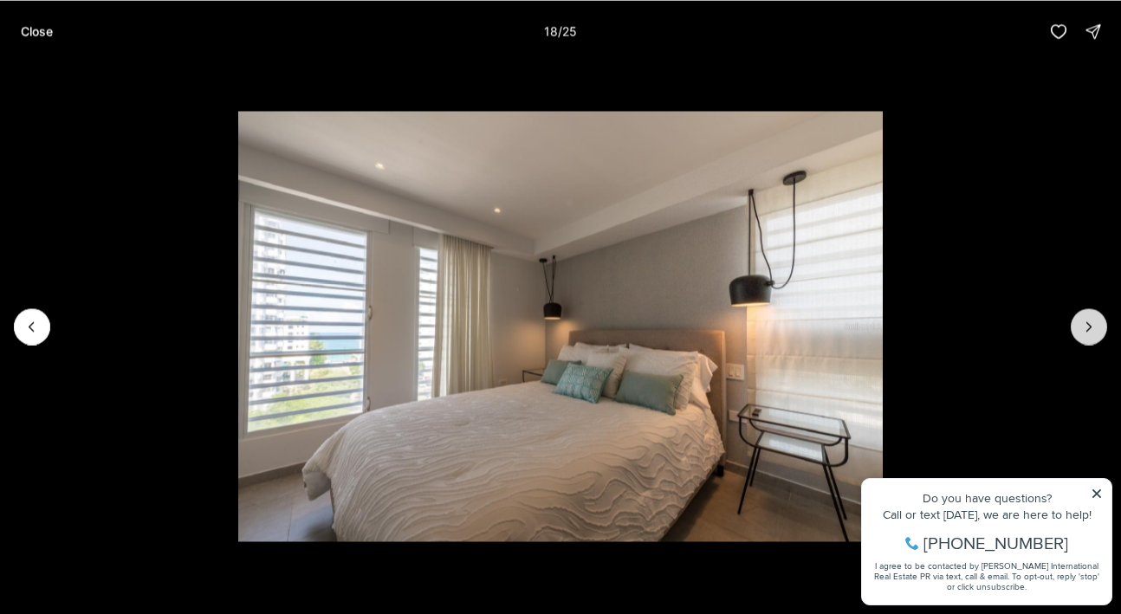
click at [1090, 322] on icon "Next slide" at bounding box center [1088, 326] width 17 height 17
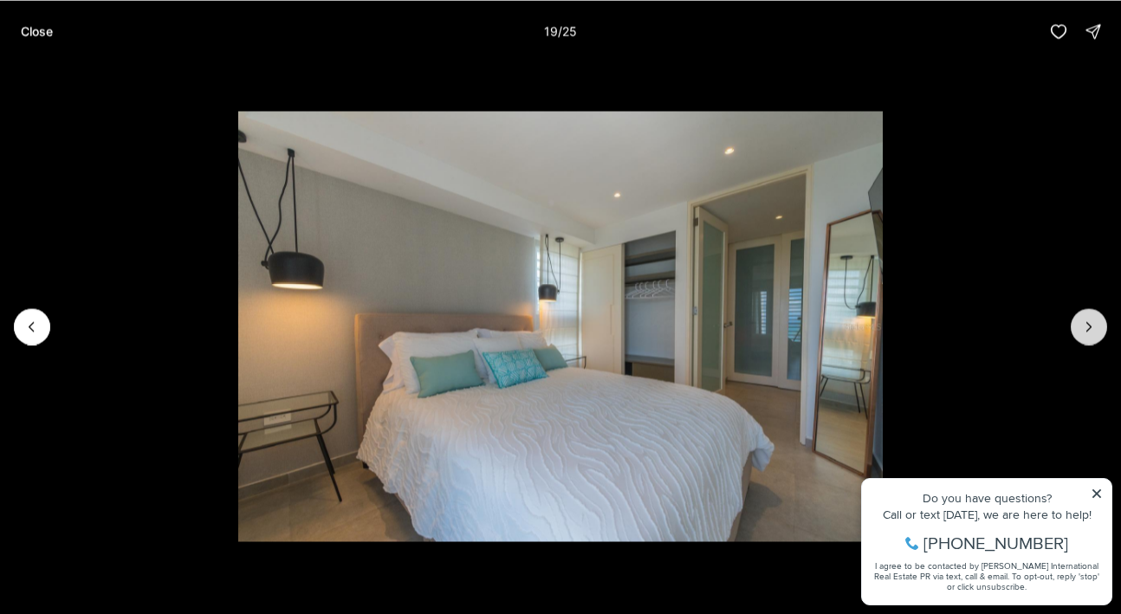
click at [1090, 322] on icon "Next slide" at bounding box center [1088, 326] width 17 height 17
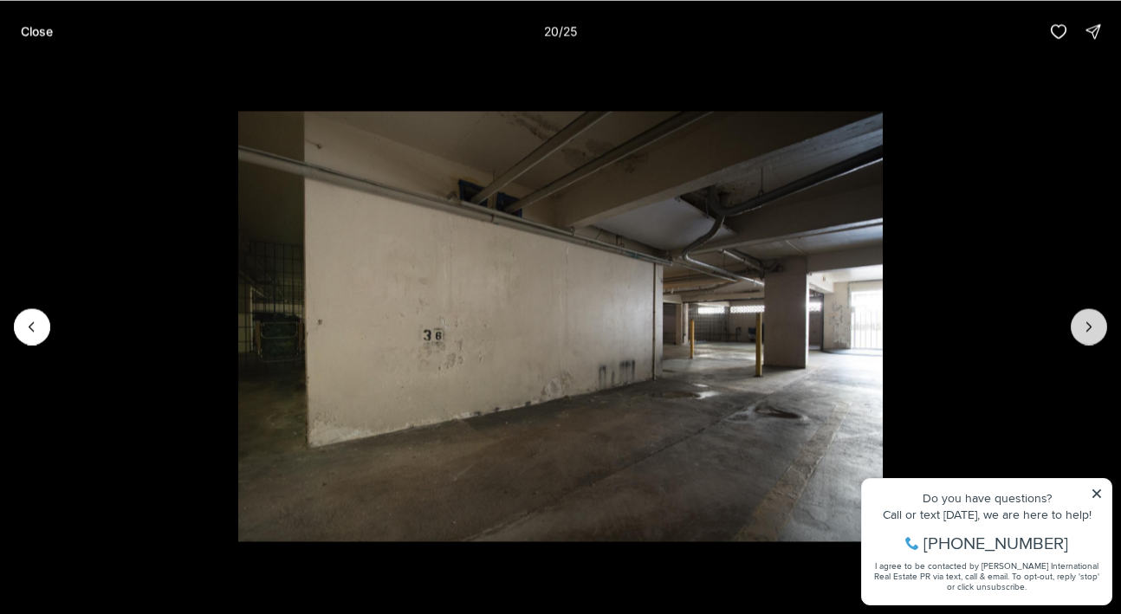
click at [1090, 322] on icon "Next slide" at bounding box center [1088, 326] width 17 height 17
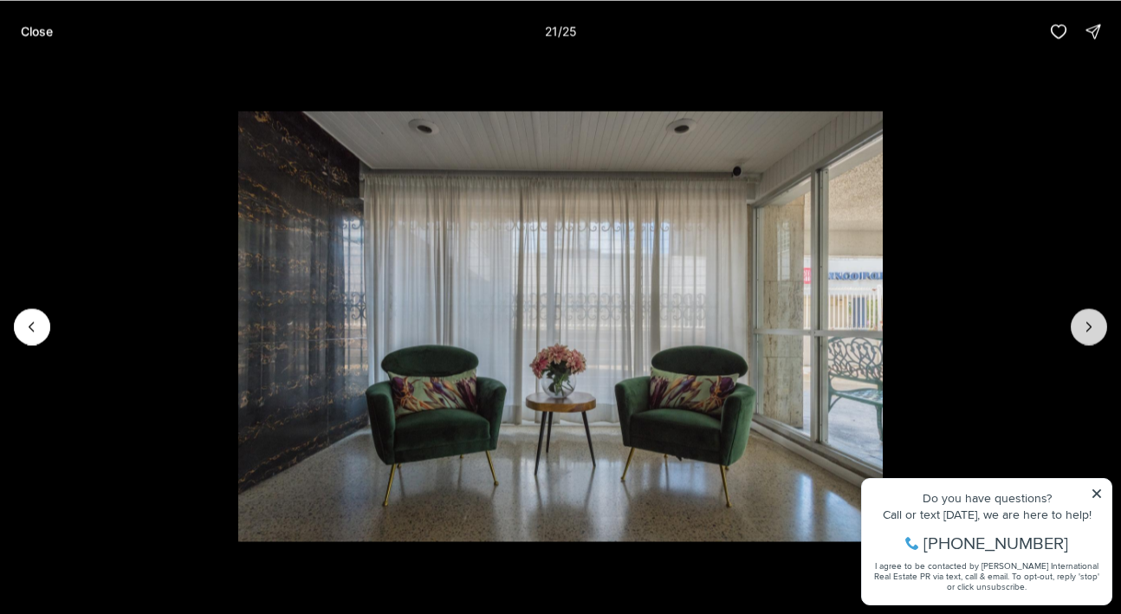
click at [1090, 322] on icon "Next slide" at bounding box center [1088, 326] width 17 height 17
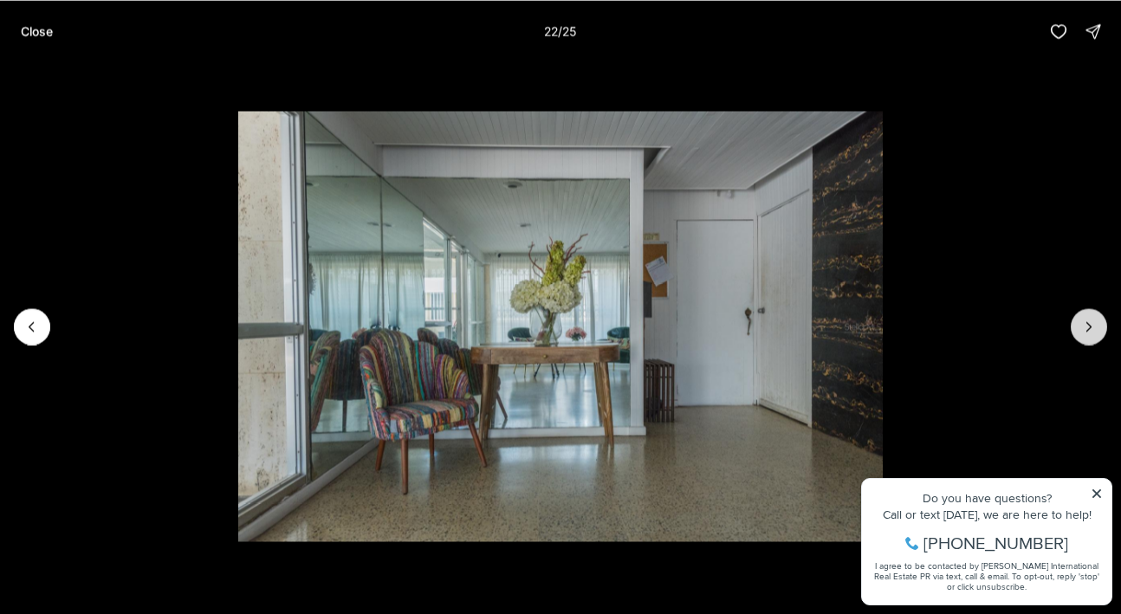
click at [1090, 322] on icon "Next slide" at bounding box center [1088, 326] width 17 height 17
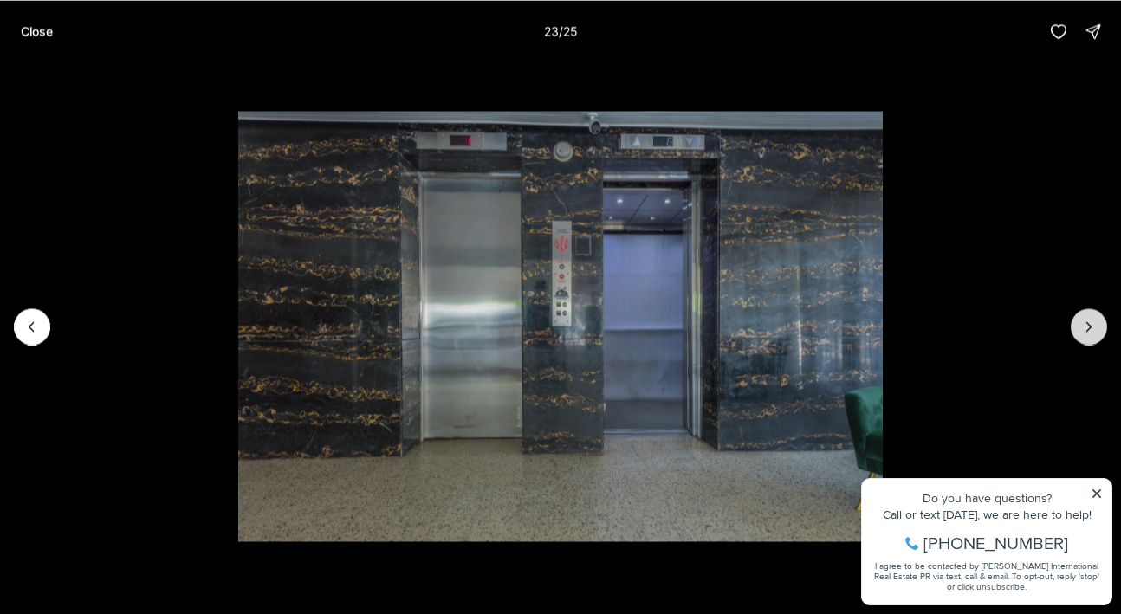
click at [1090, 322] on icon "Next slide" at bounding box center [1088, 326] width 17 height 17
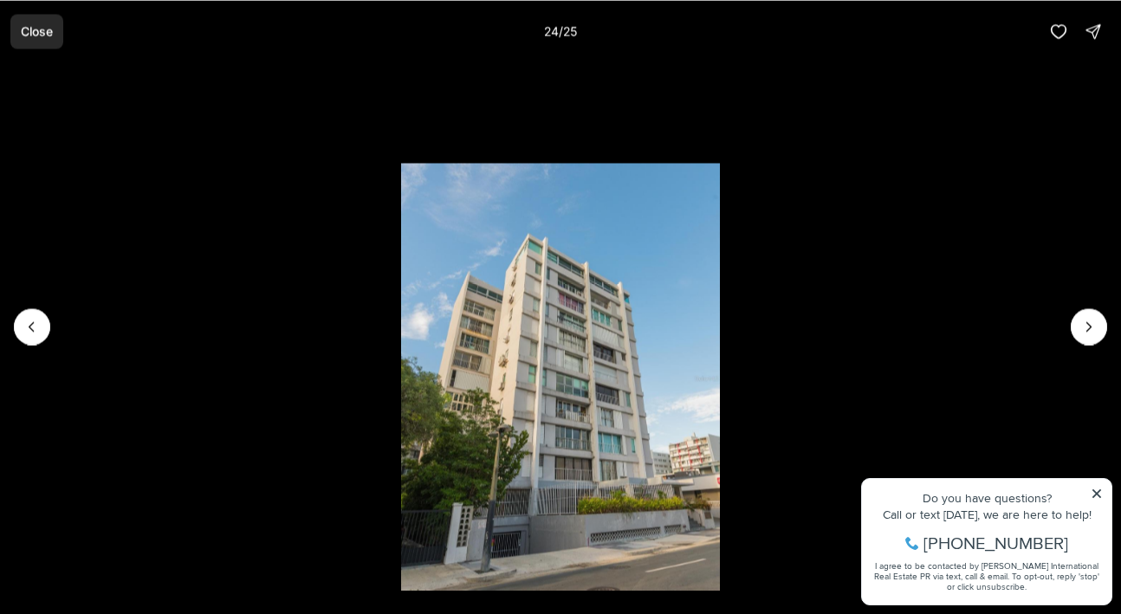
click at [27, 36] on p "Close" at bounding box center [37, 31] width 32 height 14
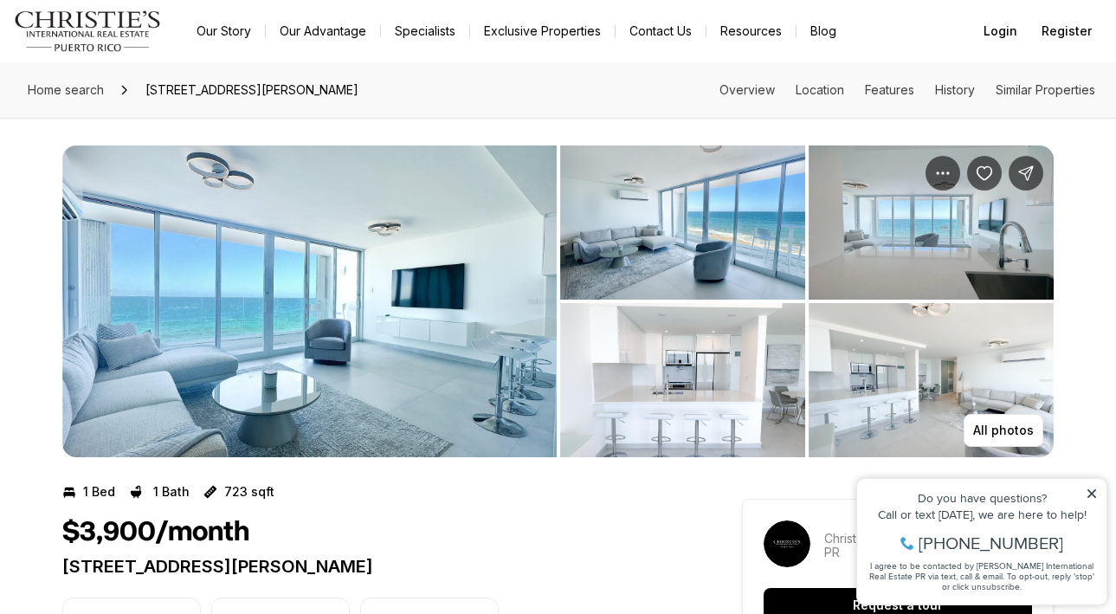
click at [396, 330] on img "View image gallery" at bounding box center [309, 302] width 495 height 312
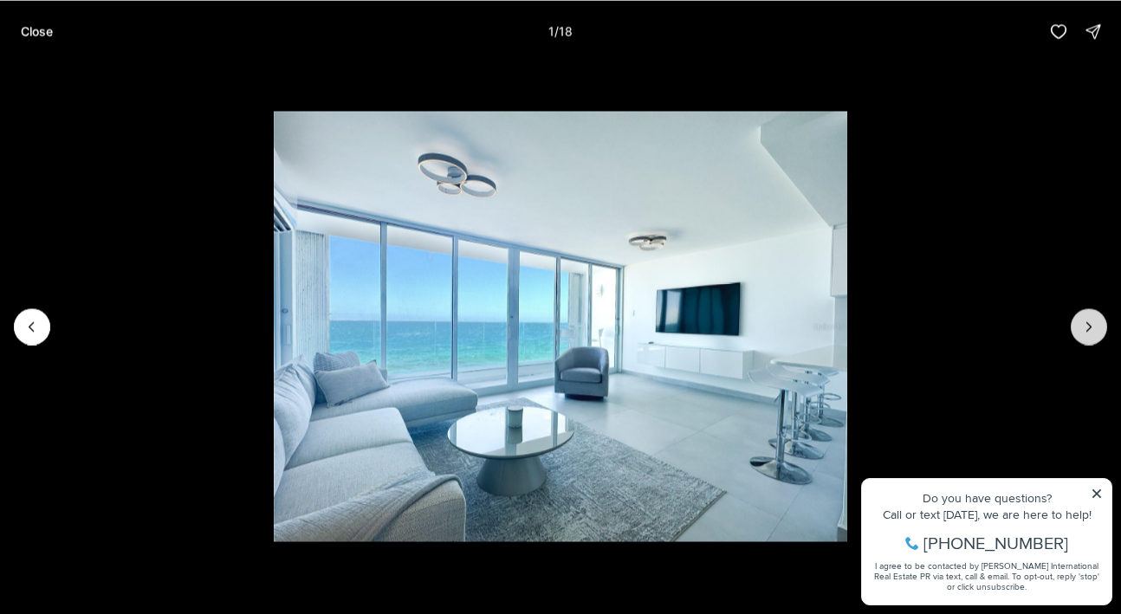
click at [1077, 320] on button "Next slide" at bounding box center [1088, 326] width 36 height 36
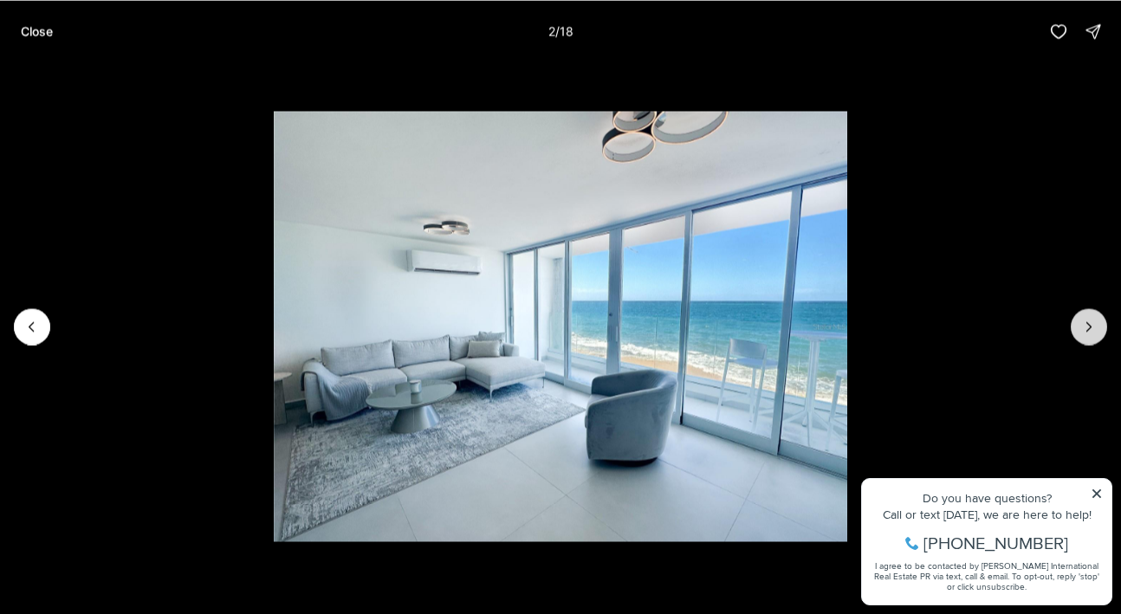
click at [1077, 320] on button "Next slide" at bounding box center [1088, 326] width 36 height 36
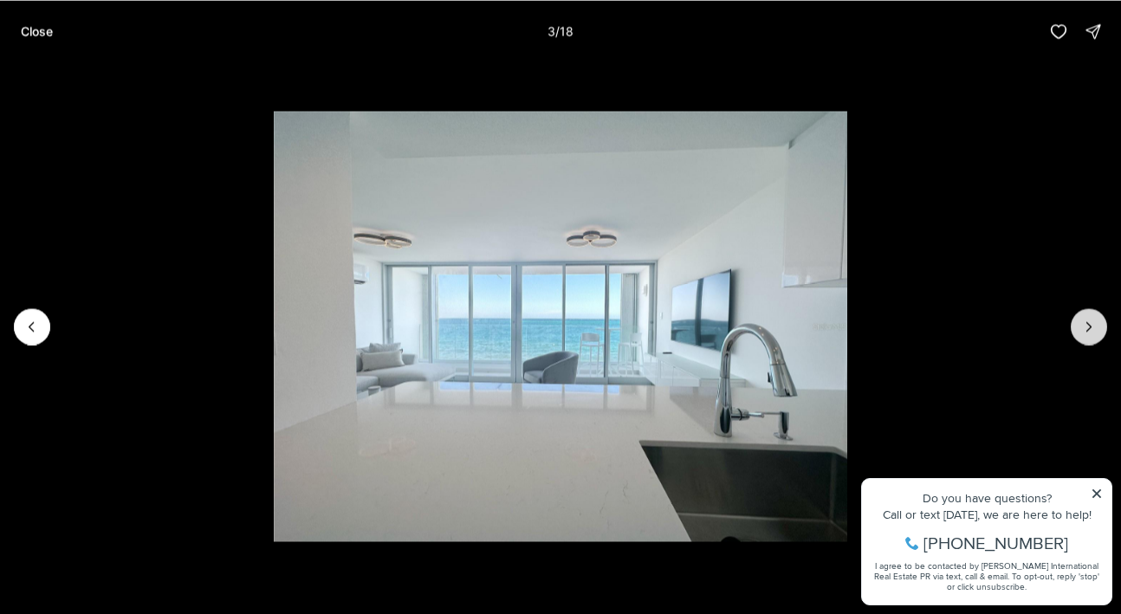
click at [1077, 320] on button "Next slide" at bounding box center [1088, 326] width 36 height 36
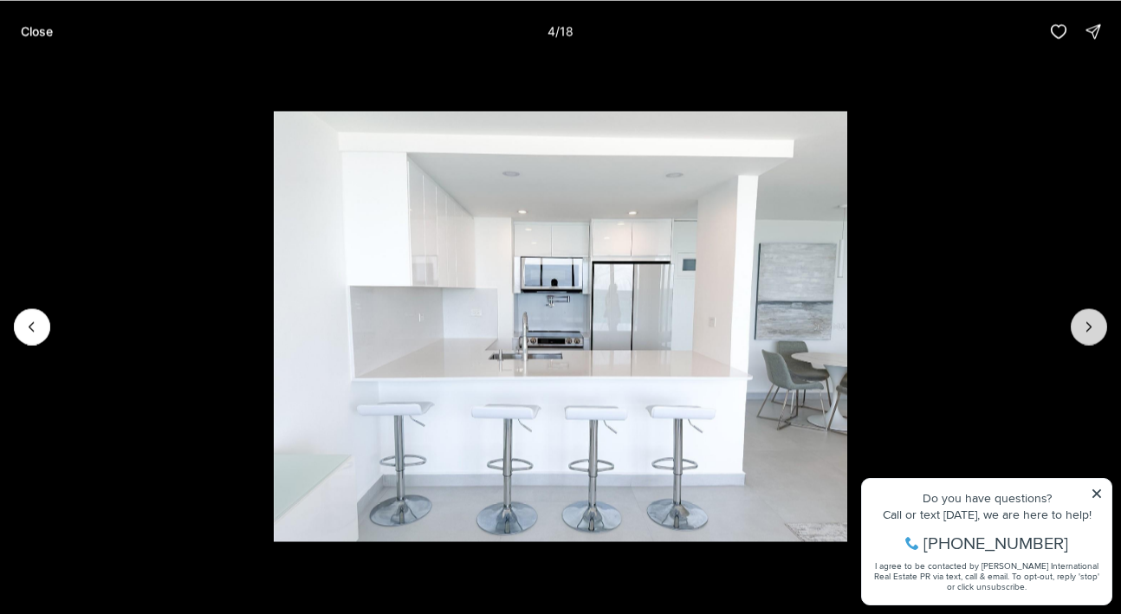
click at [1077, 320] on button "Next slide" at bounding box center [1088, 326] width 36 height 36
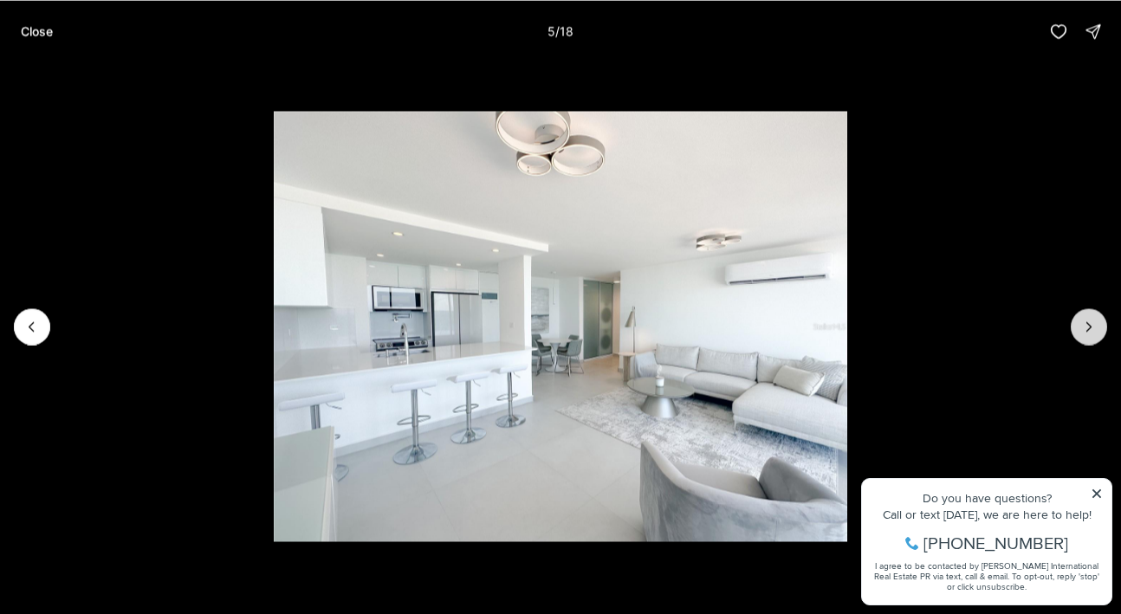
click at [1077, 320] on button "Next slide" at bounding box center [1088, 326] width 36 height 36
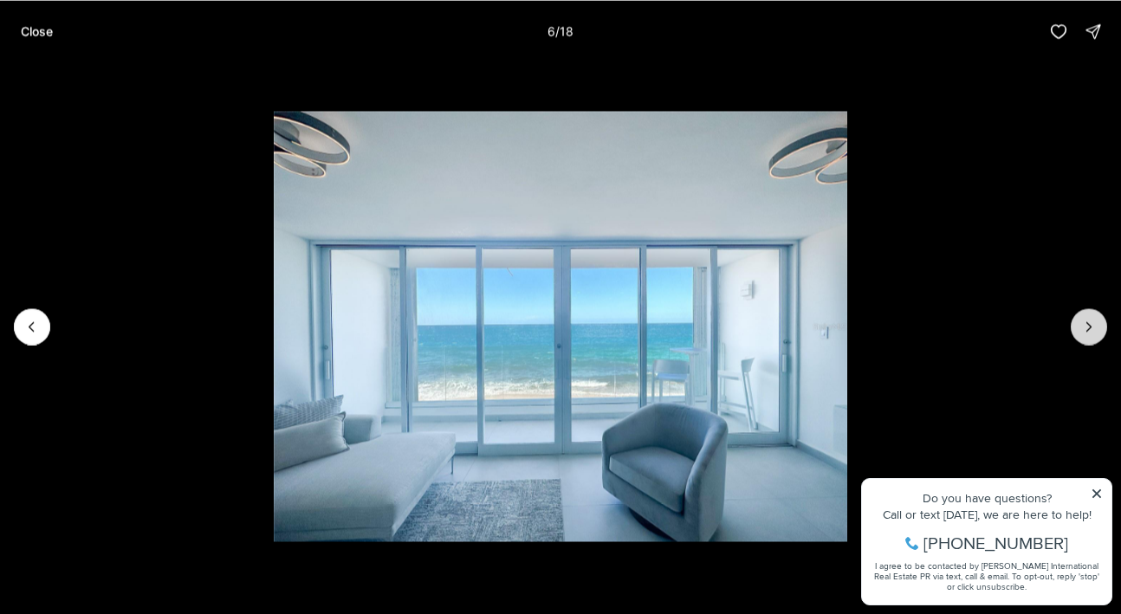
click at [1077, 320] on button "Next slide" at bounding box center [1088, 326] width 36 height 36
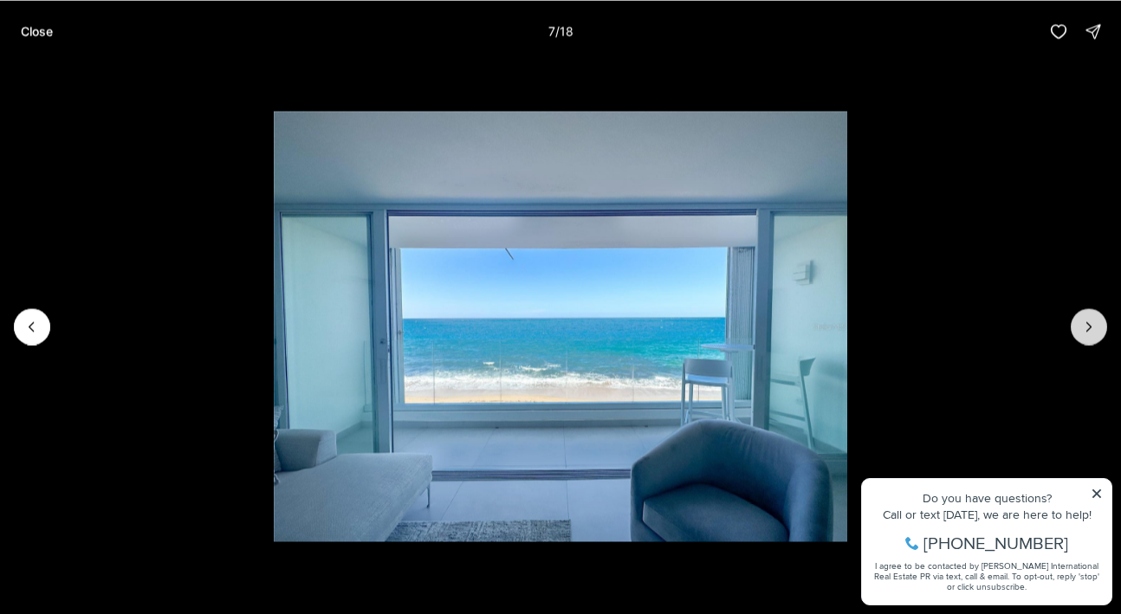
click at [1085, 324] on icon "Next slide" at bounding box center [1088, 326] width 17 height 17
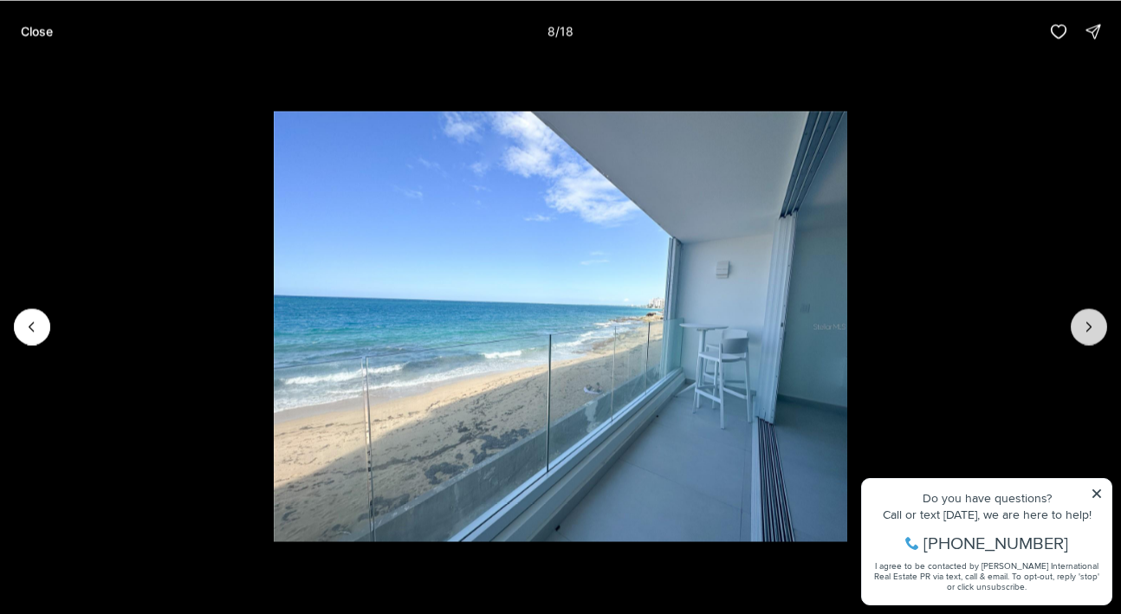
click at [1090, 327] on icon "Next slide" at bounding box center [1088, 326] width 17 height 17
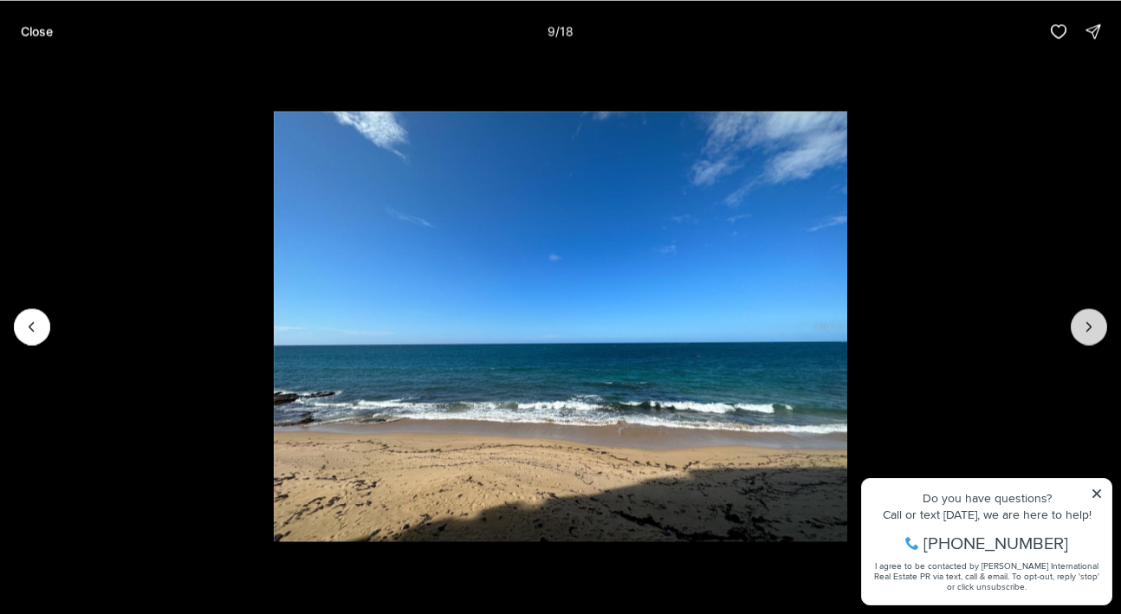
click at [1090, 327] on icon "Next slide" at bounding box center [1088, 326] width 17 height 17
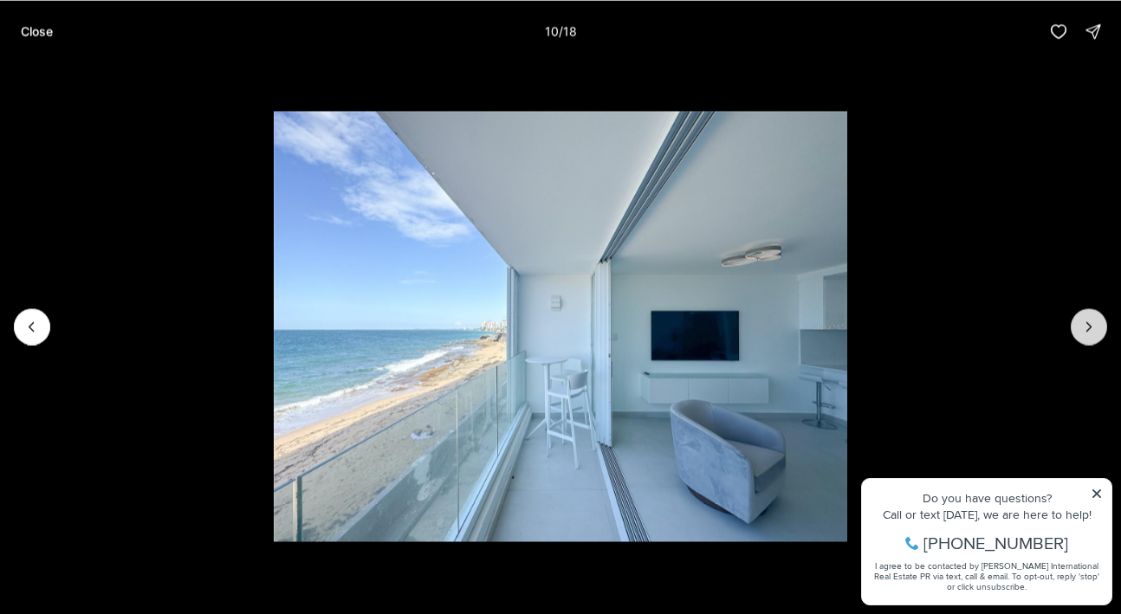
click at [1090, 327] on icon "Next slide" at bounding box center [1088, 326] width 17 height 17
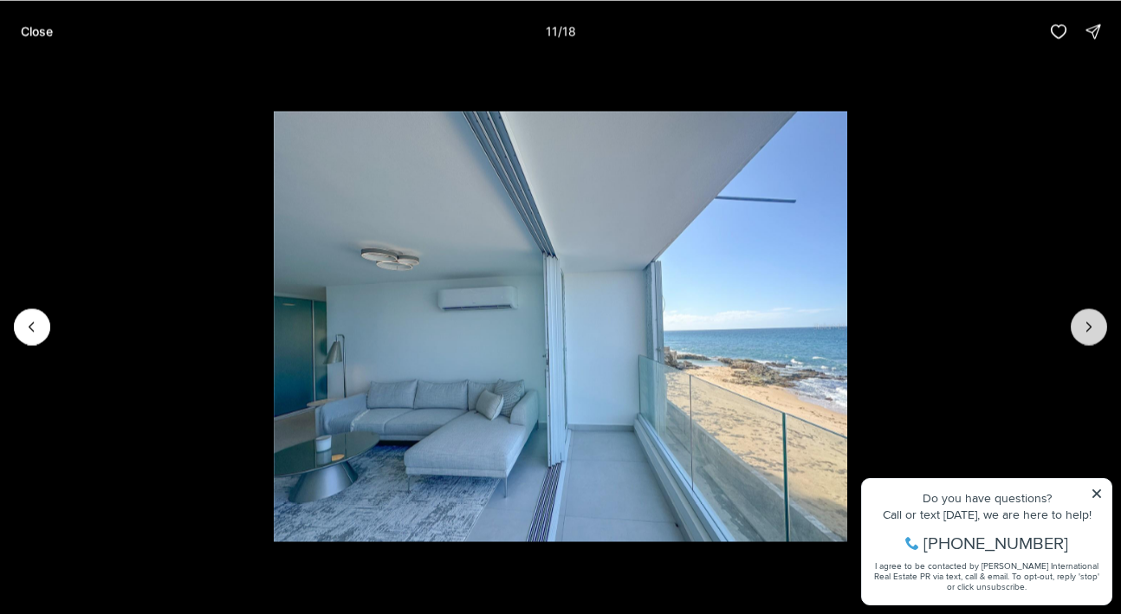
click at [1082, 321] on icon "Next slide" at bounding box center [1088, 326] width 17 height 17
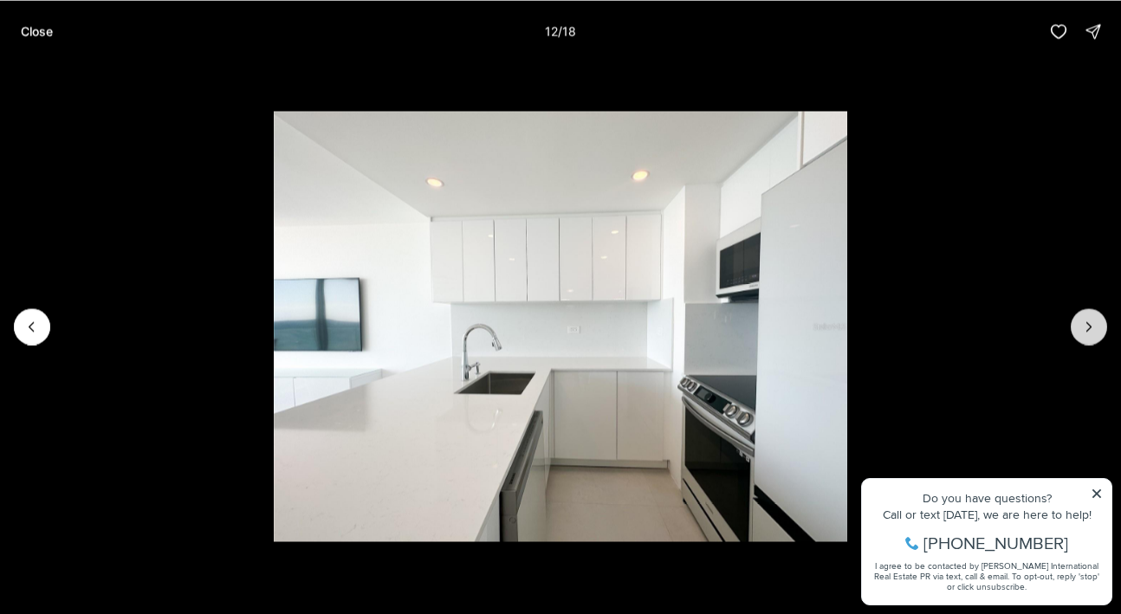
click at [1082, 321] on icon "Next slide" at bounding box center [1088, 326] width 17 height 17
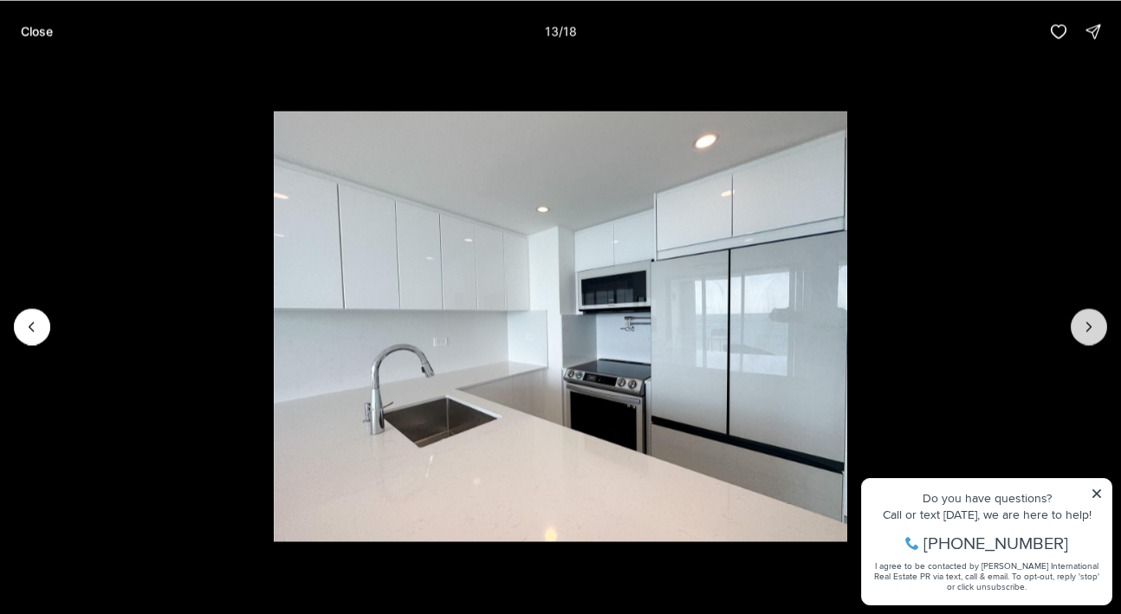
click at [1082, 321] on icon "Next slide" at bounding box center [1088, 326] width 17 height 17
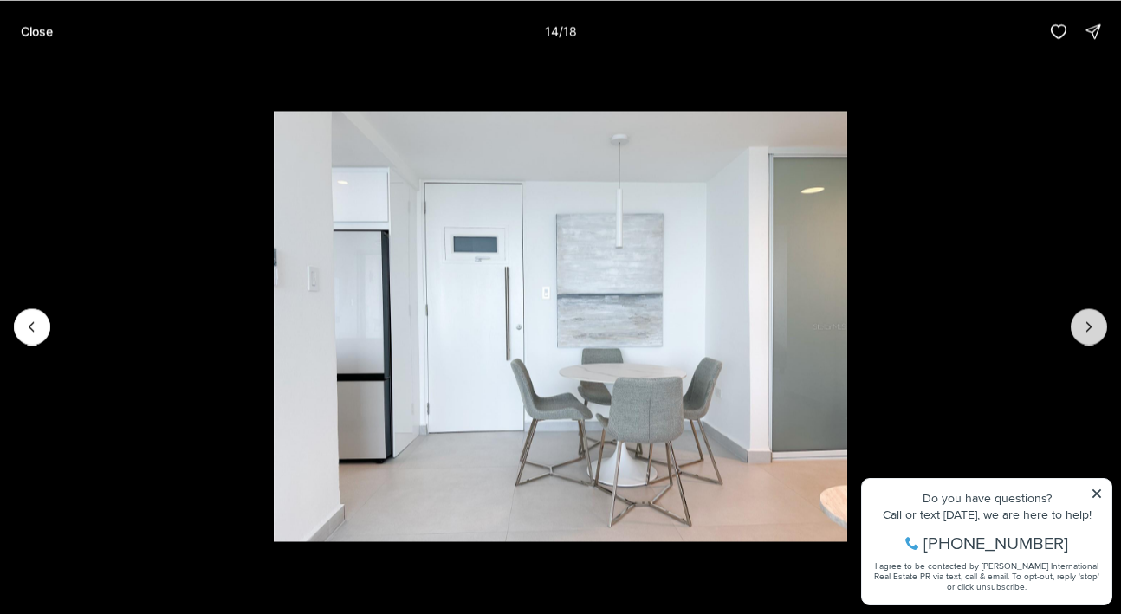
click at [1082, 321] on icon "Next slide" at bounding box center [1088, 326] width 17 height 17
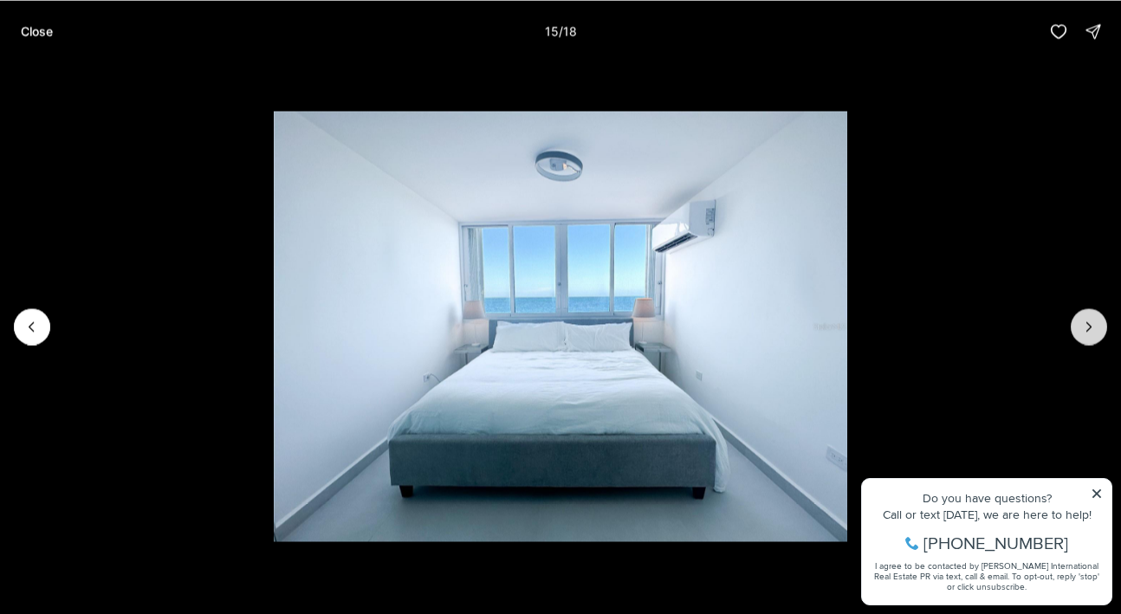
click at [1082, 321] on icon "Next slide" at bounding box center [1088, 326] width 17 height 17
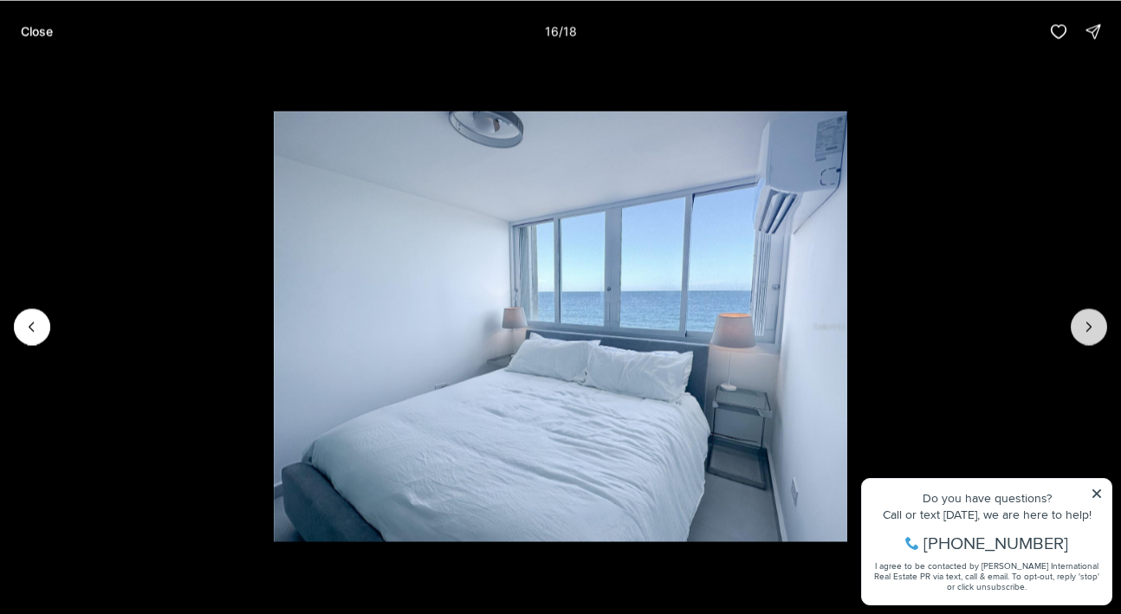
click at [1082, 321] on icon "Next slide" at bounding box center [1088, 326] width 17 height 17
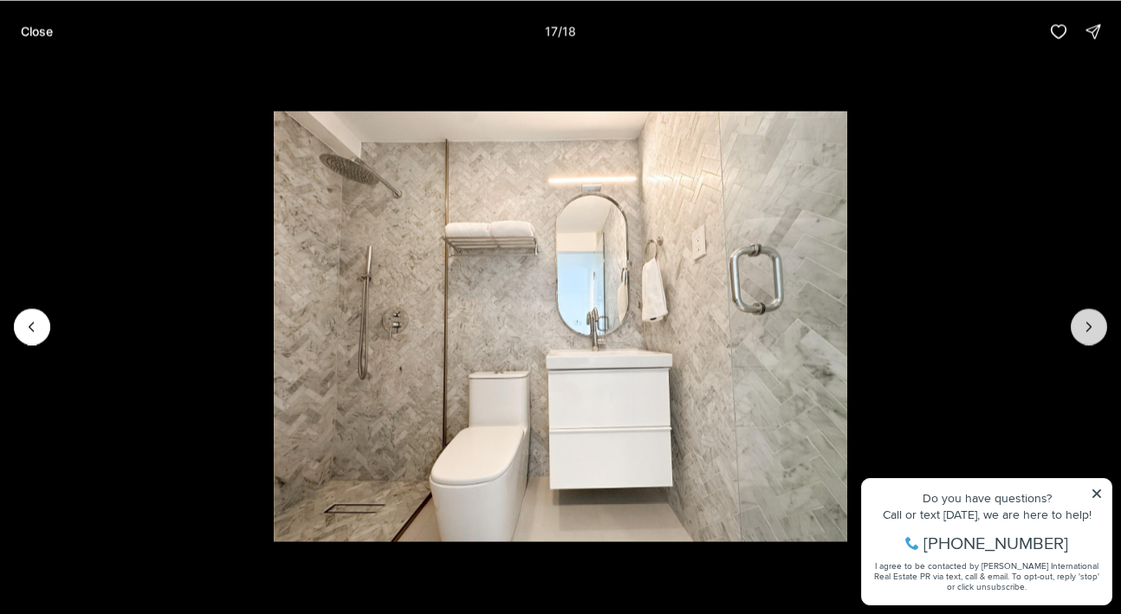
click at [1082, 321] on icon "Next slide" at bounding box center [1088, 326] width 17 height 17
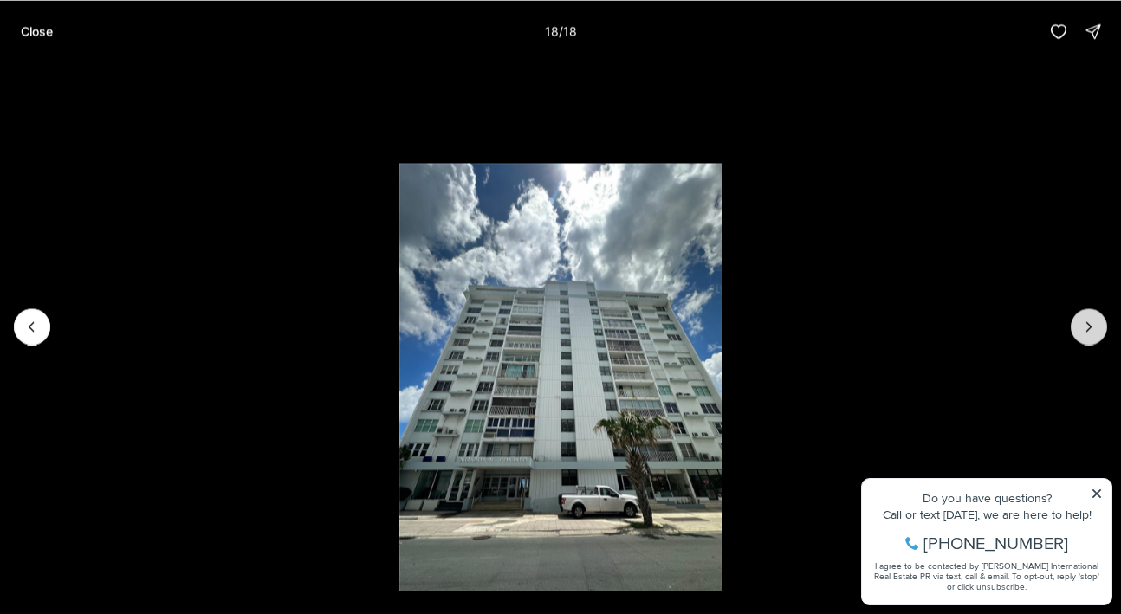
click at [1082, 321] on div at bounding box center [1088, 326] width 36 height 36
click at [1082, 323] on div at bounding box center [1088, 326] width 36 height 36
drag, startPoint x: 1082, startPoint y: 323, endPoint x: 620, endPoint y: 250, distance: 467.3
click at [620, 250] on div at bounding box center [560, 325] width 1121 height 527
click at [40, 36] on p "Close" at bounding box center [37, 31] width 32 height 14
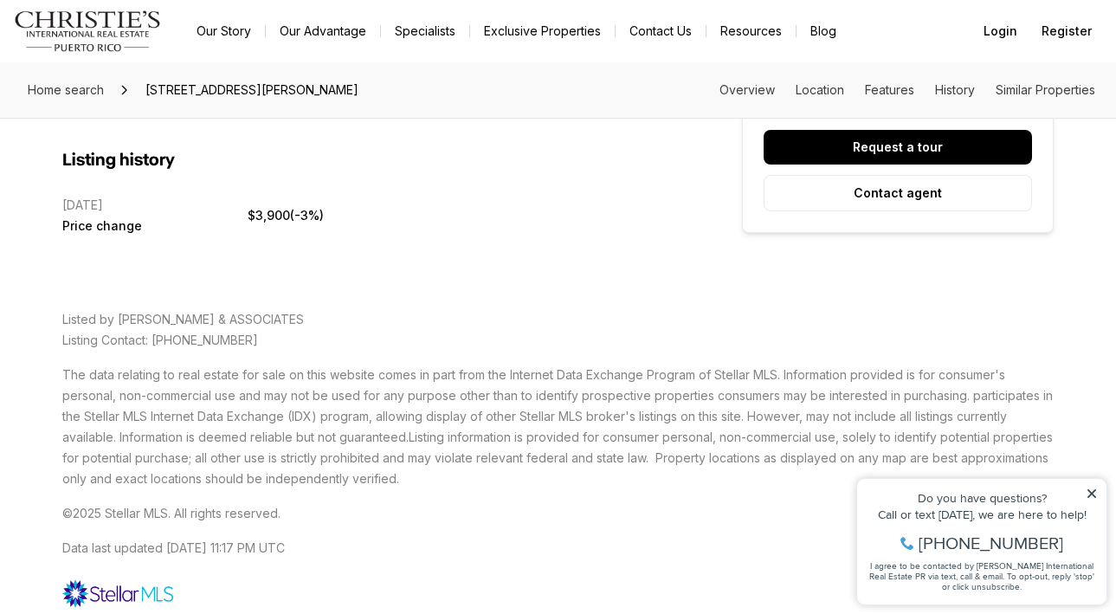
scroll to position [3753, 0]
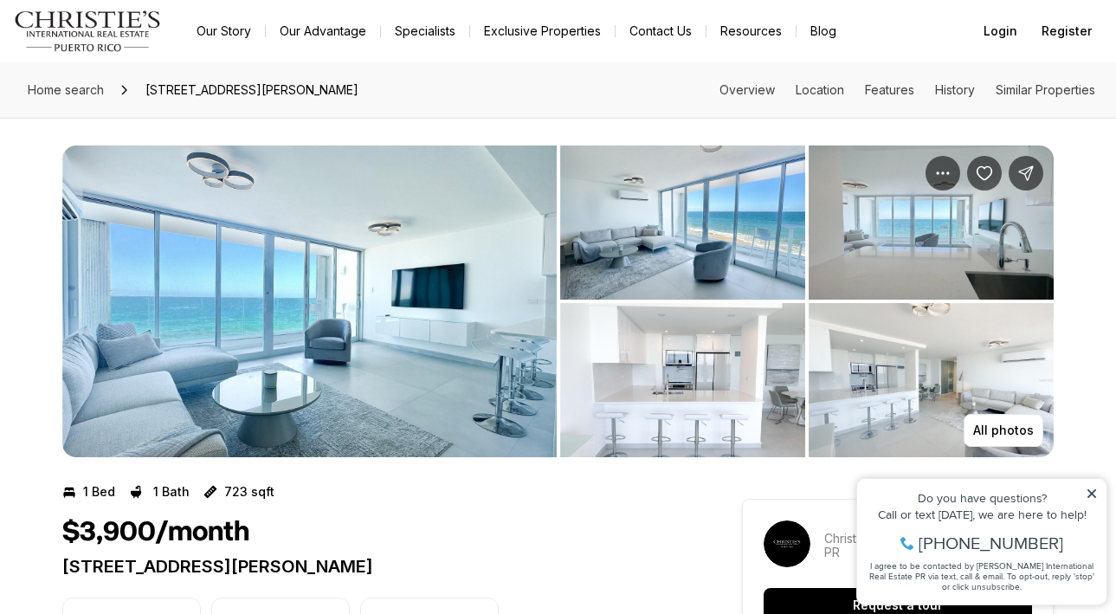
scroll to position [0, 0]
click at [370, 259] on img "View image gallery" at bounding box center [309, 302] width 495 height 312
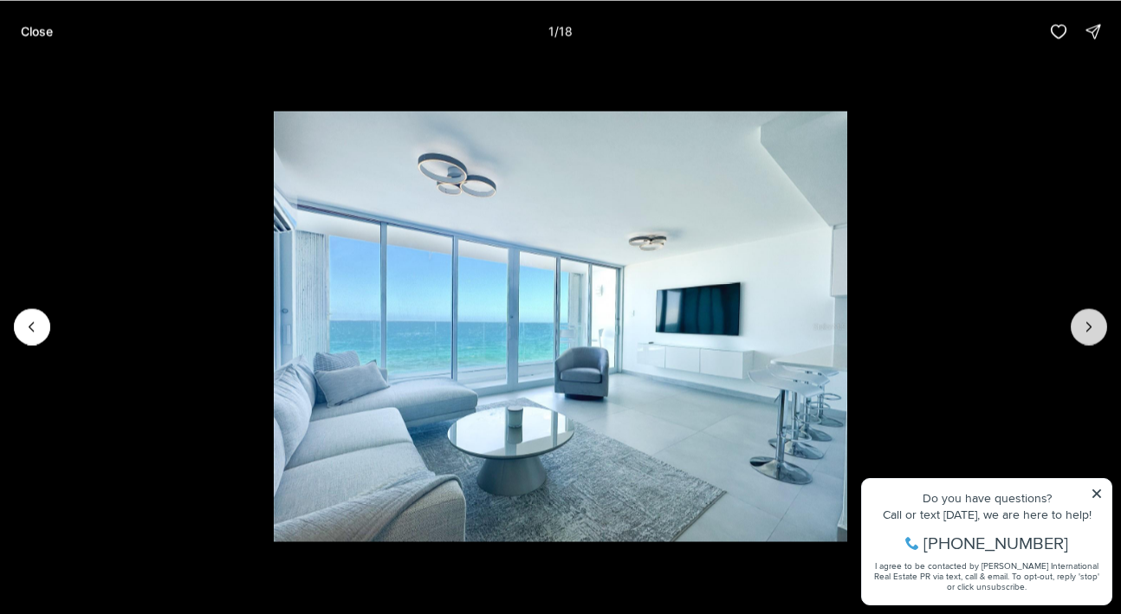
click at [1083, 331] on icon "Next slide" at bounding box center [1088, 326] width 17 height 17
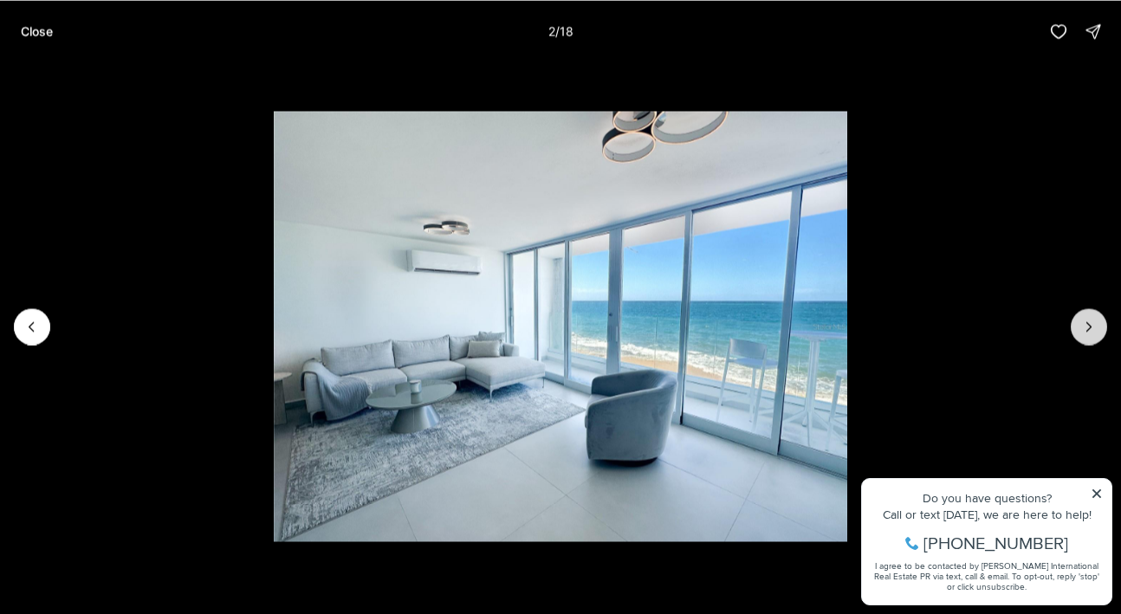
click at [1084, 331] on icon "Next slide" at bounding box center [1088, 326] width 17 height 17
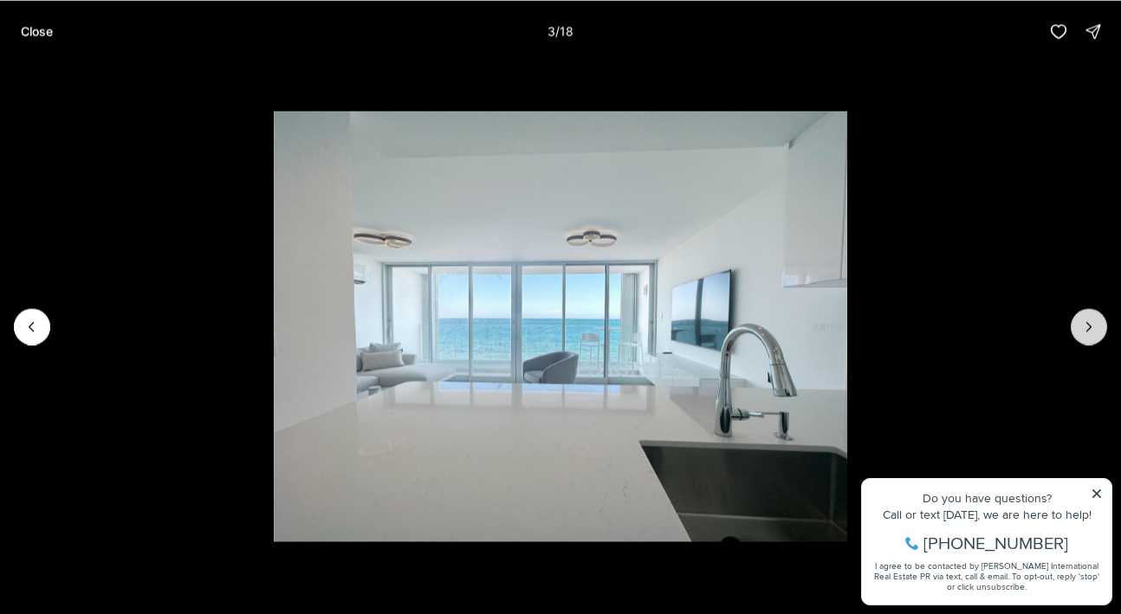
click at [1084, 331] on icon "Next slide" at bounding box center [1088, 326] width 17 height 17
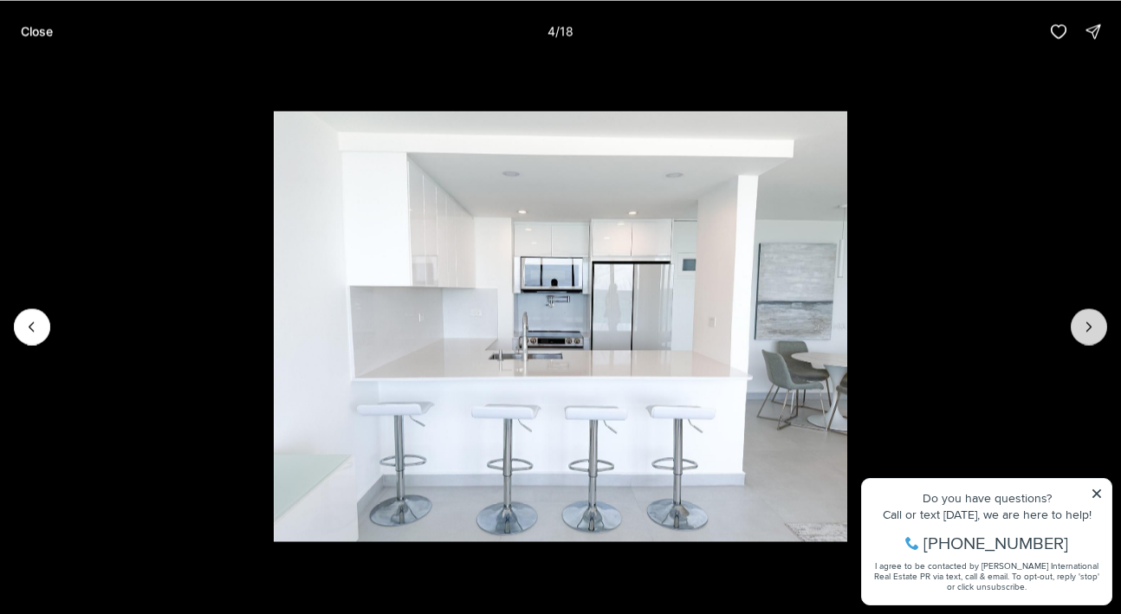
click at [1083, 321] on icon "Next slide" at bounding box center [1088, 326] width 17 height 17
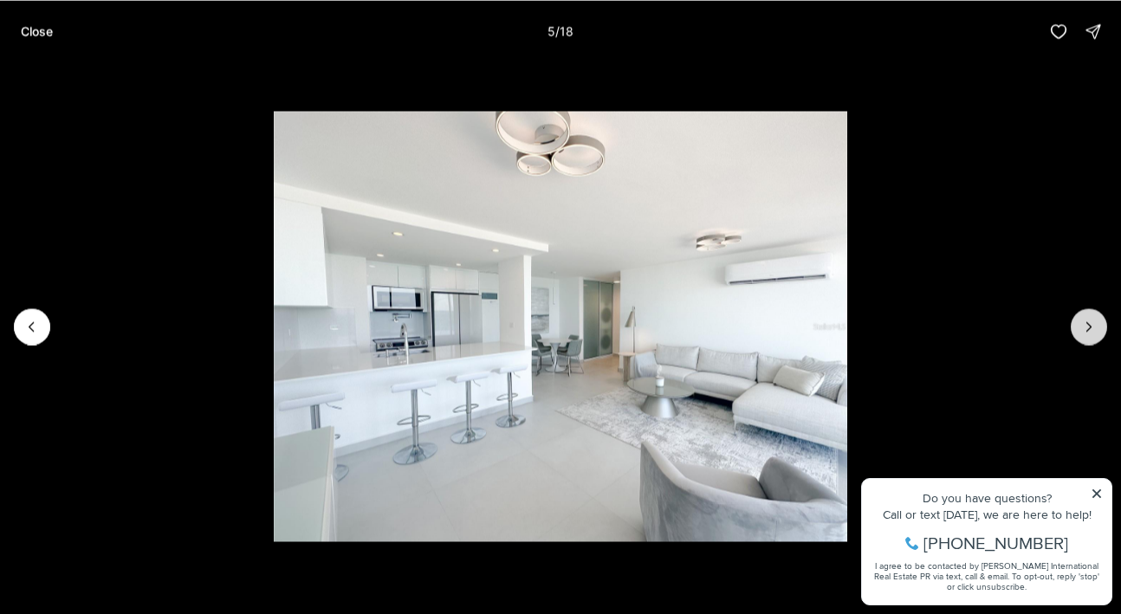
click at [1083, 321] on icon "Next slide" at bounding box center [1088, 326] width 17 height 17
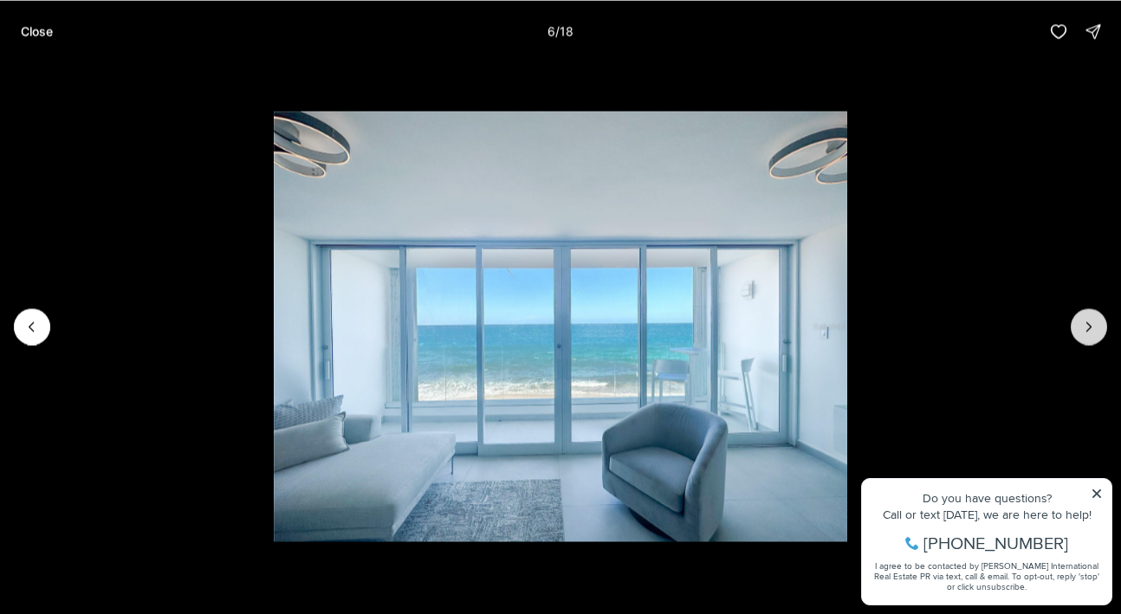
click at [1083, 321] on icon "Next slide" at bounding box center [1088, 326] width 17 height 17
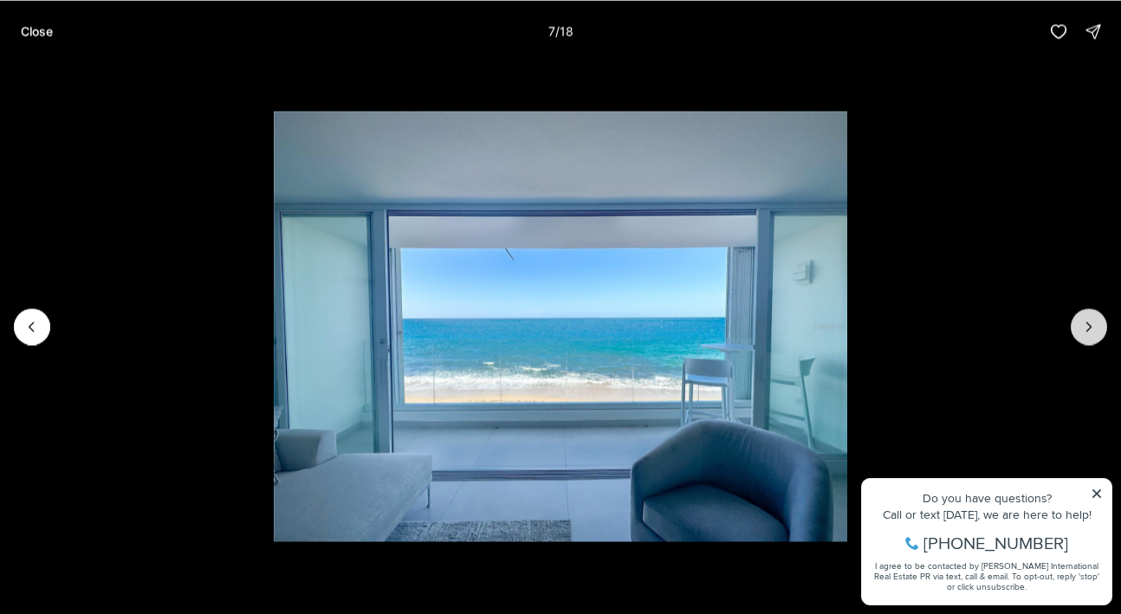
click at [1083, 321] on icon "Next slide" at bounding box center [1088, 326] width 17 height 17
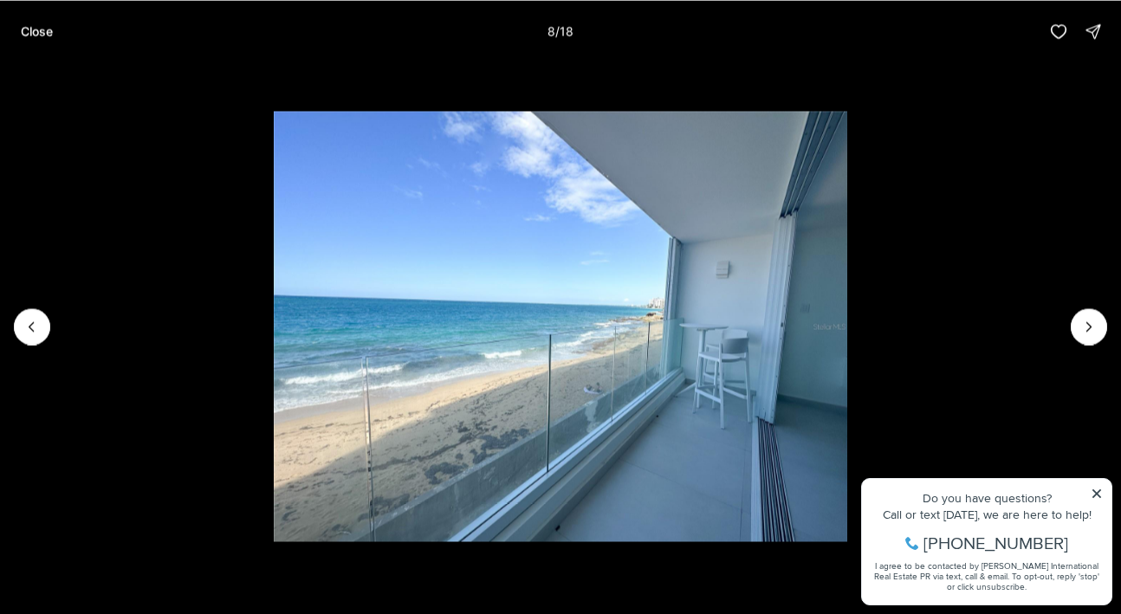
click at [482, 360] on img "8 of 18" at bounding box center [560, 326] width 573 height 430
click at [1089, 324] on icon "Next slide" at bounding box center [1089, 326] width 4 height 9
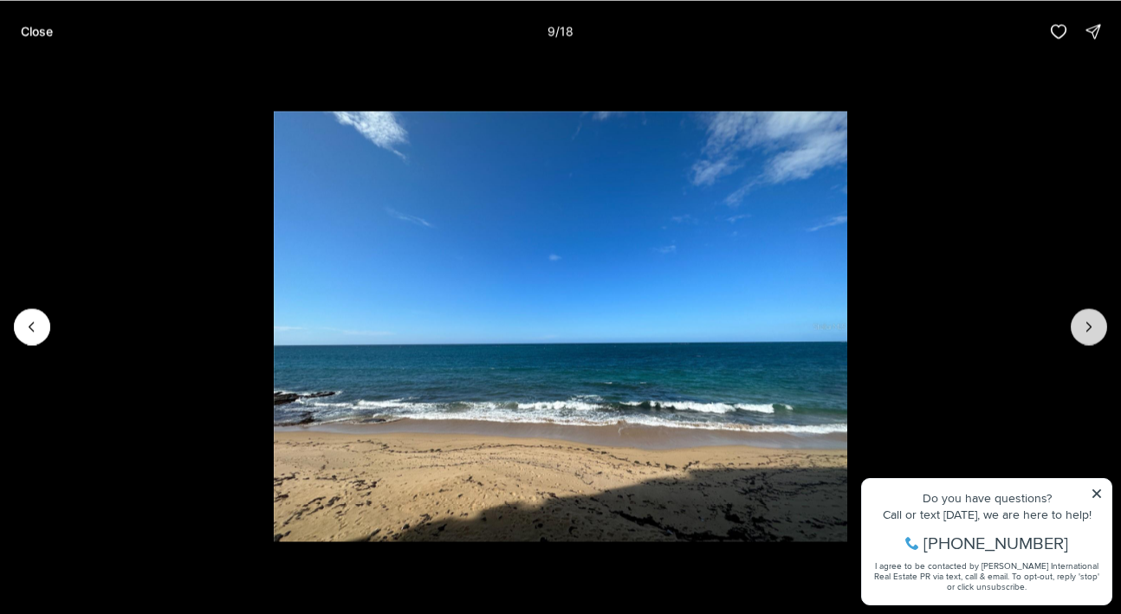
click at [1087, 327] on icon "Next slide" at bounding box center [1088, 326] width 17 height 17
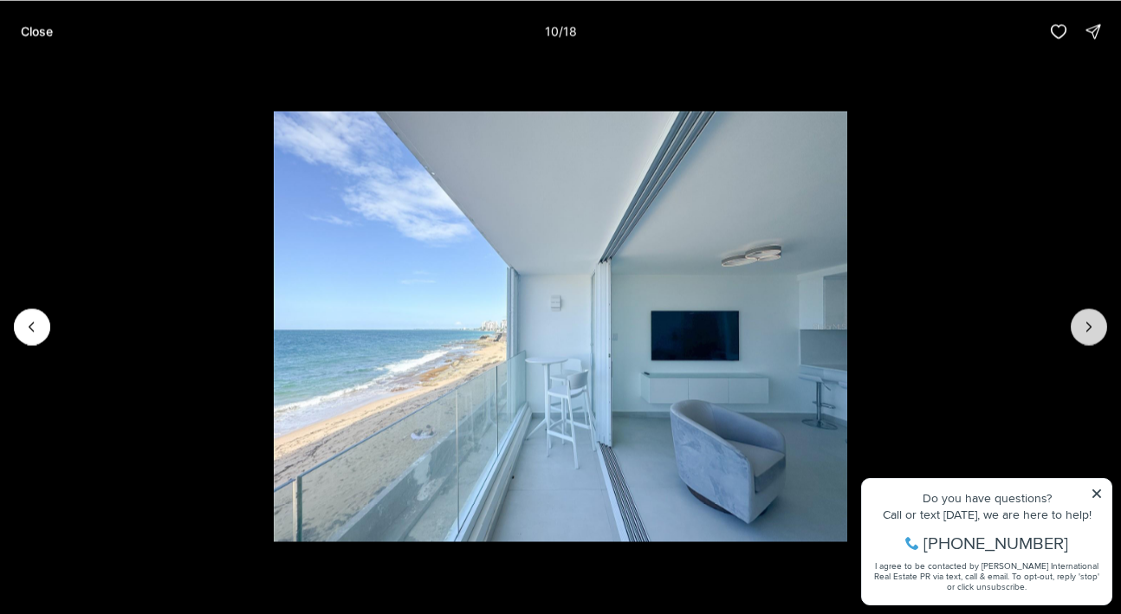
click at [1083, 319] on icon "Next slide" at bounding box center [1088, 326] width 17 height 17
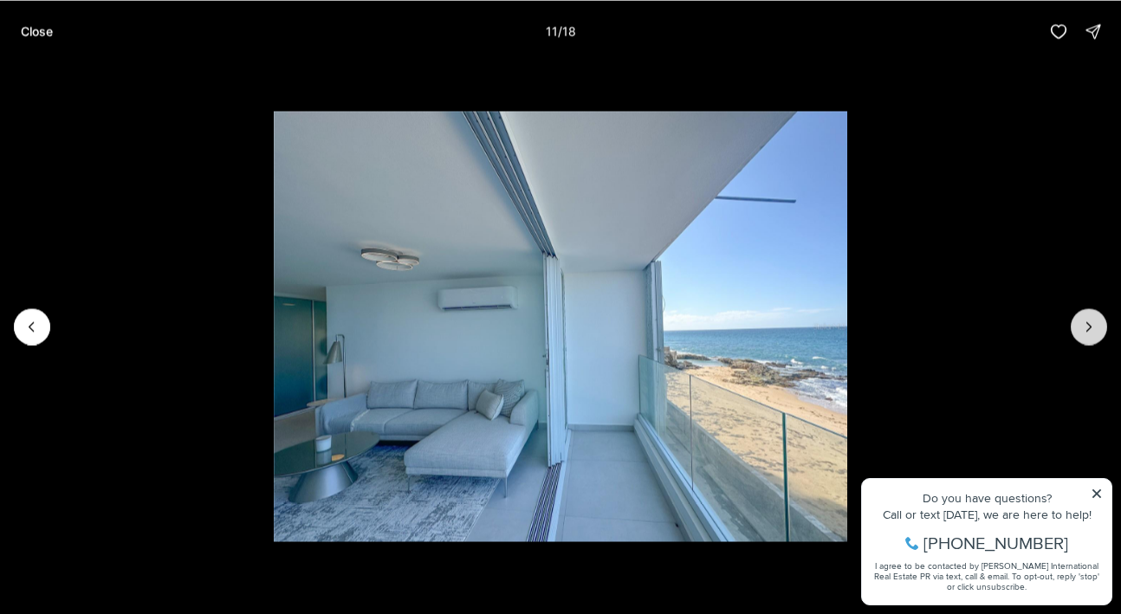
click at [1090, 320] on icon "Next slide" at bounding box center [1088, 326] width 17 height 17
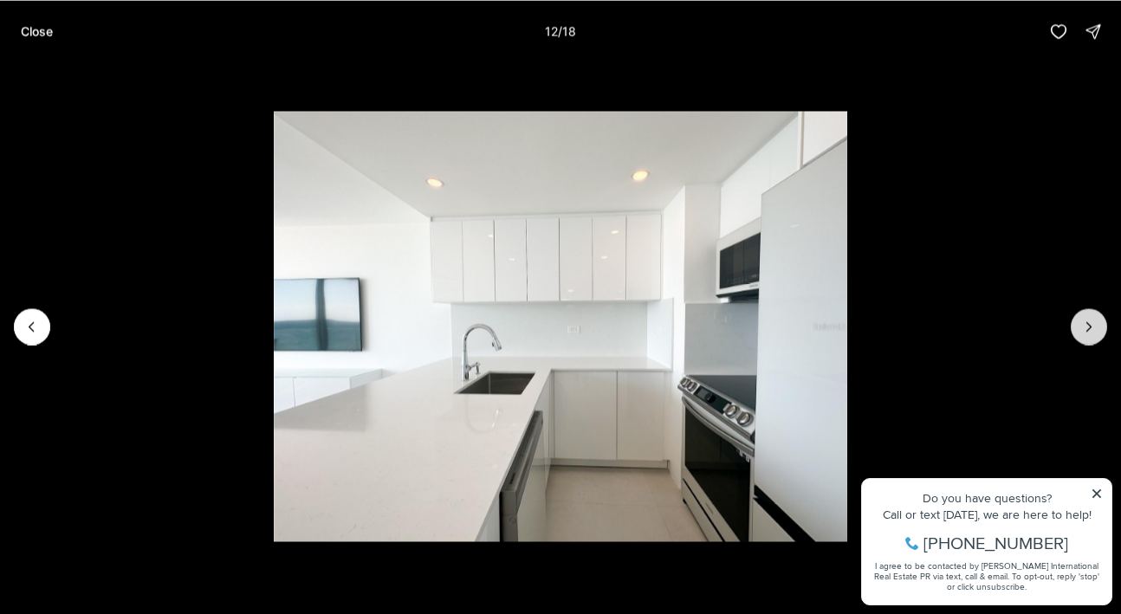
click at [1090, 320] on icon "Next slide" at bounding box center [1088, 326] width 17 height 17
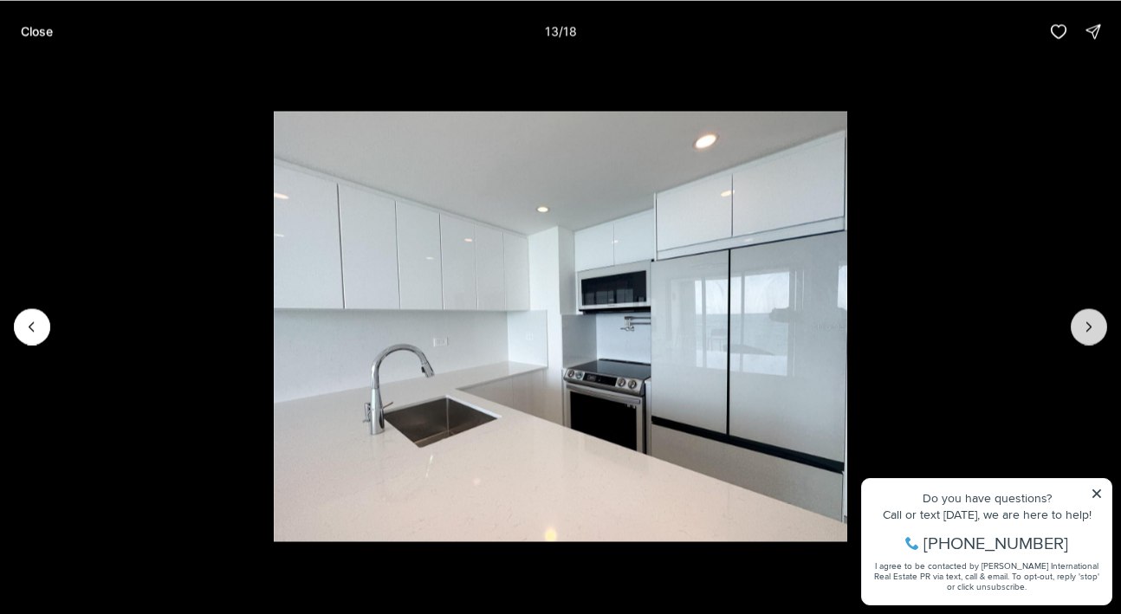
click at [1090, 320] on icon "Next slide" at bounding box center [1088, 326] width 17 height 17
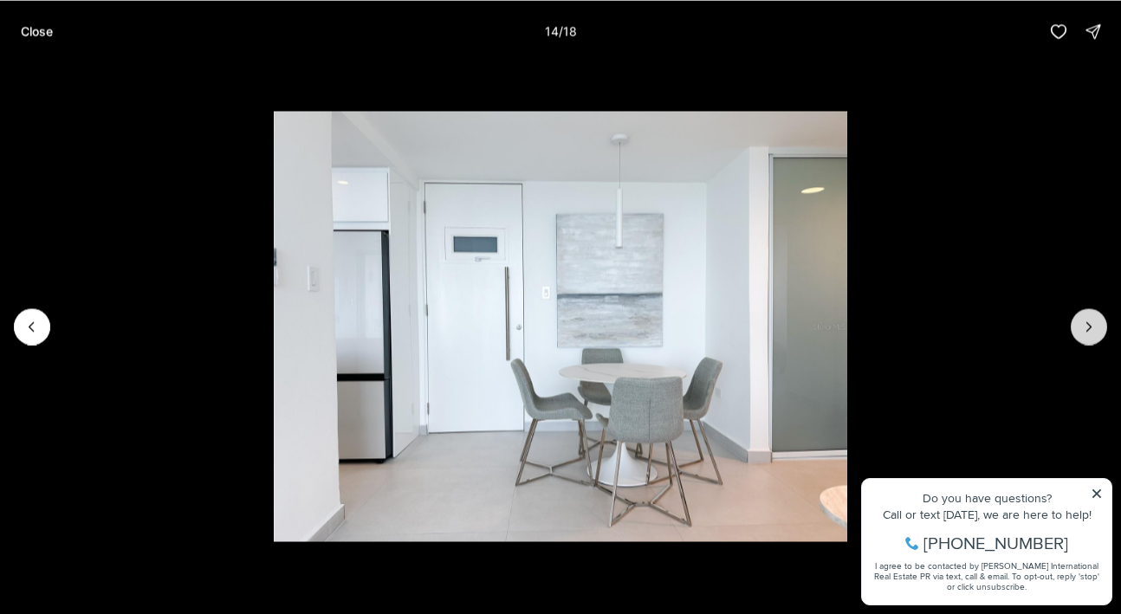
click at [1088, 320] on icon "Next slide" at bounding box center [1088, 326] width 17 height 17
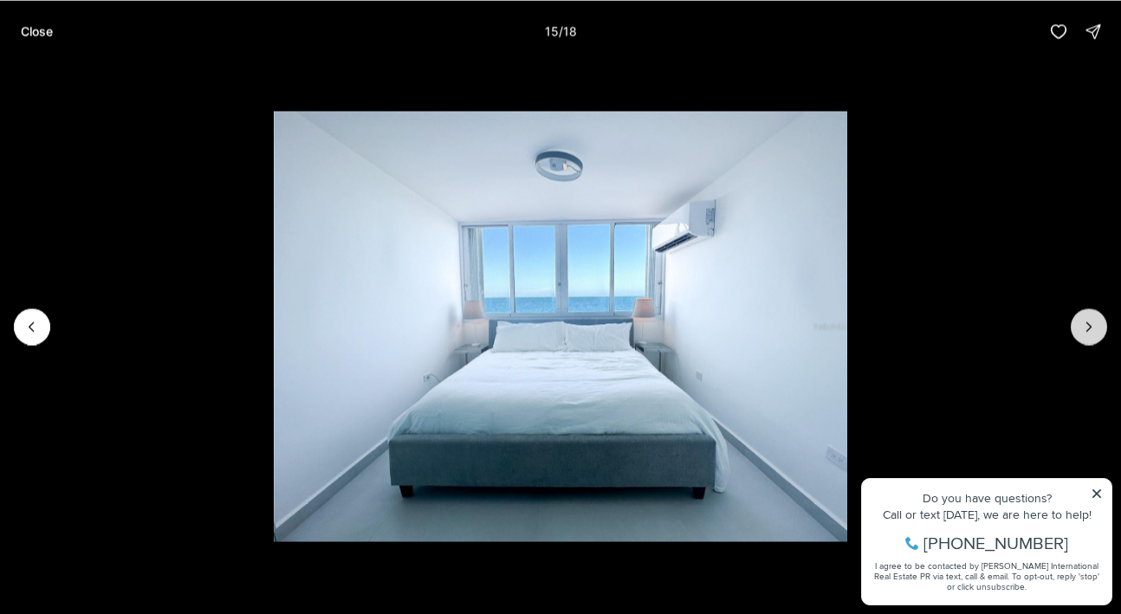
click at [1096, 313] on button "Next slide" at bounding box center [1088, 326] width 36 height 36
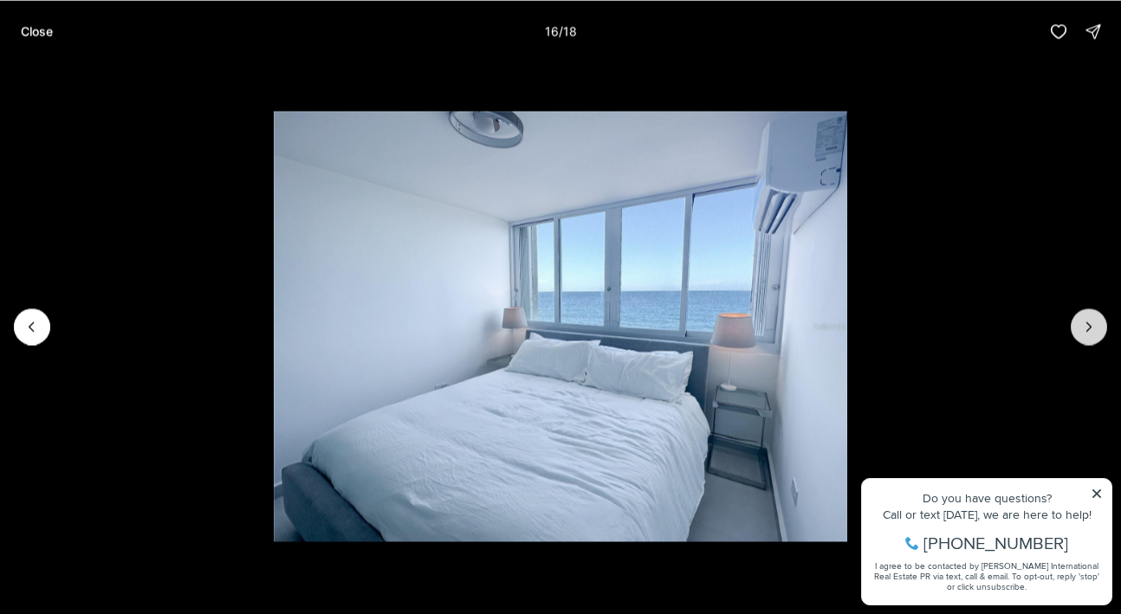
click at [1087, 316] on button "Next slide" at bounding box center [1088, 326] width 36 height 36
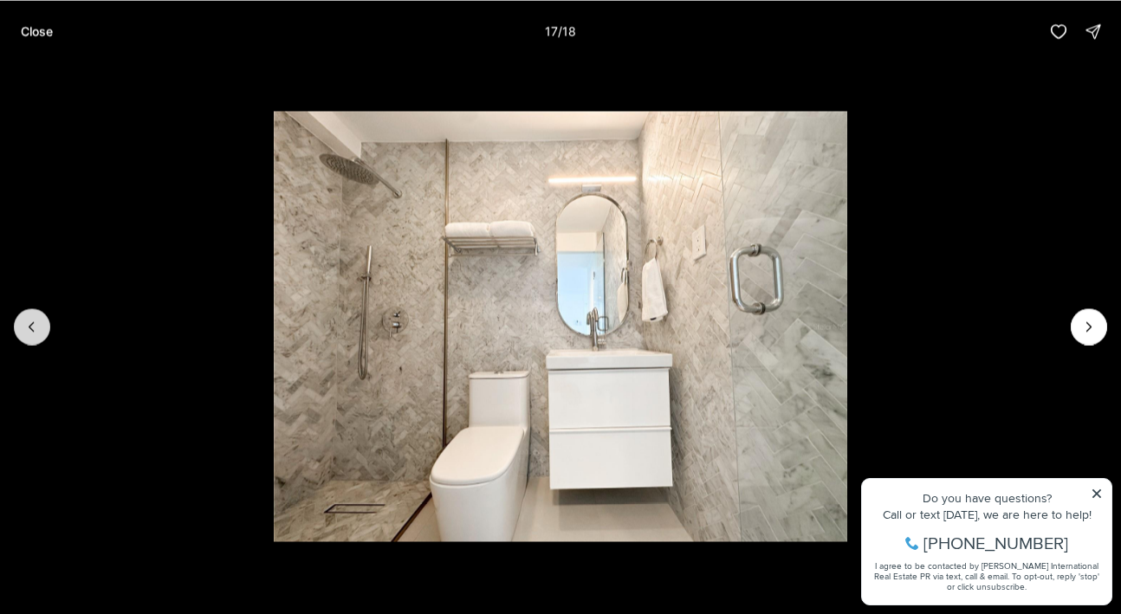
click at [37, 315] on button "Previous slide" at bounding box center [32, 326] width 36 height 36
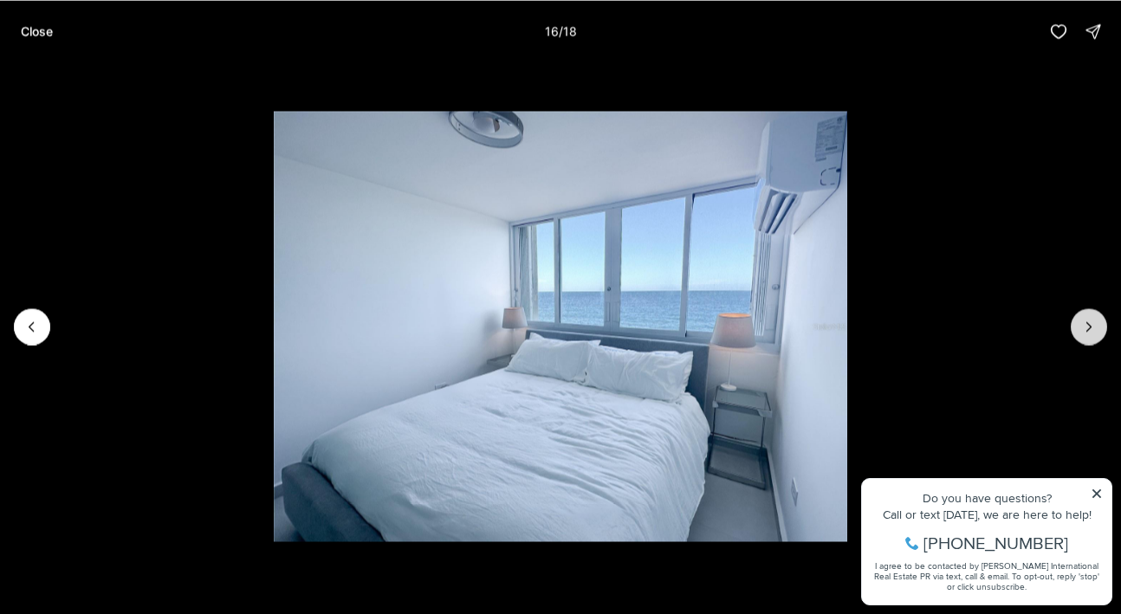
click at [1082, 324] on icon "Next slide" at bounding box center [1088, 326] width 17 height 17
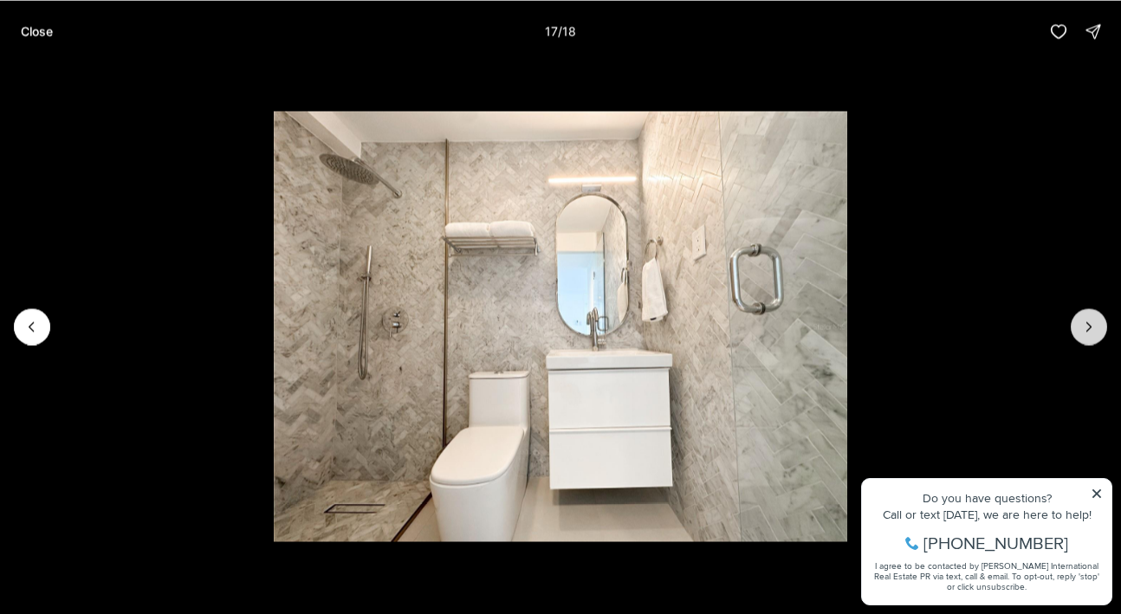
click at [1092, 324] on icon "Next slide" at bounding box center [1088, 326] width 17 height 17
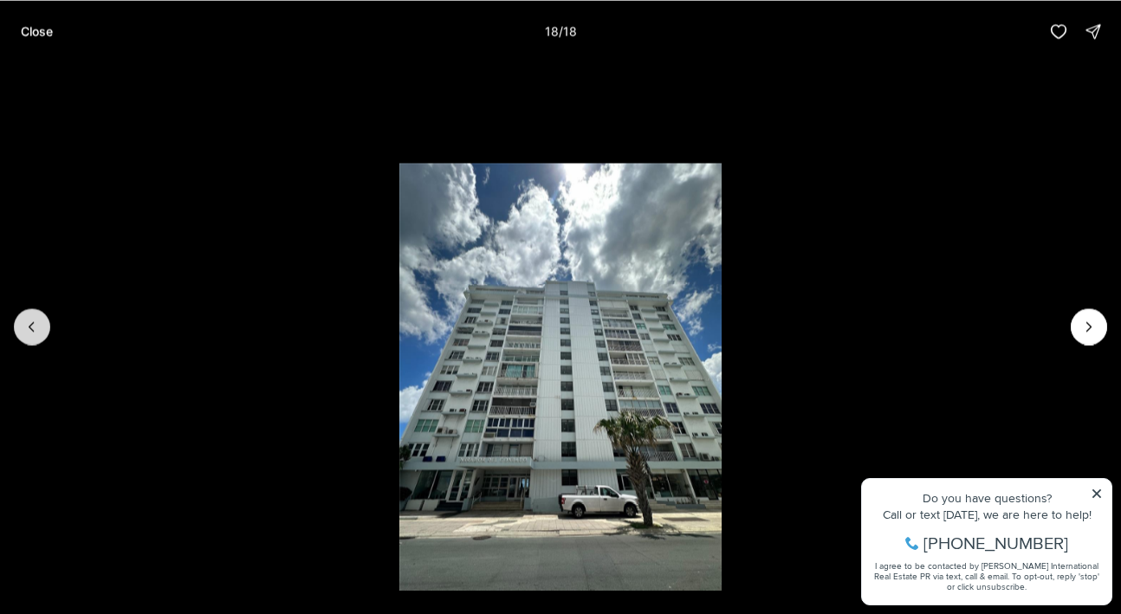
click at [26, 323] on icon "Previous slide" at bounding box center [31, 326] width 17 height 17
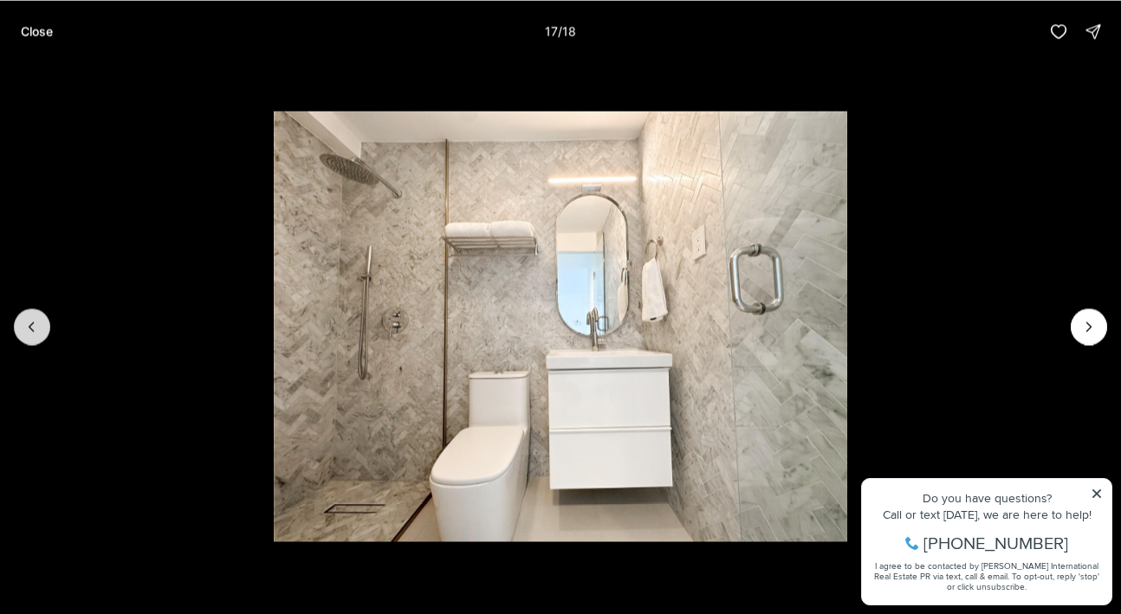
click at [26, 323] on icon "Previous slide" at bounding box center [31, 326] width 17 height 17
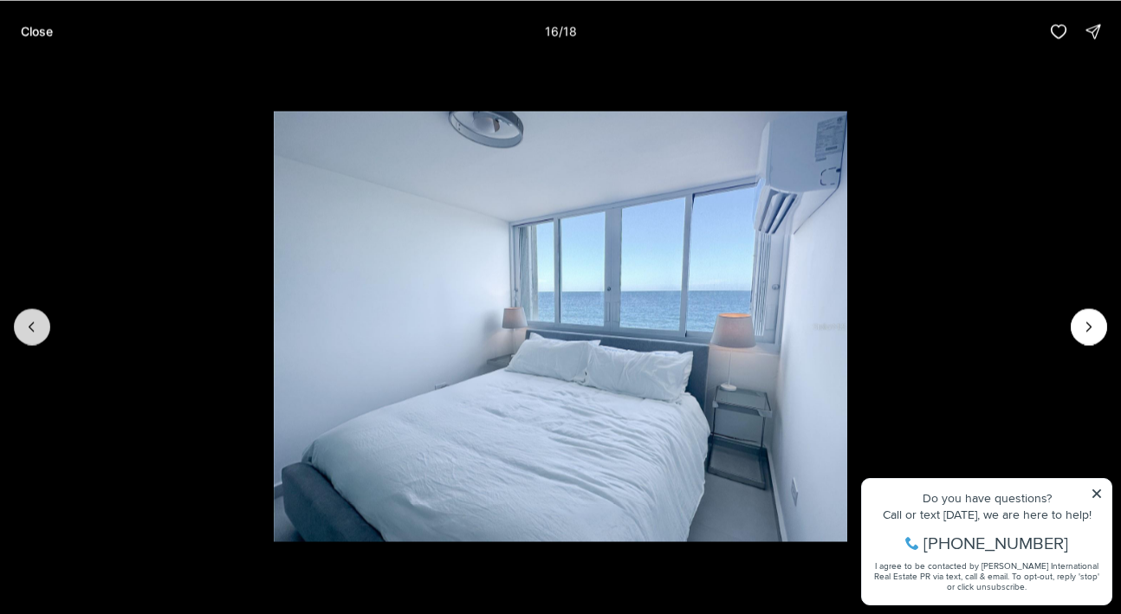
click at [26, 323] on icon "Previous slide" at bounding box center [31, 326] width 17 height 17
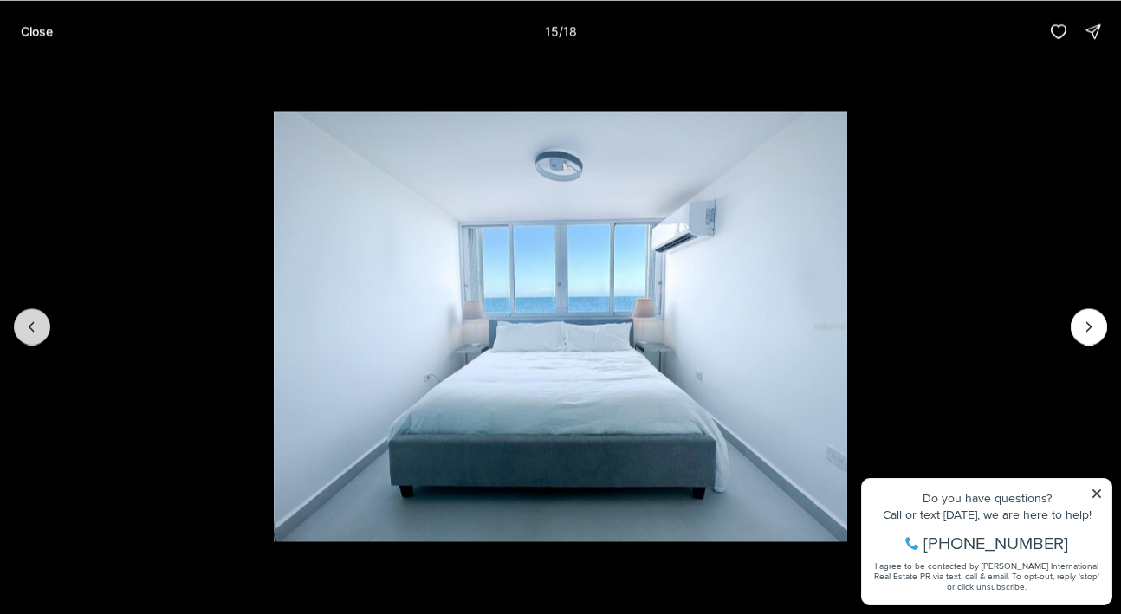
click at [26, 323] on icon "Previous slide" at bounding box center [31, 326] width 17 height 17
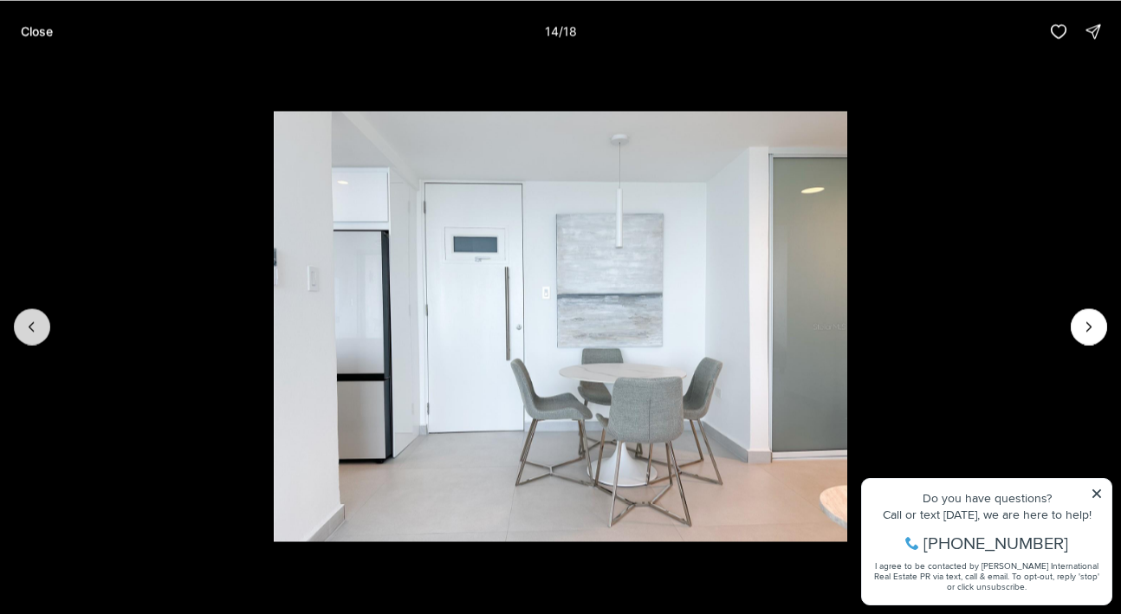
click at [37, 323] on icon "Previous slide" at bounding box center [31, 326] width 17 height 17
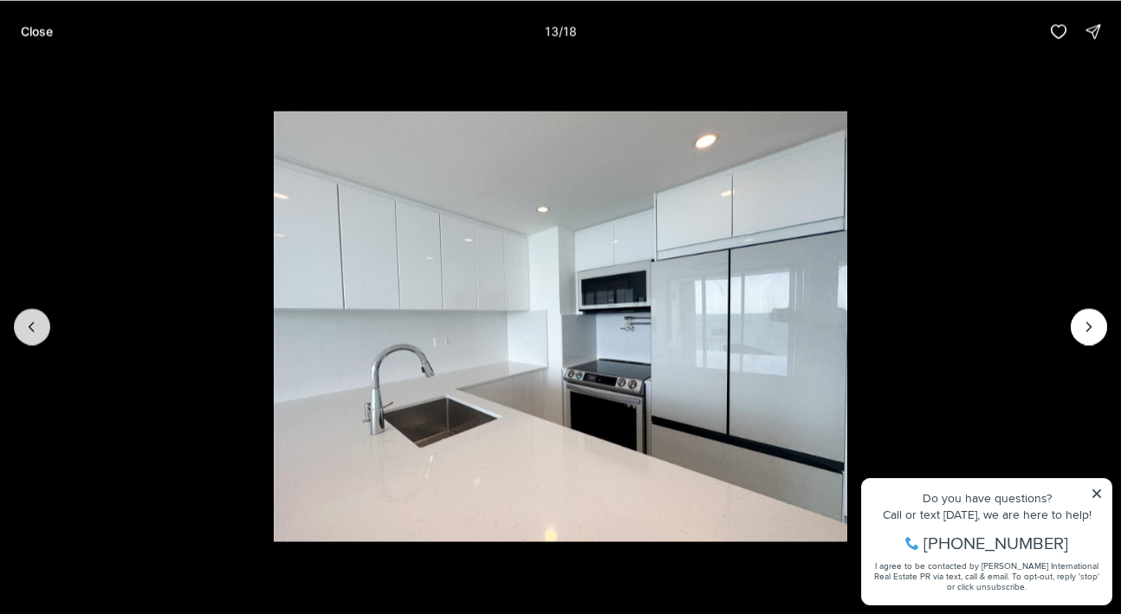
click at [37, 323] on icon "Previous slide" at bounding box center [31, 326] width 17 height 17
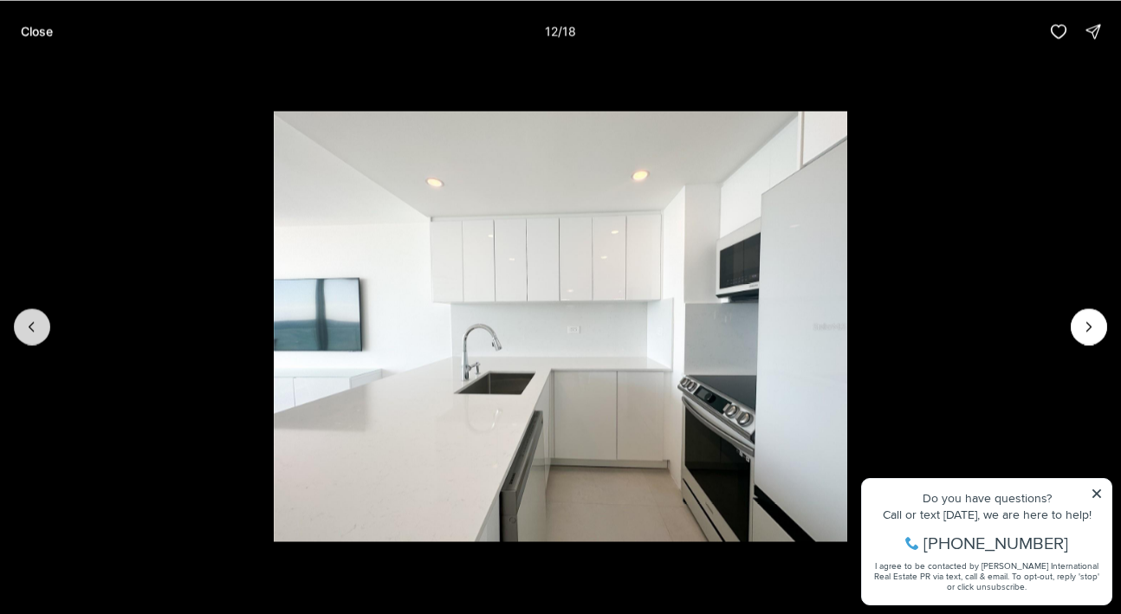
click at [37, 323] on icon "Previous slide" at bounding box center [31, 326] width 17 height 17
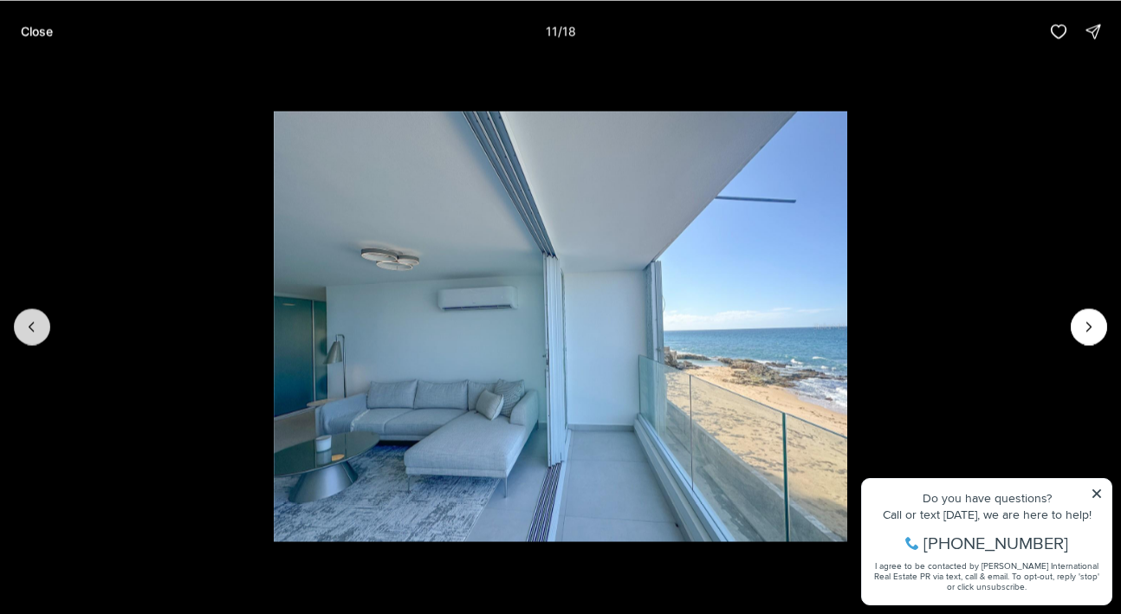
click at [37, 323] on icon "Previous slide" at bounding box center [31, 326] width 17 height 17
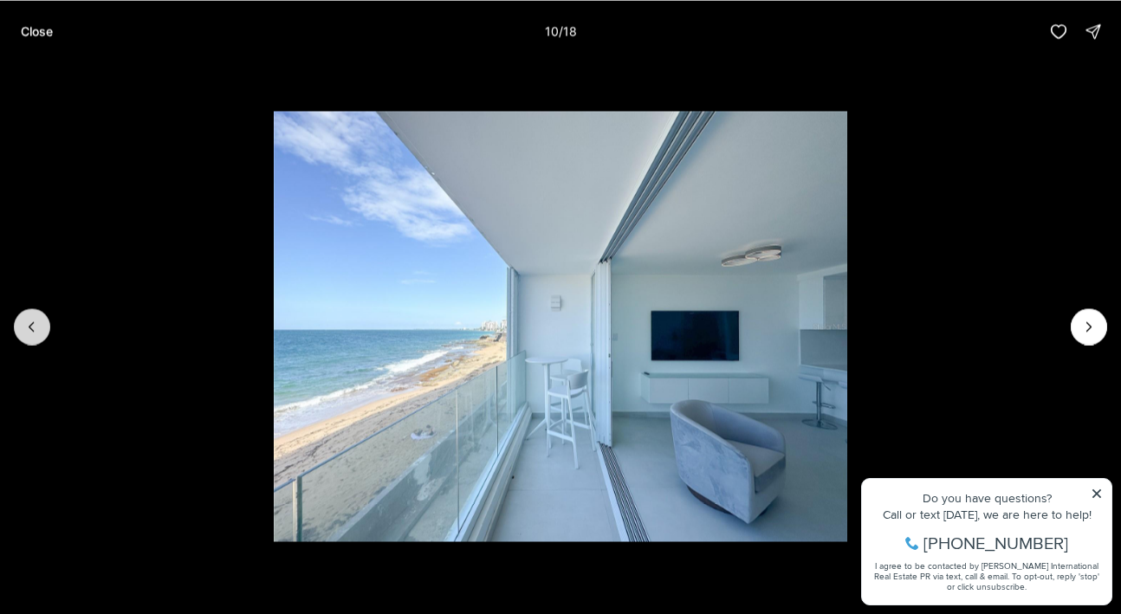
click at [37, 323] on icon "Previous slide" at bounding box center [31, 326] width 17 height 17
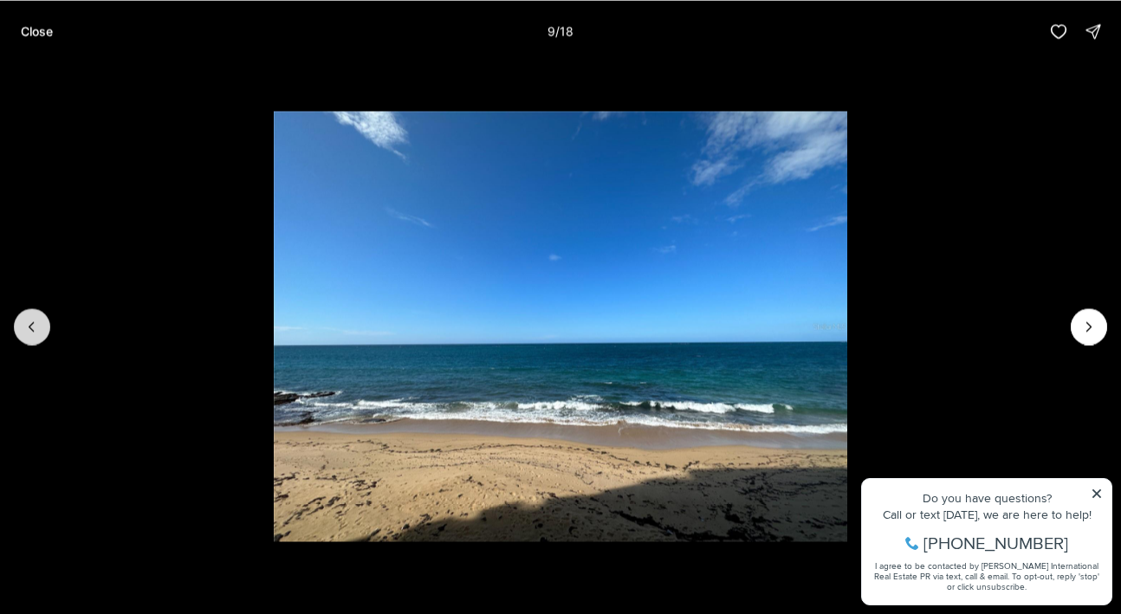
click at [37, 323] on icon "Previous slide" at bounding box center [31, 326] width 17 height 17
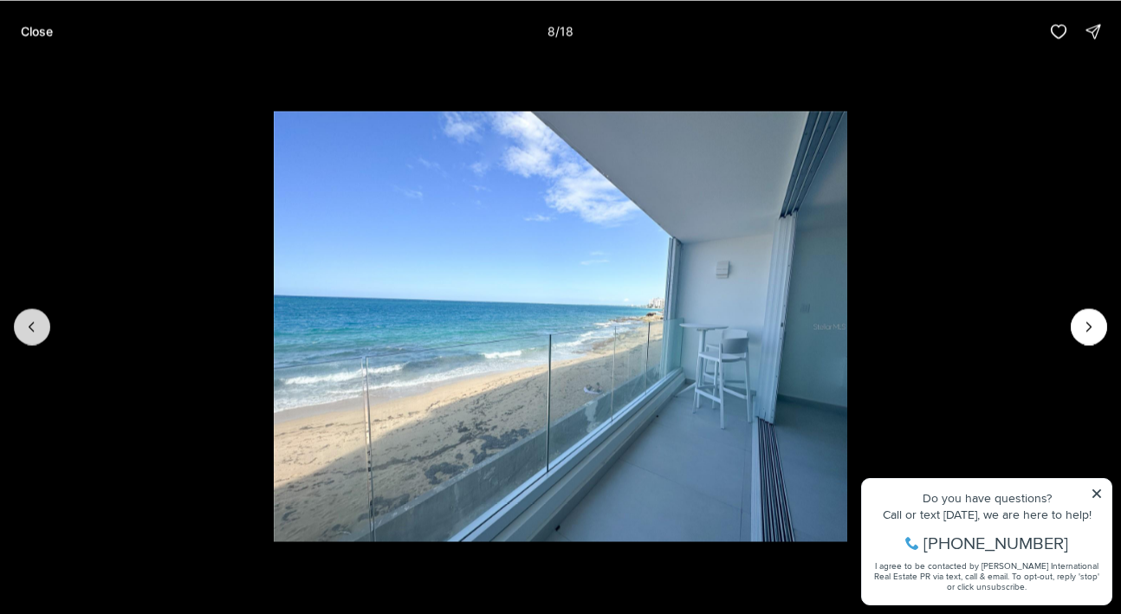
click at [37, 323] on icon "Previous slide" at bounding box center [31, 326] width 17 height 17
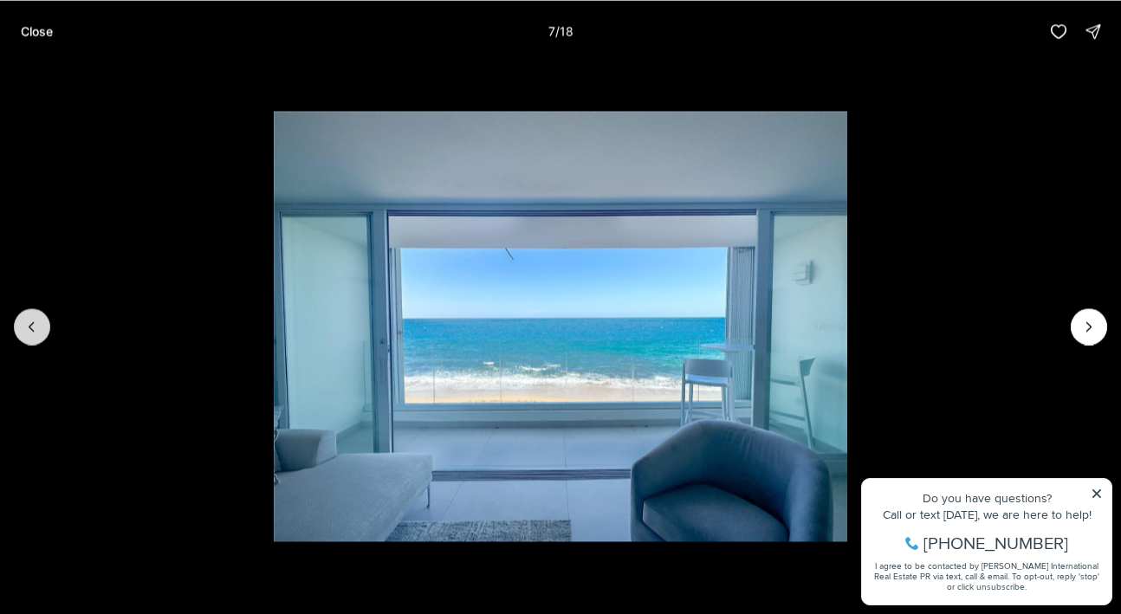
click at [37, 323] on icon "Previous slide" at bounding box center [31, 326] width 17 height 17
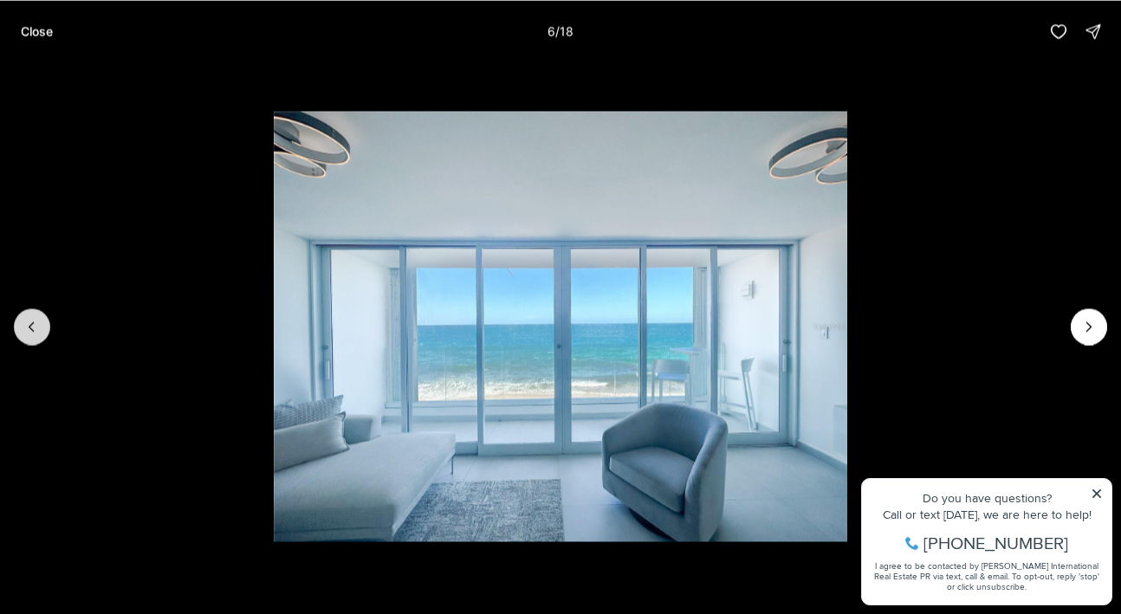
click at [37, 323] on icon "Previous slide" at bounding box center [31, 326] width 17 height 17
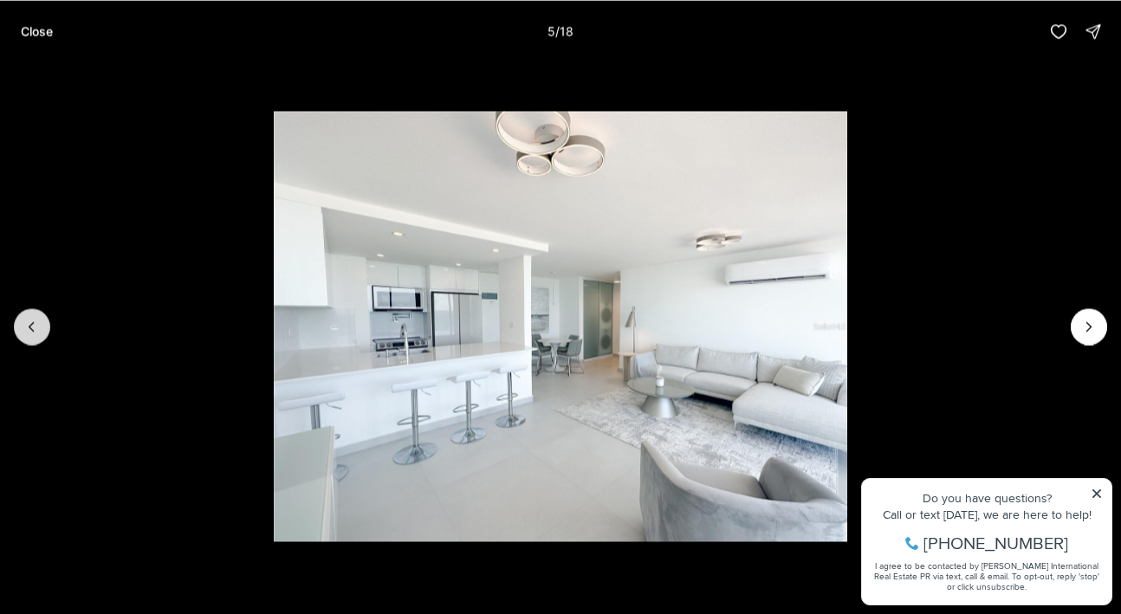
click at [37, 323] on icon "Previous slide" at bounding box center [31, 326] width 17 height 17
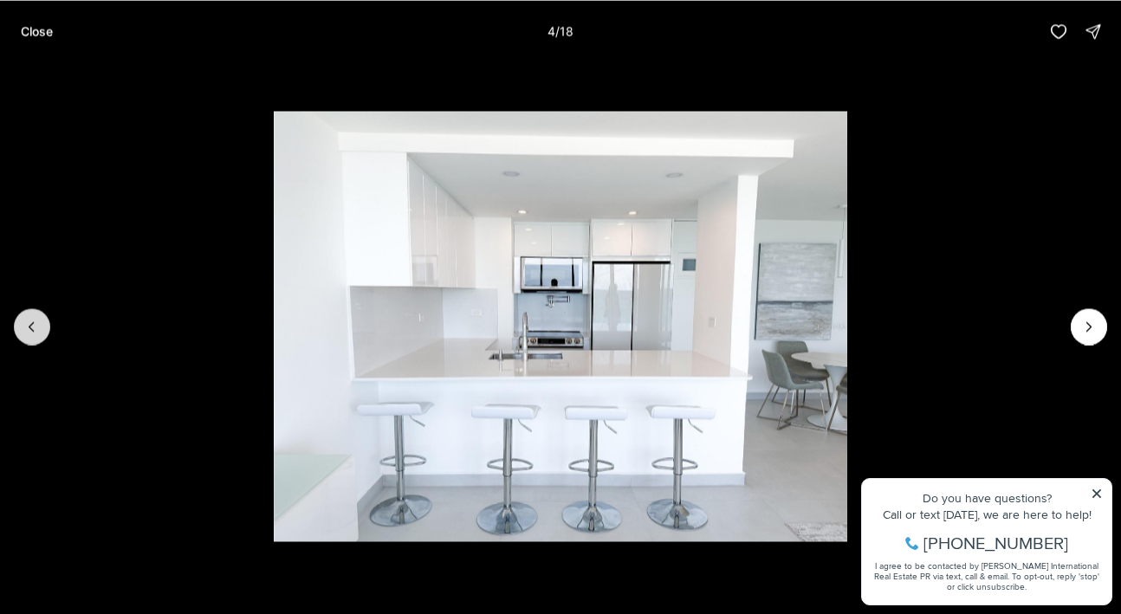
click at [37, 323] on icon "Previous slide" at bounding box center [31, 326] width 17 height 17
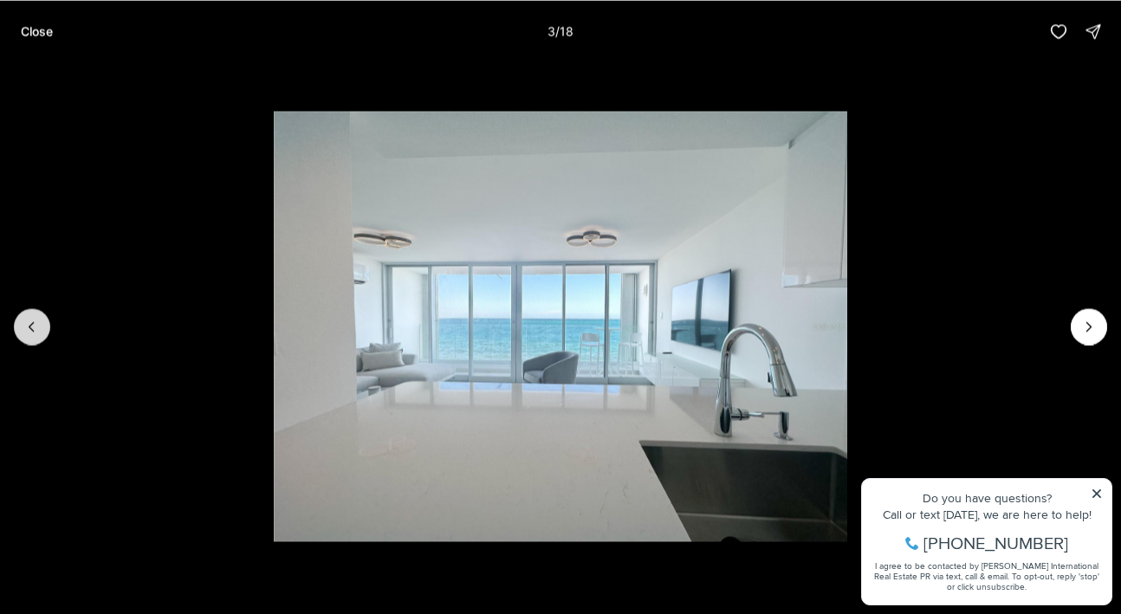
click at [37, 323] on icon "Previous slide" at bounding box center [31, 326] width 17 height 17
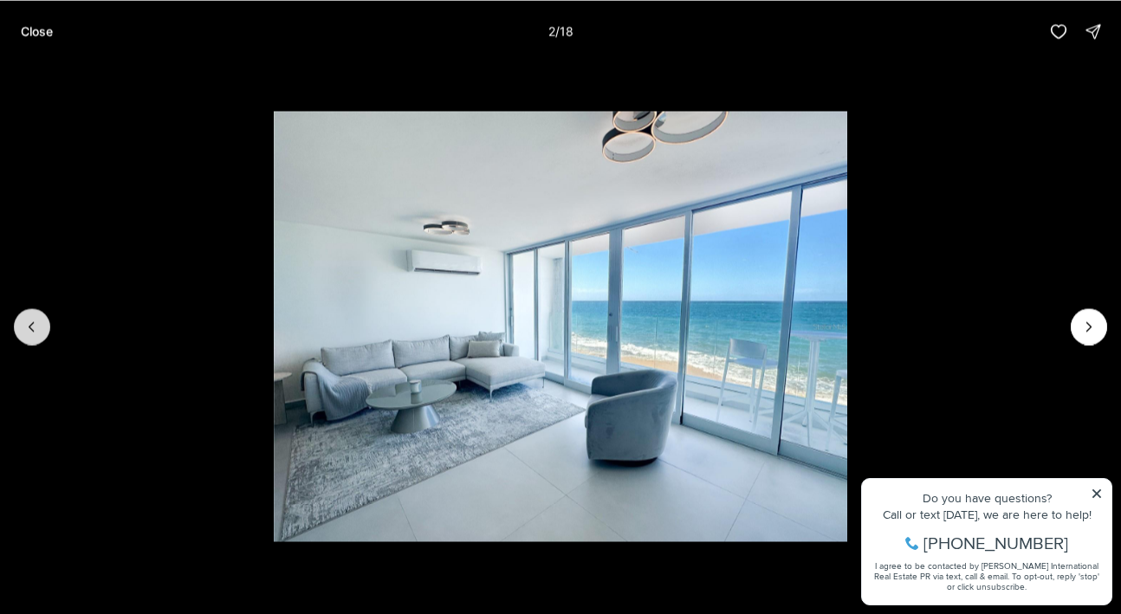
click at [37, 323] on icon "Previous slide" at bounding box center [31, 326] width 17 height 17
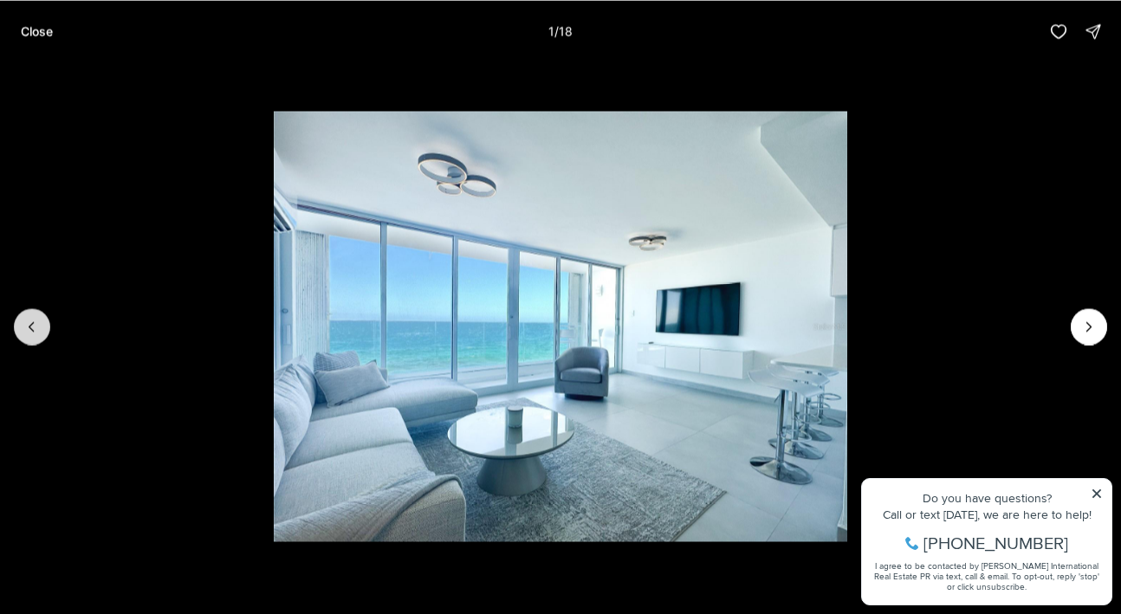
click at [37, 323] on div at bounding box center [32, 326] width 36 height 36
click at [1077, 320] on button "Next slide" at bounding box center [1088, 326] width 36 height 36
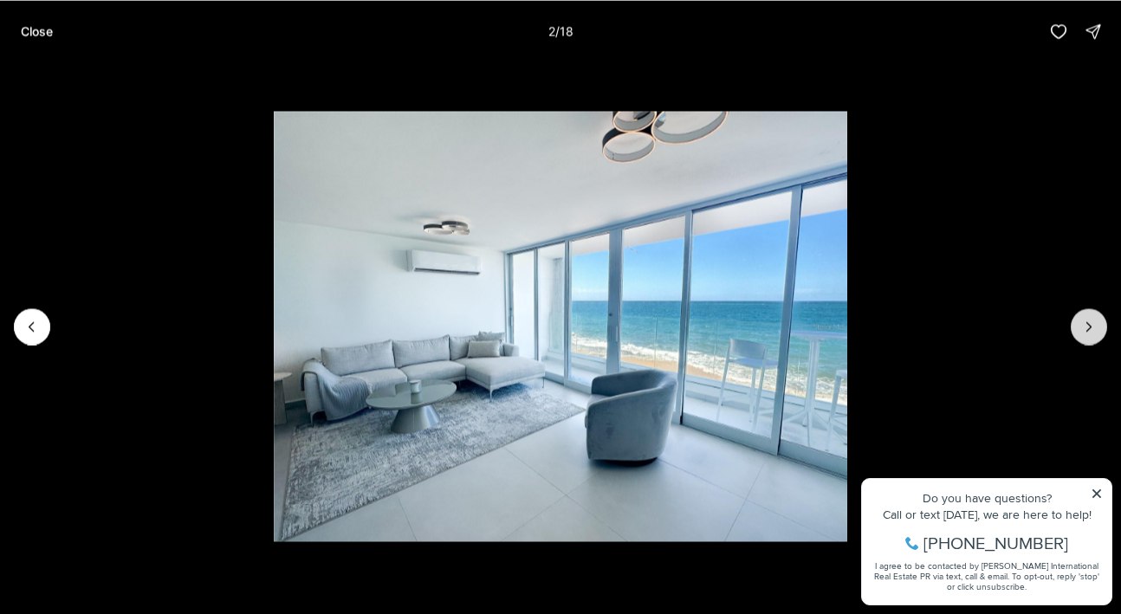
click at [1077, 320] on button "Next slide" at bounding box center [1088, 326] width 36 height 36
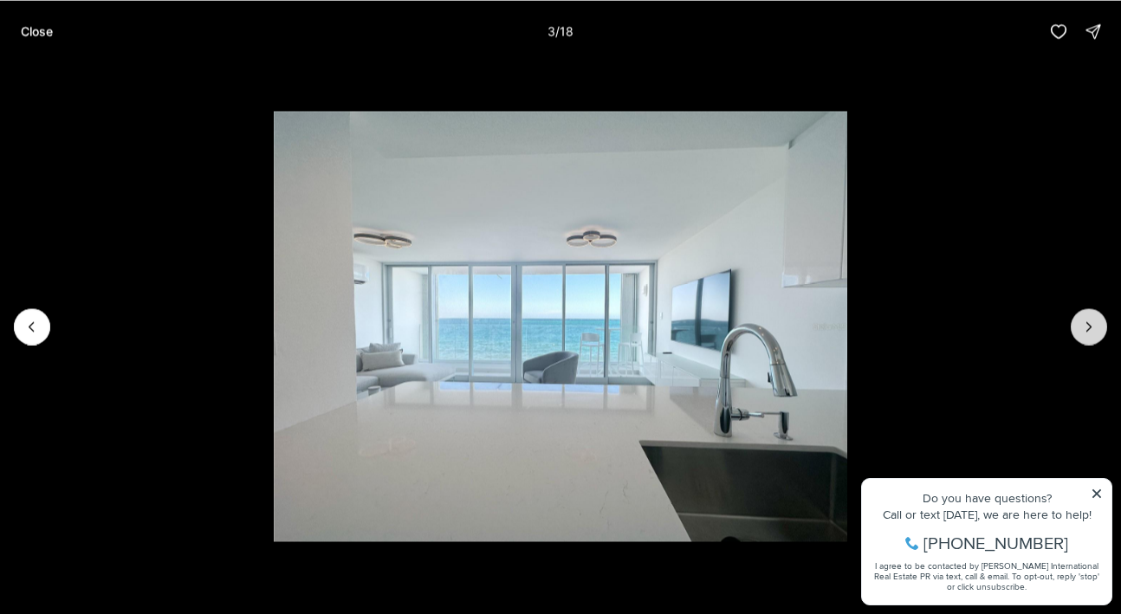
click at [1080, 324] on icon "Next slide" at bounding box center [1088, 326] width 17 height 17
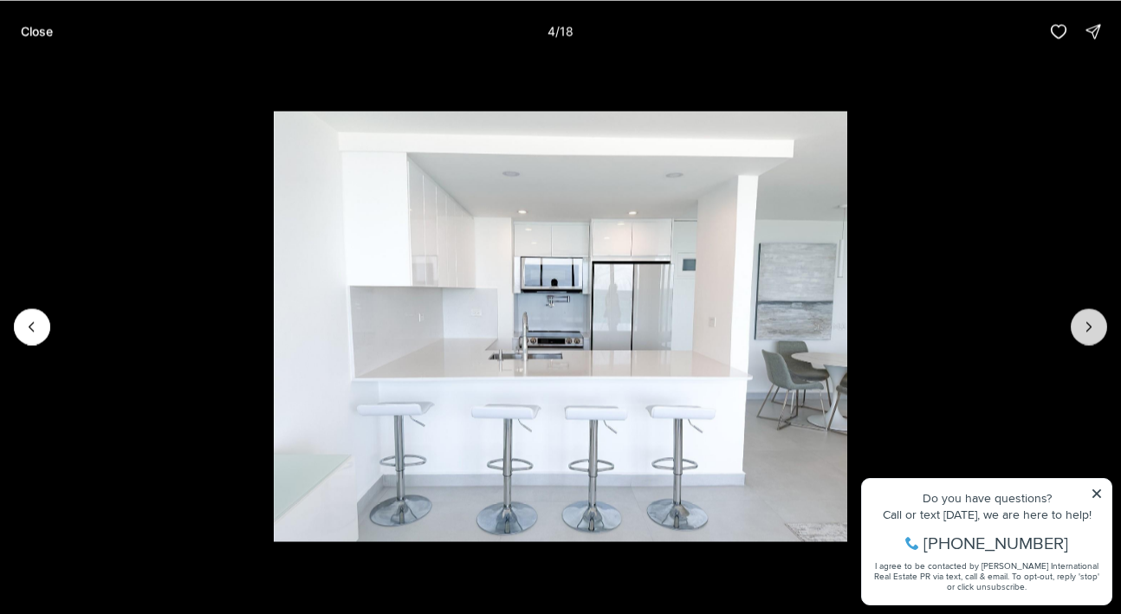
click at [1080, 324] on icon "Next slide" at bounding box center [1088, 326] width 17 height 17
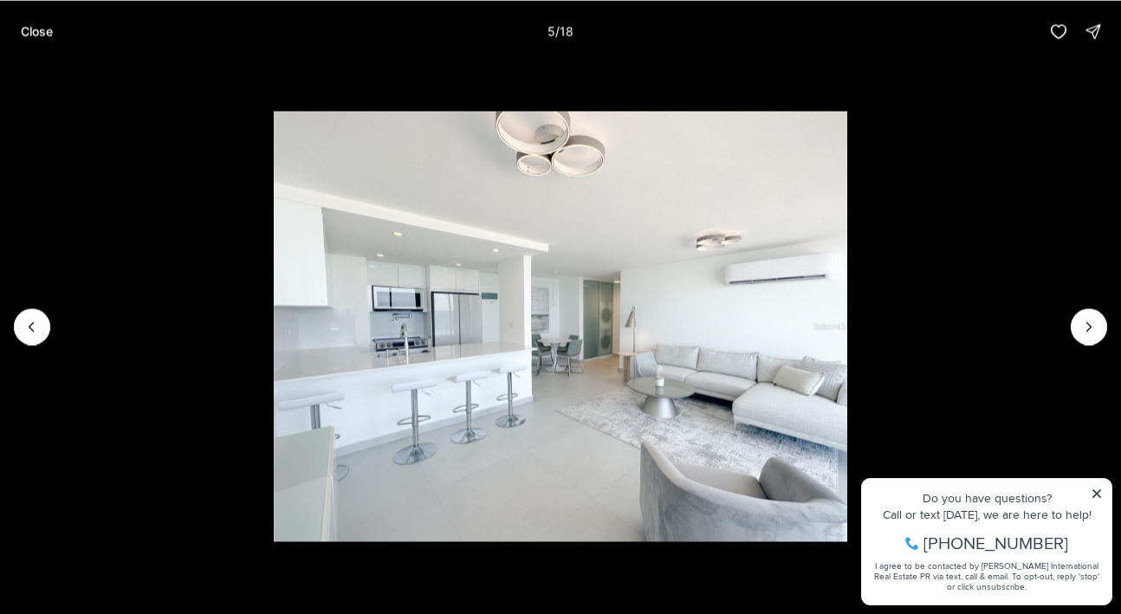
drag, startPoint x: 1080, startPoint y: 325, endPoint x: 815, endPoint y: 325, distance: 265.0
click at [819, 325] on div at bounding box center [560, 325] width 1121 height 527
click at [38, 29] on p "Close" at bounding box center [37, 31] width 32 height 14
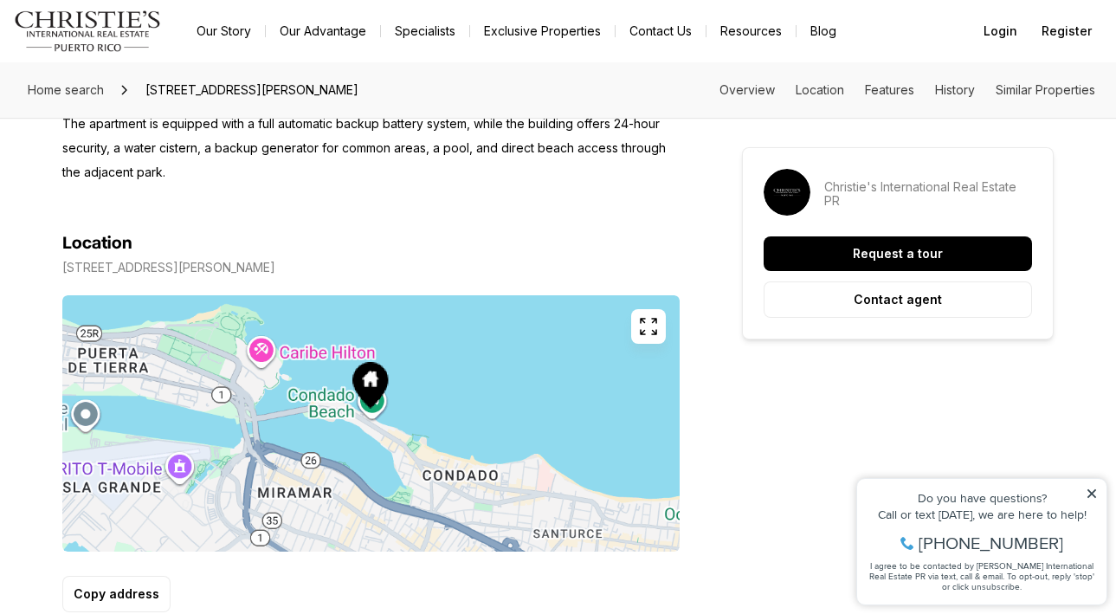
scroll to position [855, 0]
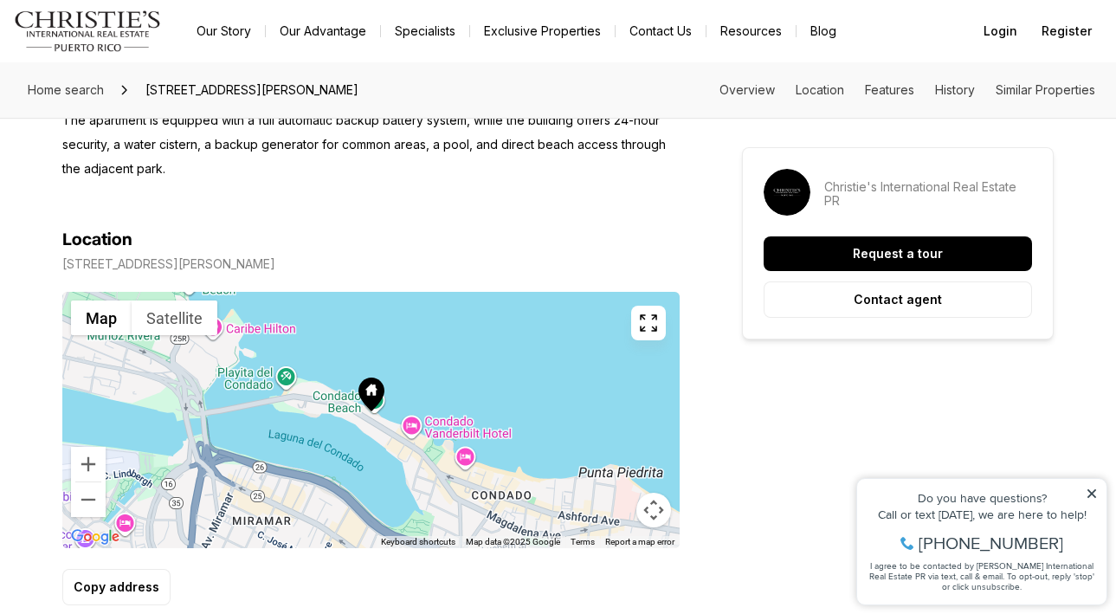
click at [655, 313] on icon "button" at bounding box center [648, 323] width 21 height 21
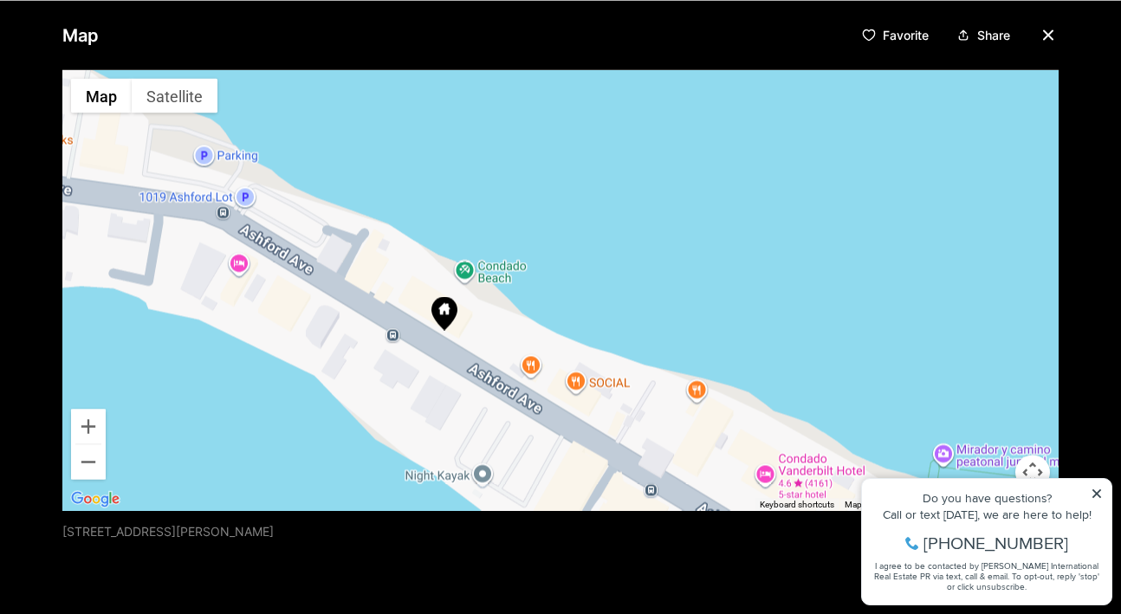
drag, startPoint x: 326, startPoint y: 273, endPoint x: 773, endPoint y: 391, distance: 463.0
click at [773, 391] on div at bounding box center [560, 289] width 996 height 441
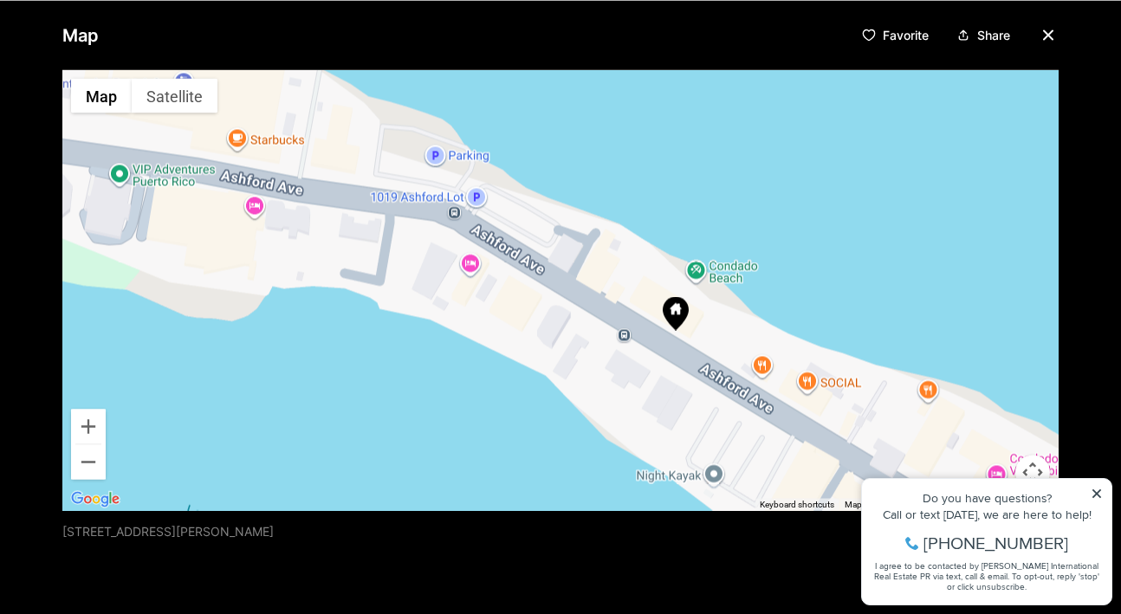
drag, startPoint x: 536, startPoint y: 343, endPoint x: 771, endPoint y: 343, distance: 234.7
click at [771, 343] on div at bounding box center [560, 289] width 996 height 441
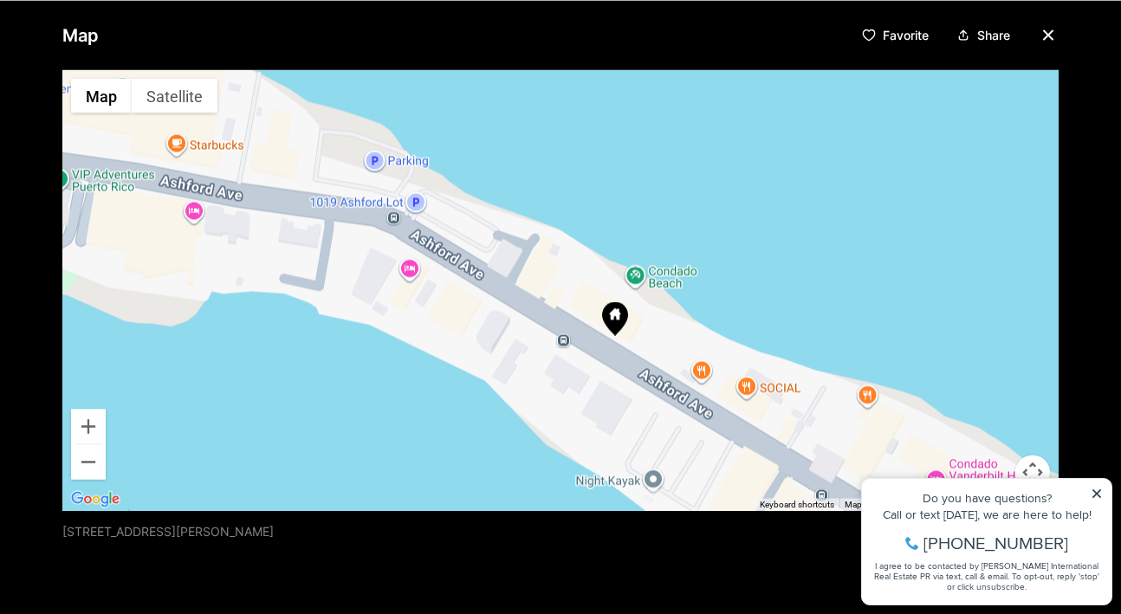
drag, startPoint x: 680, startPoint y: 353, endPoint x: 618, endPoint y: 358, distance: 62.5
click at [618, 358] on div at bounding box center [560, 289] width 996 height 441
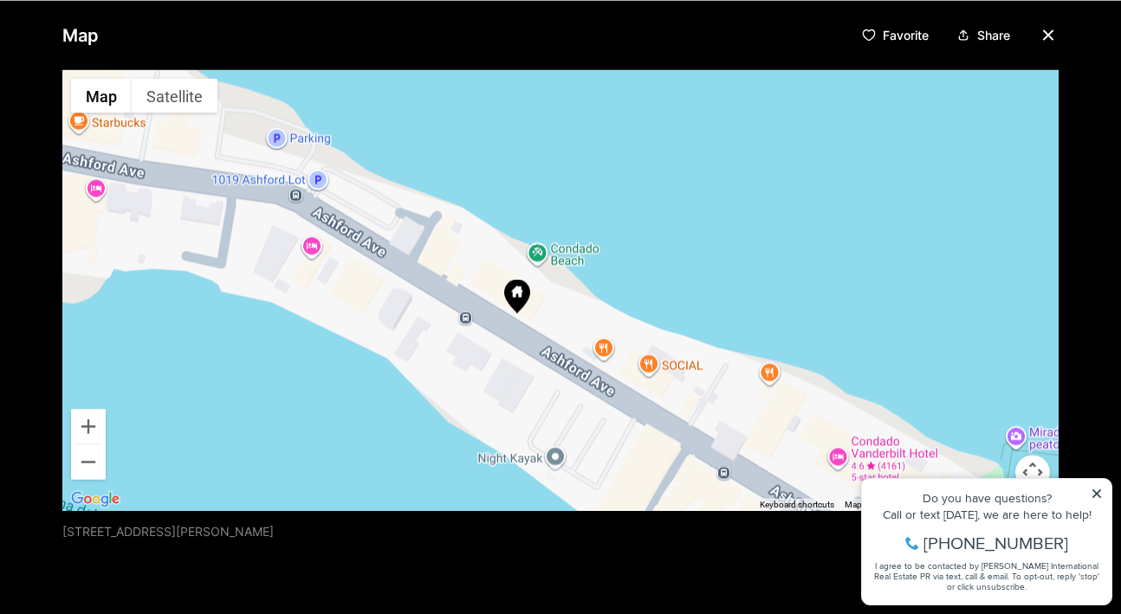
drag, startPoint x: 562, startPoint y: 341, endPoint x: 457, endPoint y: 320, distance: 107.0
click at [457, 320] on div at bounding box center [560, 289] width 996 height 441
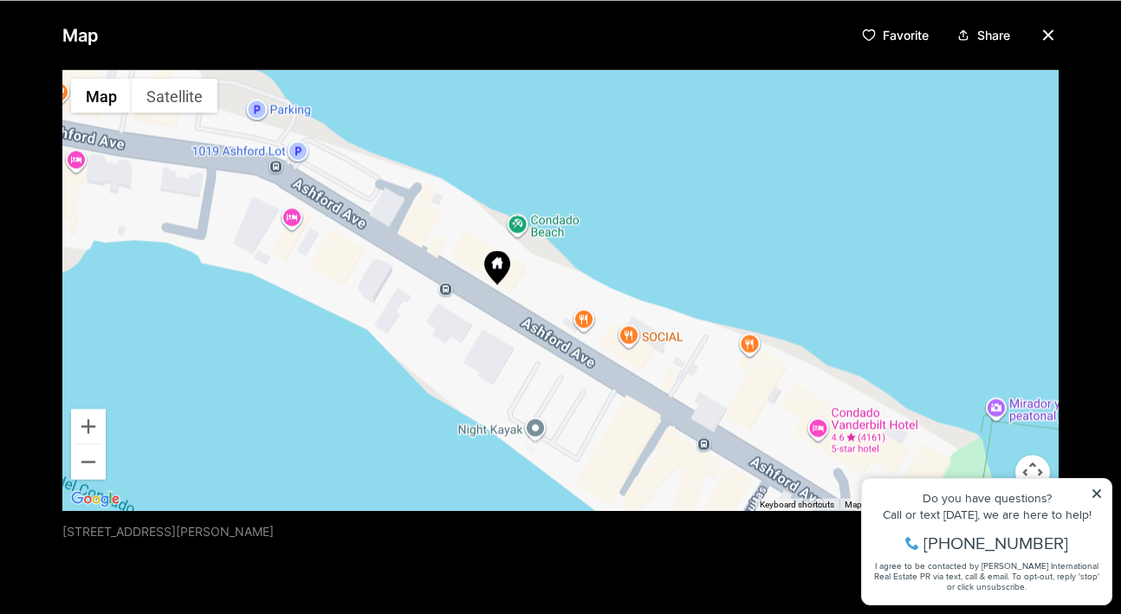
drag, startPoint x: 566, startPoint y: 318, endPoint x: 551, endPoint y: 293, distance: 29.1
click at [551, 293] on div at bounding box center [560, 289] width 996 height 441
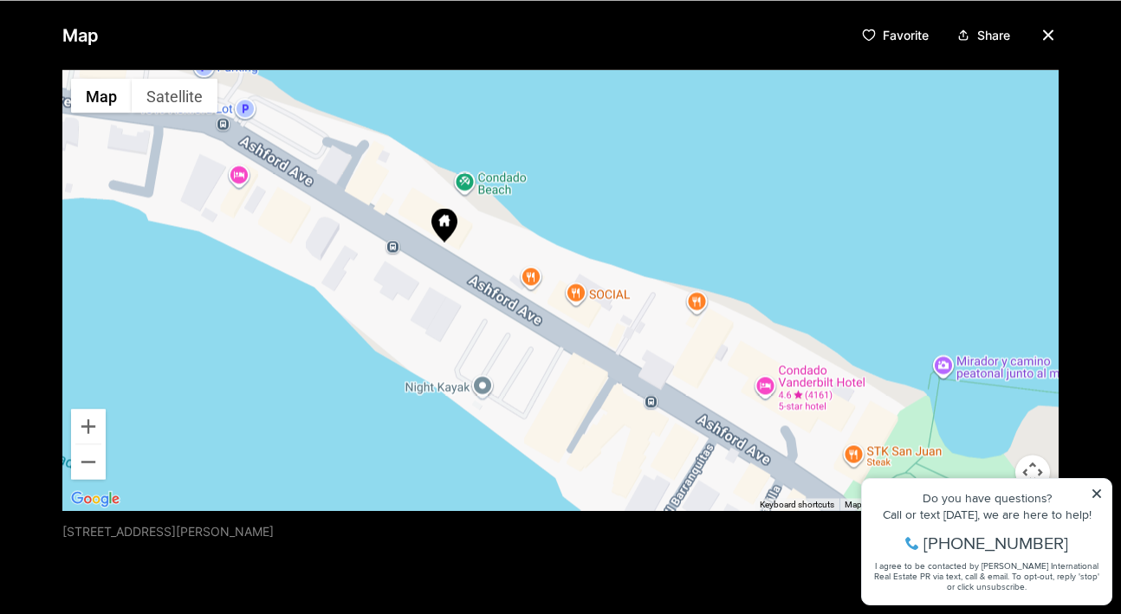
drag, startPoint x: 505, startPoint y: 334, endPoint x: 449, endPoint y: 291, distance: 71.0
click at [449, 291] on div at bounding box center [560, 289] width 996 height 441
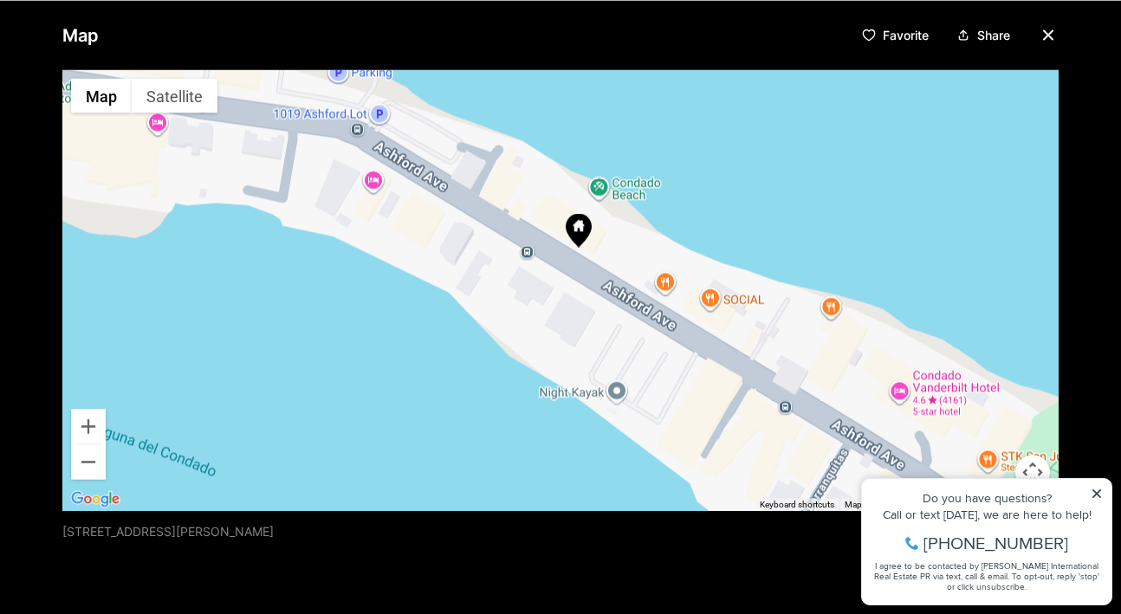
drag, startPoint x: 637, startPoint y: 368, endPoint x: 770, endPoint y: 373, distance: 132.6
click at [770, 373] on div at bounding box center [560, 289] width 996 height 441
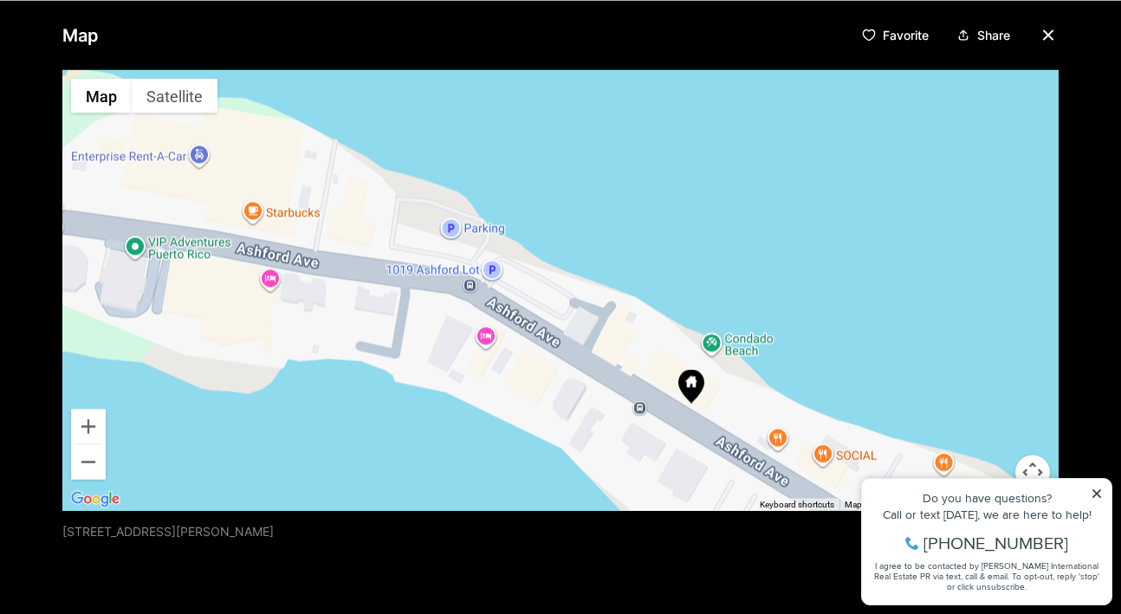
drag, startPoint x: 627, startPoint y: 328, endPoint x: 740, endPoint y: 486, distance: 193.7
click at [740, 486] on div at bounding box center [560, 289] width 996 height 441
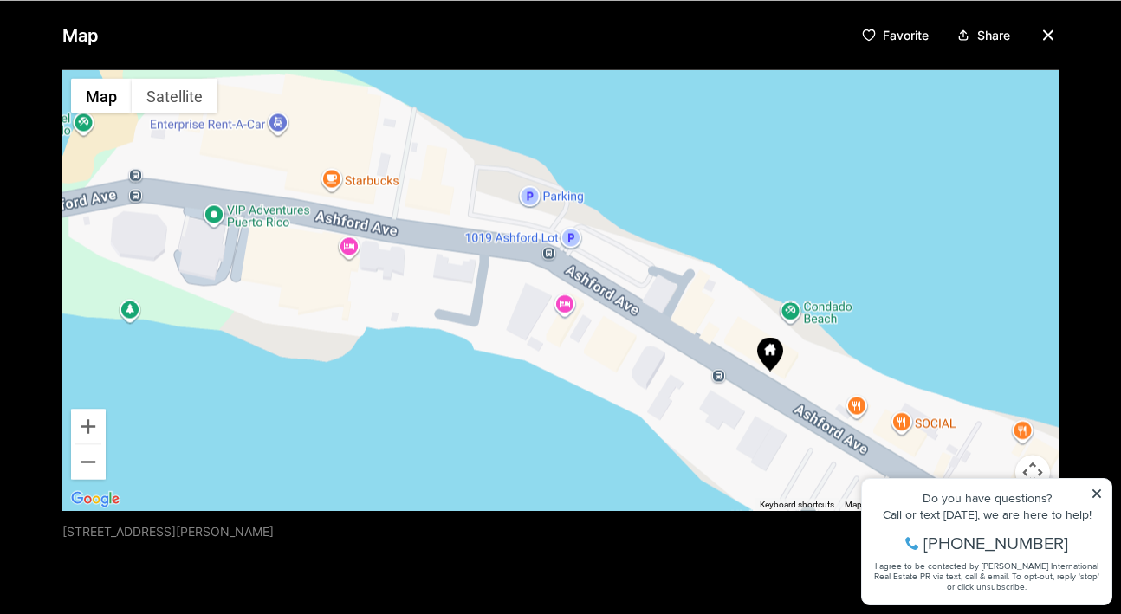
drag, startPoint x: 406, startPoint y: 338, endPoint x: 492, endPoint y: 305, distance: 91.8
click at [492, 305] on div at bounding box center [560, 289] width 996 height 441
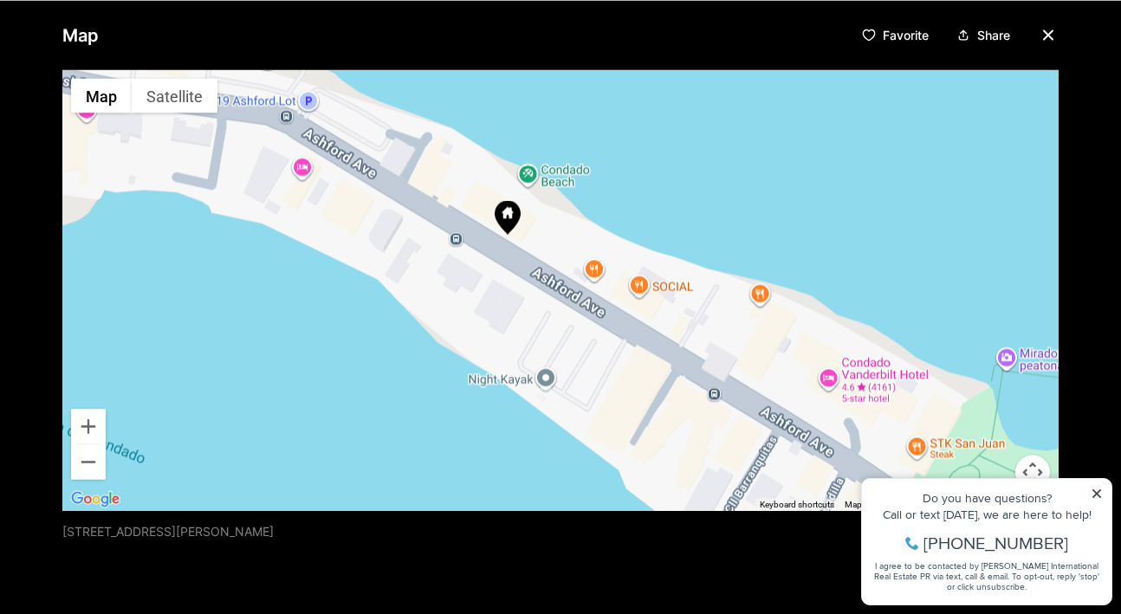
drag, startPoint x: 684, startPoint y: 374, endPoint x: 430, endPoint y: 243, distance: 285.5
click at [430, 243] on div at bounding box center [560, 289] width 996 height 441
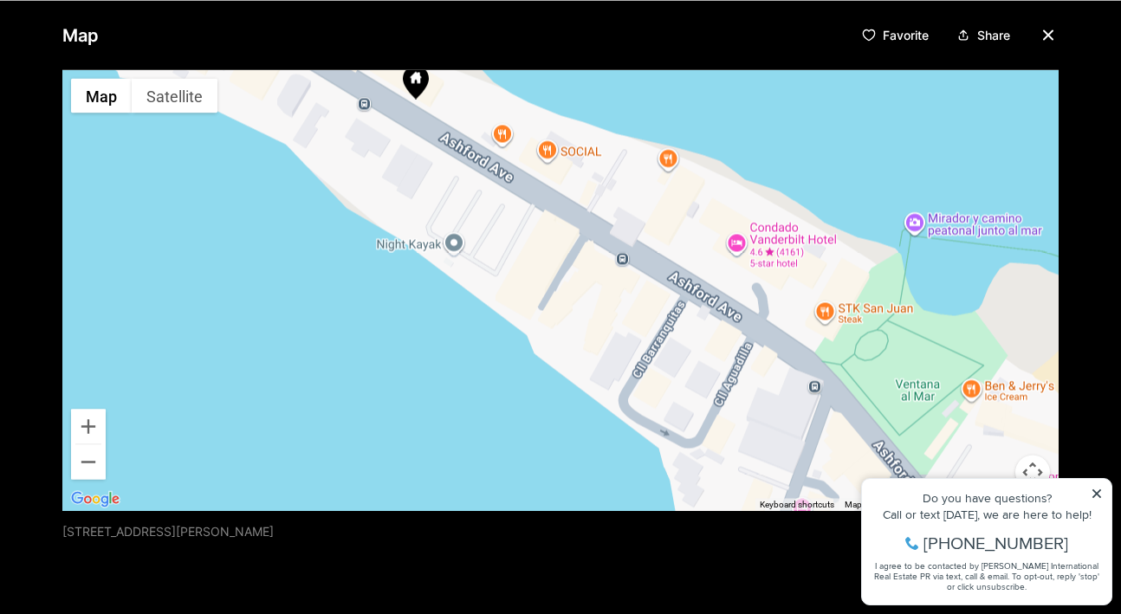
drag, startPoint x: 585, startPoint y: 347, endPoint x: 495, endPoint y: 225, distance: 151.7
click at [495, 225] on div at bounding box center [560, 289] width 996 height 441
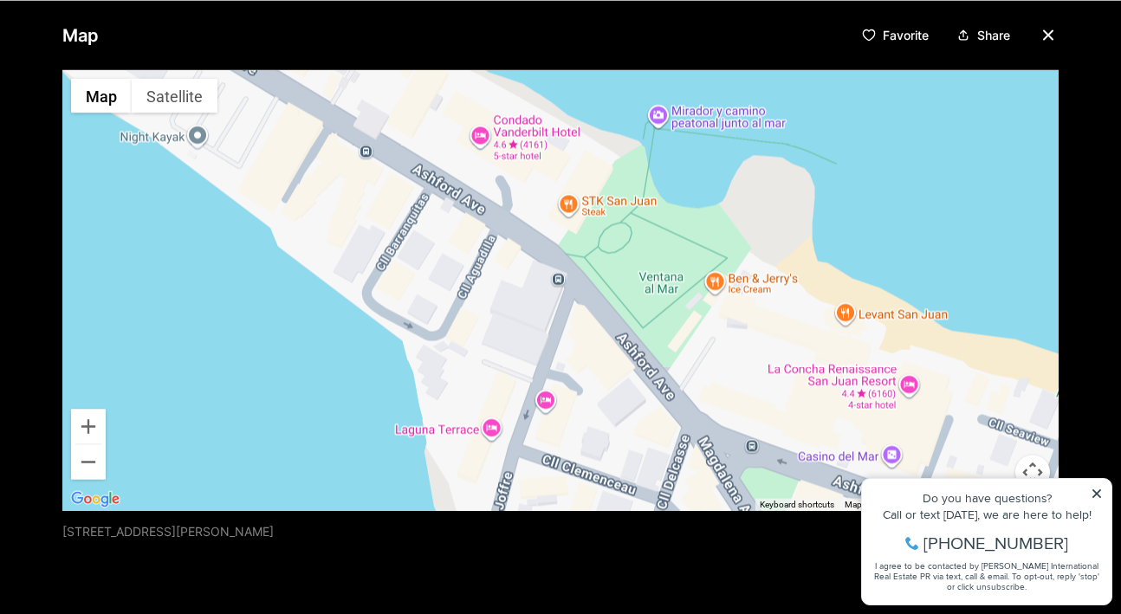
drag, startPoint x: 897, startPoint y: 380, endPoint x: 639, endPoint y: 273, distance: 279.5
click at [639, 273] on div at bounding box center [560, 289] width 996 height 441
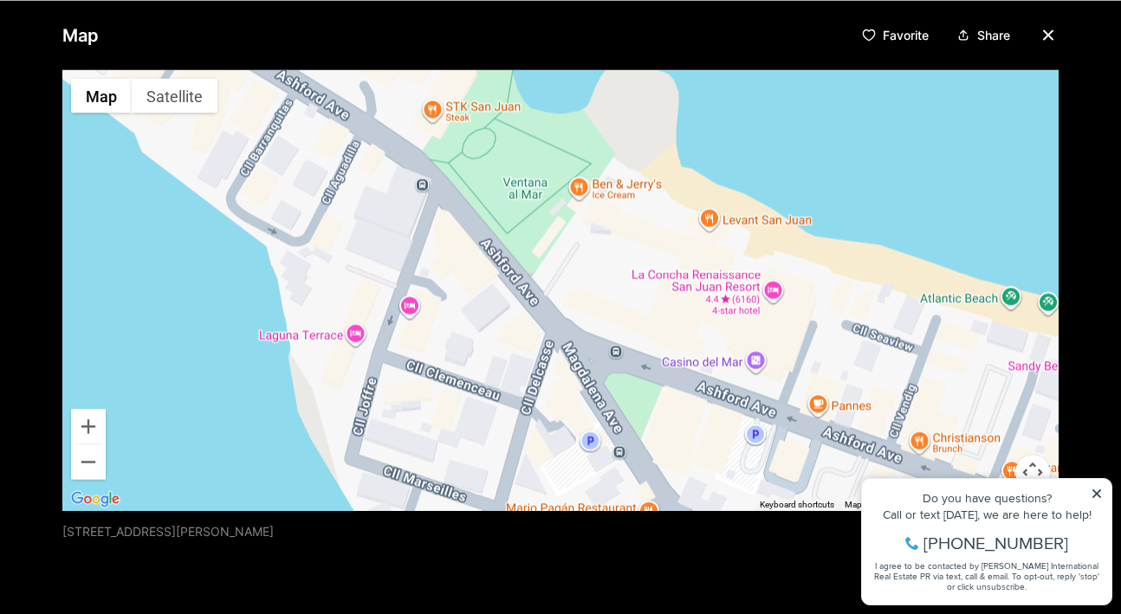
drag, startPoint x: 766, startPoint y: 413, endPoint x: 629, endPoint y: 319, distance: 167.0
click at [629, 319] on div at bounding box center [560, 289] width 996 height 441
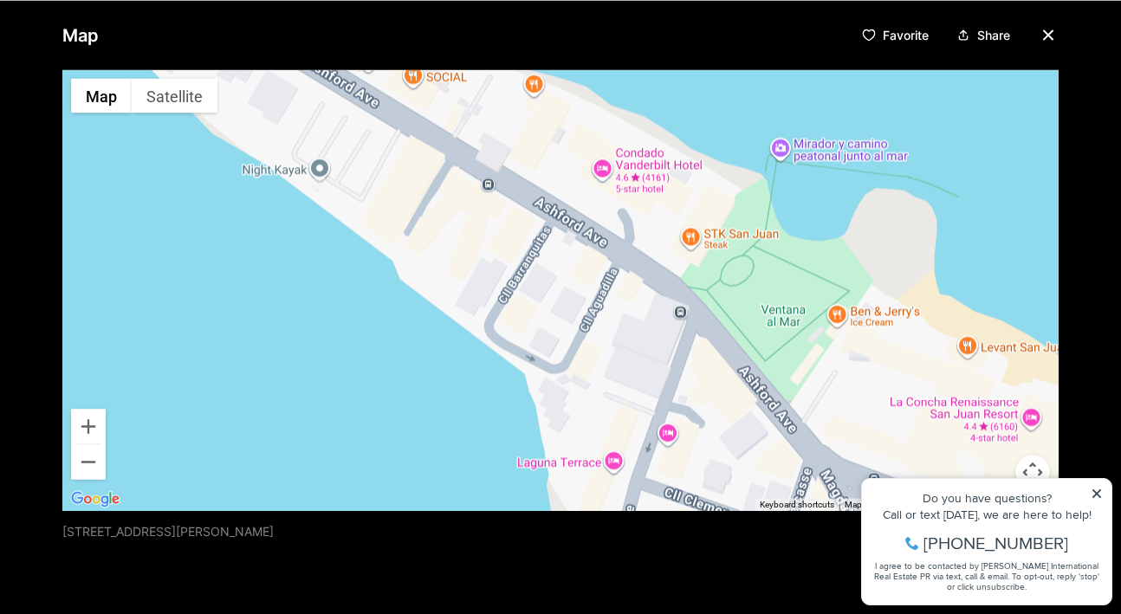
drag, startPoint x: 582, startPoint y: 295, endPoint x: 857, endPoint y: 425, distance: 304.5
click at [857, 425] on div at bounding box center [560, 289] width 996 height 441
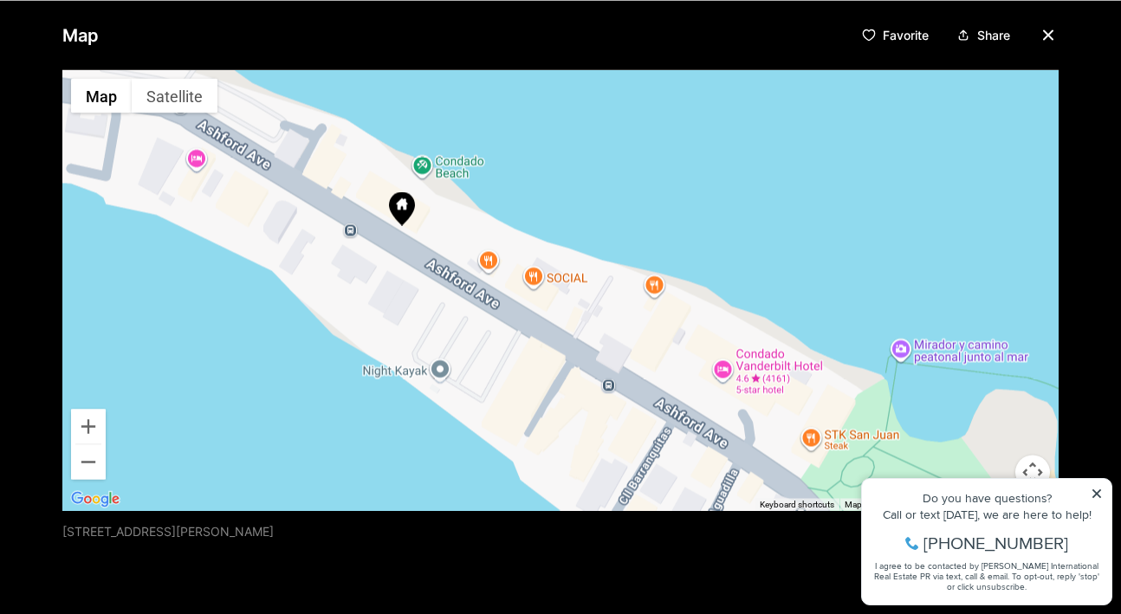
drag, startPoint x: 577, startPoint y: 262, endPoint x: 676, endPoint y: 481, distance: 239.9
click at [676, 481] on div at bounding box center [560, 289] width 996 height 441
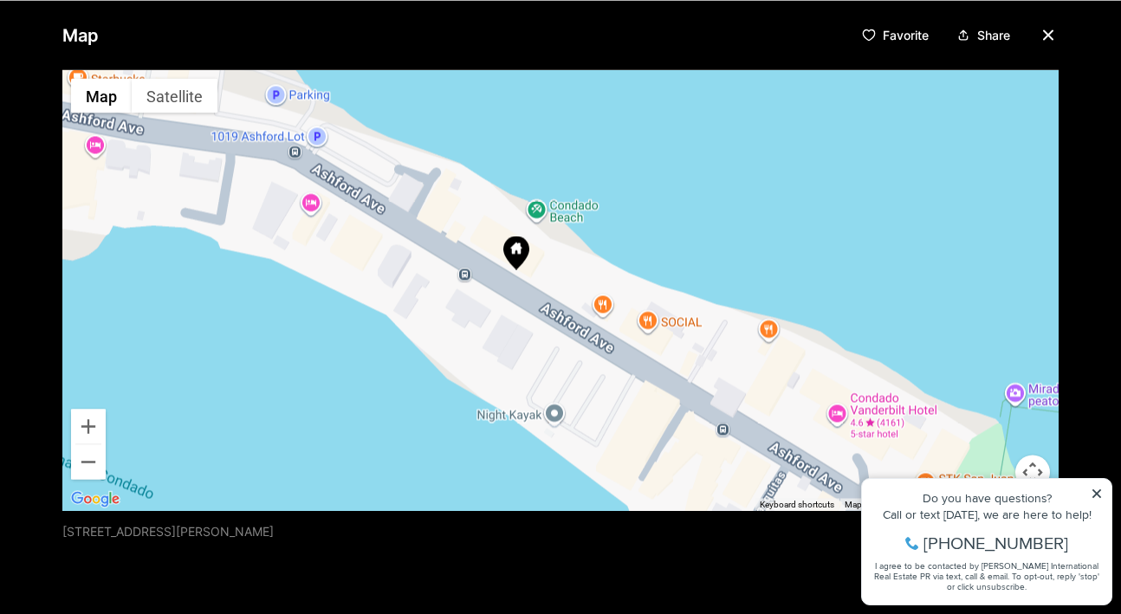
drag, startPoint x: 470, startPoint y: 334, endPoint x: 571, endPoint y: 359, distance: 103.4
click at [571, 359] on div at bounding box center [560, 289] width 996 height 441
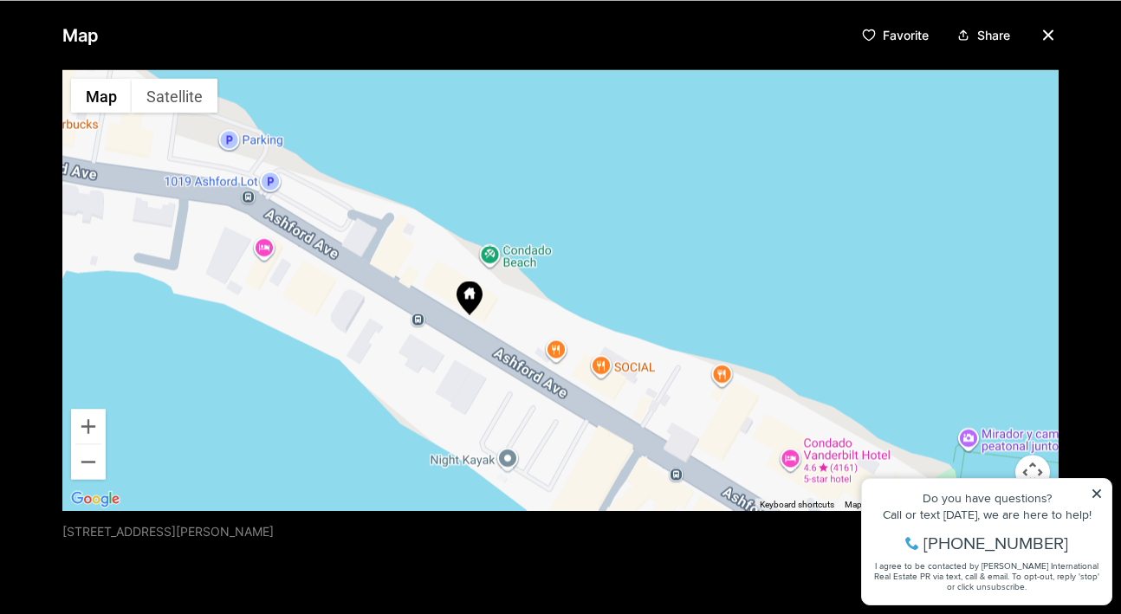
drag, startPoint x: 594, startPoint y: 268, endPoint x: 545, endPoint y: 313, distance: 66.8
click at [545, 313] on div at bounding box center [560, 289] width 996 height 441
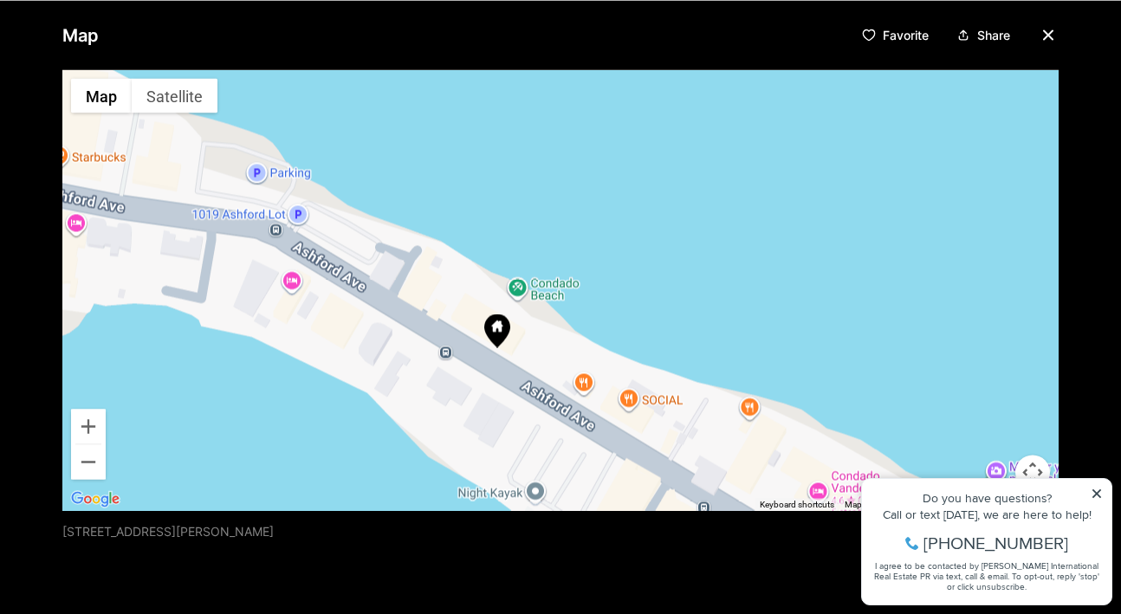
drag, startPoint x: 463, startPoint y: 250, endPoint x: 493, endPoint y: 285, distance: 45.5
click at [493, 286] on div at bounding box center [560, 289] width 996 height 441
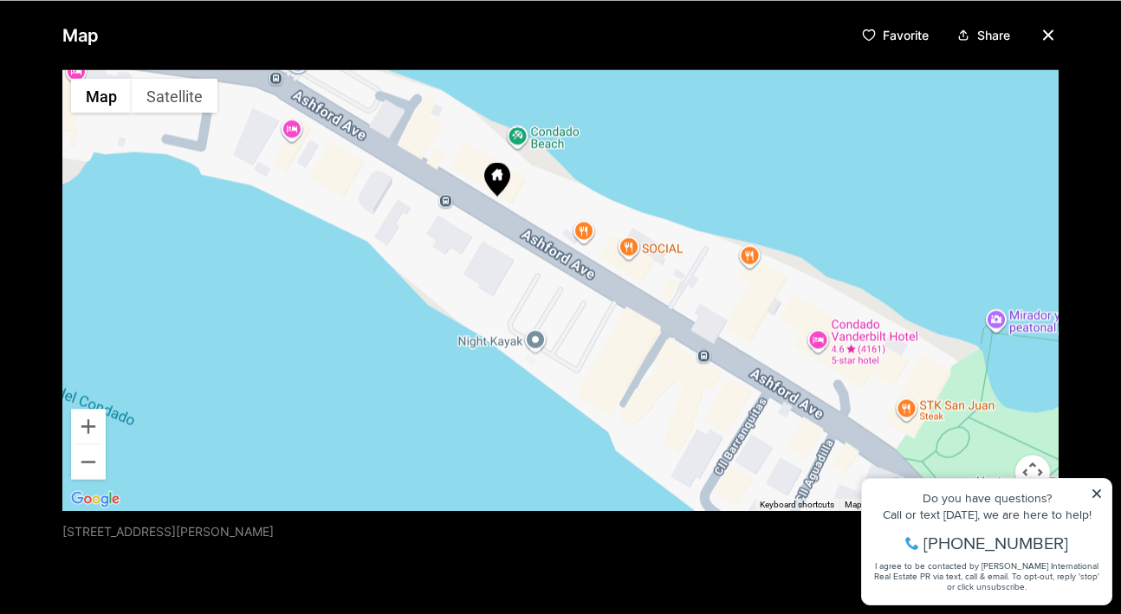
drag, startPoint x: 575, startPoint y: 325, endPoint x: 575, endPoint y: 174, distance: 150.7
click at [575, 174] on div at bounding box center [560, 289] width 996 height 441
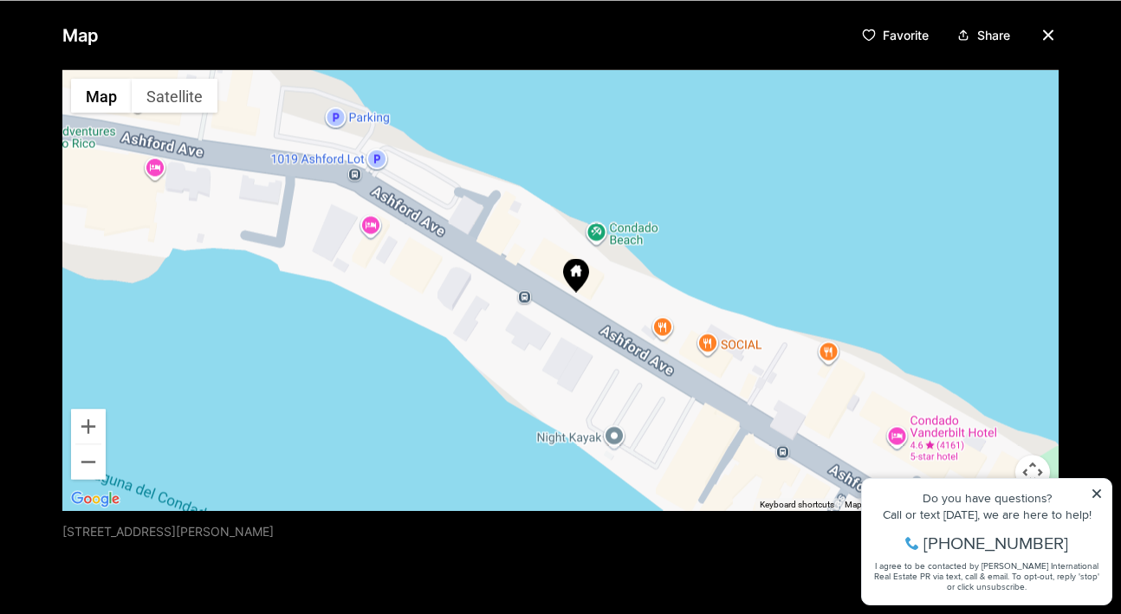
drag, startPoint x: 535, startPoint y: 262, endPoint x: 623, endPoint y: 368, distance: 137.2
click at [623, 368] on div at bounding box center [560, 289] width 996 height 441
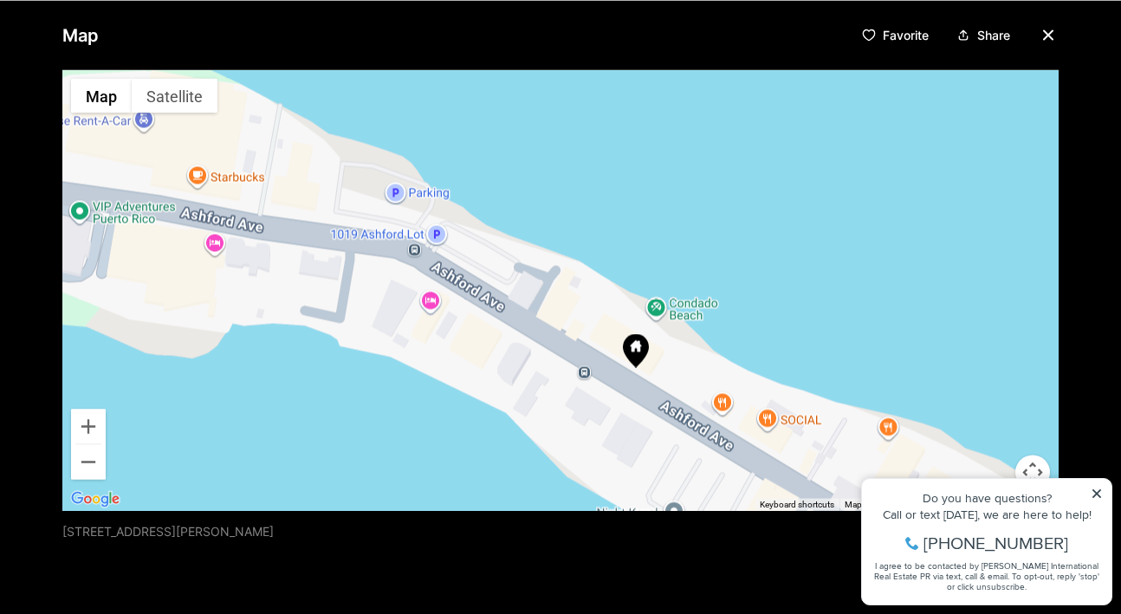
drag, startPoint x: 572, startPoint y: 338, endPoint x: 624, endPoint y: 411, distance: 90.6
click at [624, 411] on div at bounding box center [560, 289] width 996 height 441
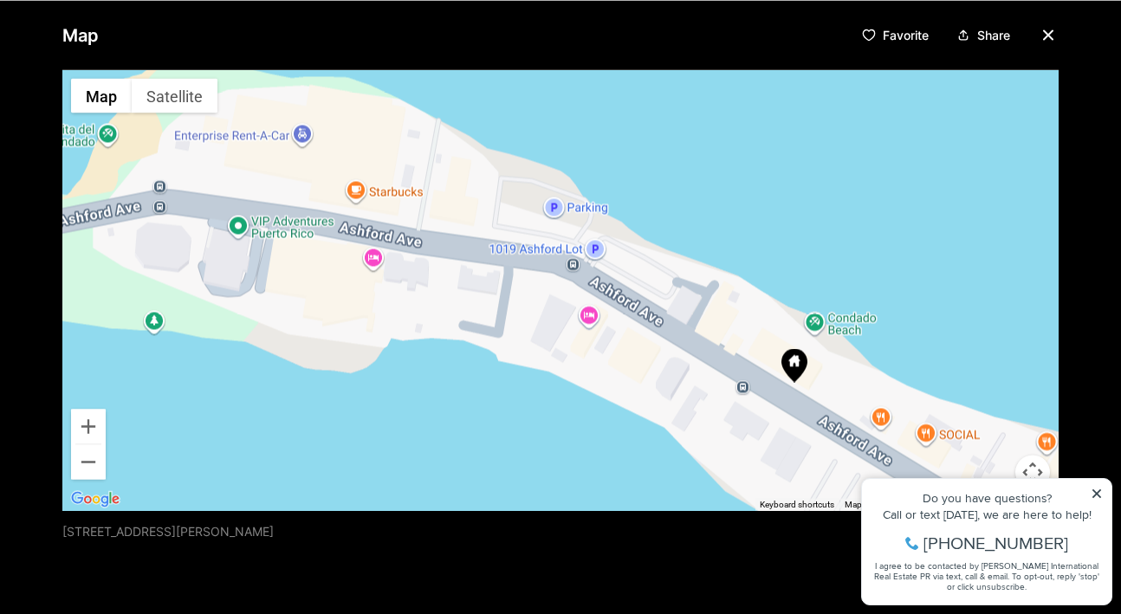
drag, startPoint x: 584, startPoint y: 382, endPoint x: 744, endPoint y: 397, distance: 160.9
click at [744, 397] on div at bounding box center [560, 289] width 996 height 441
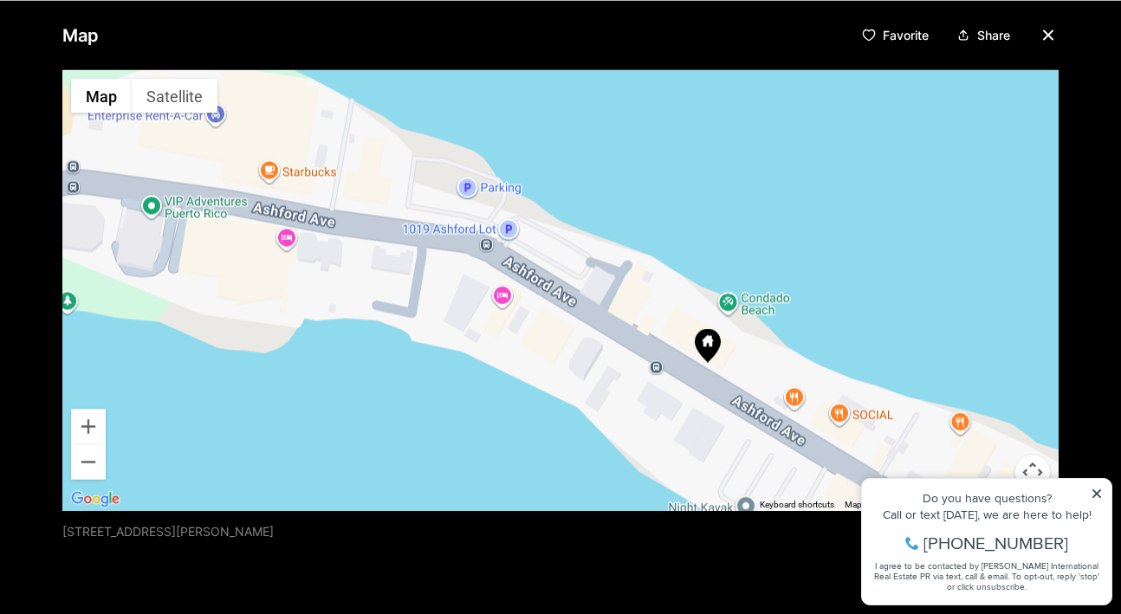
drag, startPoint x: 544, startPoint y: 268, endPoint x: 364, endPoint y: 206, distance: 190.4
click at [364, 206] on div at bounding box center [560, 289] width 996 height 441
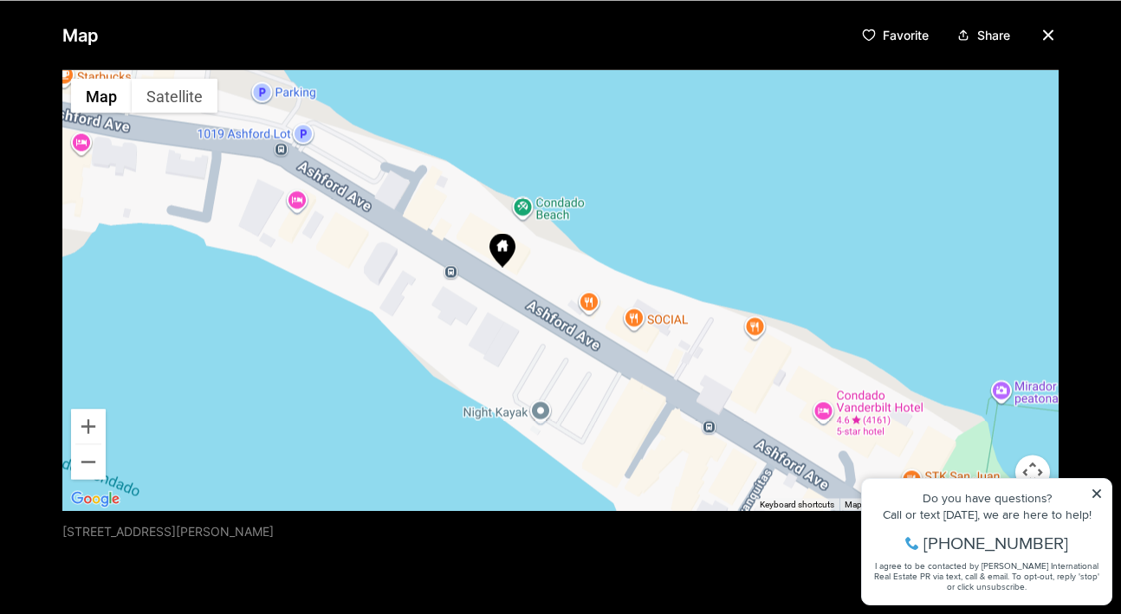
drag, startPoint x: 547, startPoint y: 299, endPoint x: 439, endPoint y: 254, distance: 117.3
click at [439, 254] on div at bounding box center [560, 289] width 996 height 441
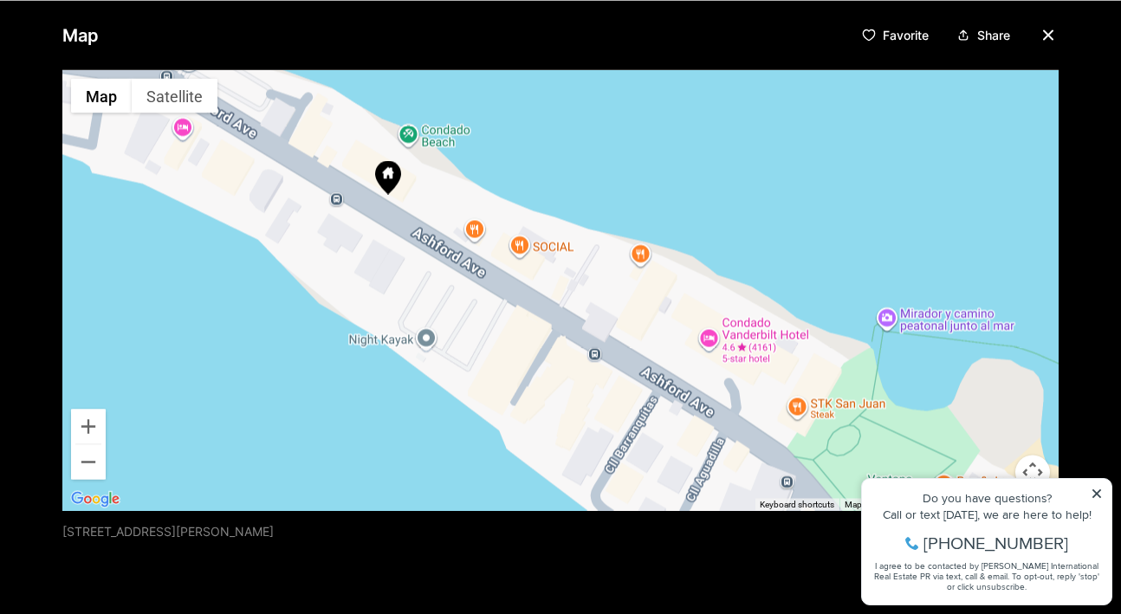
drag, startPoint x: 564, startPoint y: 298, endPoint x: 451, endPoint y: 235, distance: 129.1
click at [451, 235] on div at bounding box center [560, 289] width 996 height 441
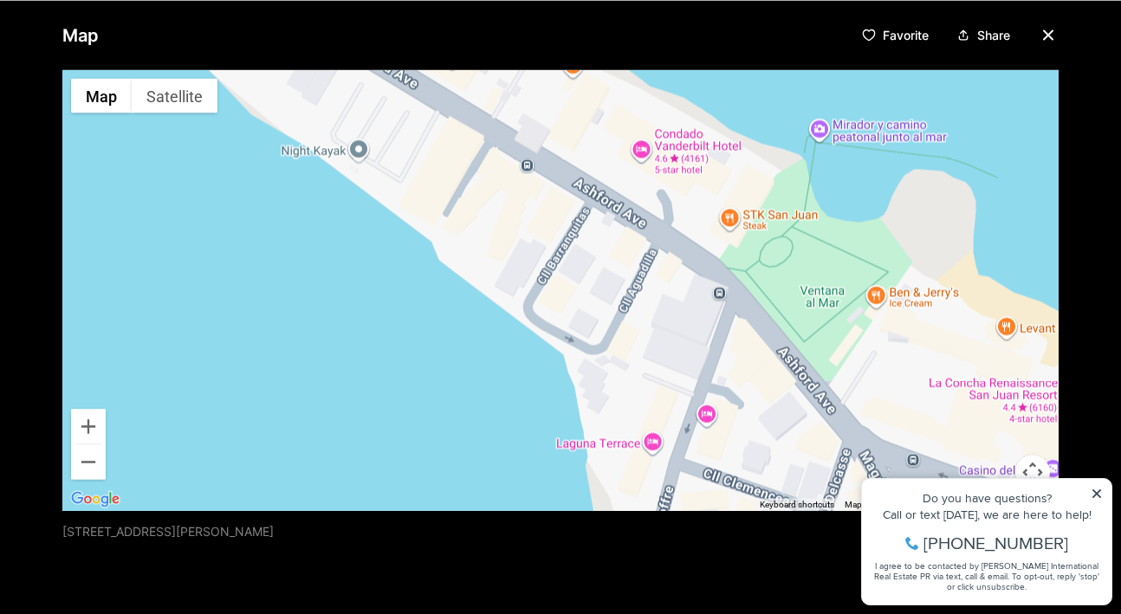
drag, startPoint x: 722, startPoint y: 344, endPoint x: 648, endPoint y: 144, distance: 213.5
click at [648, 145] on div at bounding box center [560, 289] width 996 height 441
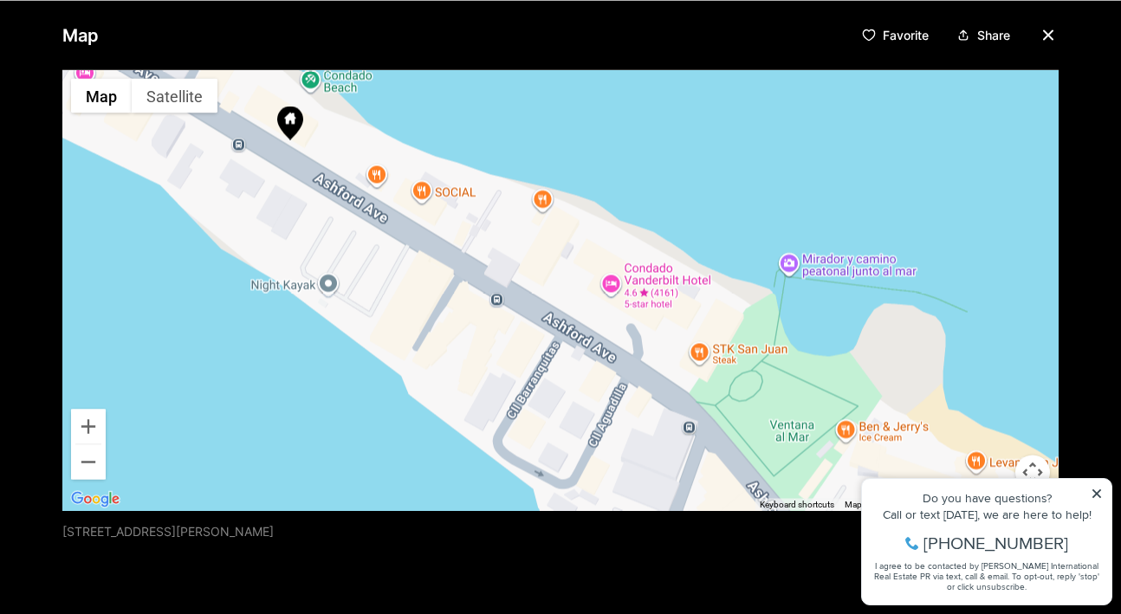
drag, startPoint x: 736, startPoint y: 229, endPoint x: 741, endPoint y: 377, distance: 148.2
click at [741, 377] on div at bounding box center [560, 289] width 996 height 441
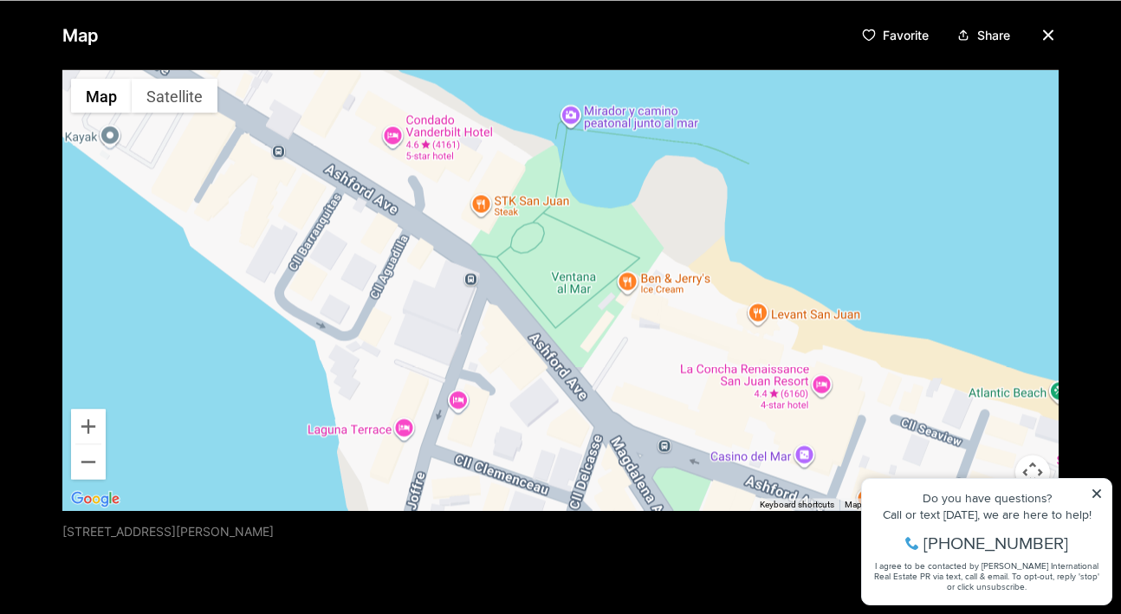
drag, startPoint x: 640, startPoint y: 333, endPoint x: 372, endPoint y: 171, distance: 312.8
click at [372, 171] on div at bounding box center [560, 289] width 996 height 441
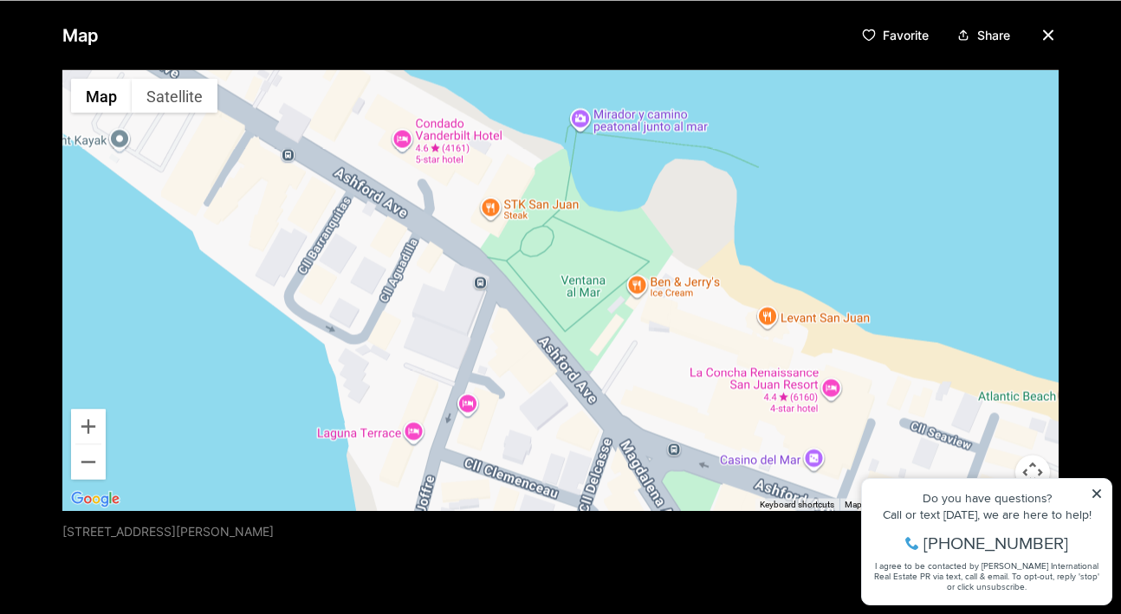
drag, startPoint x: 537, startPoint y: 290, endPoint x: 718, endPoint y: 350, distance: 190.6
click at [718, 350] on div at bounding box center [560, 289] width 996 height 441
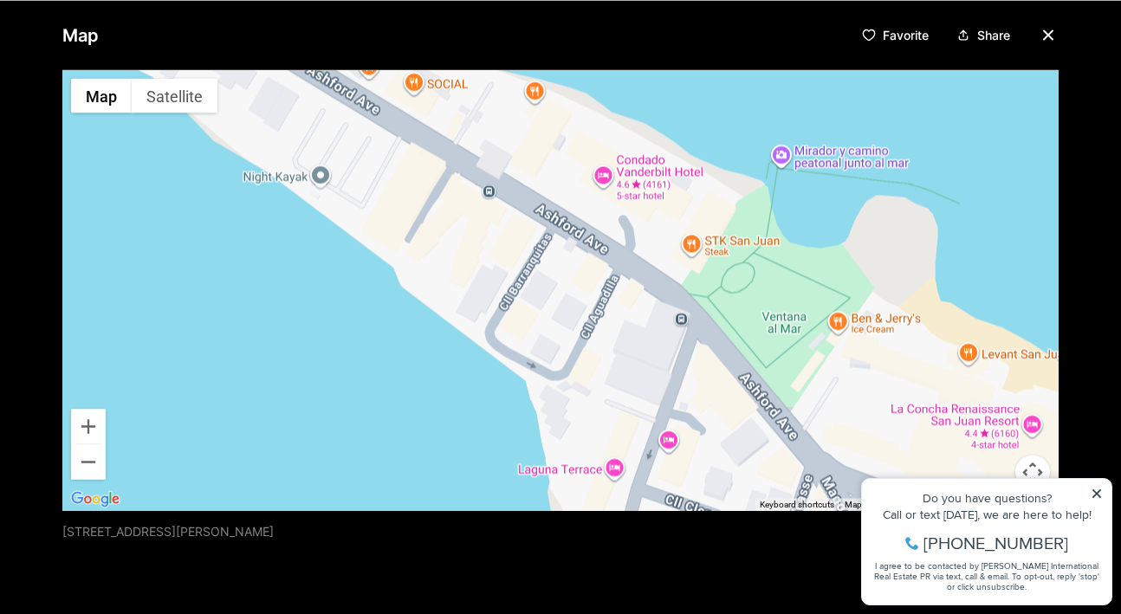
drag, startPoint x: 496, startPoint y: 232, endPoint x: 506, endPoint y: 208, distance: 26.1
click at [506, 208] on div at bounding box center [560, 289] width 996 height 441
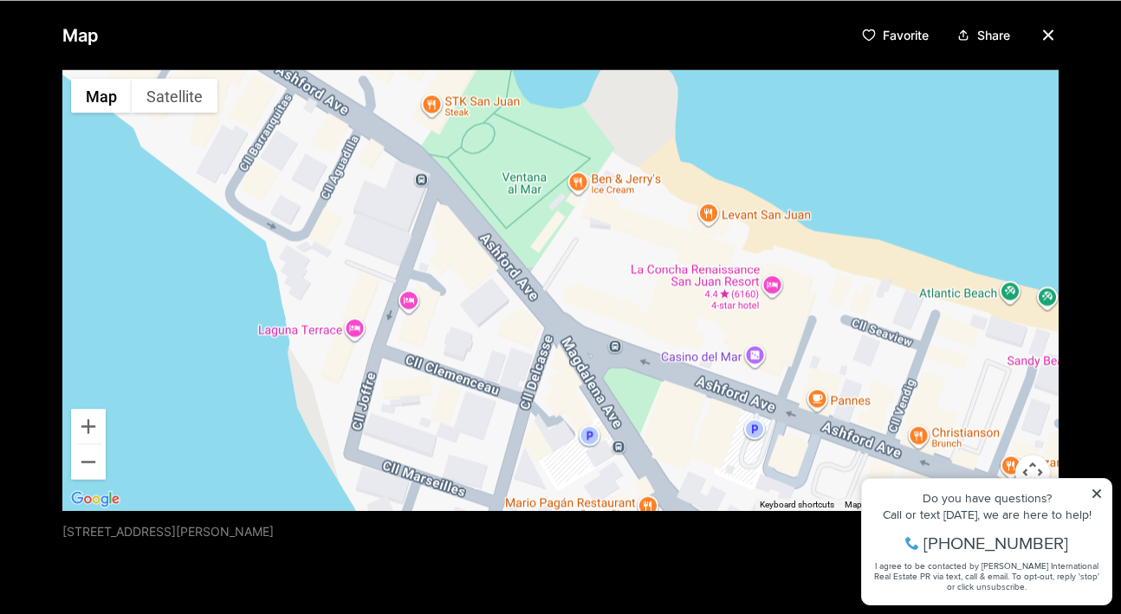
drag, startPoint x: 741, startPoint y: 307, endPoint x: 477, endPoint y: 166, distance: 298.3
click at [477, 166] on div at bounding box center [560, 289] width 996 height 441
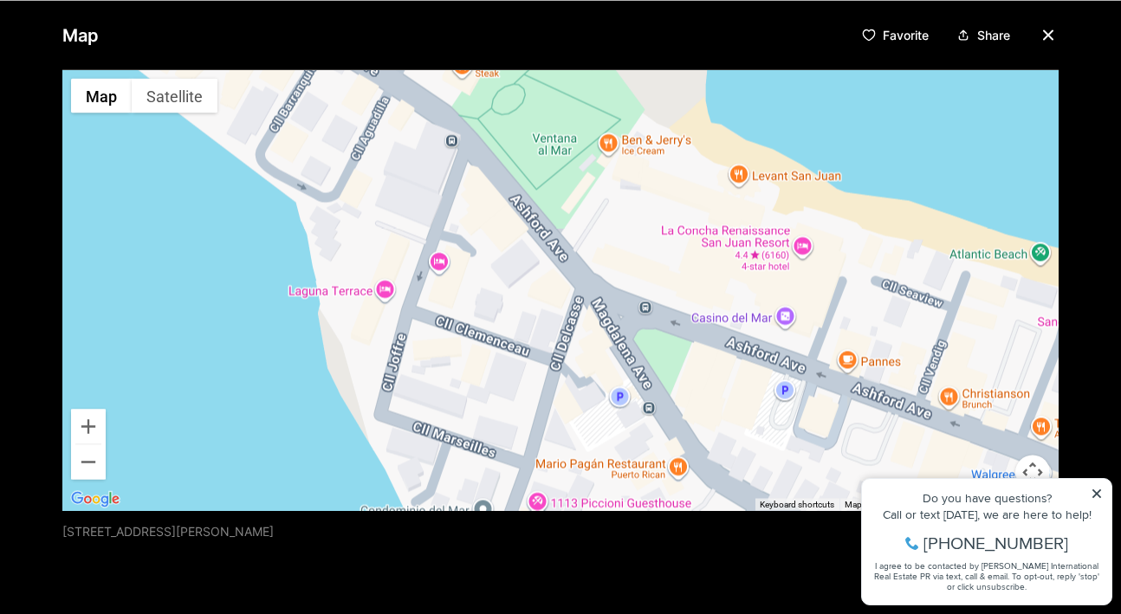
drag, startPoint x: 686, startPoint y: 289, endPoint x: 753, endPoint y: 279, distance: 67.5
click at [753, 279] on div at bounding box center [560, 289] width 996 height 441
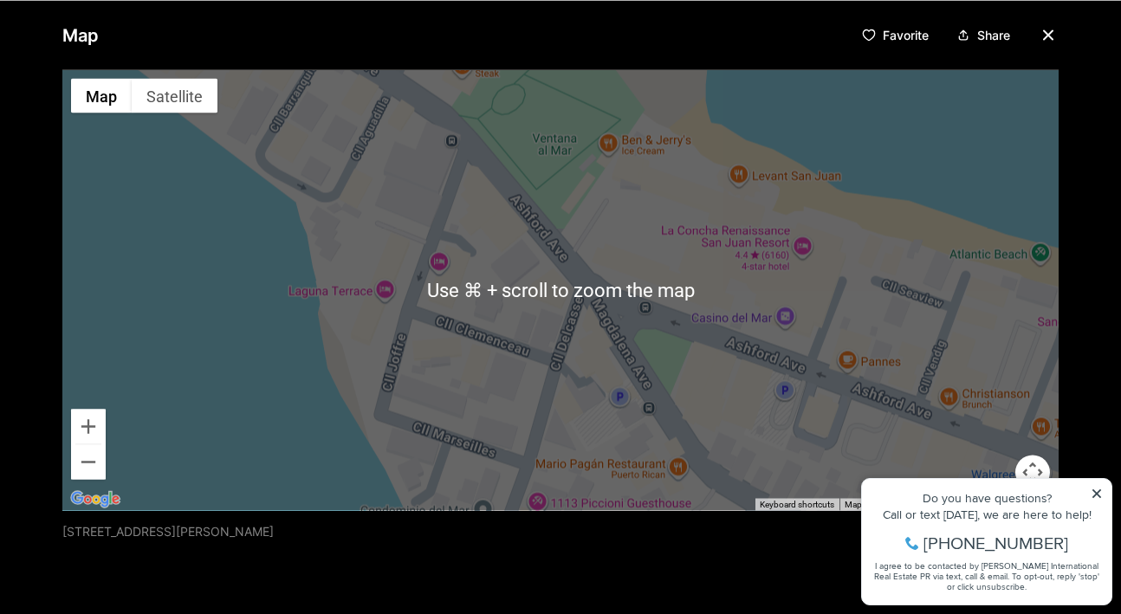
click at [683, 379] on div at bounding box center [560, 289] width 996 height 441
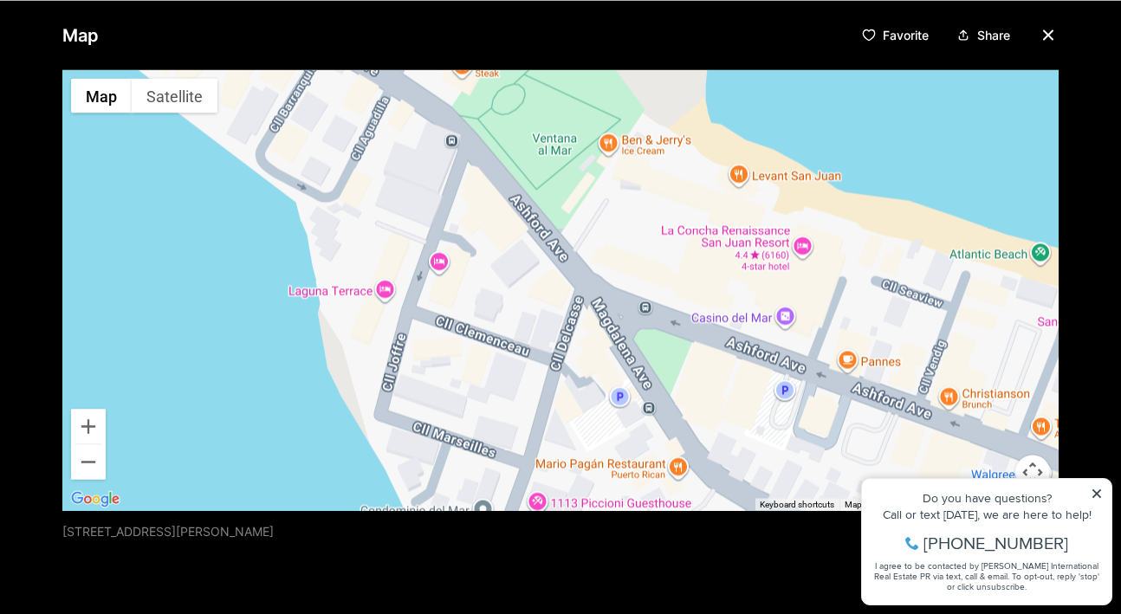
click at [666, 538] on div "Map Favorite Share ← Move left → Move right ↑ Move up ↓ Move down + Zoom in - Z…" at bounding box center [560, 307] width 1121 height 614
click at [1095, 491] on div "Map Favorite Share ← Move left → Move right ↑ Move up ↓ Move down + Zoom in - Z…" at bounding box center [560, 307] width 1121 height 614
click at [638, 556] on div "Map Favorite Share ← Move left → Move right ↑ Move up ↓ Move down + Zoom in - Z…" at bounding box center [560, 307] width 1121 height 614
click at [637, 556] on div "Map Favorite Share ← Move left → Move right ↑ Move up ↓ Move down + Zoom in - Z…" at bounding box center [560, 307] width 1121 height 614
click at [1043, 29] on icon "button" at bounding box center [1048, 34] width 21 height 21
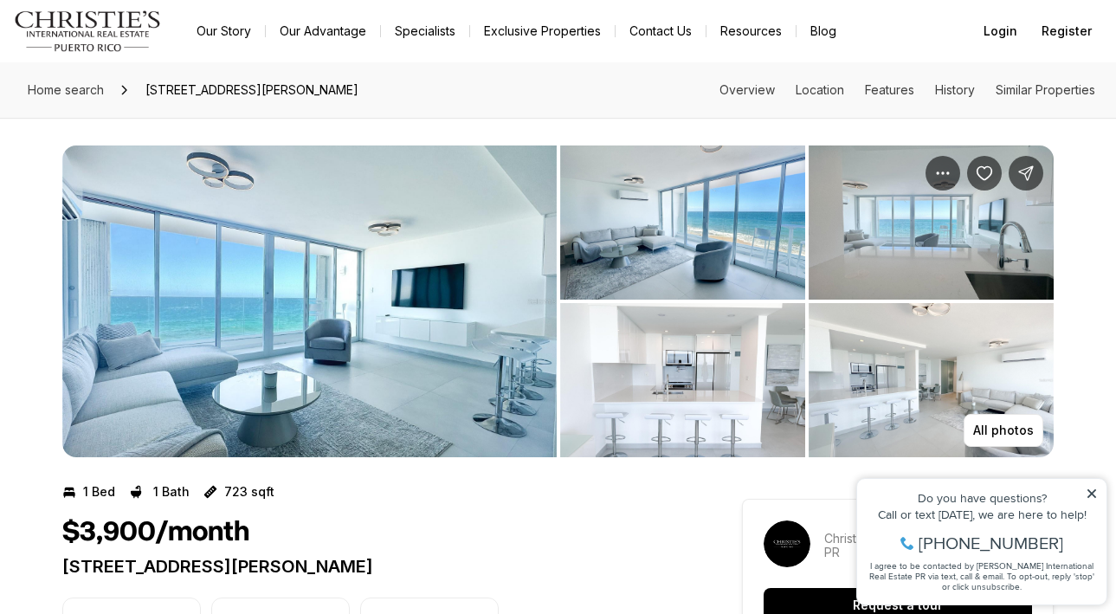
scroll to position [0, 0]
click at [383, 376] on img "View image gallery" at bounding box center [309, 302] width 495 height 312
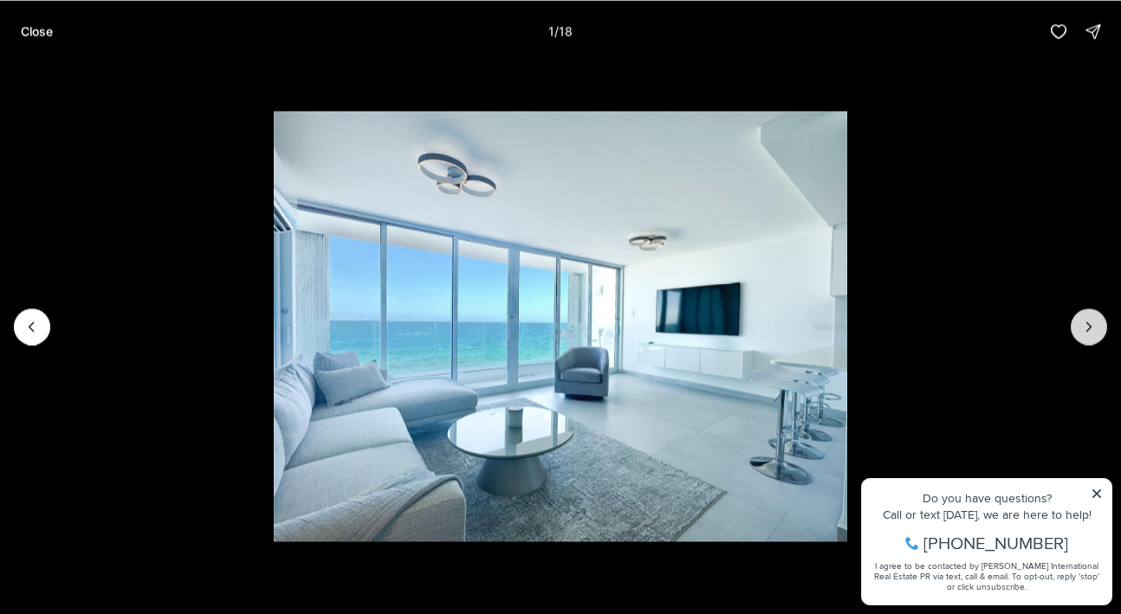
click at [1090, 322] on icon "Next slide" at bounding box center [1088, 326] width 17 height 17
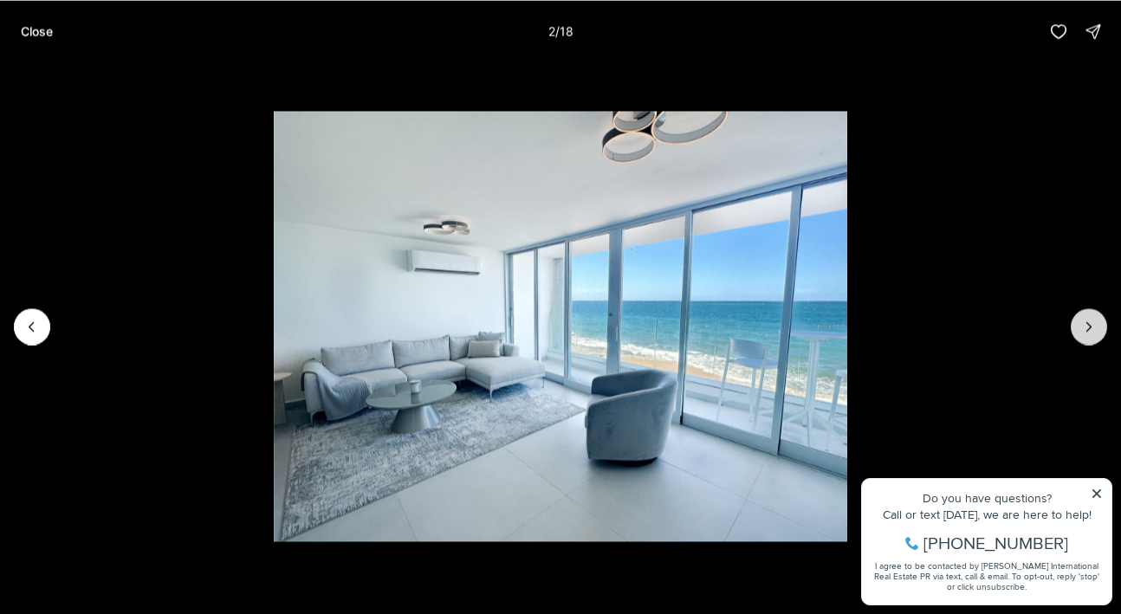
click at [1090, 322] on icon "Next slide" at bounding box center [1088, 326] width 17 height 17
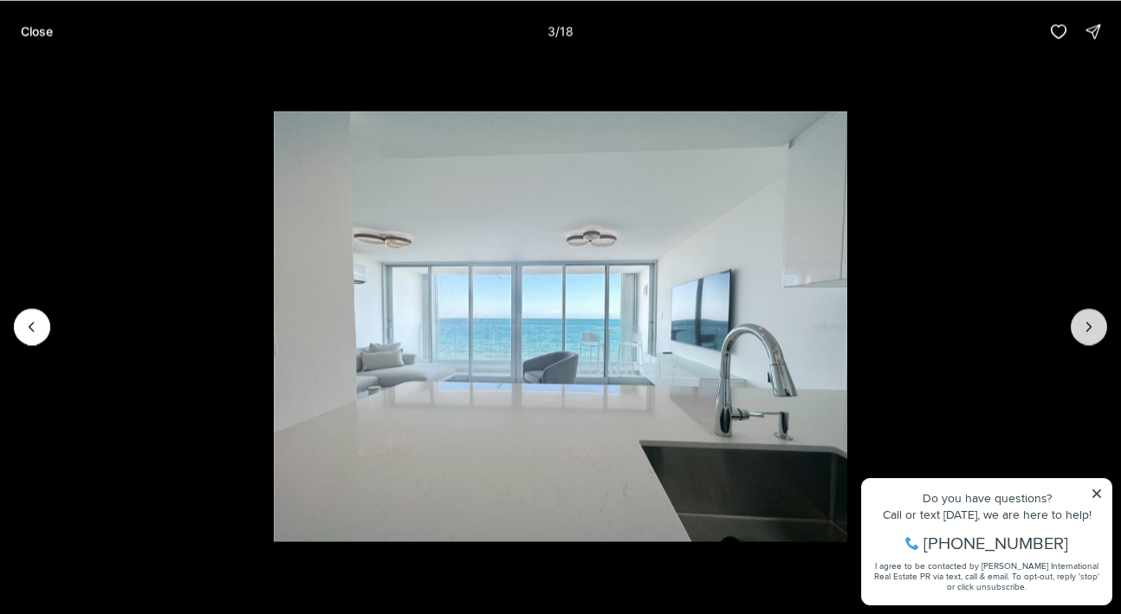
click at [1090, 322] on icon "Next slide" at bounding box center [1088, 326] width 17 height 17
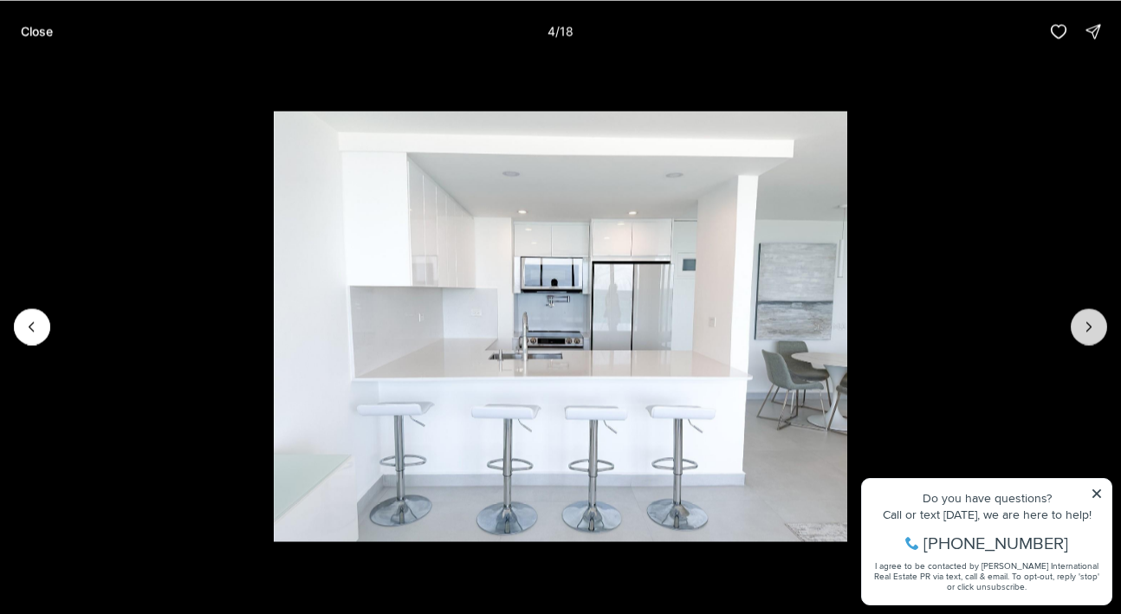
click at [1090, 322] on icon "Next slide" at bounding box center [1088, 326] width 17 height 17
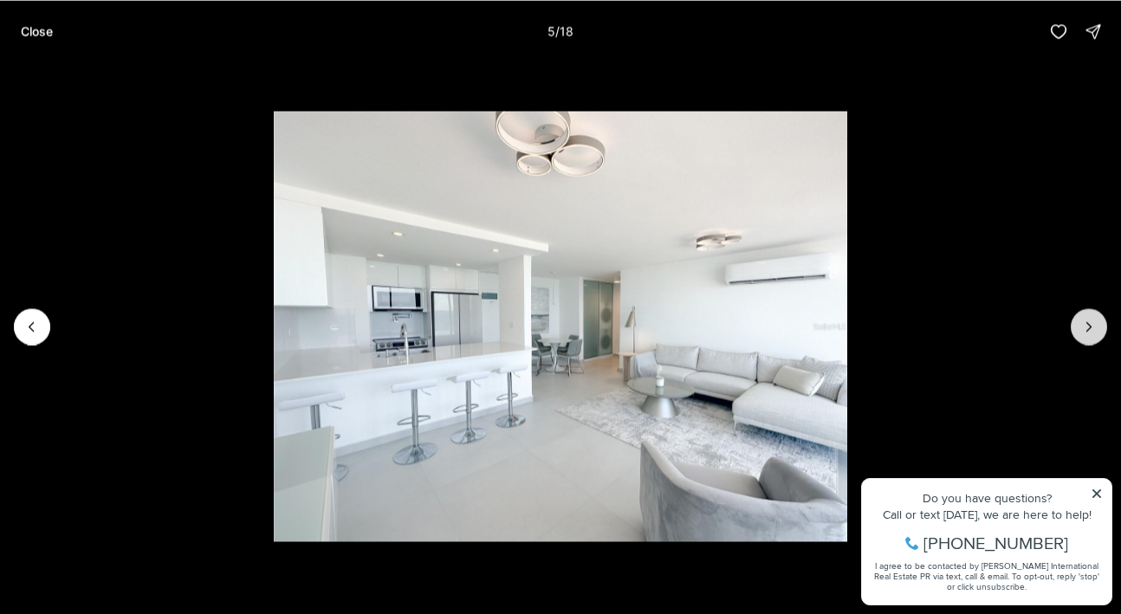
click at [1090, 322] on icon "Next slide" at bounding box center [1088, 326] width 17 height 17
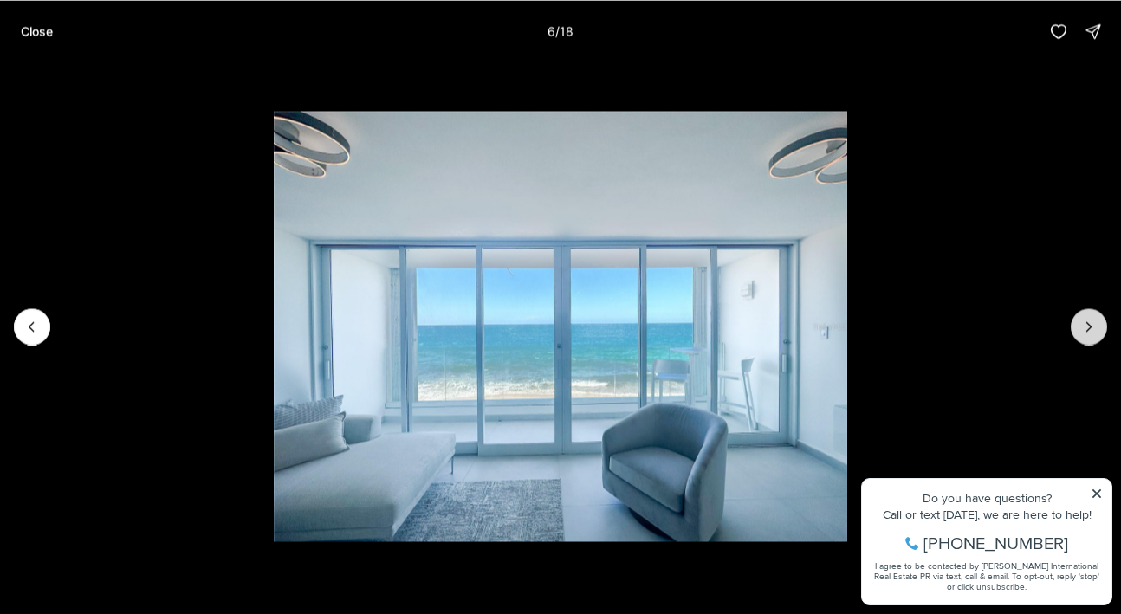
click at [1090, 322] on icon "Next slide" at bounding box center [1088, 326] width 17 height 17
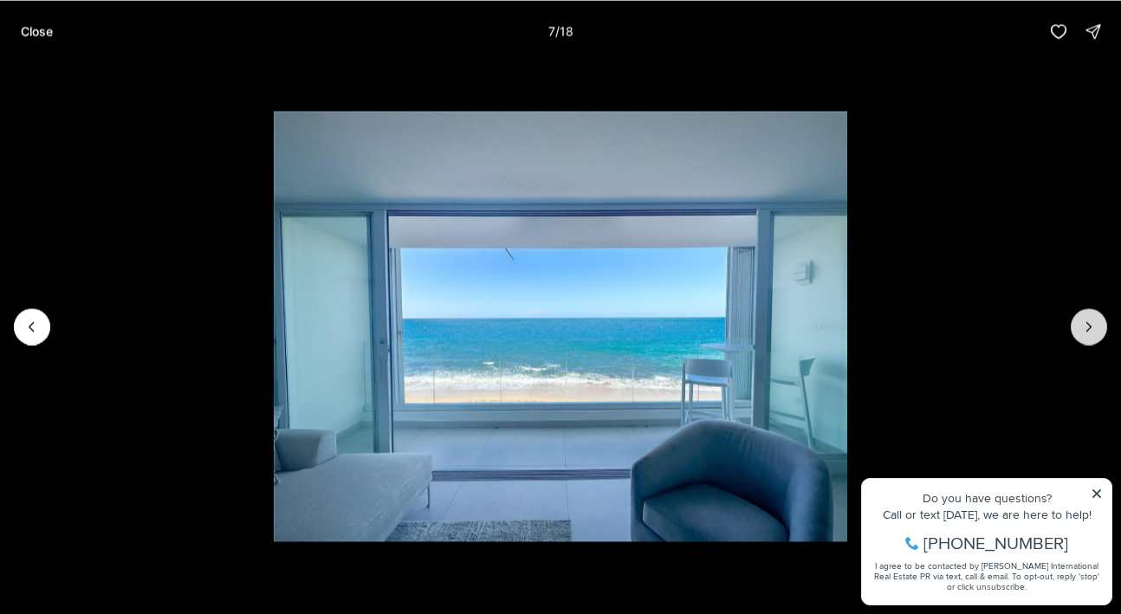
click at [1090, 325] on icon "Next slide" at bounding box center [1089, 326] width 4 height 9
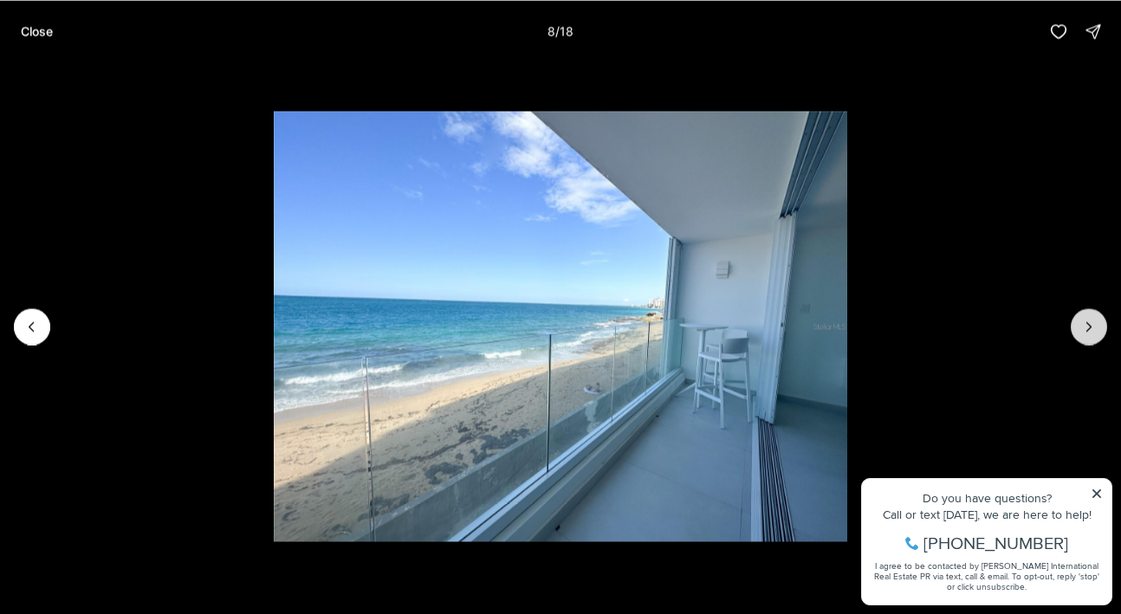
click at [1090, 325] on icon "Next slide" at bounding box center [1089, 326] width 4 height 9
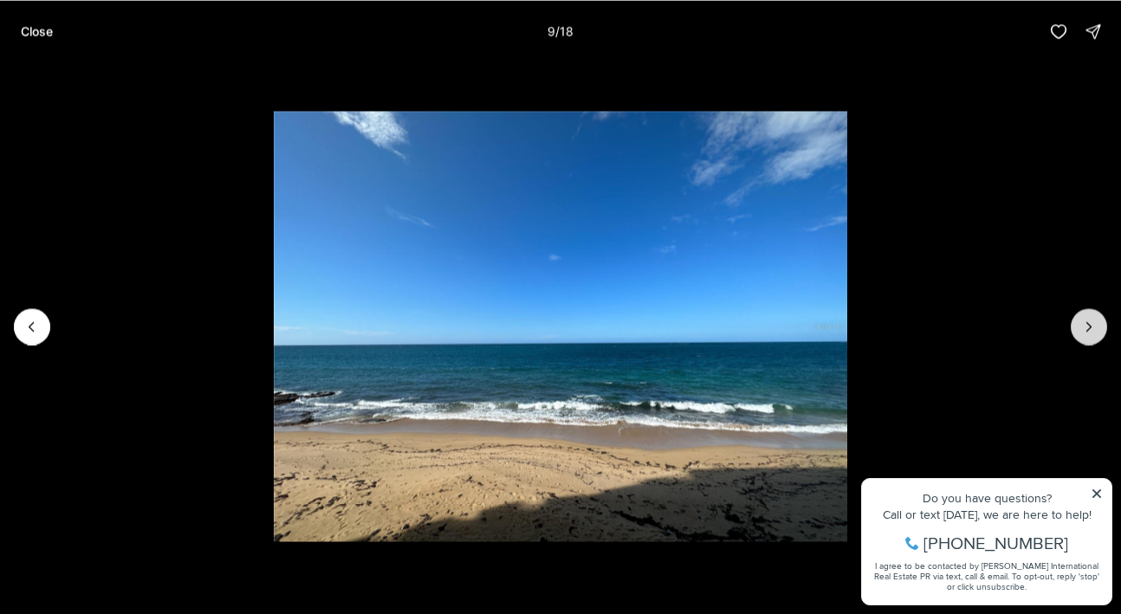
click at [1090, 325] on icon "Next slide" at bounding box center [1089, 326] width 4 height 9
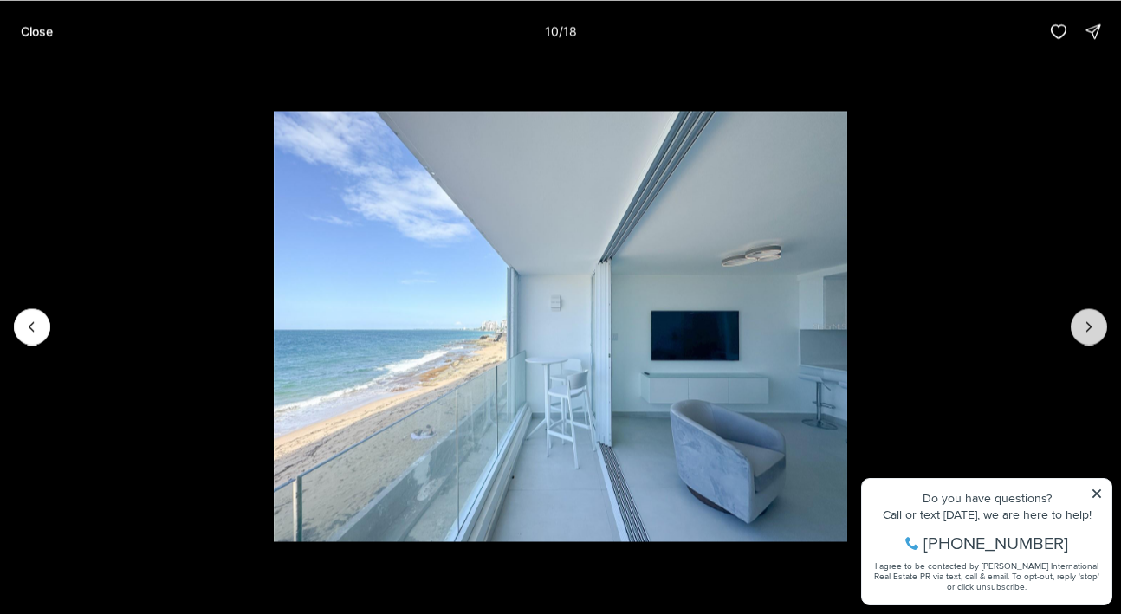
click at [1090, 325] on icon "Next slide" at bounding box center [1089, 326] width 4 height 9
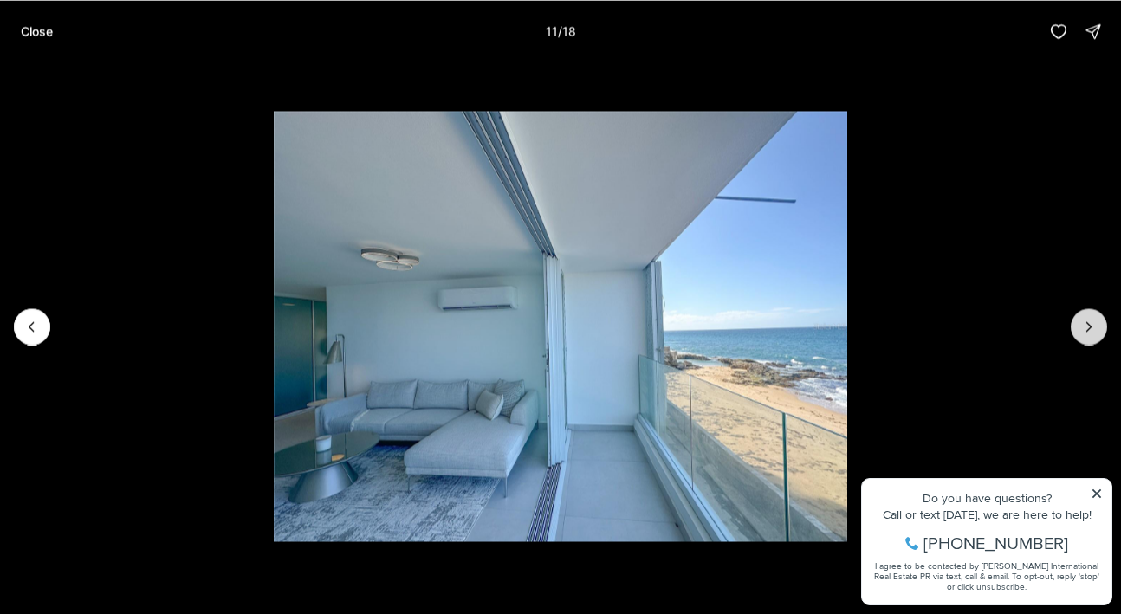
click at [1090, 325] on icon "Next slide" at bounding box center [1089, 326] width 4 height 9
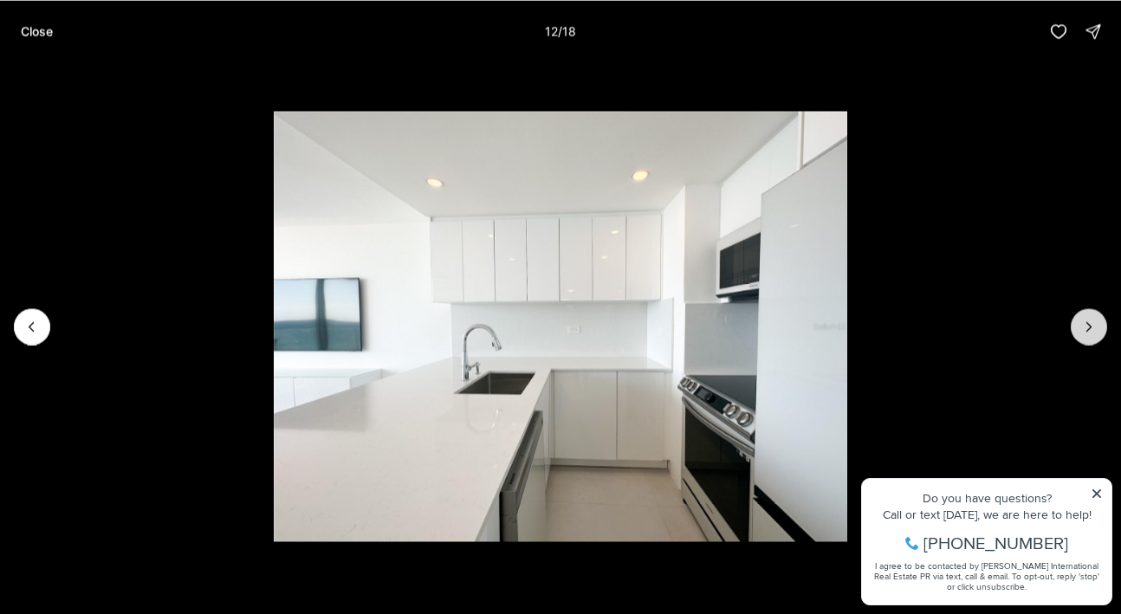
click at [1090, 325] on icon "Next slide" at bounding box center [1089, 326] width 4 height 9
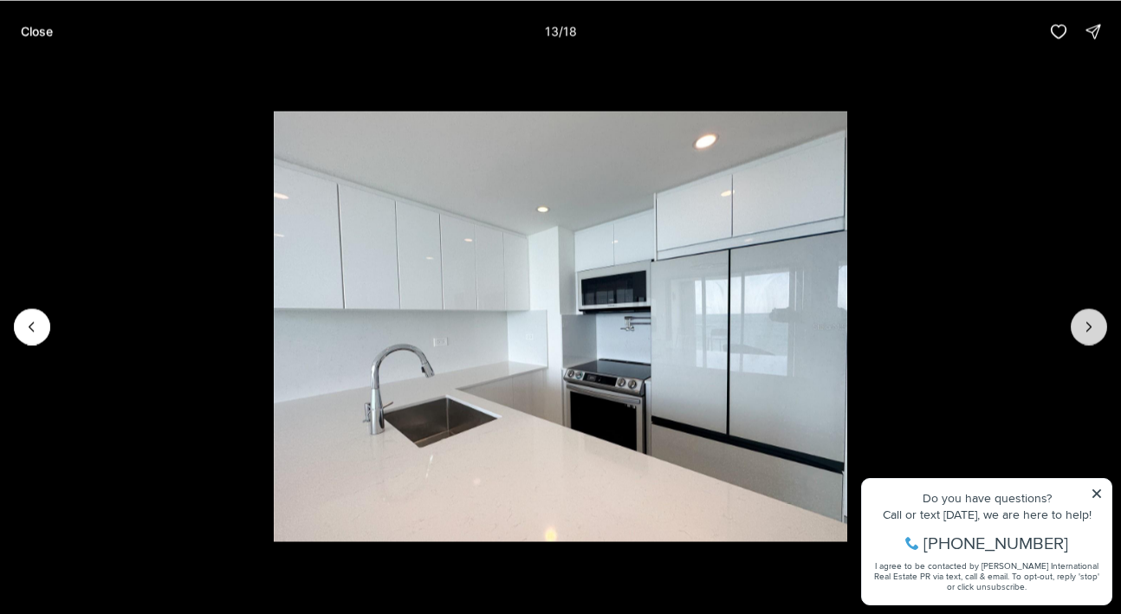
click at [1090, 325] on icon "Next slide" at bounding box center [1089, 326] width 4 height 9
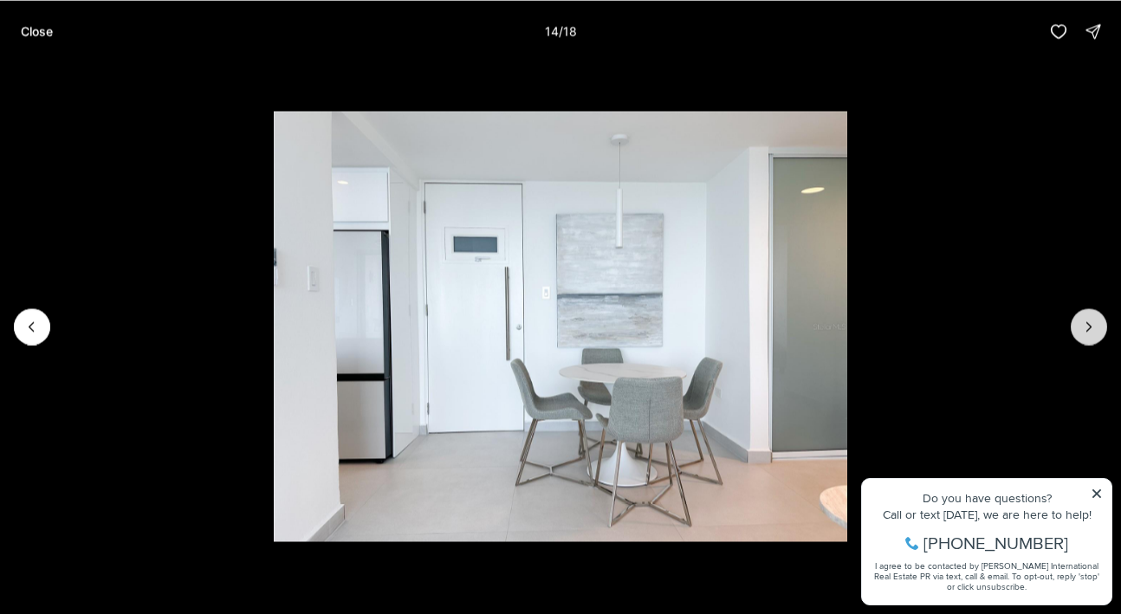
click at [1090, 325] on icon "Next slide" at bounding box center [1089, 326] width 4 height 9
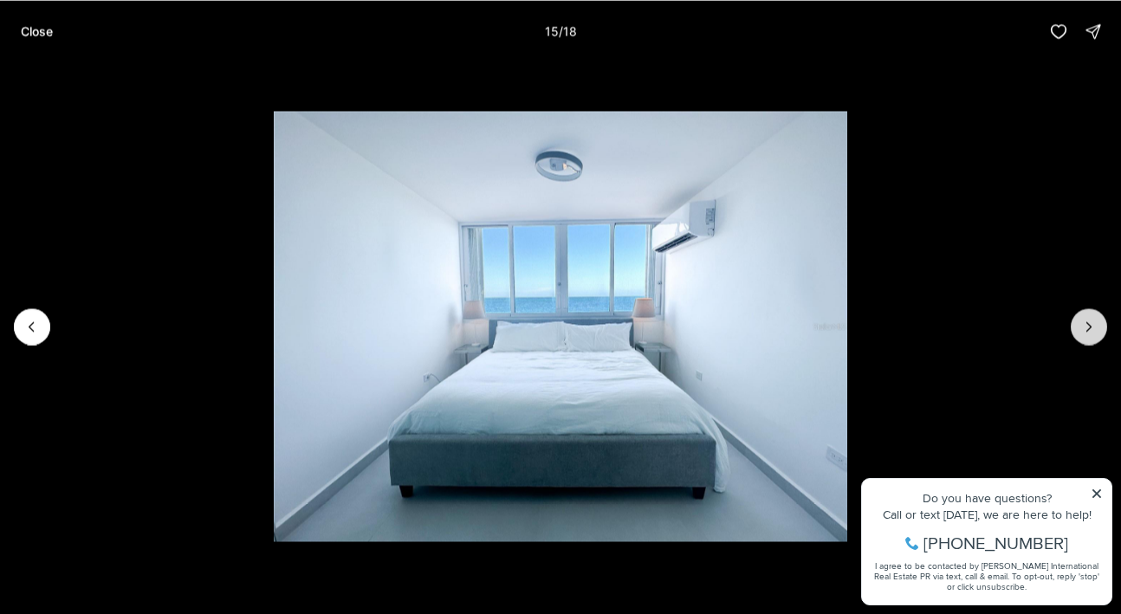
click at [1090, 325] on icon "Next slide" at bounding box center [1089, 326] width 4 height 9
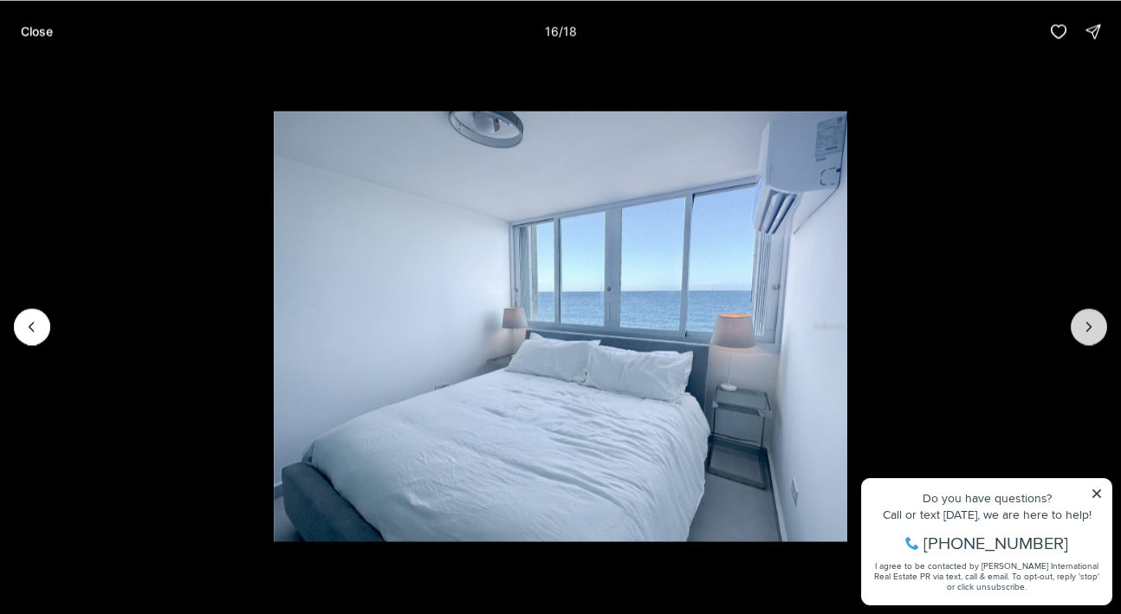
click at [1090, 325] on icon "Next slide" at bounding box center [1089, 326] width 4 height 9
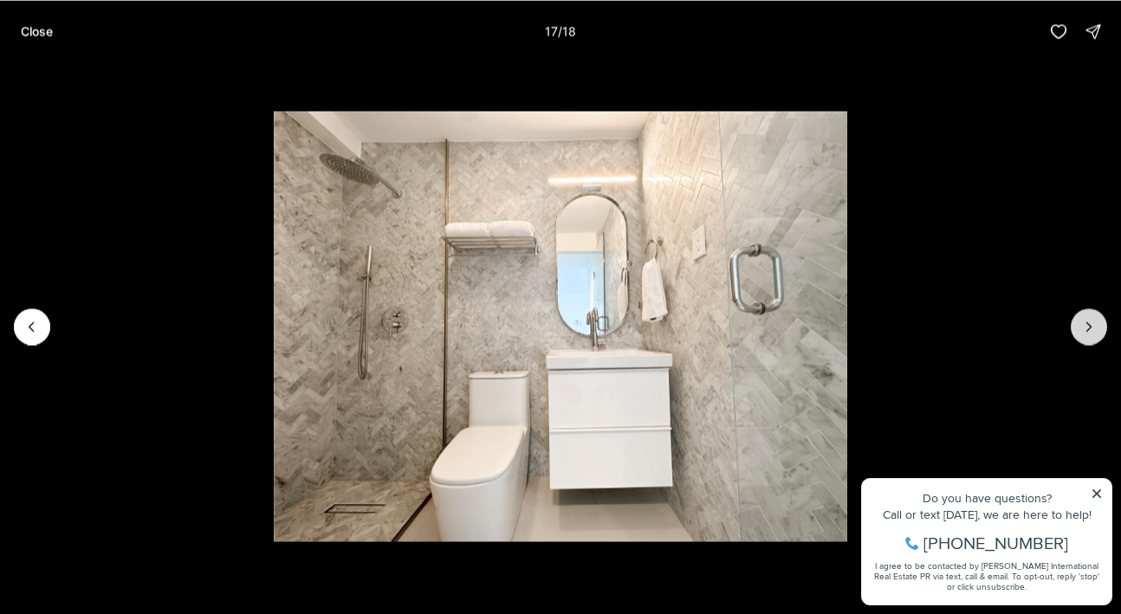
click at [1090, 325] on icon "Next slide" at bounding box center [1089, 326] width 4 height 9
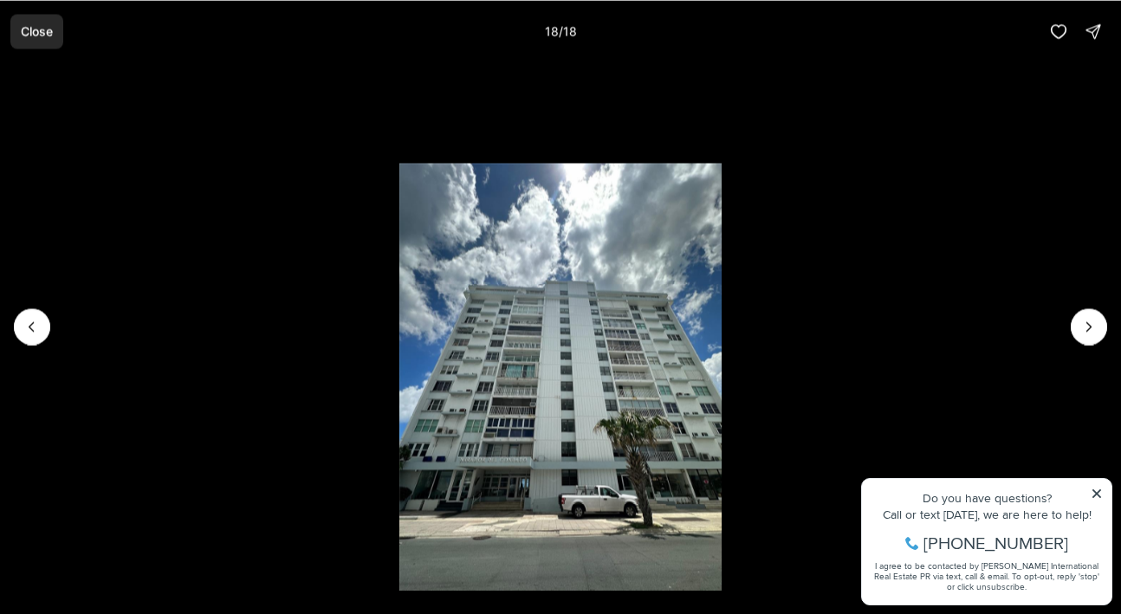
click at [31, 35] on p "Close" at bounding box center [37, 31] width 32 height 14
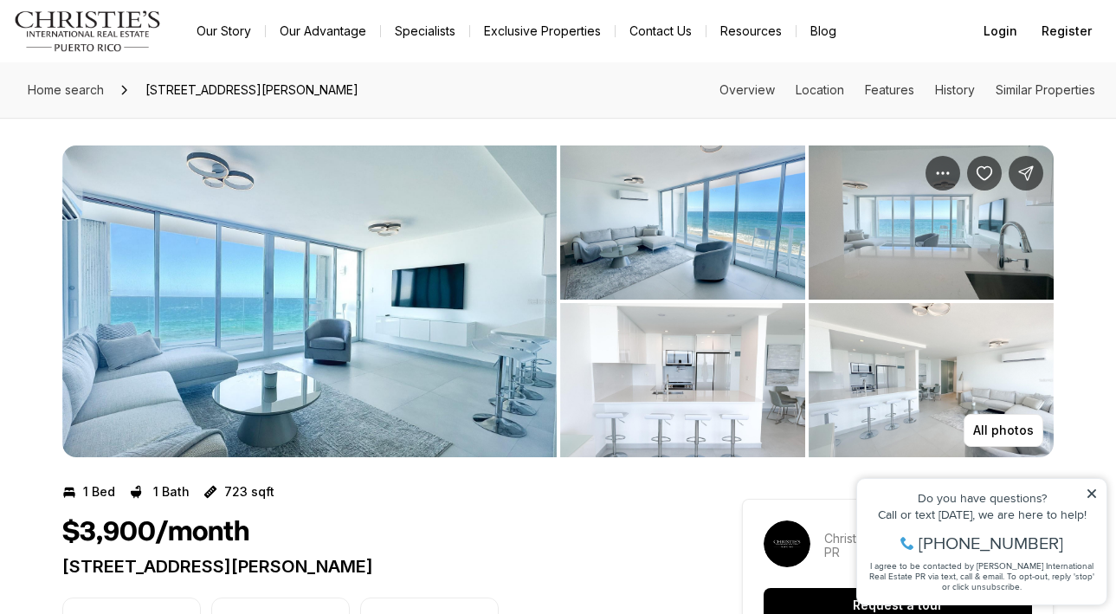
drag, startPoint x: 59, startPoint y: 565, endPoint x: 630, endPoint y: 567, distance: 570.8
copy p "1035 Ashford MIRADOR DEL CONDADO #204 SAN JUAN PR, 00907"
click at [473, 482] on div "1 Bed 1 Bath 723 sqft" at bounding box center [371, 492] width 618 height 28
click at [455, 396] on img "View image gallery" at bounding box center [309, 302] width 495 height 312
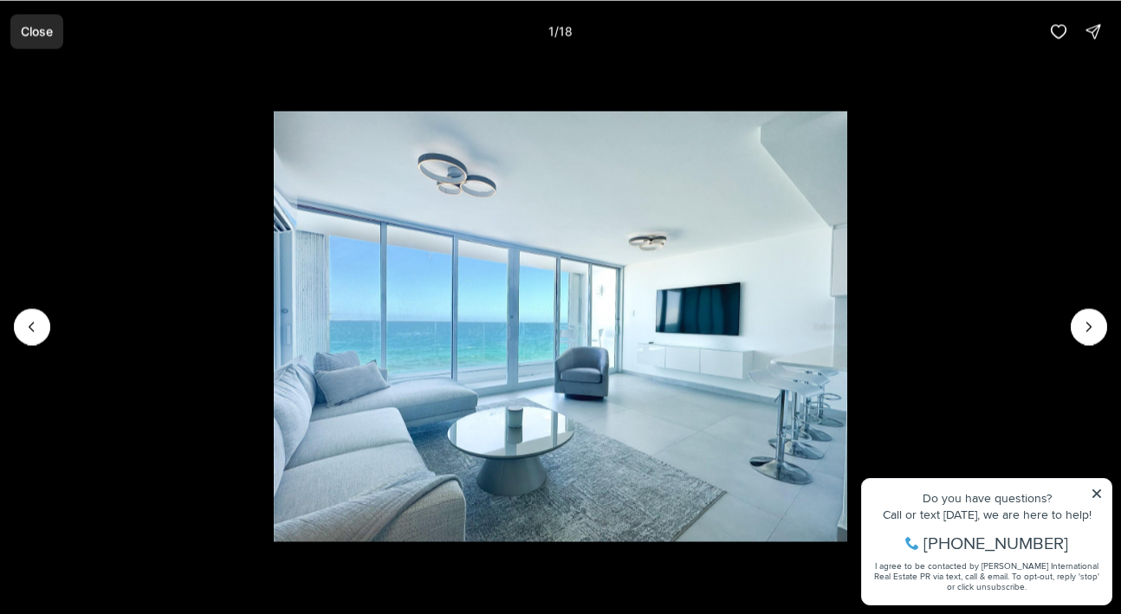
click at [44, 29] on p "Close" at bounding box center [37, 31] width 32 height 14
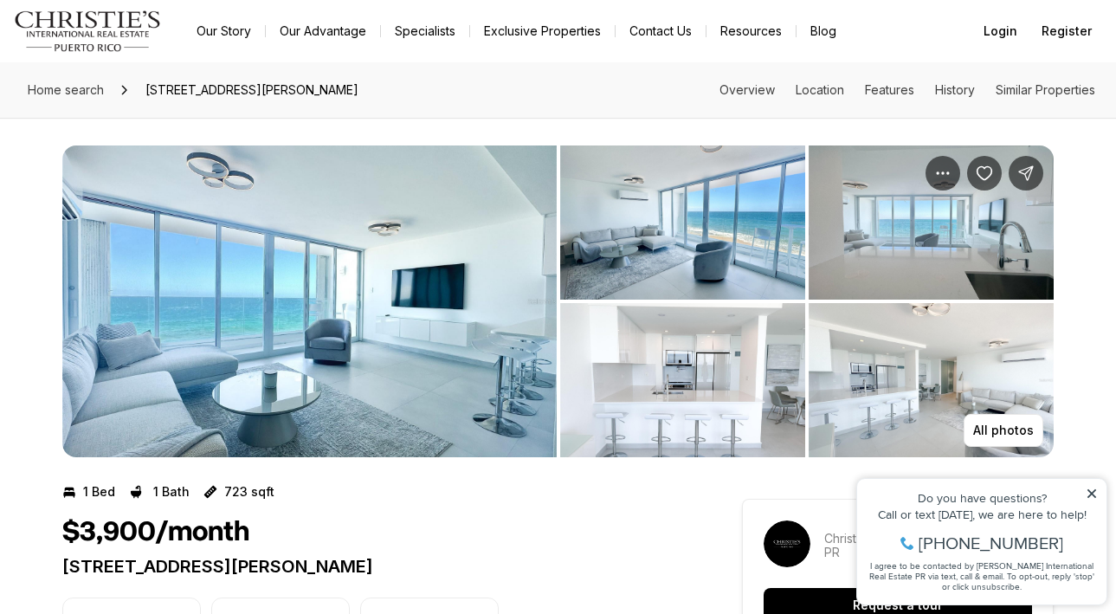
click at [314, 233] on img "View image gallery" at bounding box center [309, 302] width 495 height 312
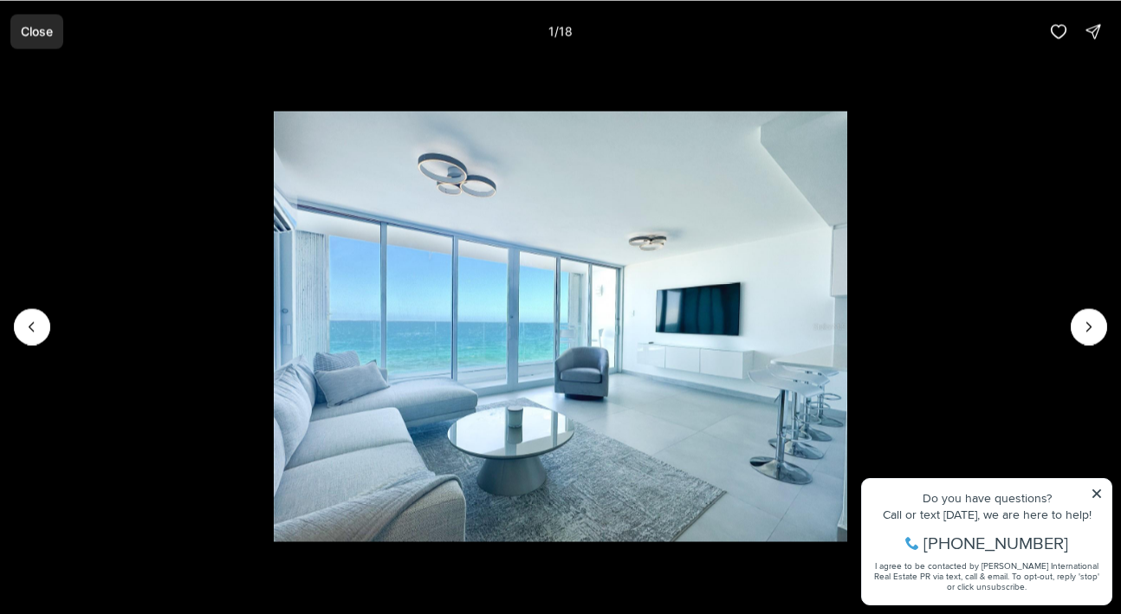
click at [35, 40] on button "Close" at bounding box center [36, 31] width 53 height 35
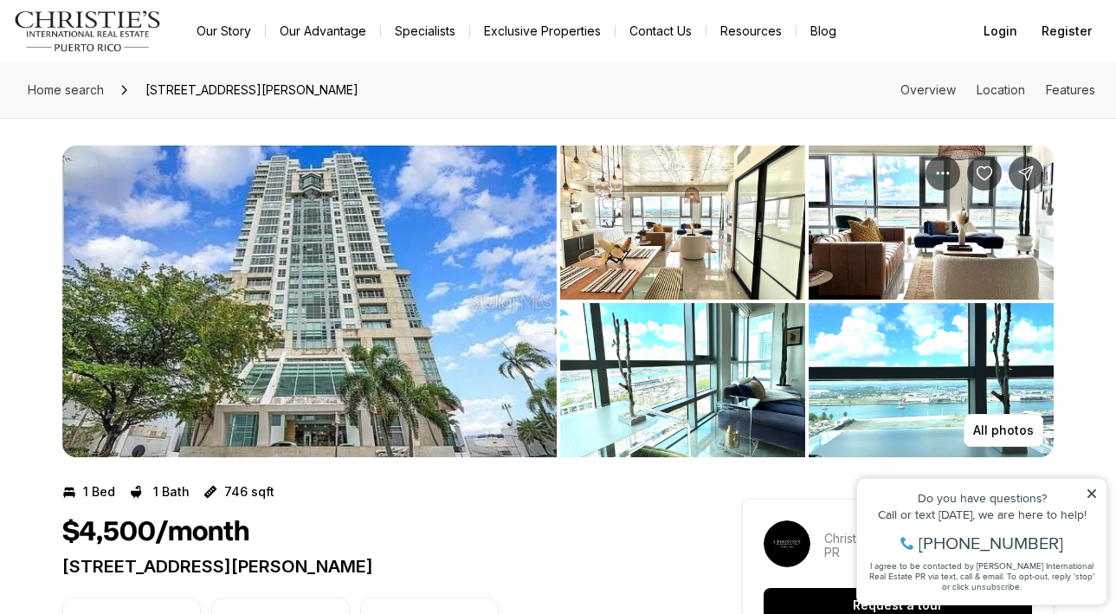
click at [411, 302] on img "View image gallery" at bounding box center [309, 302] width 495 height 312
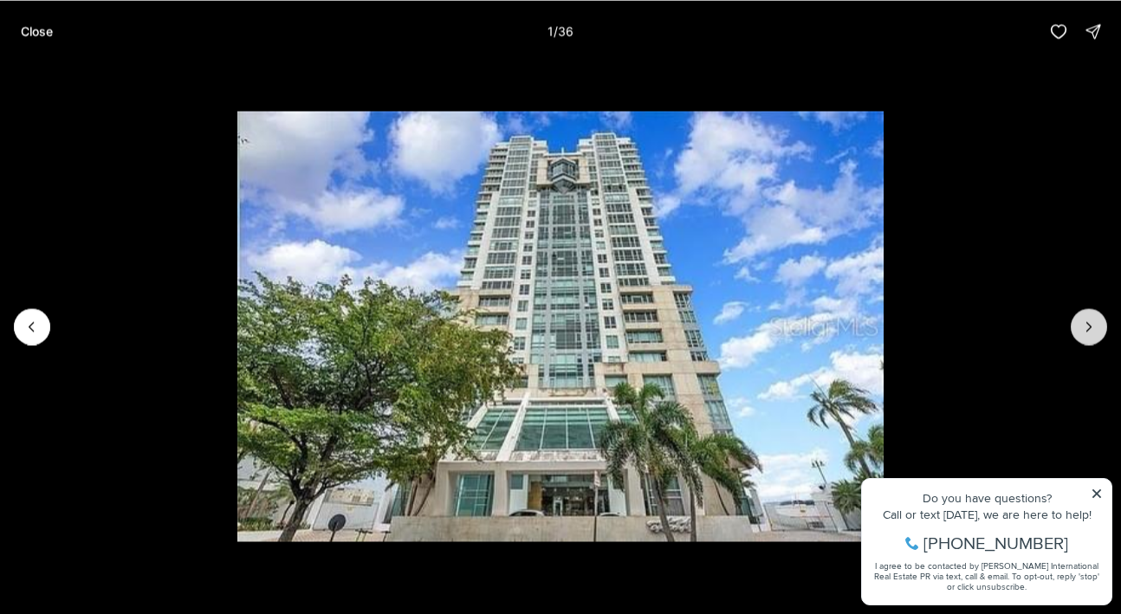
click at [1081, 326] on icon "Next slide" at bounding box center [1088, 326] width 17 height 17
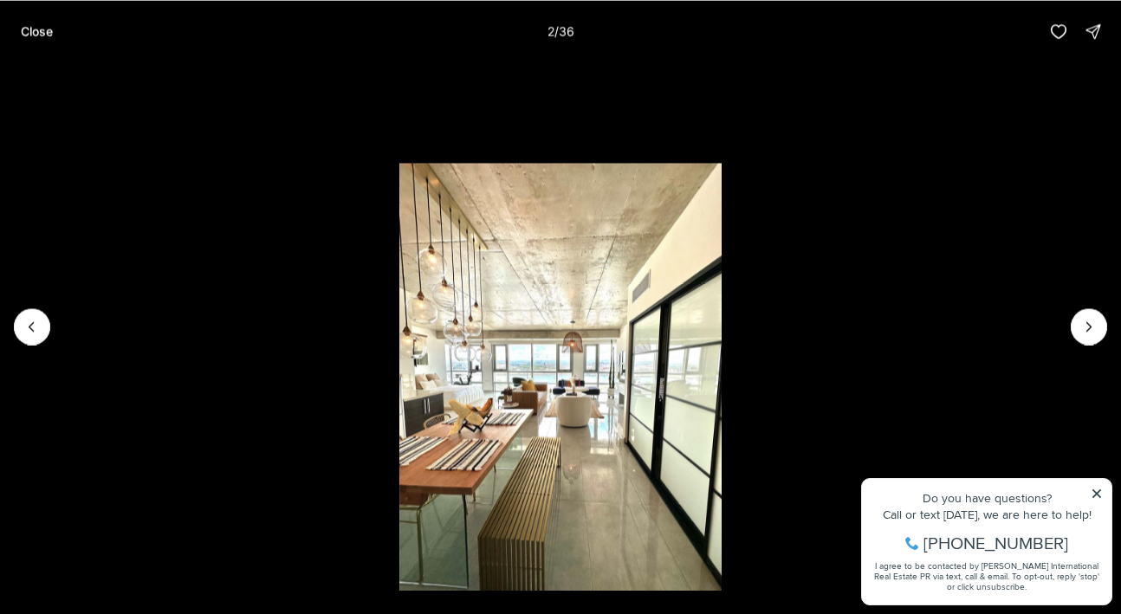
click at [873, 378] on li "2 of 36" at bounding box center [560, 325] width 1121 height 527
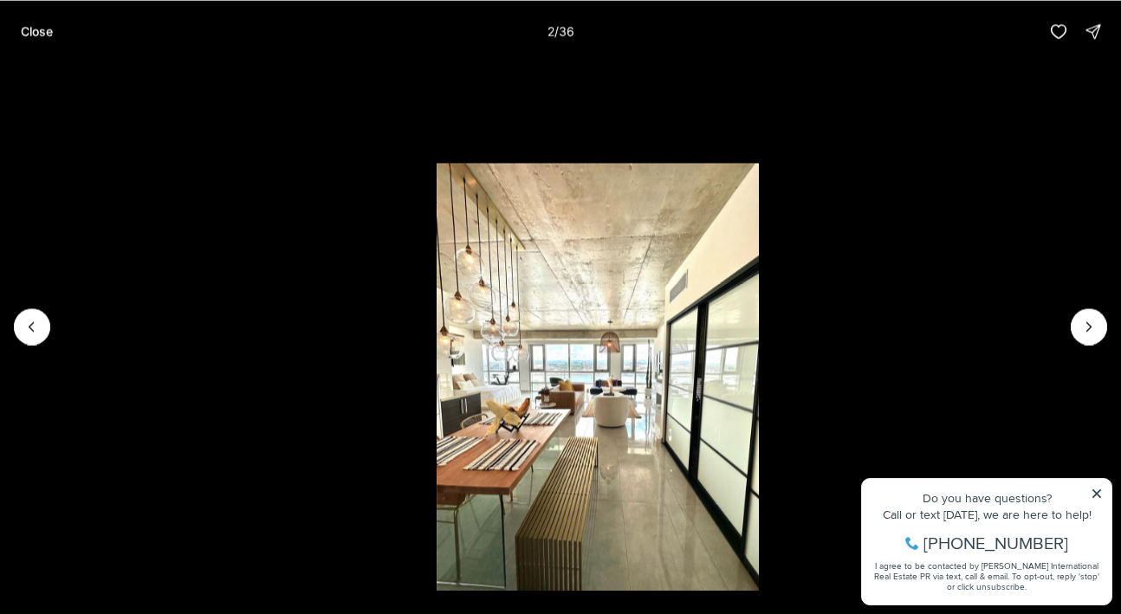
drag, startPoint x: 583, startPoint y: 303, endPoint x: 624, endPoint y: 268, distance: 54.1
click at [624, 268] on img "2 of 36" at bounding box center [598, 378] width 322 height 430
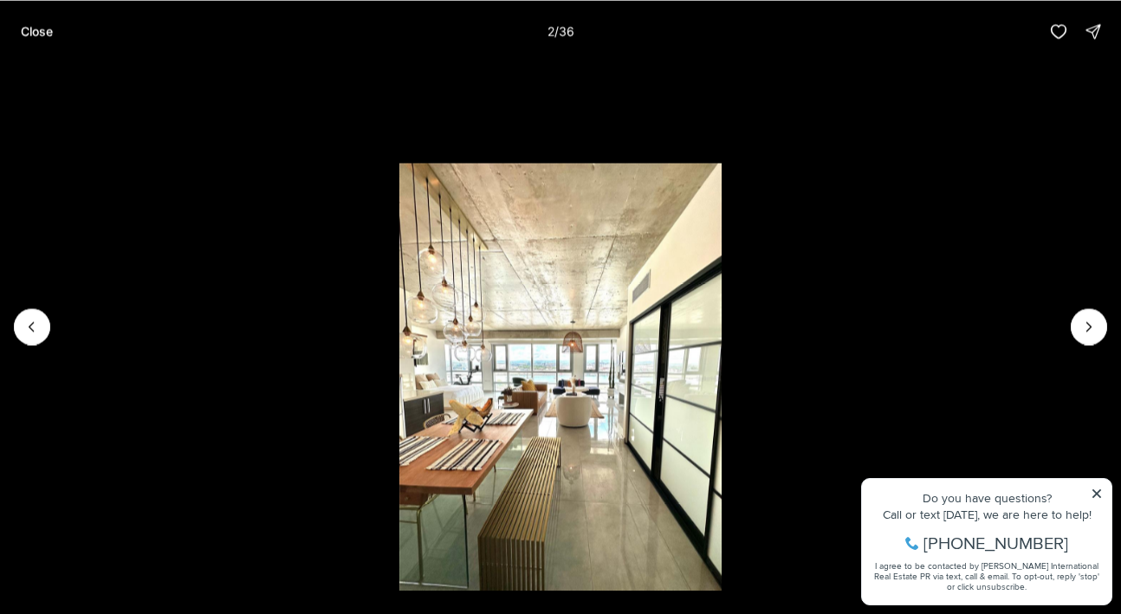
drag, startPoint x: 624, startPoint y: 268, endPoint x: 597, endPoint y: 256, distance: 30.3
click at [597, 256] on img "2 of 36" at bounding box center [560, 378] width 322 height 430
click at [1086, 320] on icon "Next slide" at bounding box center [1088, 326] width 17 height 17
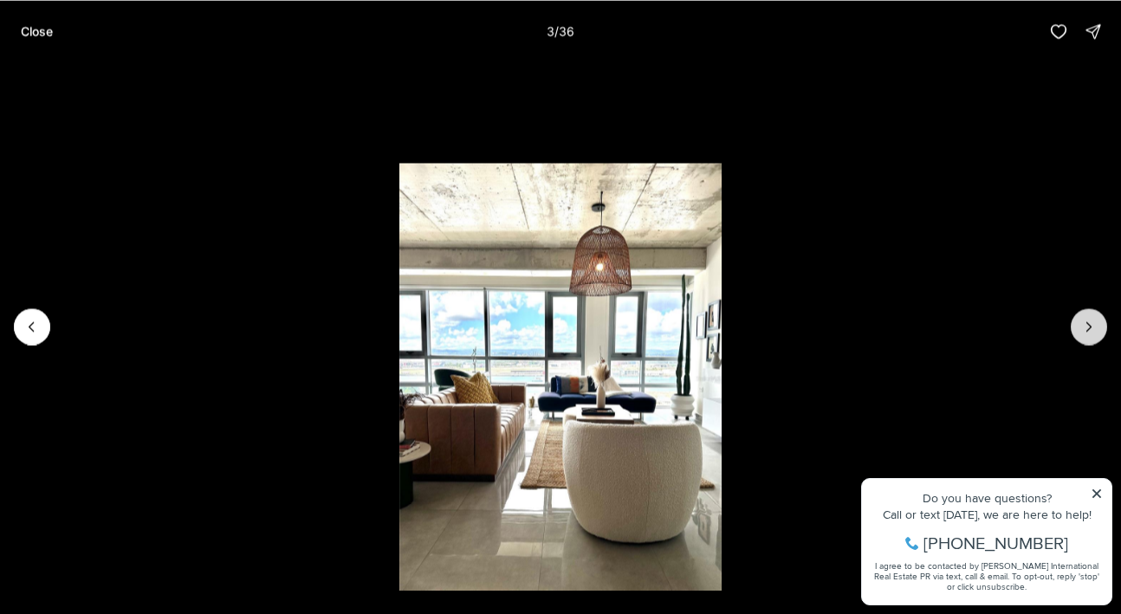
click at [1086, 319] on icon "Next slide" at bounding box center [1088, 326] width 17 height 17
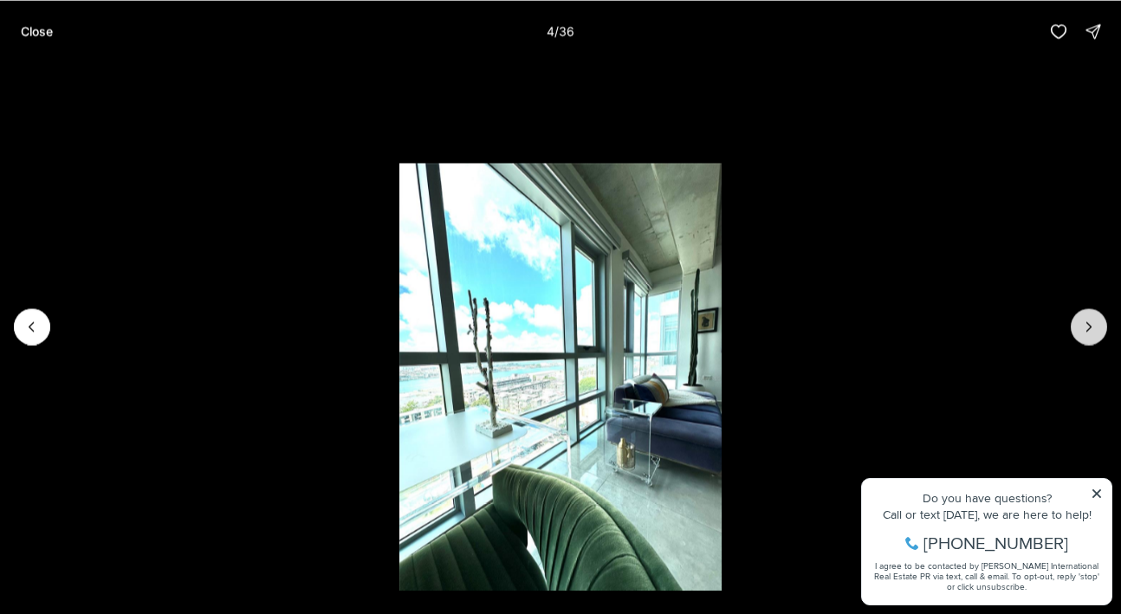
click at [1083, 321] on icon "Next slide" at bounding box center [1088, 326] width 17 height 17
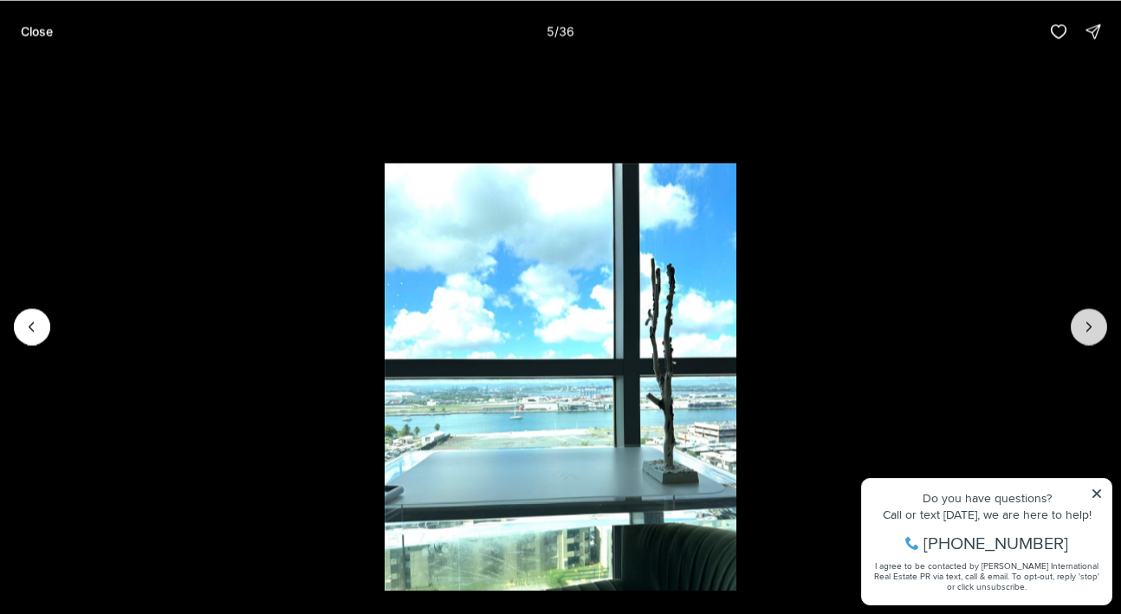
click at [1083, 321] on icon "Next slide" at bounding box center [1088, 326] width 17 height 17
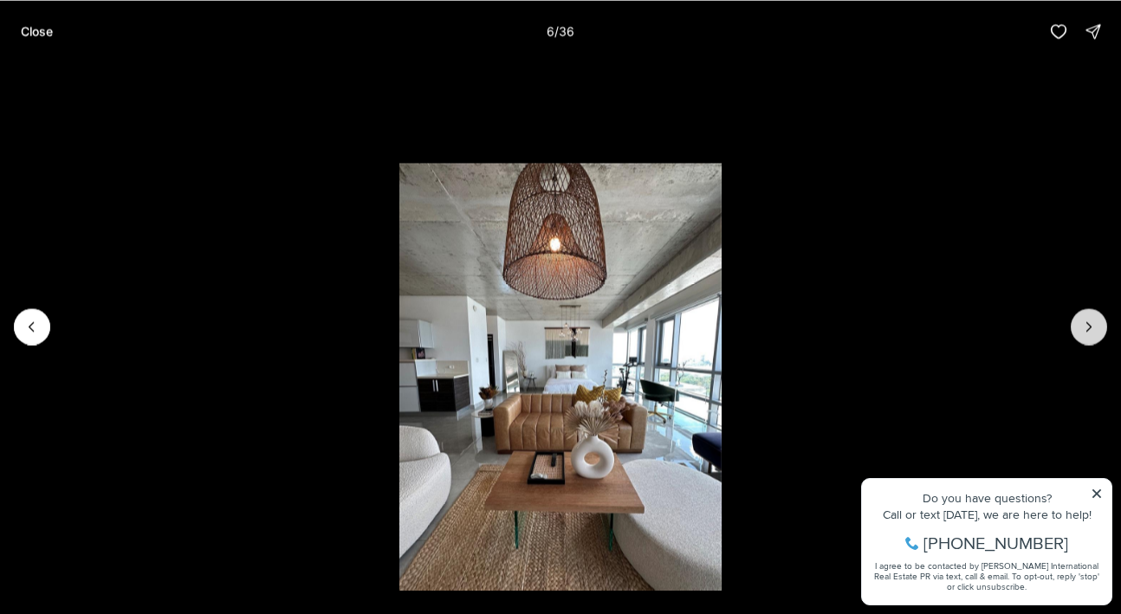
click at [1082, 321] on icon "Next slide" at bounding box center [1088, 326] width 17 height 17
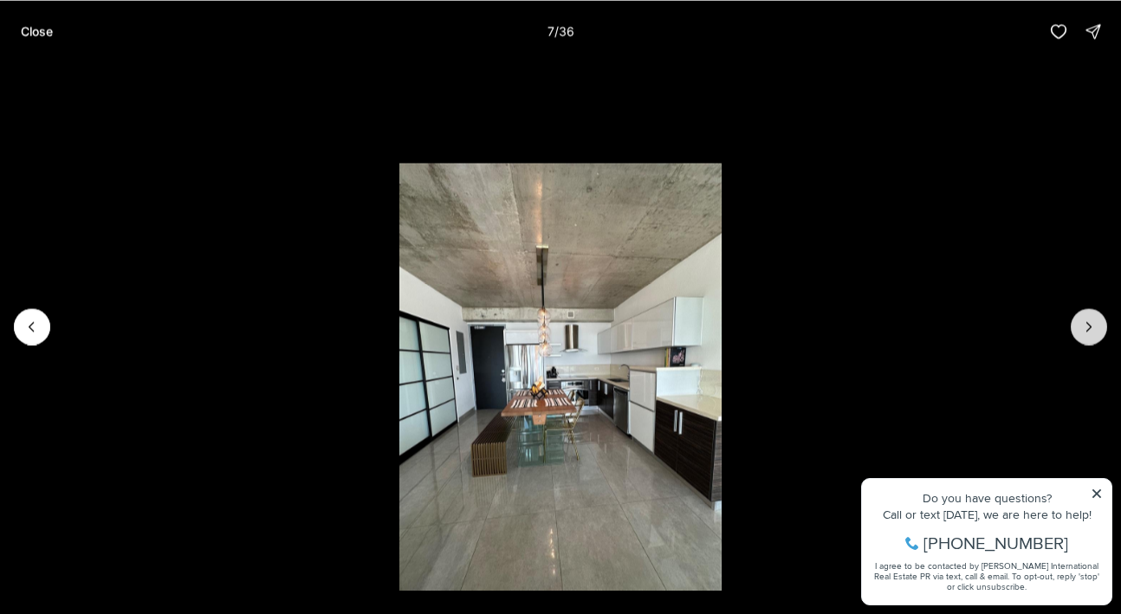
click at [1082, 321] on icon "Next slide" at bounding box center [1088, 326] width 17 height 17
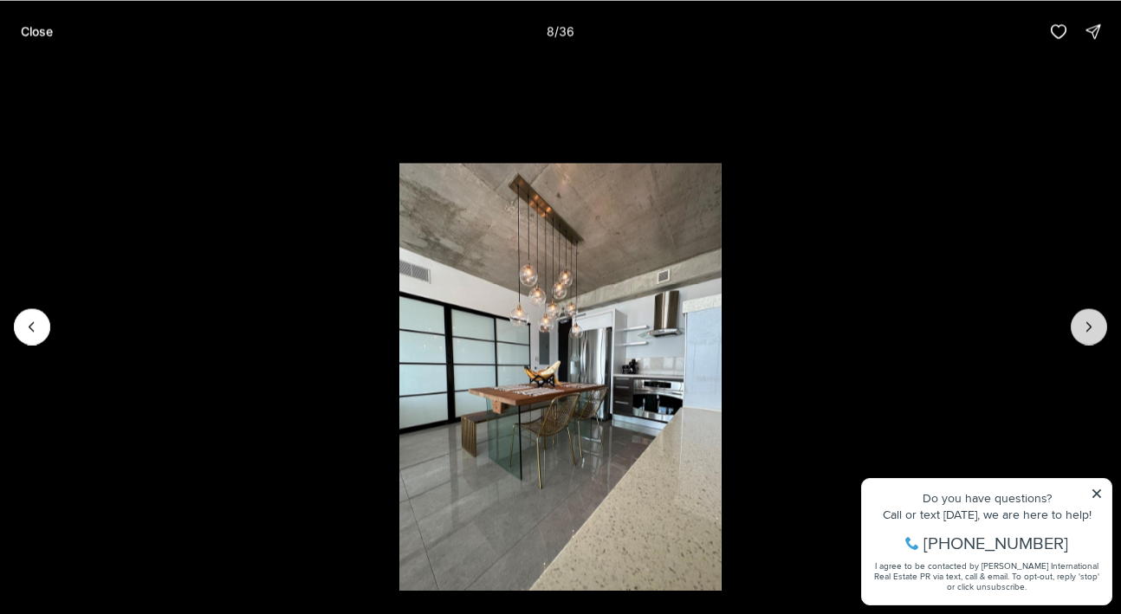
click at [1082, 321] on icon "Next slide" at bounding box center [1088, 326] width 17 height 17
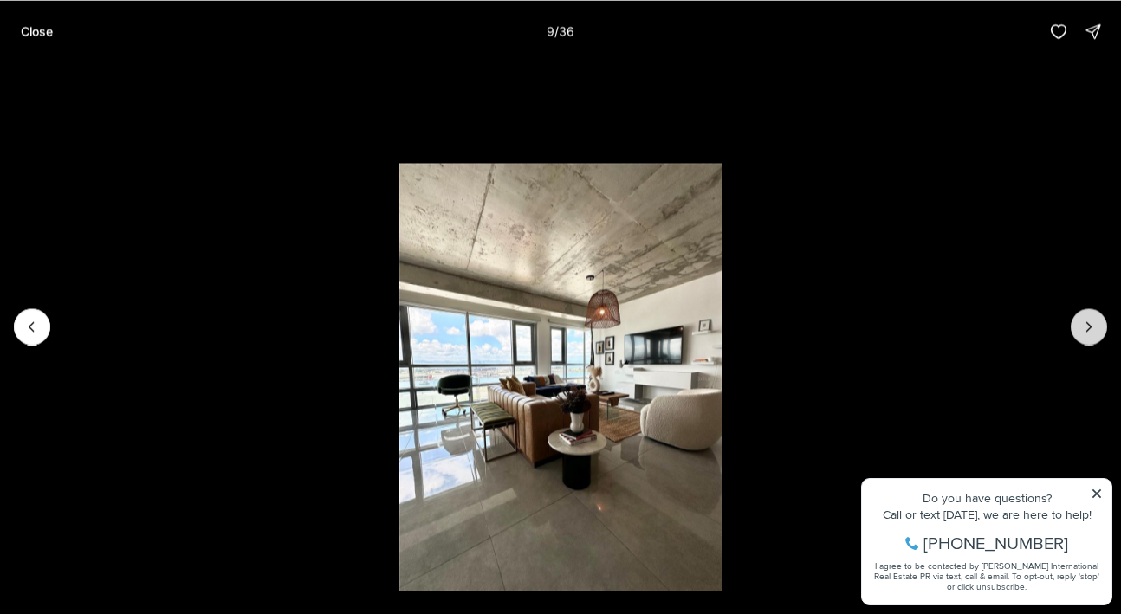
click at [1091, 326] on icon "Next slide" at bounding box center [1088, 326] width 17 height 17
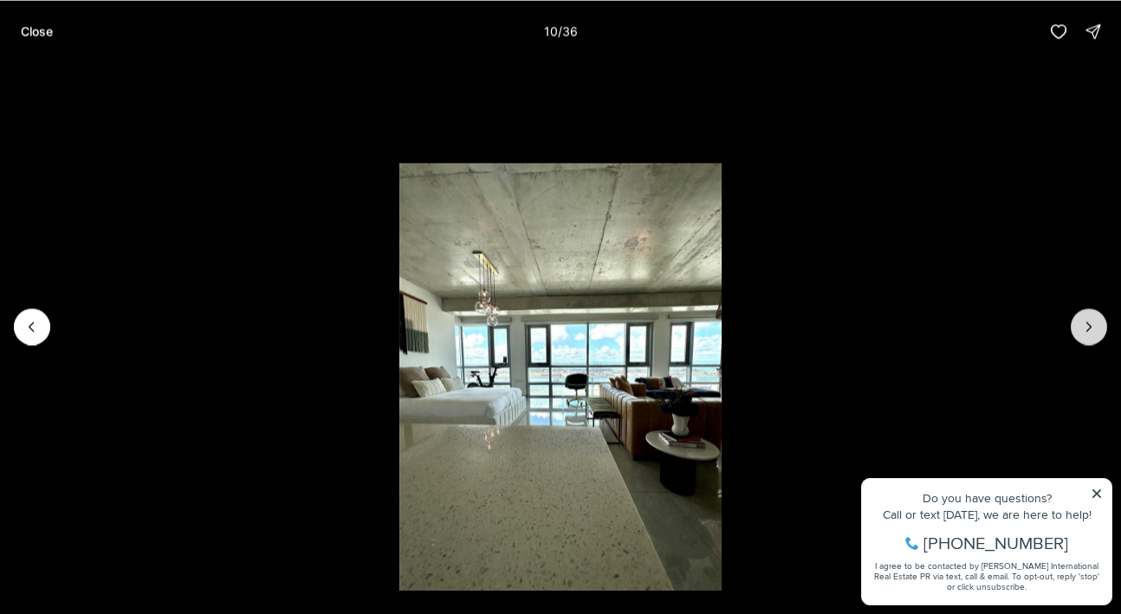
click at [1088, 325] on icon "Next slide" at bounding box center [1088, 326] width 17 height 17
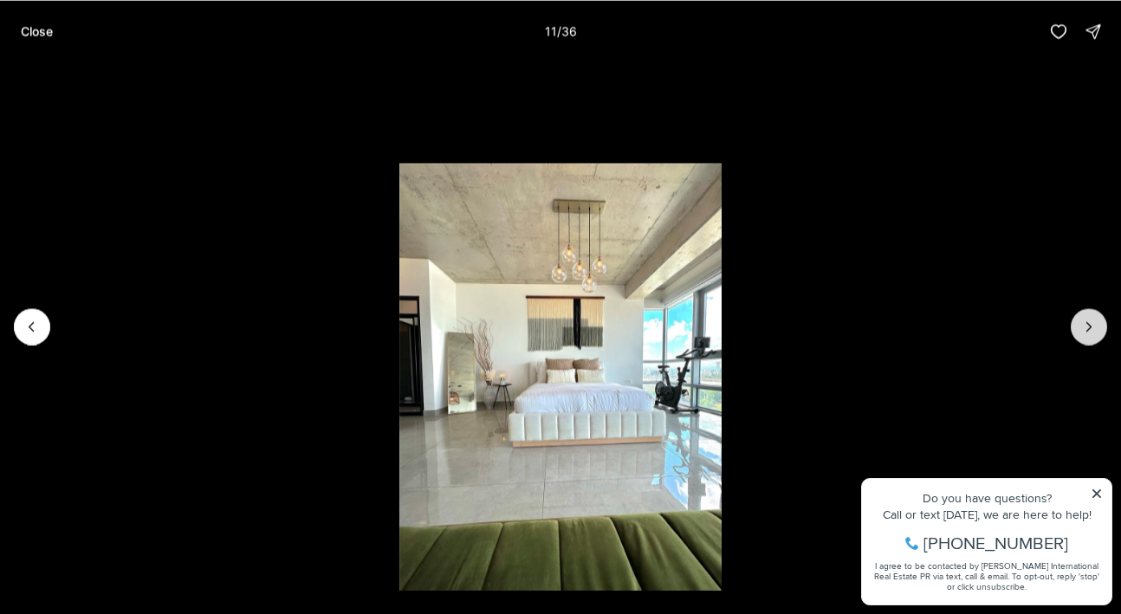
click at [1083, 327] on icon "Next slide" at bounding box center [1088, 326] width 17 height 17
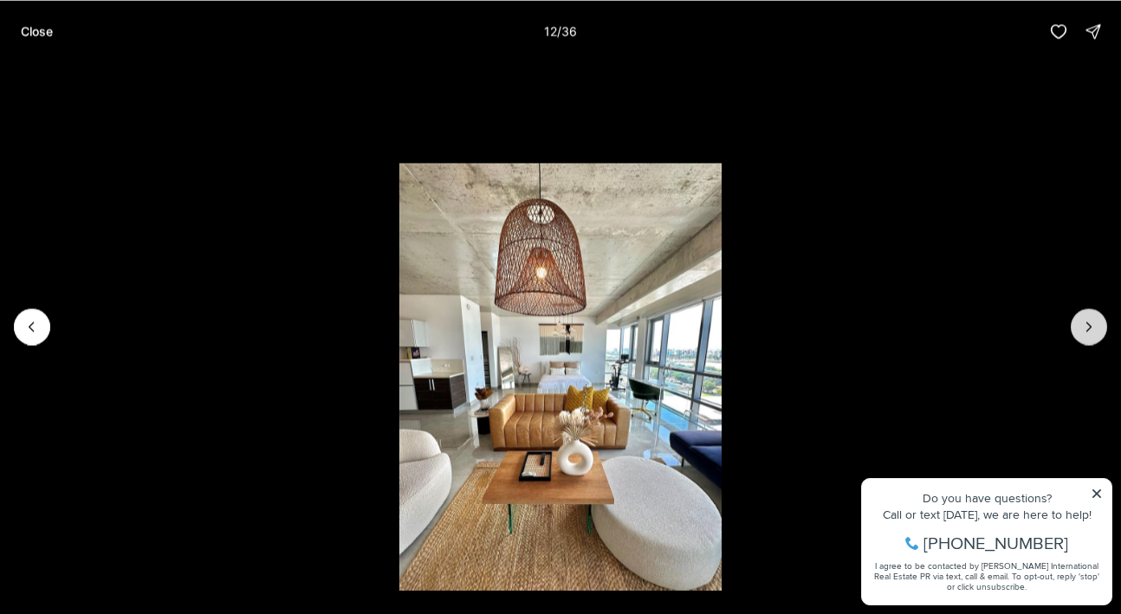
click at [1083, 327] on icon "Next slide" at bounding box center [1088, 326] width 17 height 17
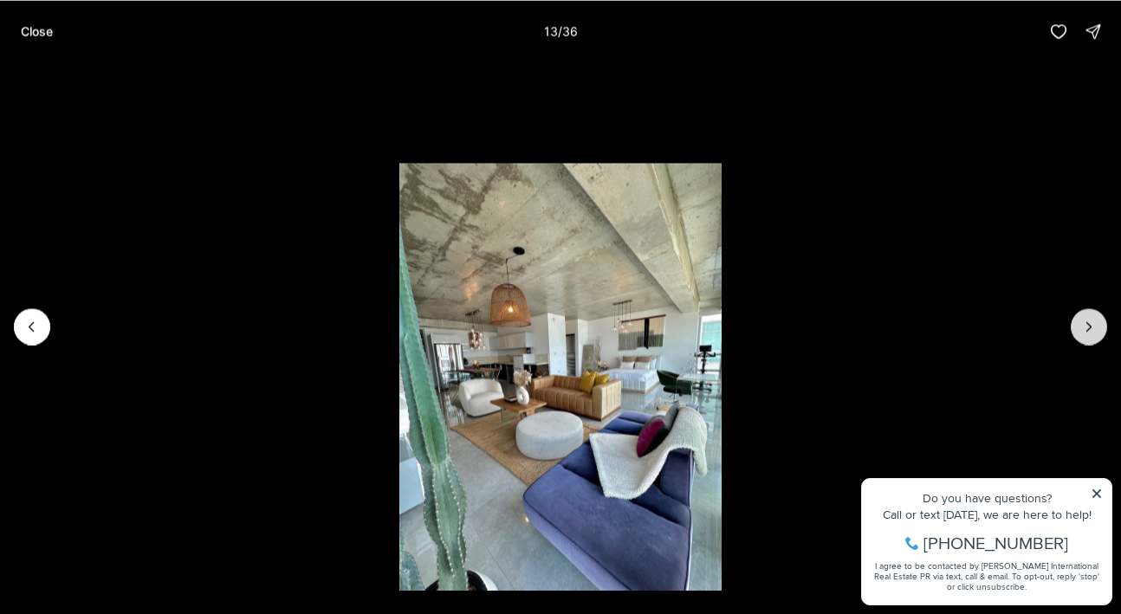
click at [1082, 329] on icon "Next slide" at bounding box center [1088, 326] width 17 height 17
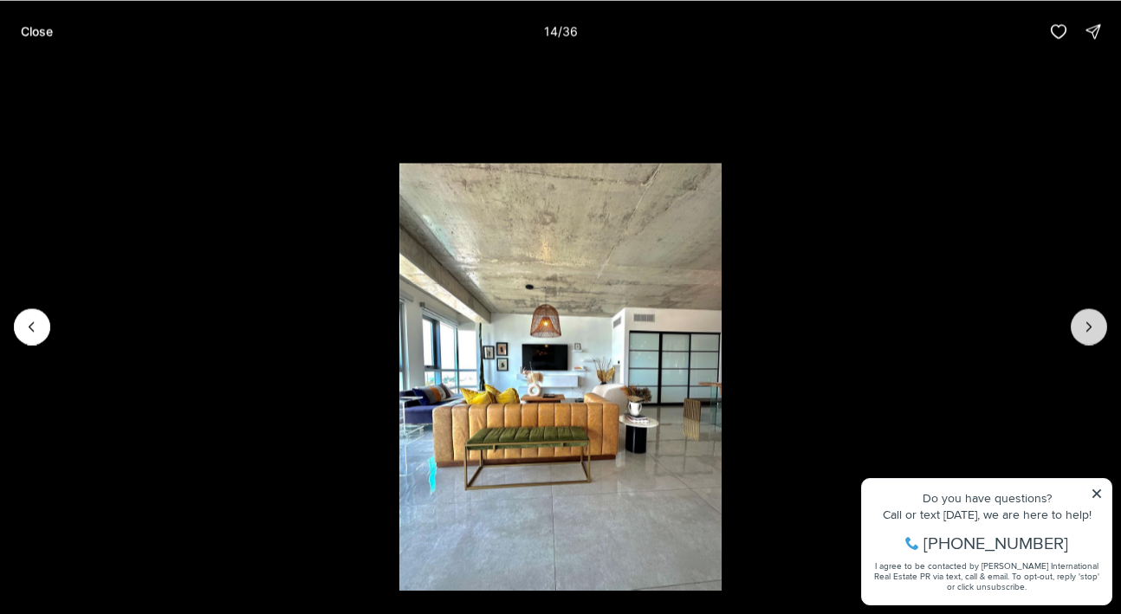
click at [1082, 329] on icon "Next slide" at bounding box center [1088, 326] width 17 height 17
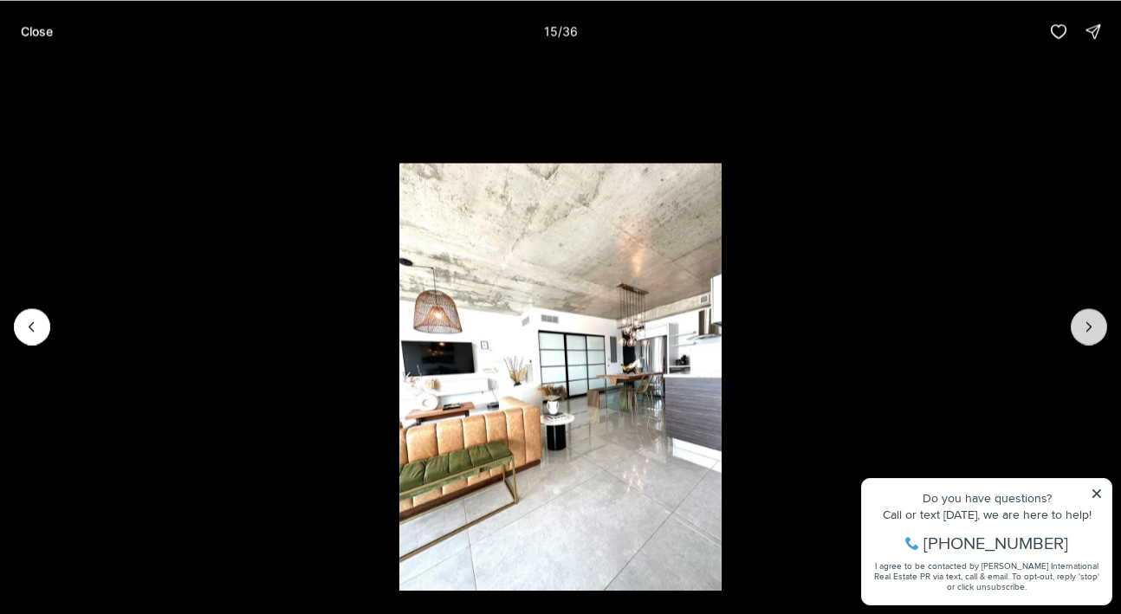
click at [1082, 329] on icon "Next slide" at bounding box center [1088, 326] width 17 height 17
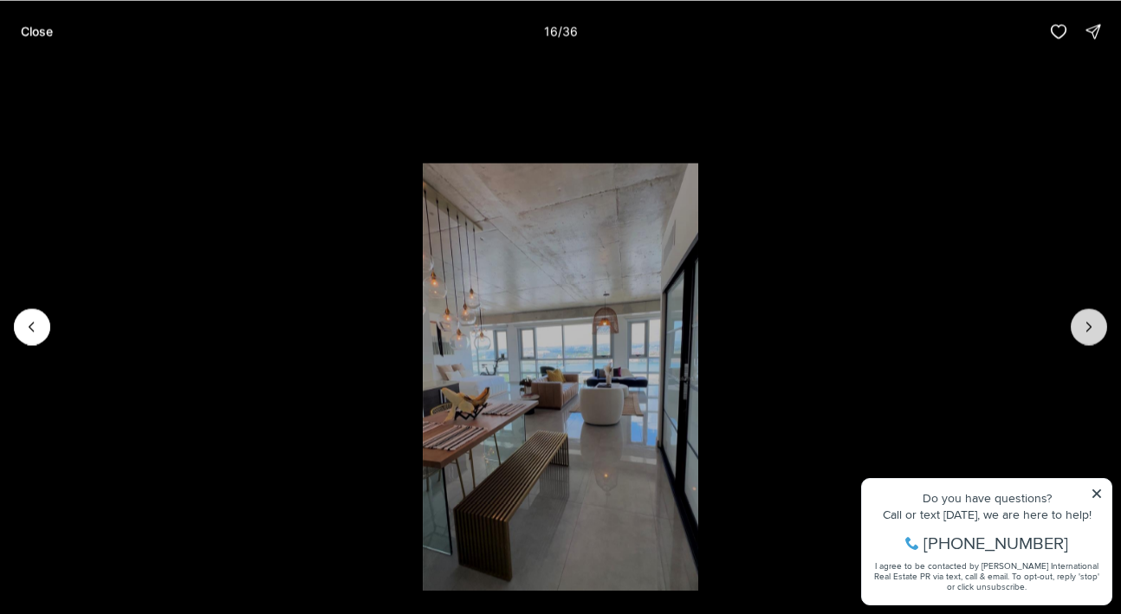
click at [1082, 329] on icon "Next slide" at bounding box center [1088, 326] width 17 height 17
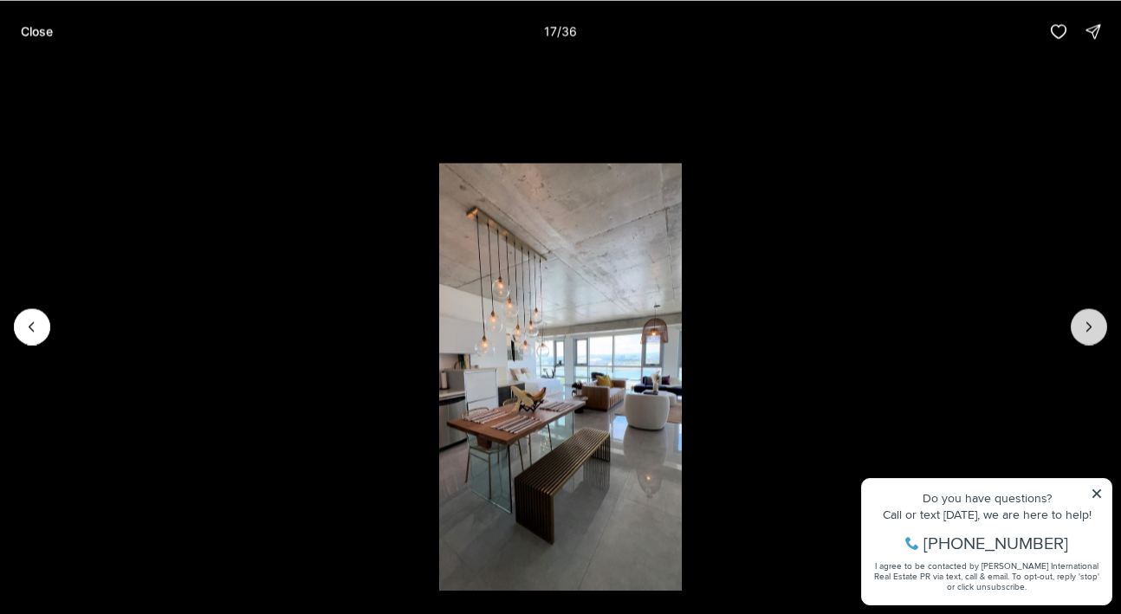
click at [1082, 329] on icon "Next slide" at bounding box center [1088, 326] width 17 height 17
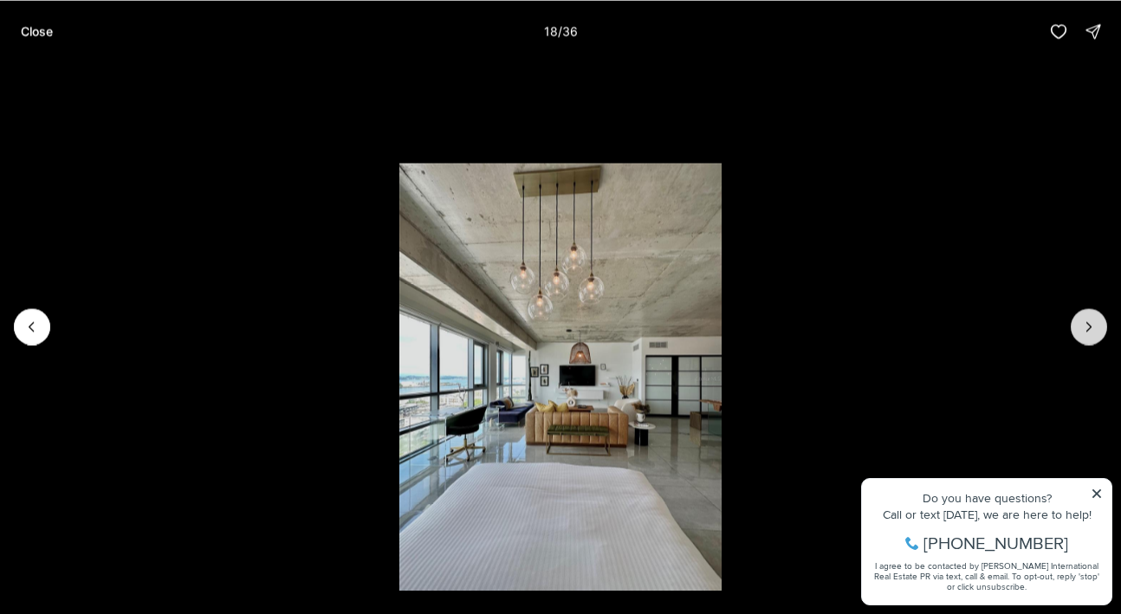
click at [1082, 329] on icon "Next slide" at bounding box center [1088, 326] width 17 height 17
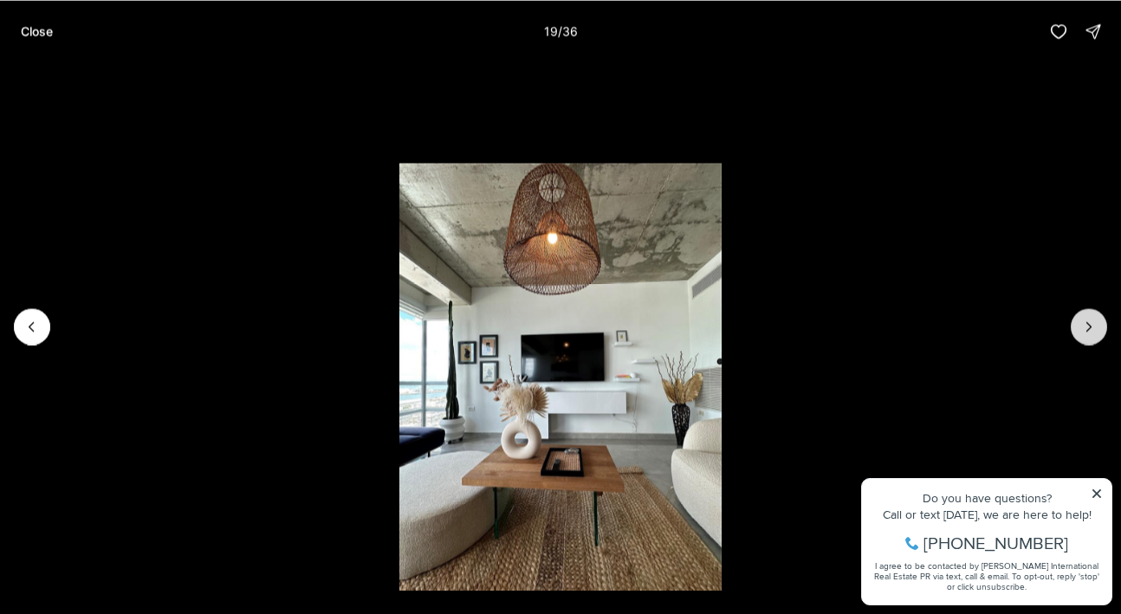
click at [1082, 328] on icon "Next slide" at bounding box center [1088, 326] width 17 height 17
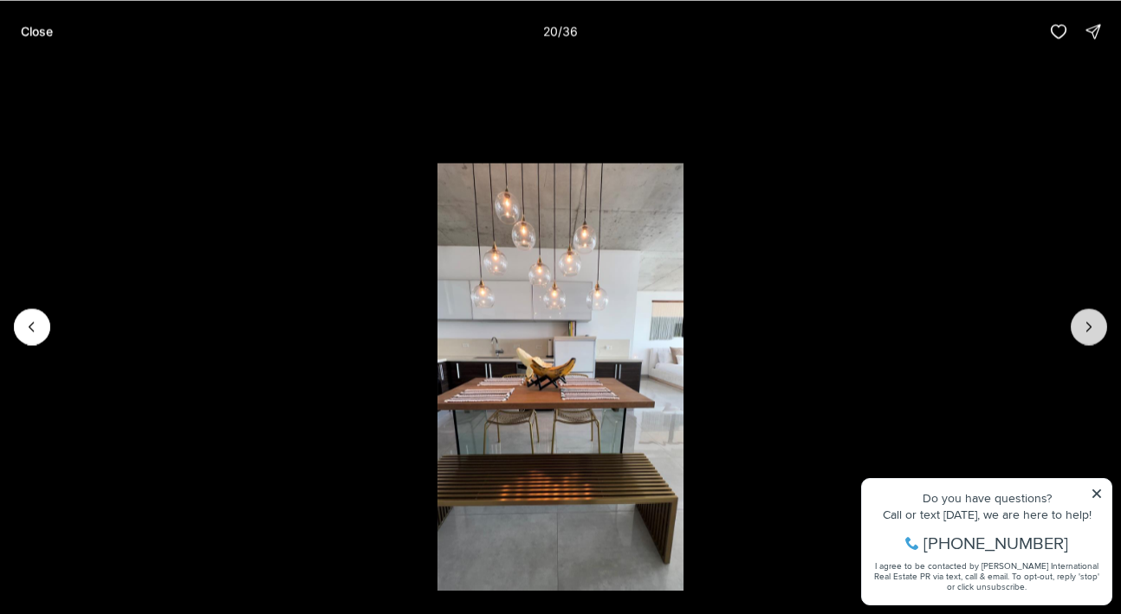
click at [1082, 328] on icon "Next slide" at bounding box center [1088, 326] width 17 height 17
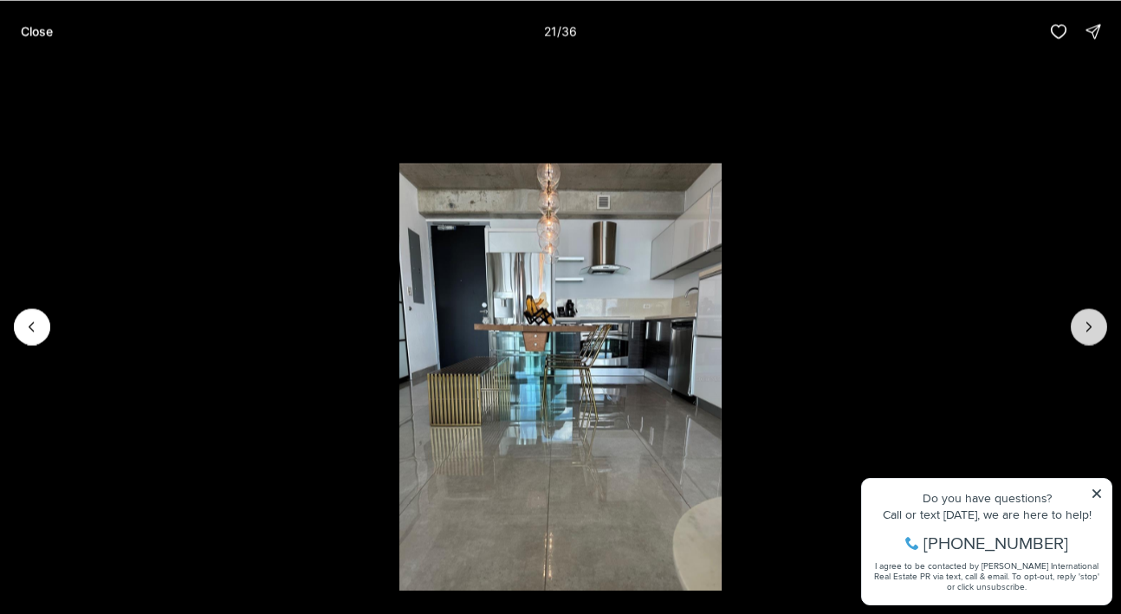
click at [1082, 328] on icon "Next slide" at bounding box center [1088, 326] width 17 height 17
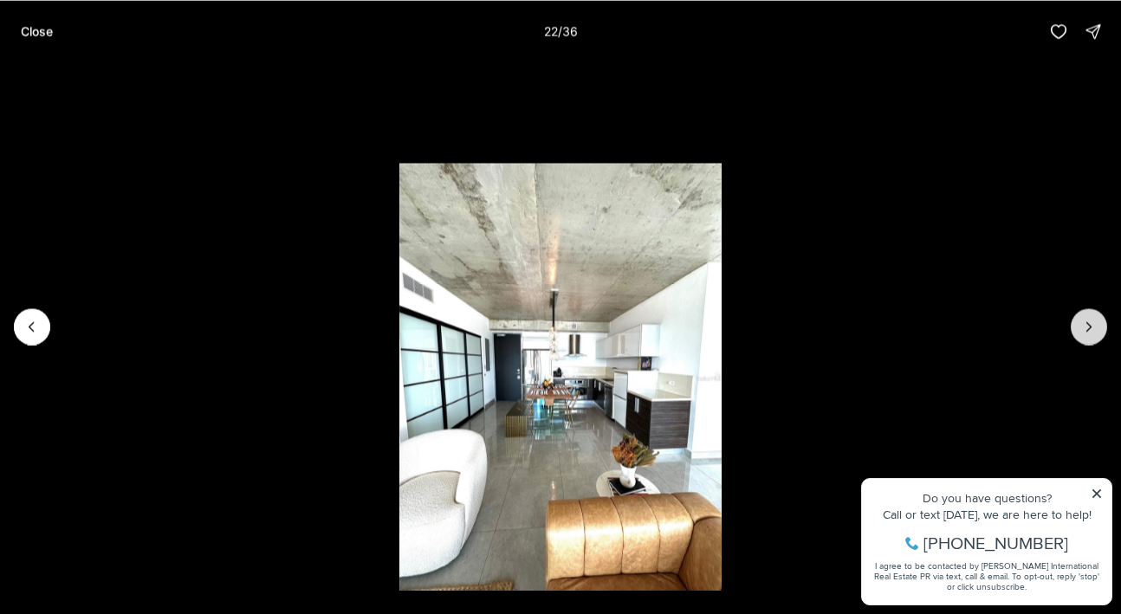
click at [1082, 328] on icon "Next slide" at bounding box center [1088, 326] width 17 height 17
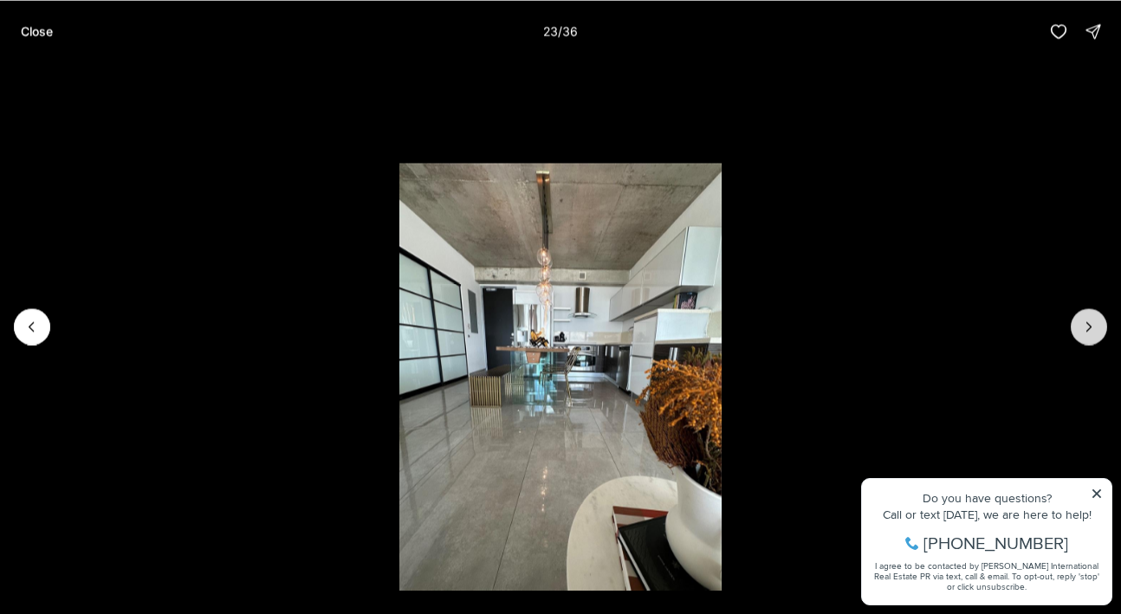
click at [1082, 328] on icon "Next slide" at bounding box center [1088, 326] width 17 height 17
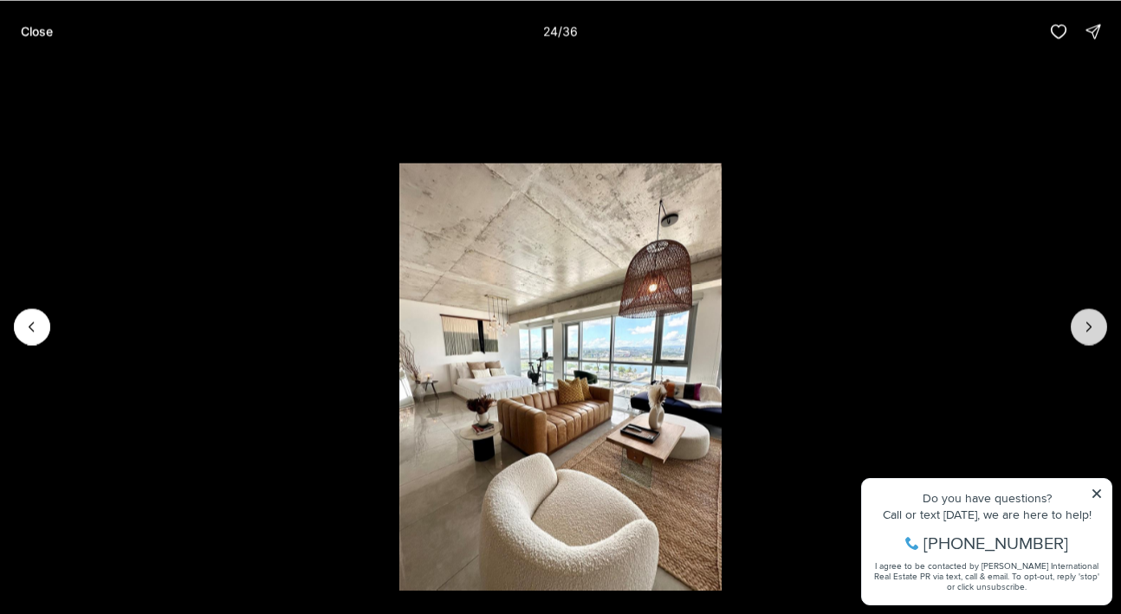
click at [1082, 328] on icon "Next slide" at bounding box center [1088, 326] width 17 height 17
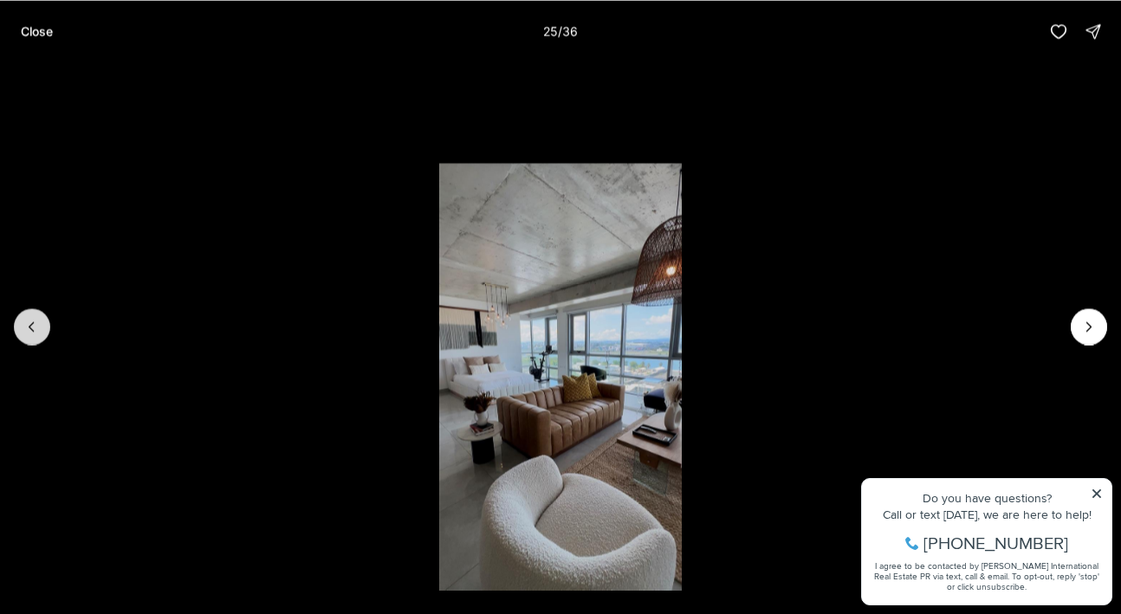
click at [31, 329] on icon "Previous slide" at bounding box center [31, 326] width 17 height 17
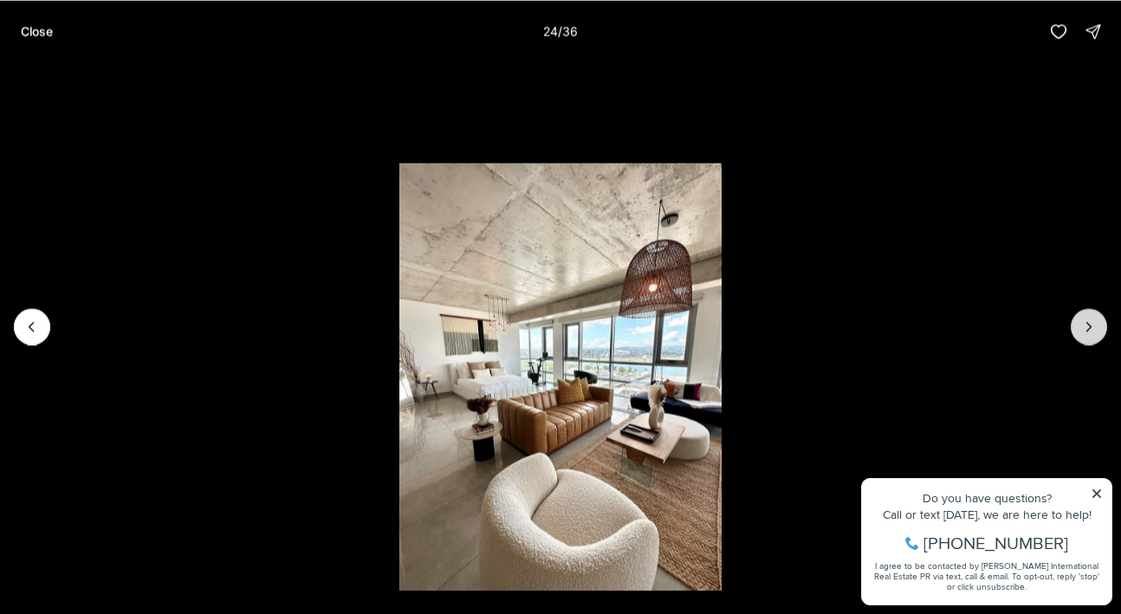
click at [1090, 326] on icon "Next slide" at bounding box center [1089, 326] width 4 height 9
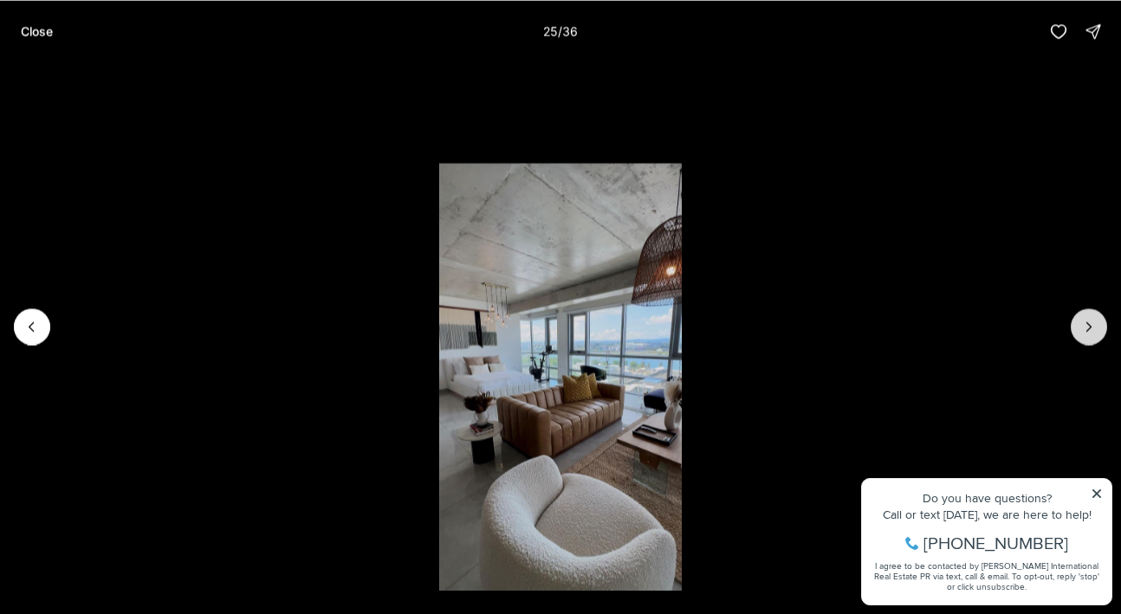
click at [1090, 326] on icon "Next slide" at bounding box center [1089, 326] width 4 height 9
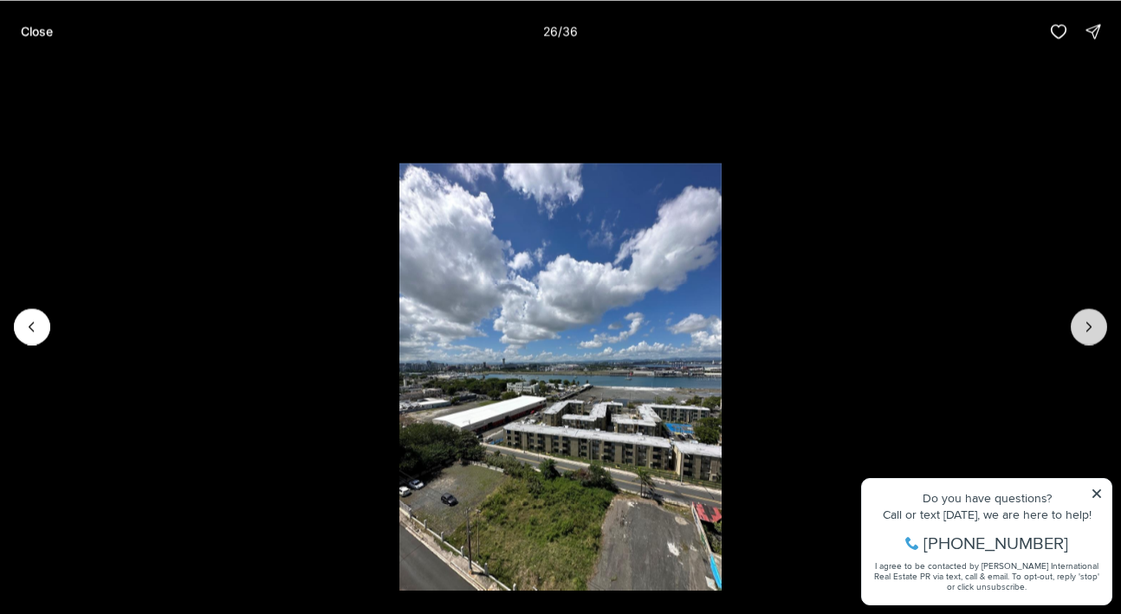
click at [1090, 326] on icon "Next slide" at bounding box center [1089, 326] width 4 height 9
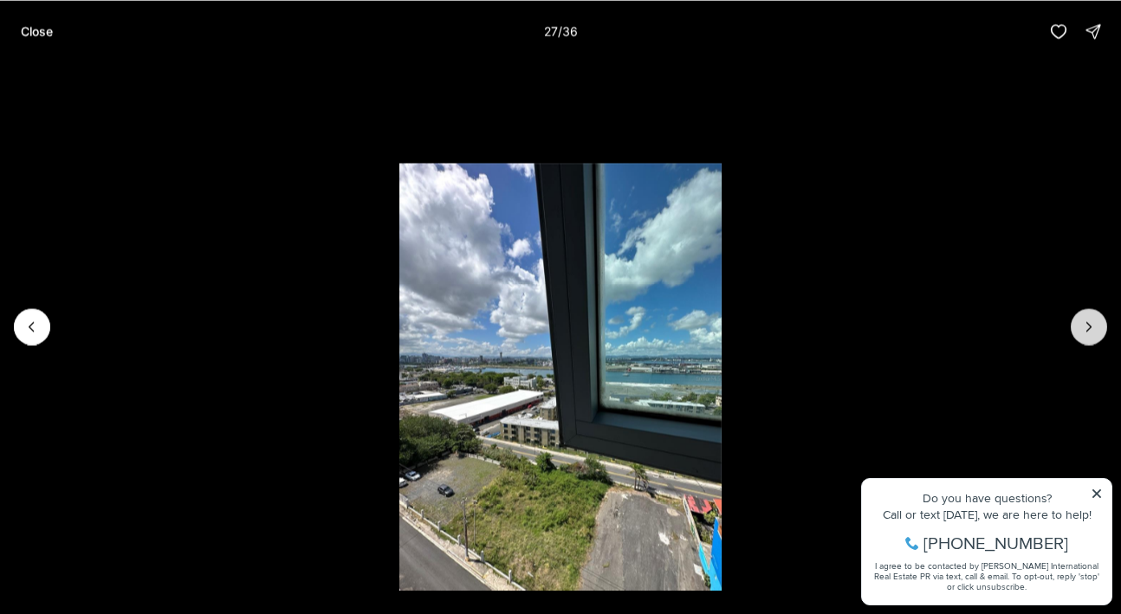
click at [1089, 327] on icon "Next slide" at bounding box center [1088, 326] width 17 height 17
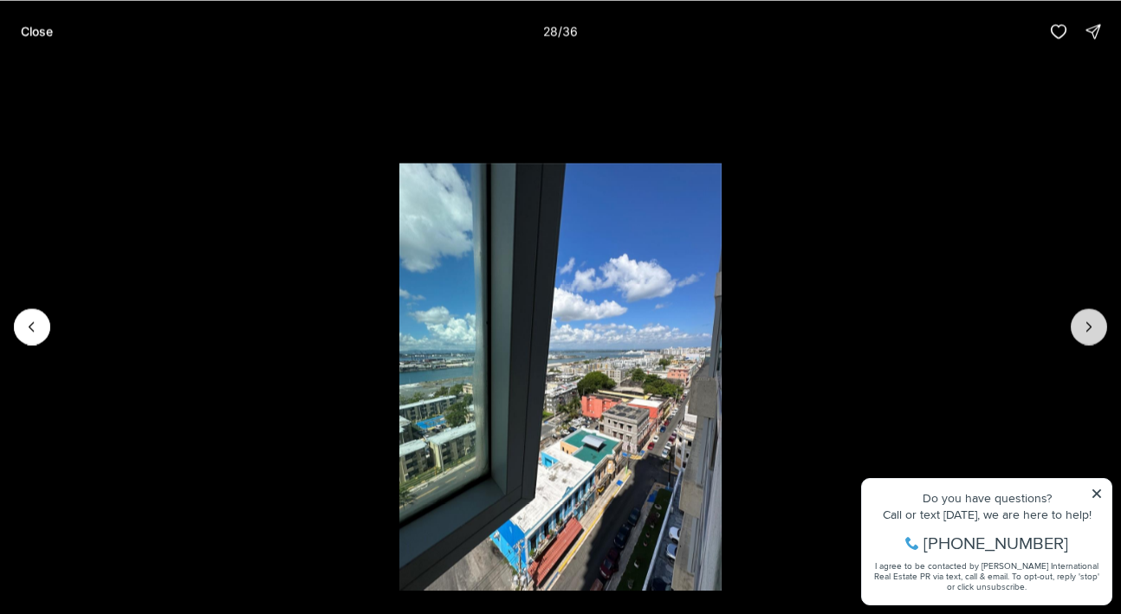
click at [1089, 327] on icon "Next slide" at bounding box center [1088, 326] width 17 height 17
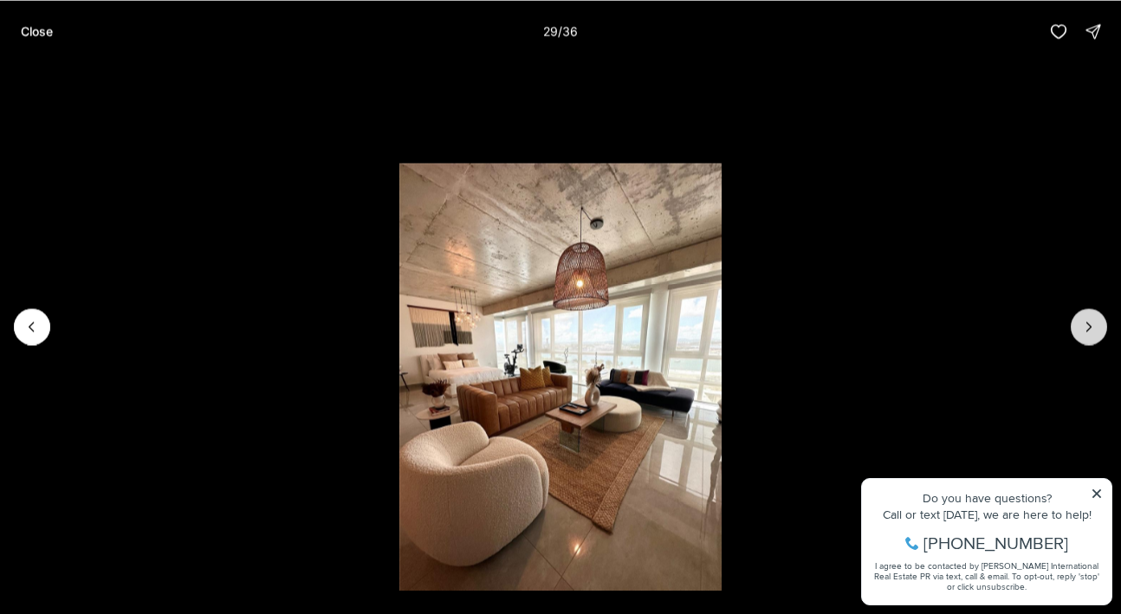
click at [1089, 327] on icon "Next slide" at bounding box center [1088, 326] width 17 height 17
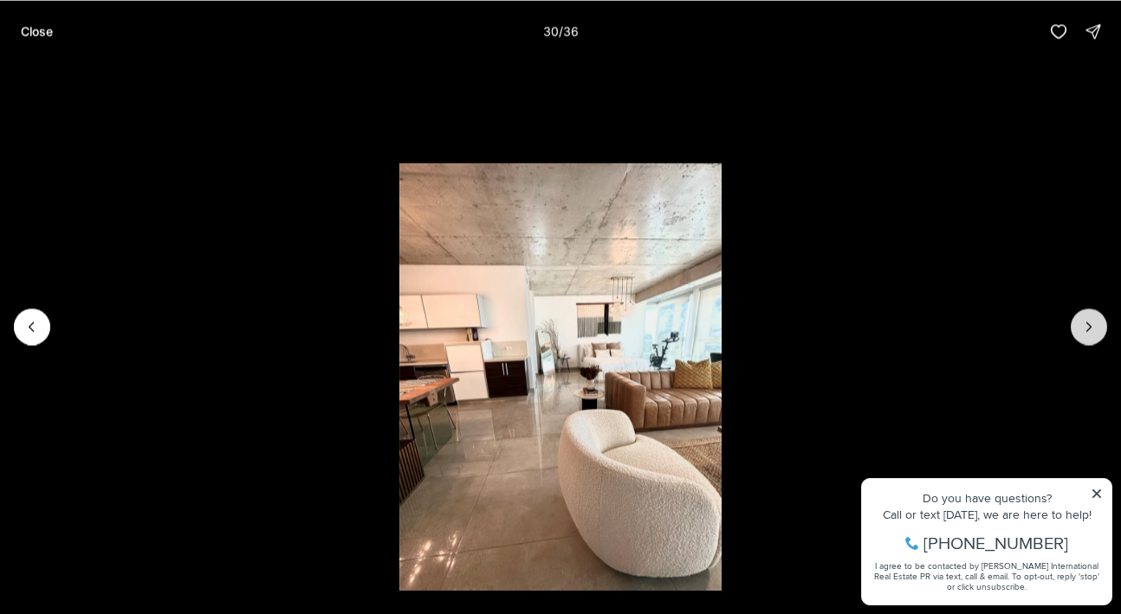
click at [1089, 327] on icon "Next slide" at bounding box center [1088, 326] width 17 height 17
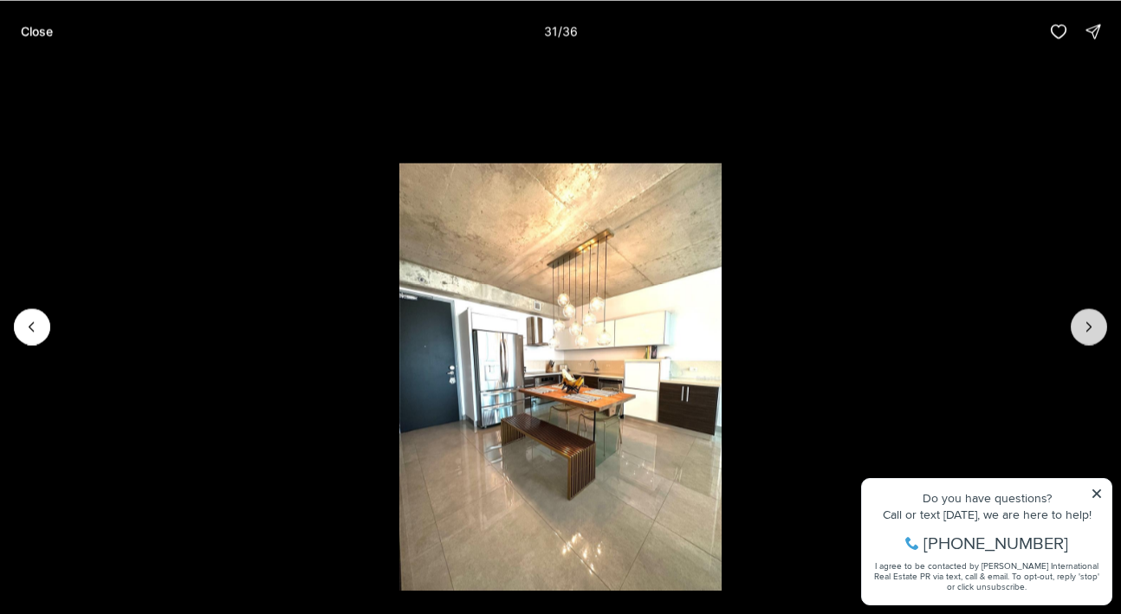
click at [1089, 327] on icon "Next slide" at bounding box center [1088, 326] width 17 height 17
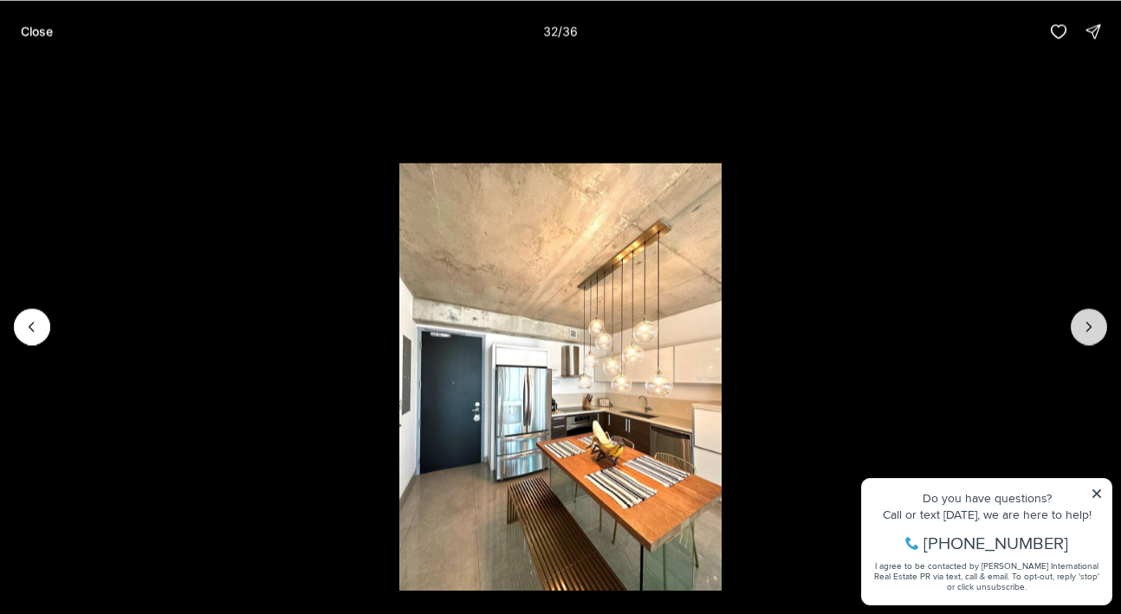
click at [1089, 327] on icon "Next slide" at bounding box center [1088, 326] width 17 height 17
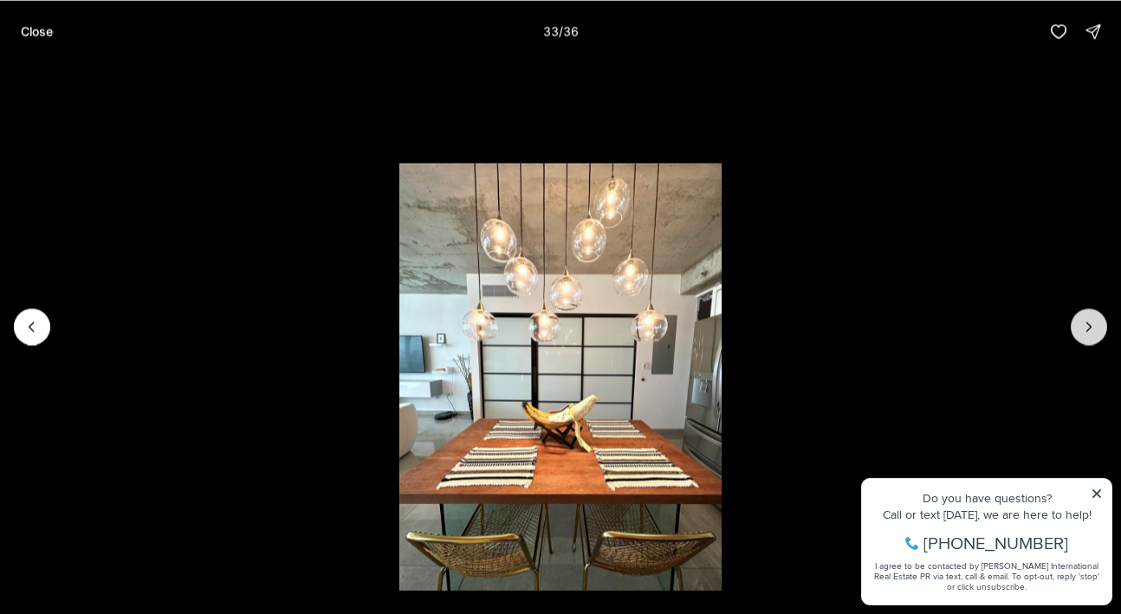
click at [1089, 327] on icon "Next slide" at bounding box center [1088, 326] width 17 height 17
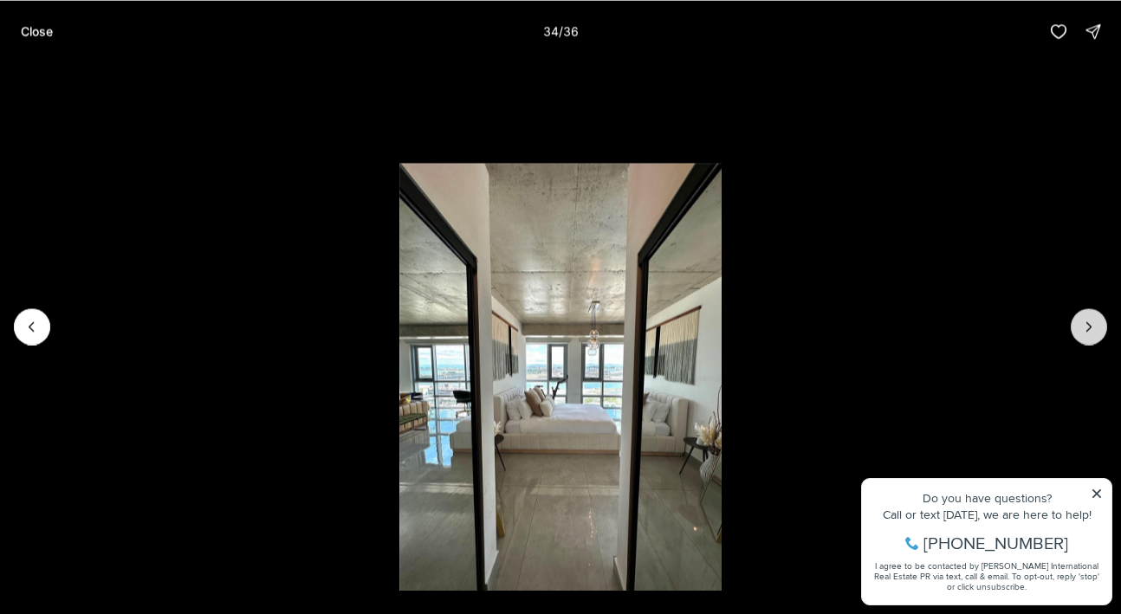
click at [1089, 327] on icon "Next slide" at bounding box center [1088, 326] width 17 height 17
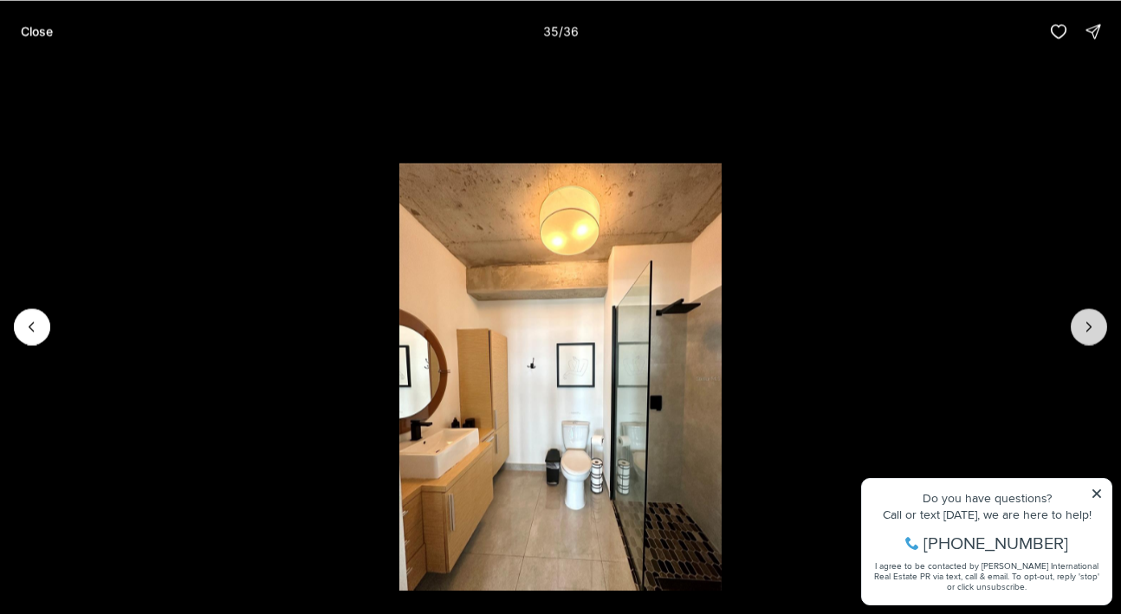
click at [1089, 327] on icon "Next slide" at bounding box center [1088, 326] width 17 height 17
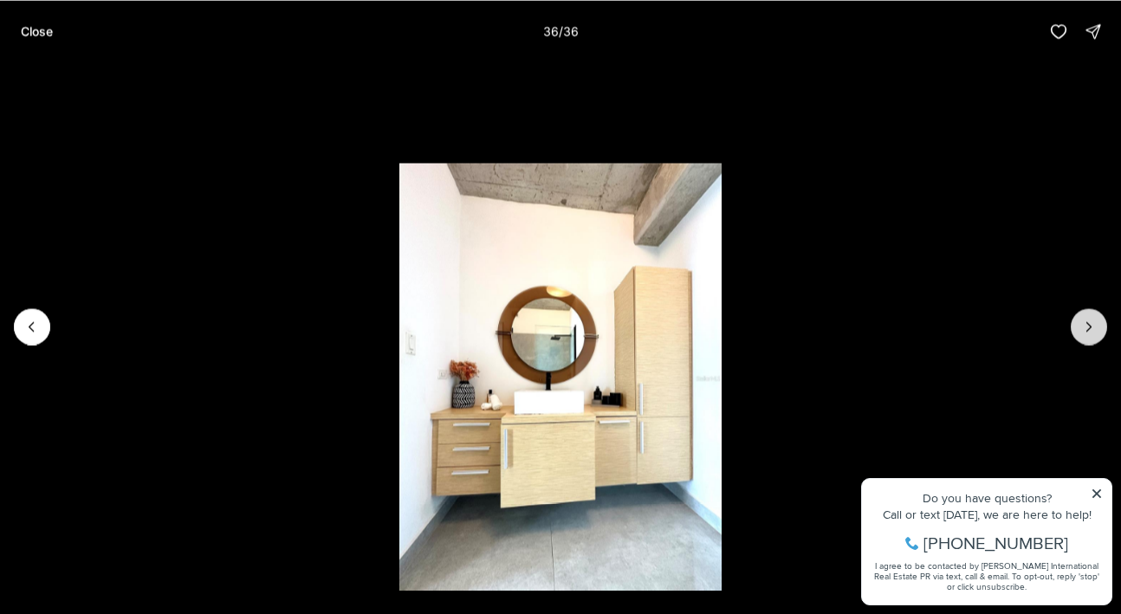
click at [1089, 327] on div at bounding box center [1088, 326] width 36 height 36
click at [40, 36] on p "Close" at bounding box center [37, 31] width 32 height 14
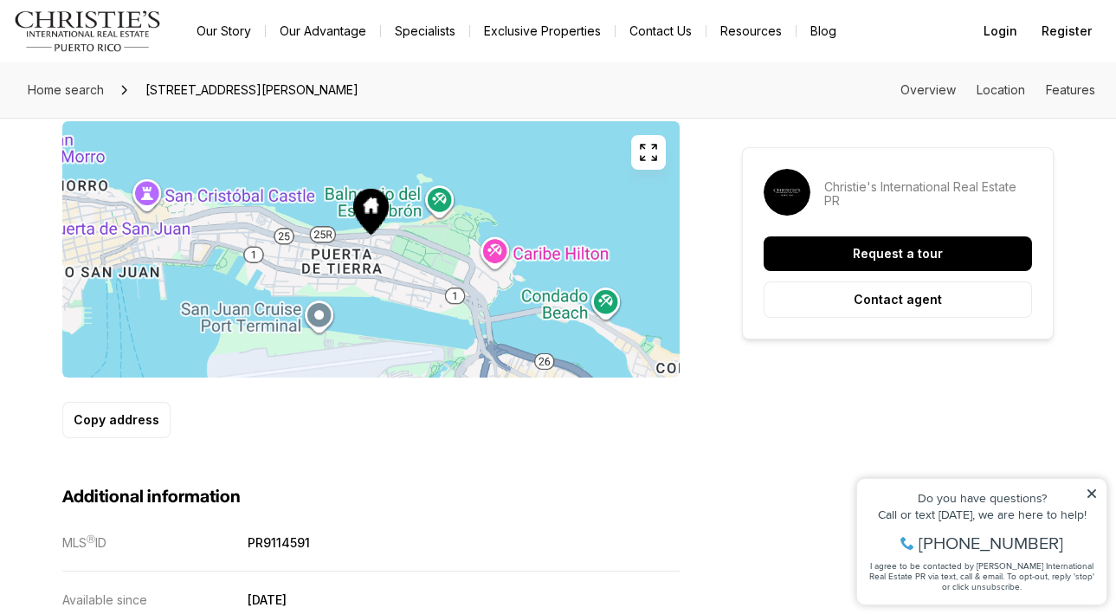
scroll to position [1044, 0]
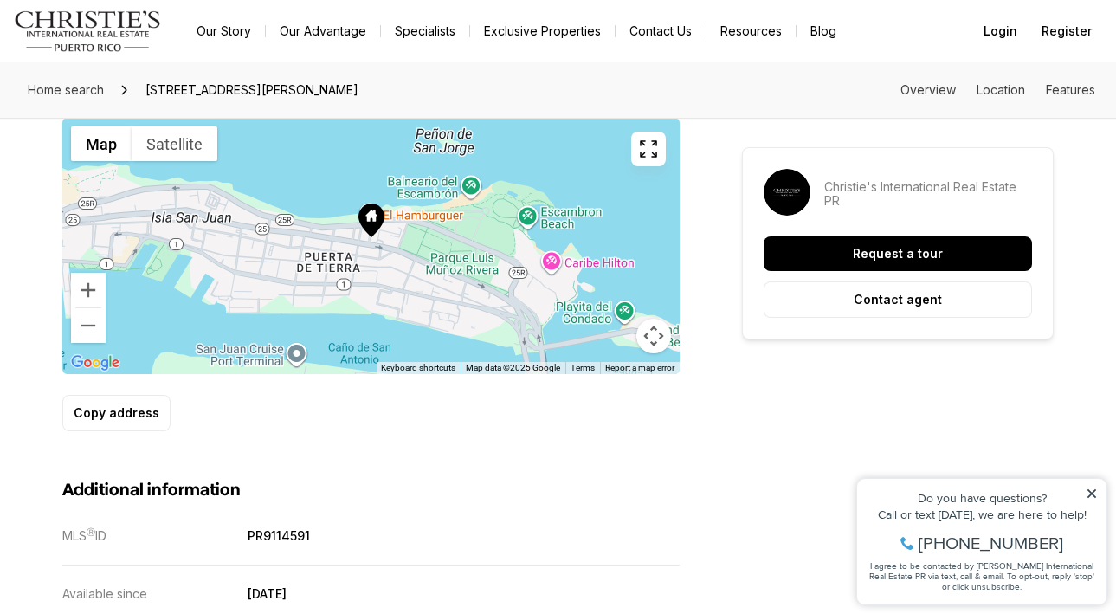
drag, startPoint x: 489, startPoint y: 306, endPoint x: 367, endPoint y: 277, distance: 125.4
click at [652, 158] on icon "button" at bounding box center [648, 149] width 21 height 21
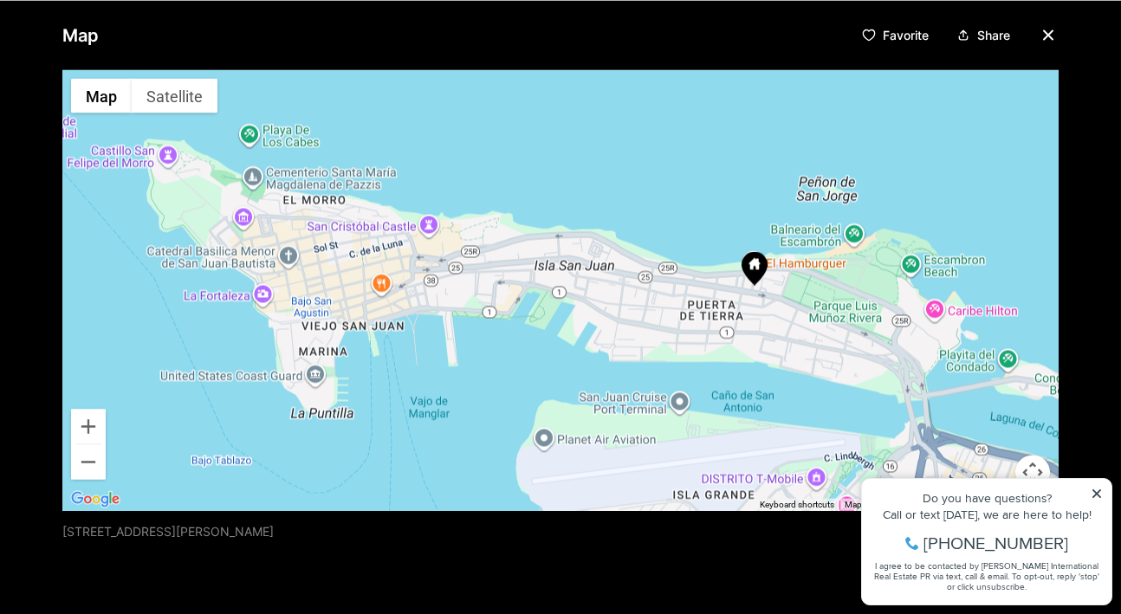
drag, startPoint x: 430, startPoint y: 335, endPoint x: 628, endPoint y: 339, distance: 198.4
click at [627, 339] on div at bounding box center [560, 289] width 996 height 441
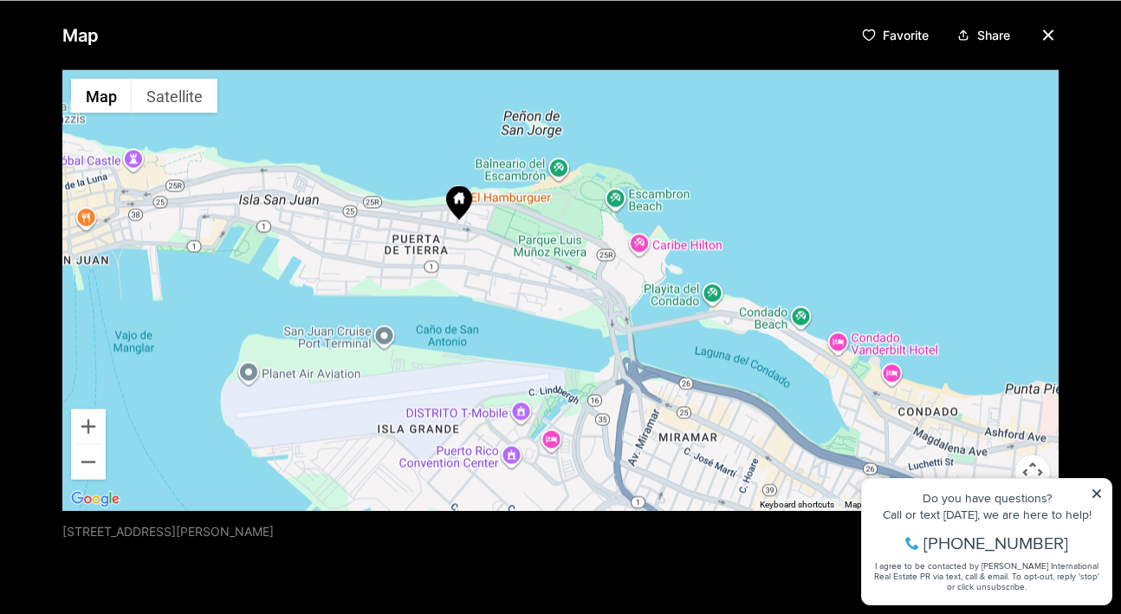
drag, startPoint x: 945, startPoint y: 301, endPoint x: 641, endPoint y: 232, distance: 311.8
click at [641, 232] on div at bounding box center [560, 289] width 996 height 441
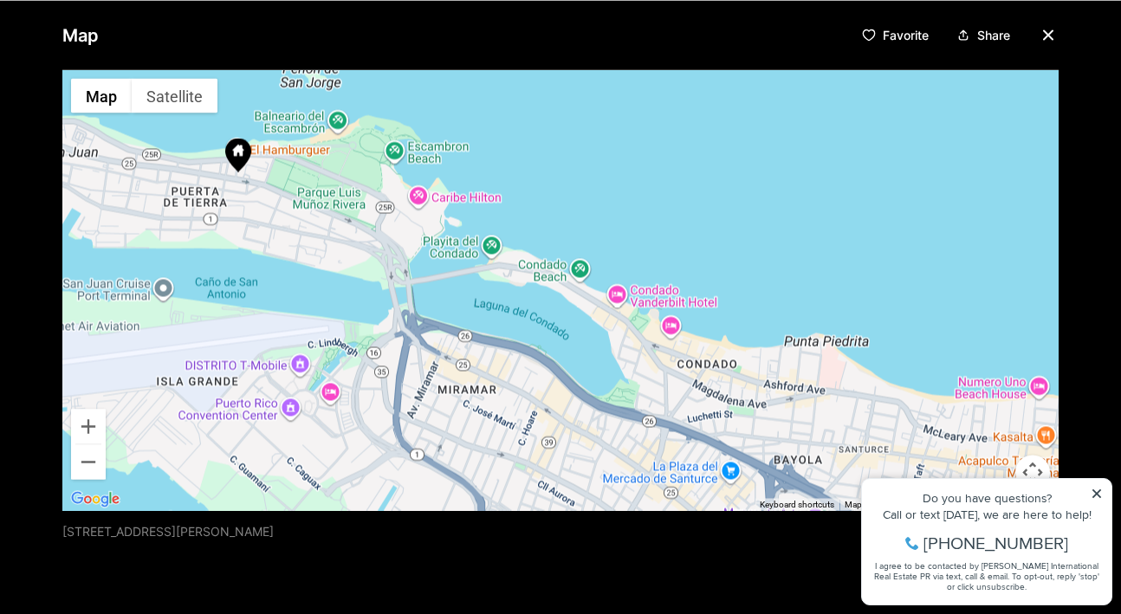
drag, startPoint x: 765, startPoint y: 295, endPoint x: 545, endPoint y: 252, distance: 224.2
click at [545, 252] on div at bounding box center [560, 289] width 996 height 441
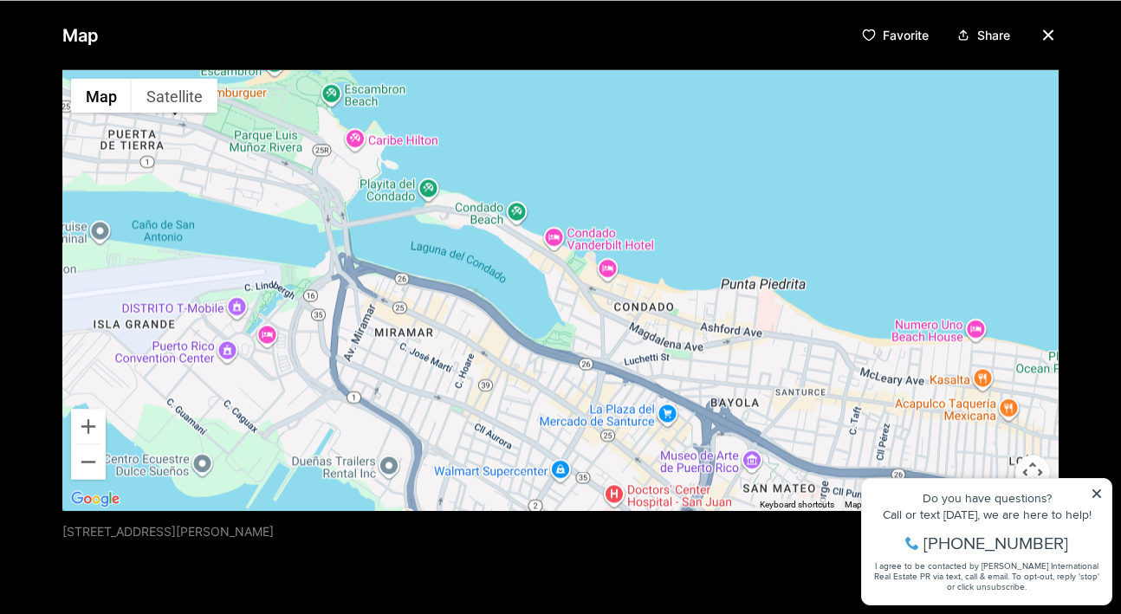
drag, startPoint x: 641, startPoint y: 325, endPoint x: 576, endPoint y: 268, distance: 86.5
click at [576, 268] on div at bounding box center [560, 289] width 996 height 441
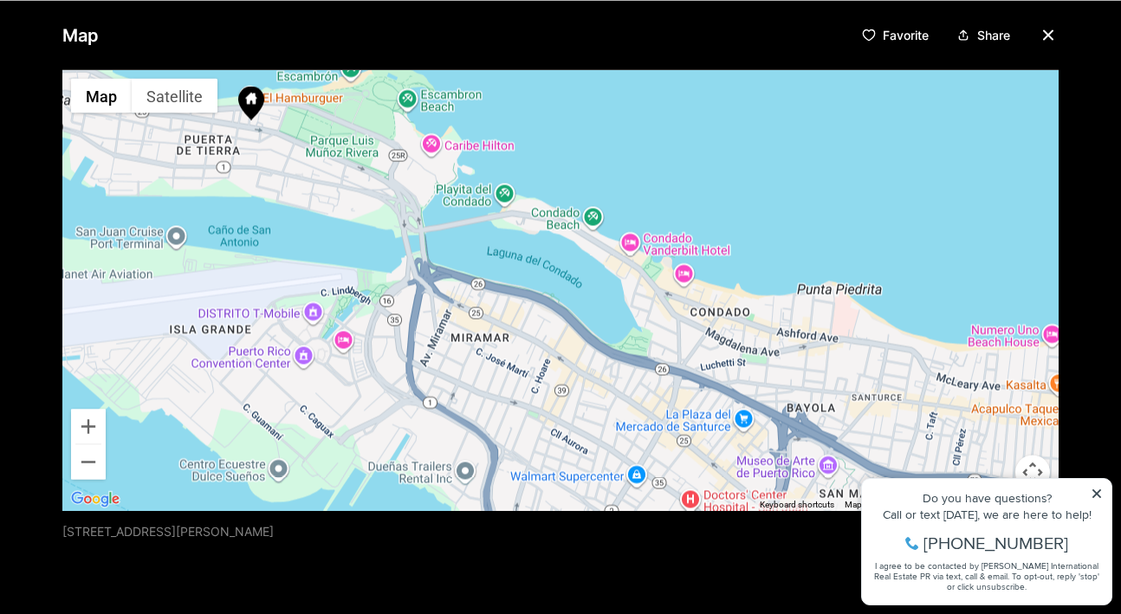
drag, startPoint x: 475, startPoint y: 288, endPoint x: 555, endPoint y: 294, distance: 80.7
click at [555, 294] on div at bounding box center [560, 289] width 996 height 441
click at [43, 159] on div "Map Favorite Share ← Move left → Move right ↑ Move up ↓ Move down + Zoom in - Z…" at bounding box center [560, 307] width 1121 height 614
click at [1041, 29] on icon "button" at bounding box center [1048, 34] width 21 height 21
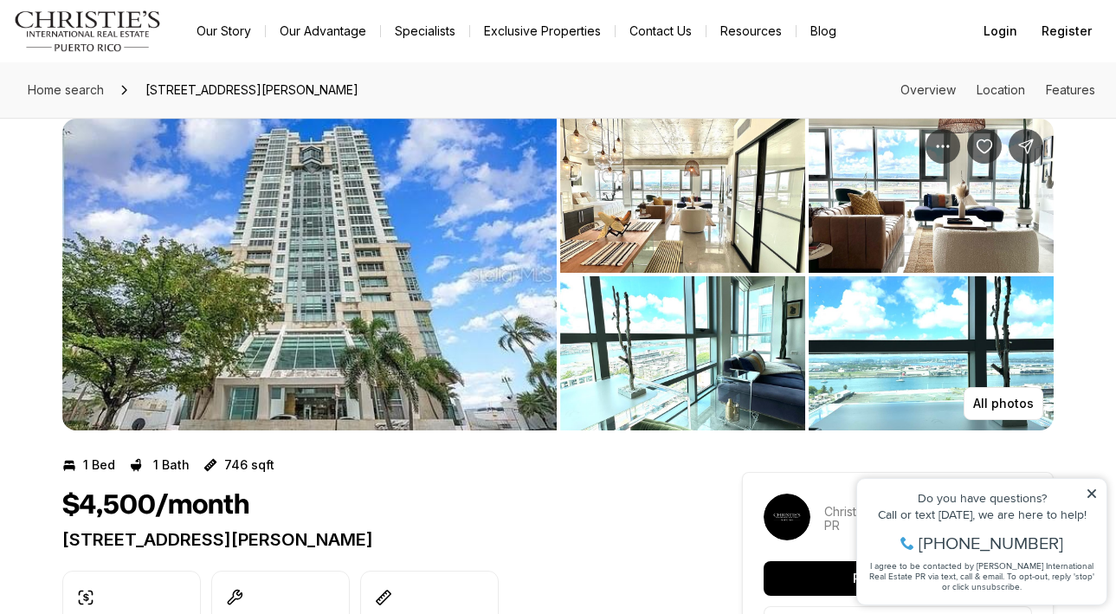
scroll to position [25, 0]
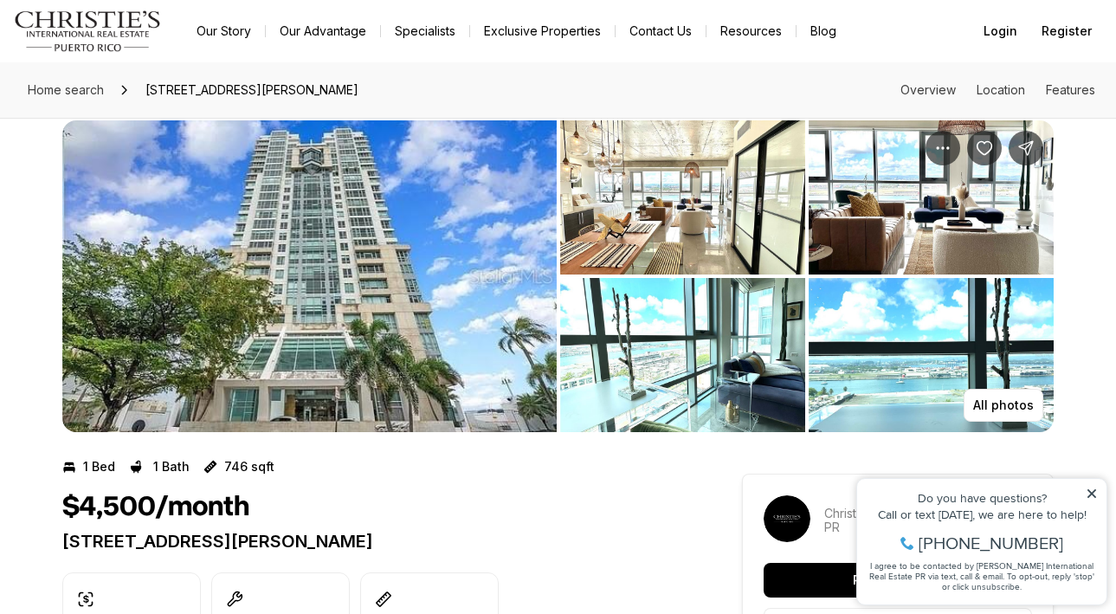
click at [453, 329] on img "View image gallery" at bounding box center [309, 276] width 495 height 312
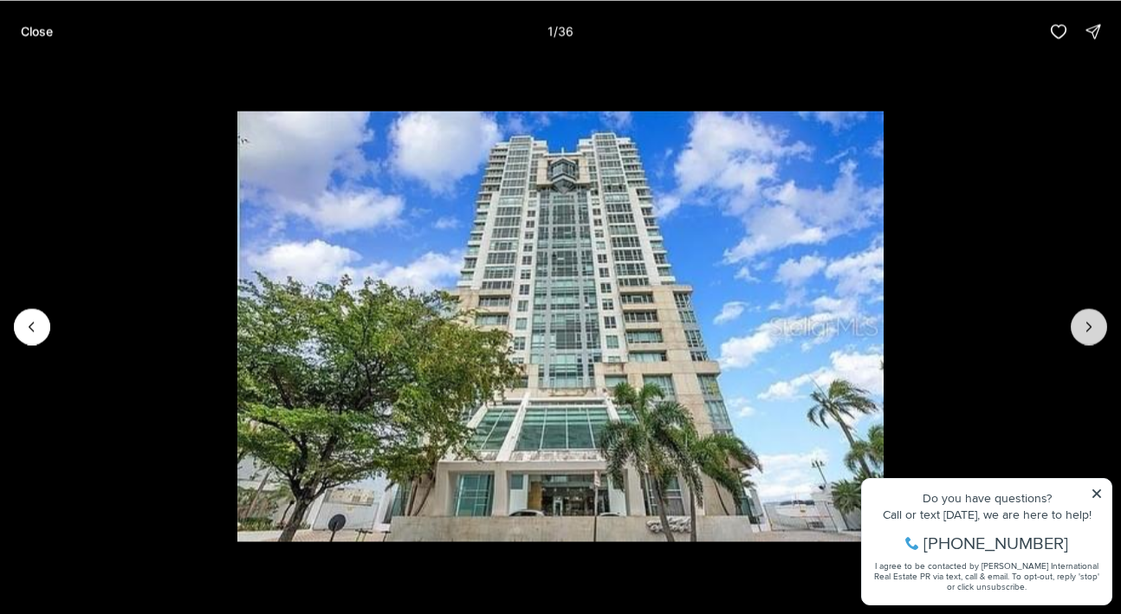
click at [1092, 325] on icon "Next slide" at bounding box center [1088, 326] width 17 height 17
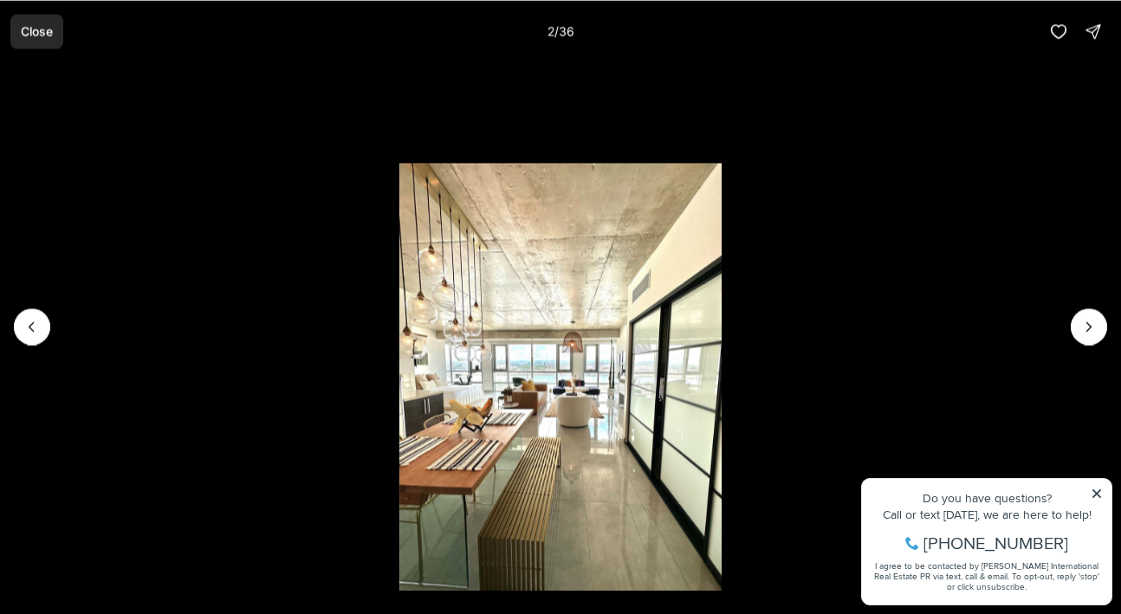
click at [36, 28] on p "Close" at bounding box center [37, 31] width 32 height 14
